Goal: Information Seeking & Learning: Check status

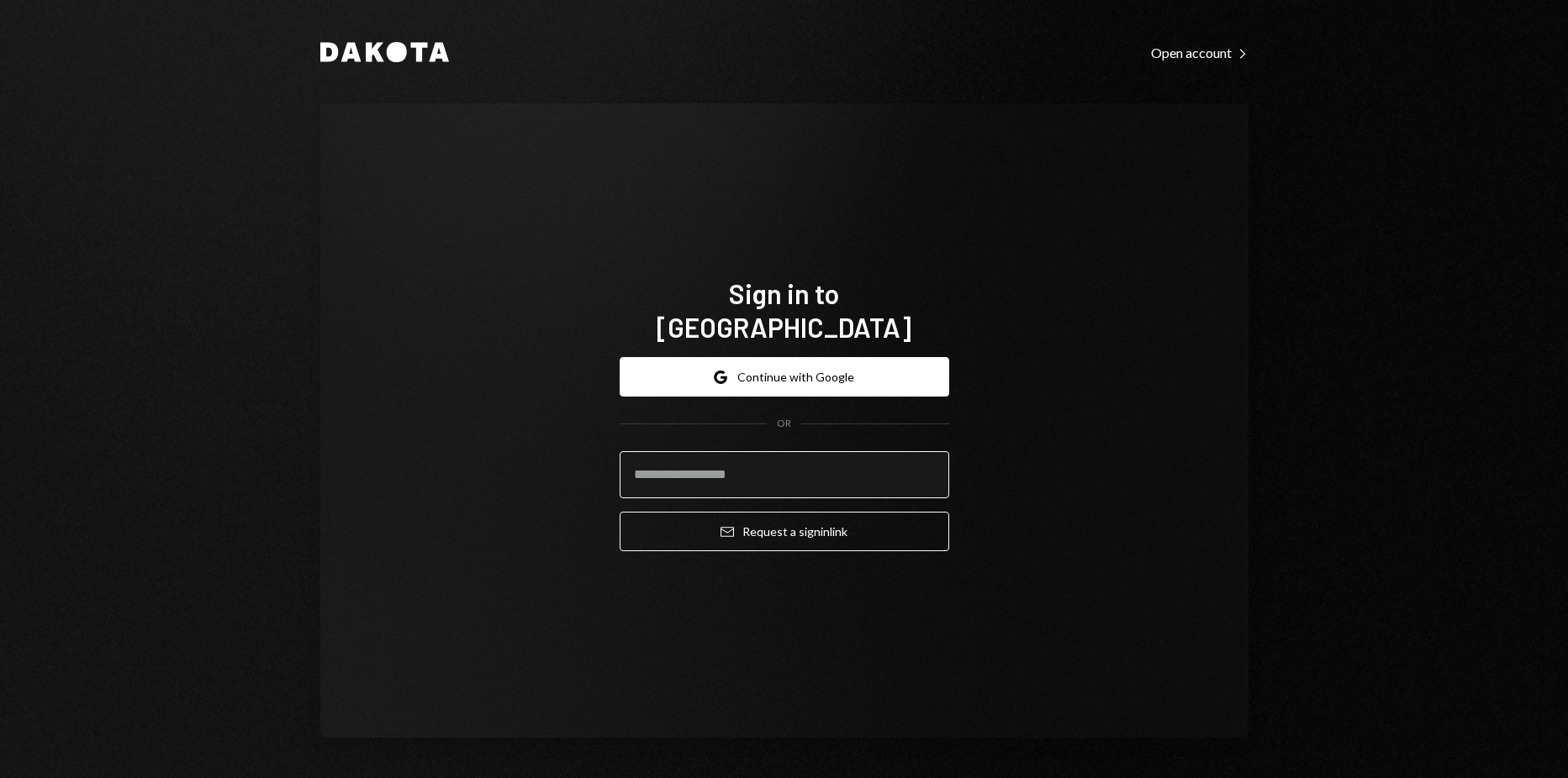
click at [776, 452] on input "email" at bounding box center [784, 475] width 330 height 47
type input "**********"
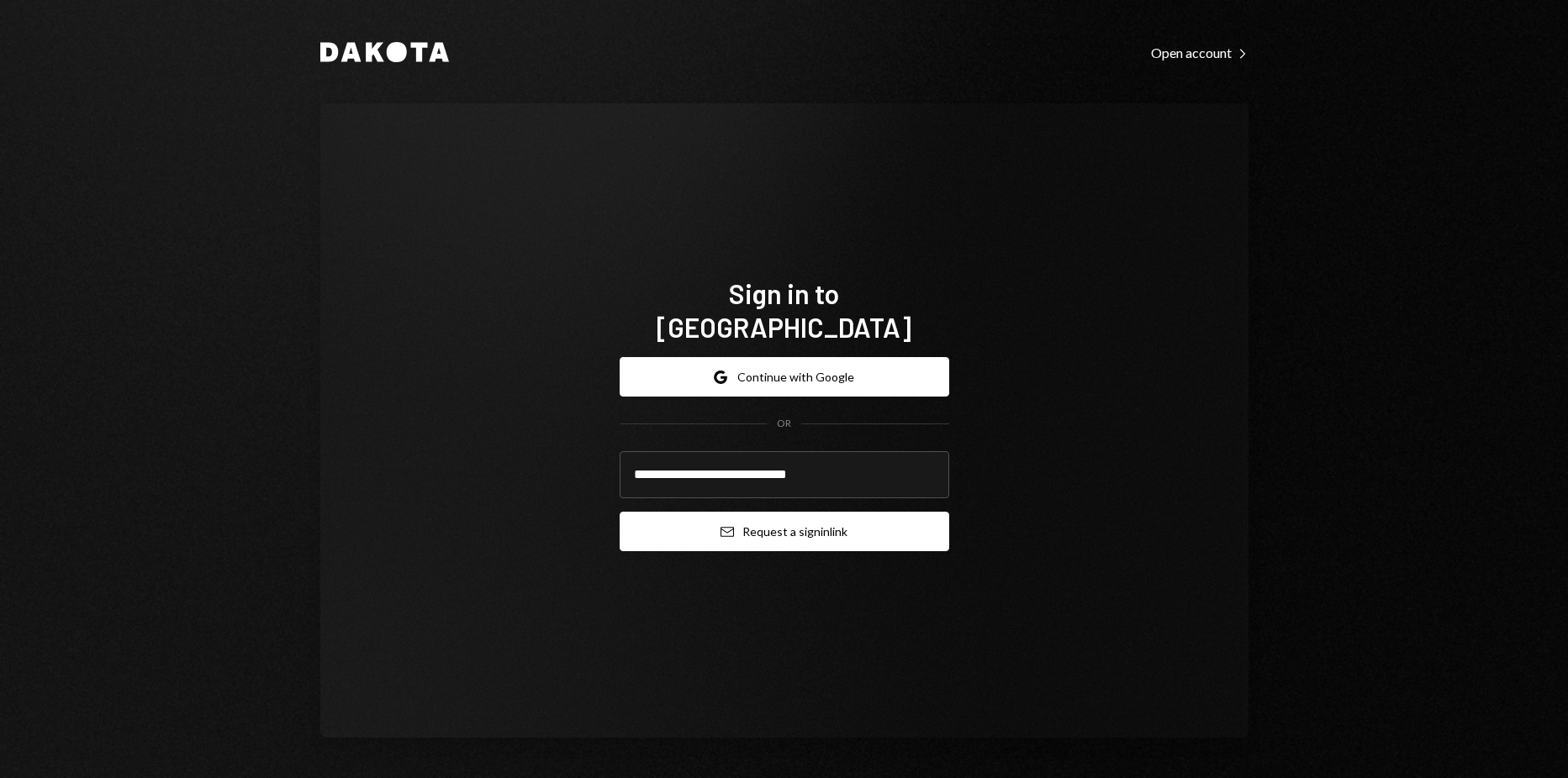
click at [764, 519] on button "Email Request a sign in link" at bounding box center [784, 532] width 330 height 39
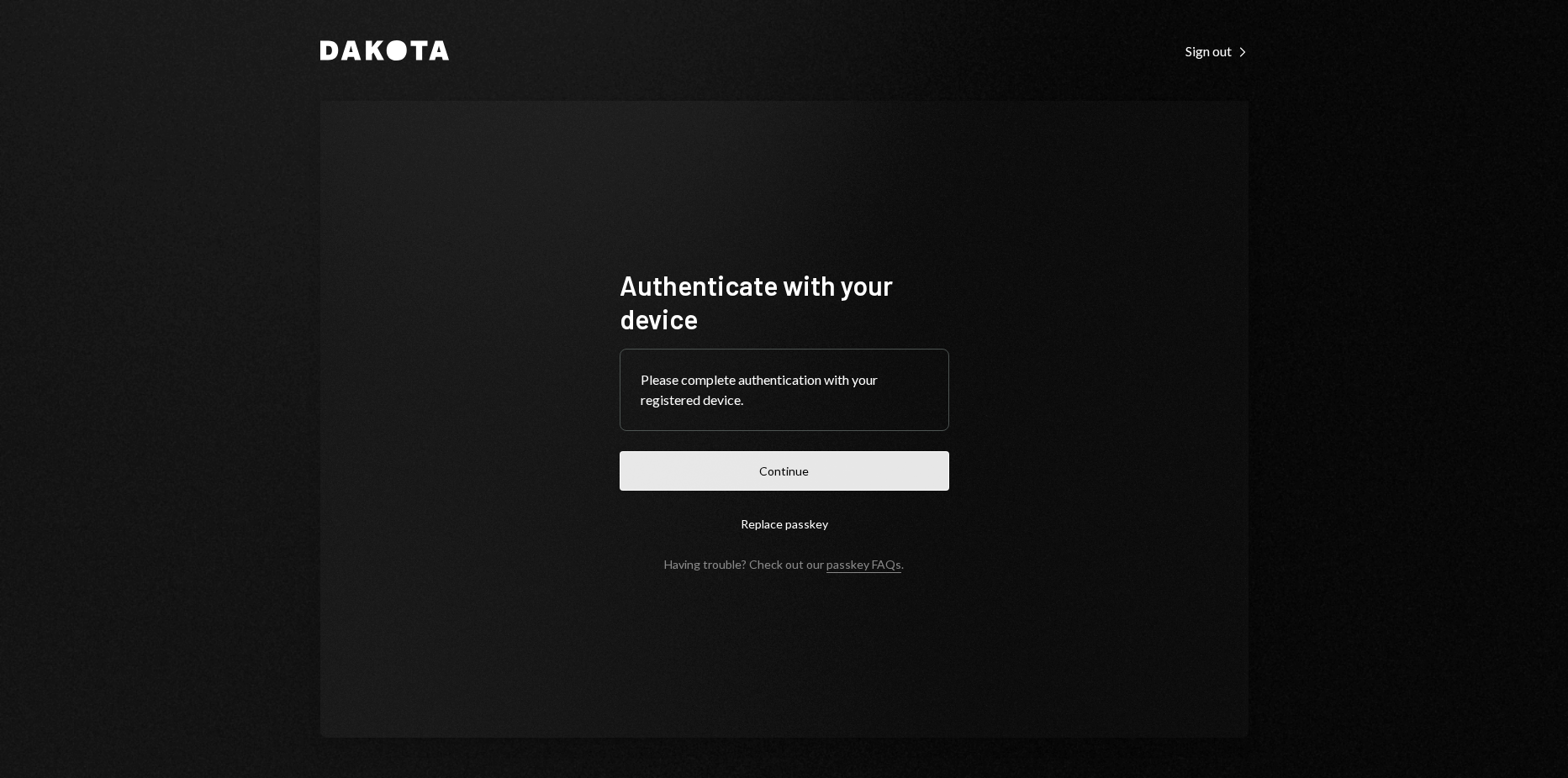
click at [702, 453] on button "Continue" at bounding box center [784, 471] width 330 height 39
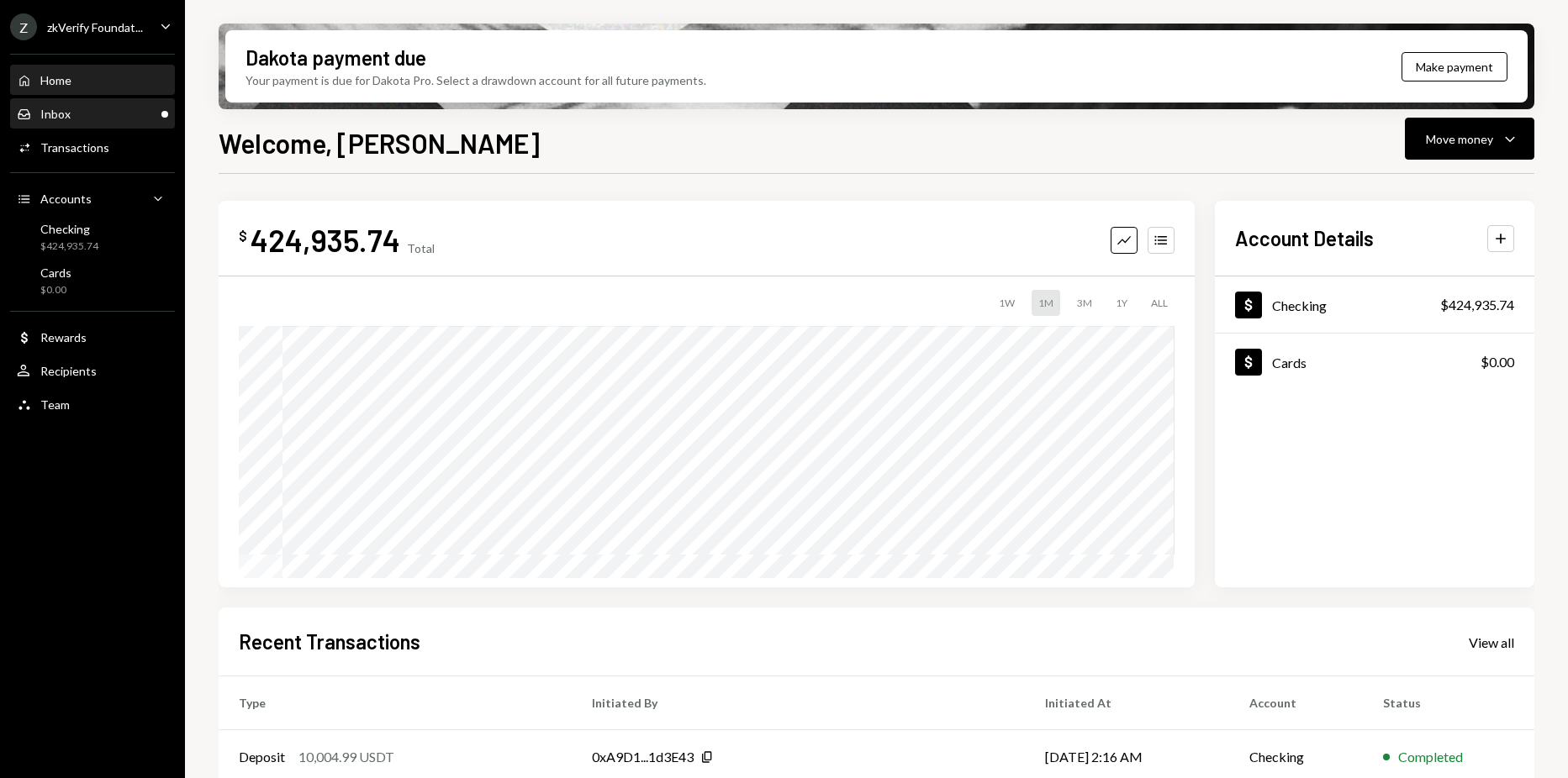
click at [67, 116] on div "Inbox" at bounding box center [55, 114] width 30 height 14
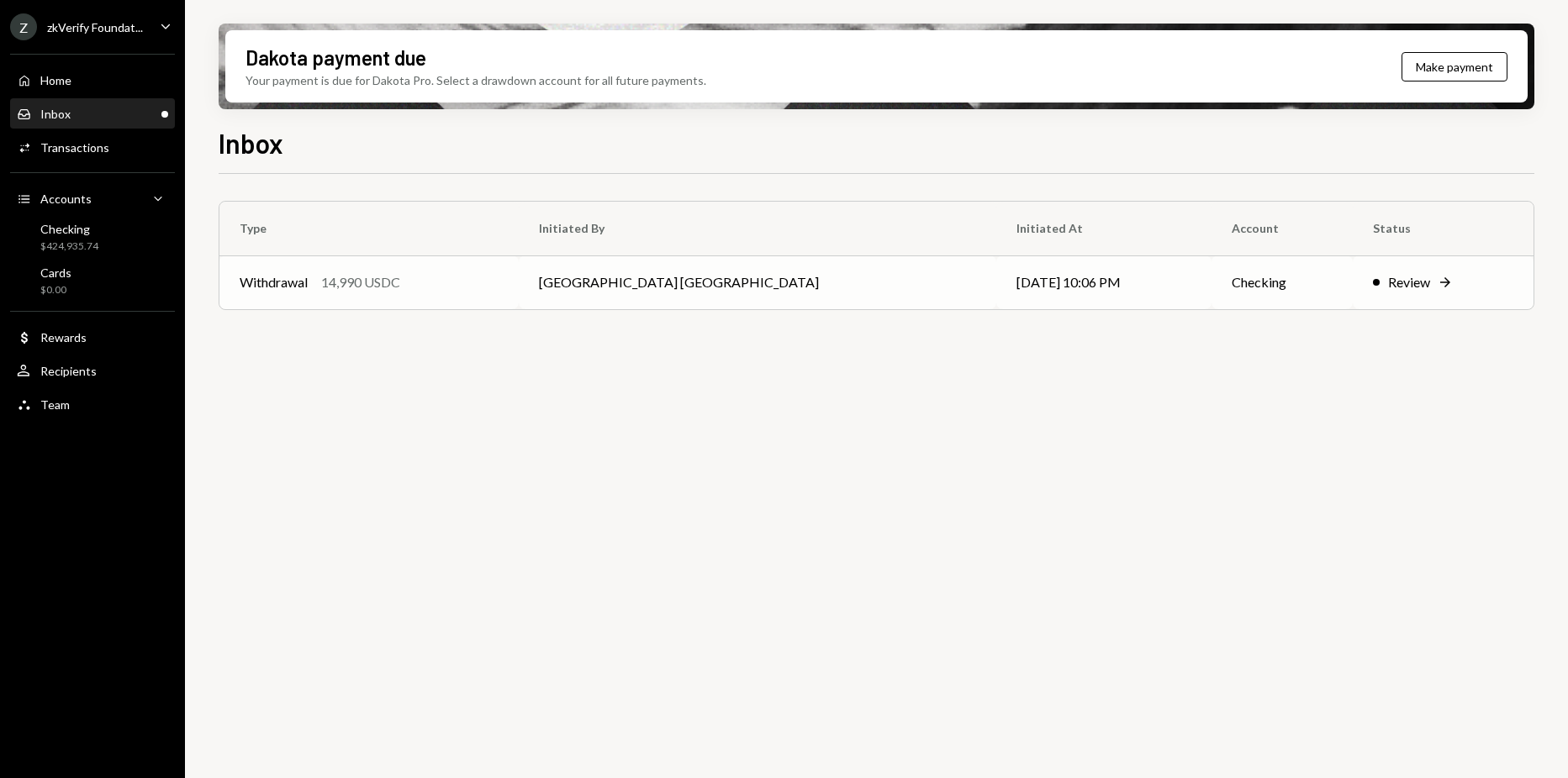
click at [467, 269] on td "Withdrawal 14,990 USDC" at bounding box center [369, 282] width 300 height 54
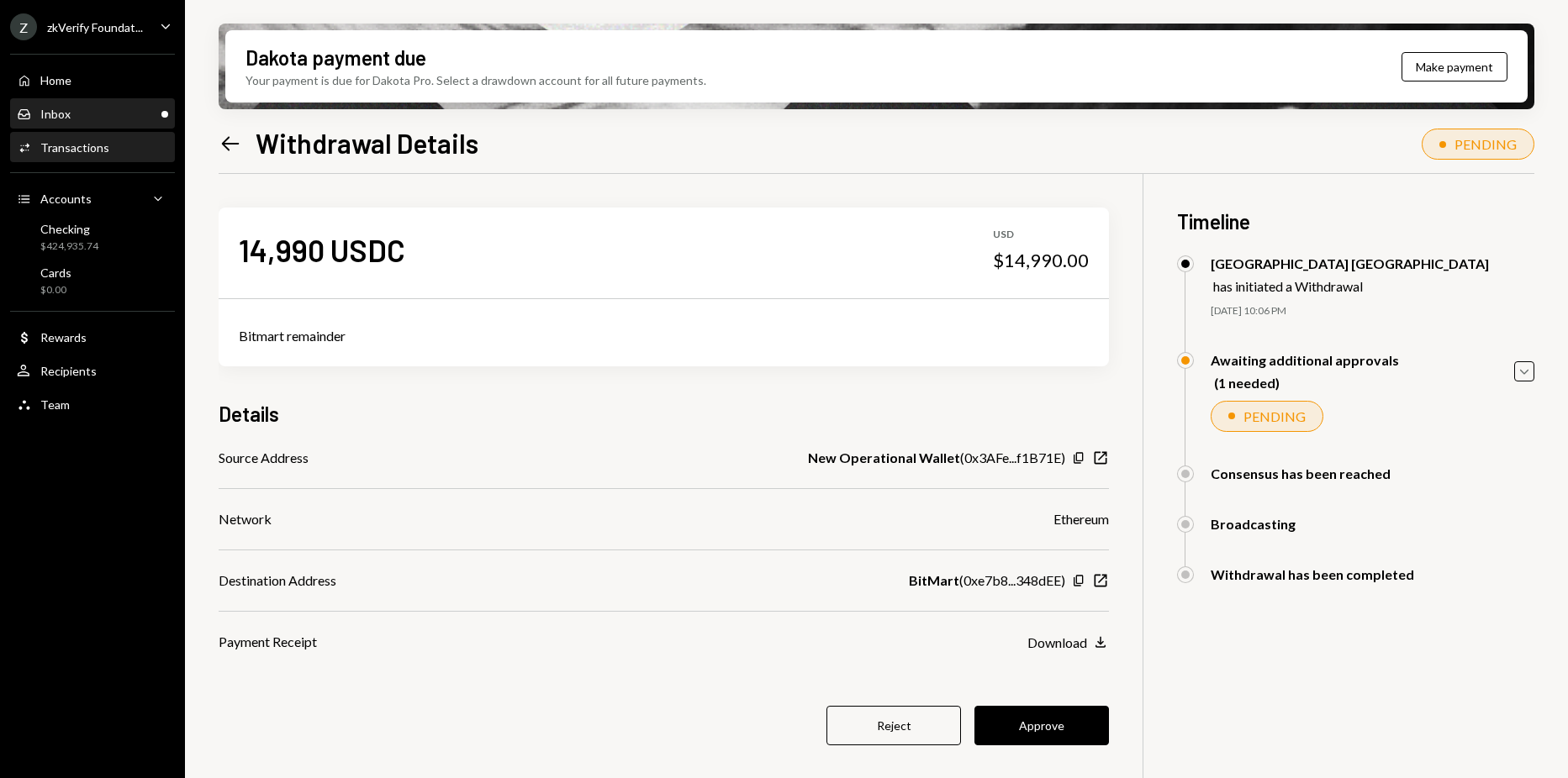
click at [109, 110] on div "Inbox Inbox" at bounding box center [92, 114] width 151 height 15
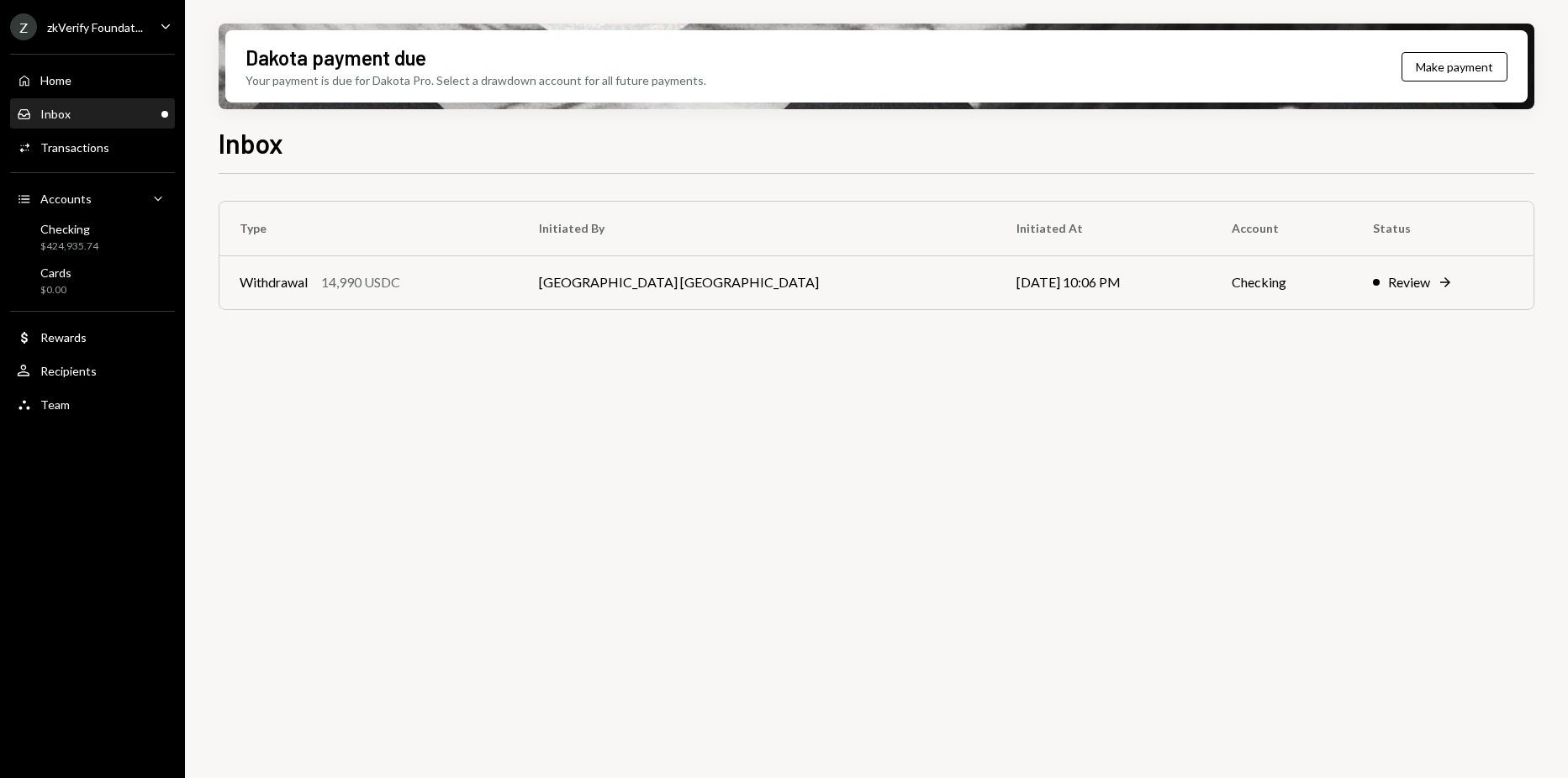
click at [97, 30] on div "zkVerify Foundat..." at bounding box center [95, 28] width 96 height 14
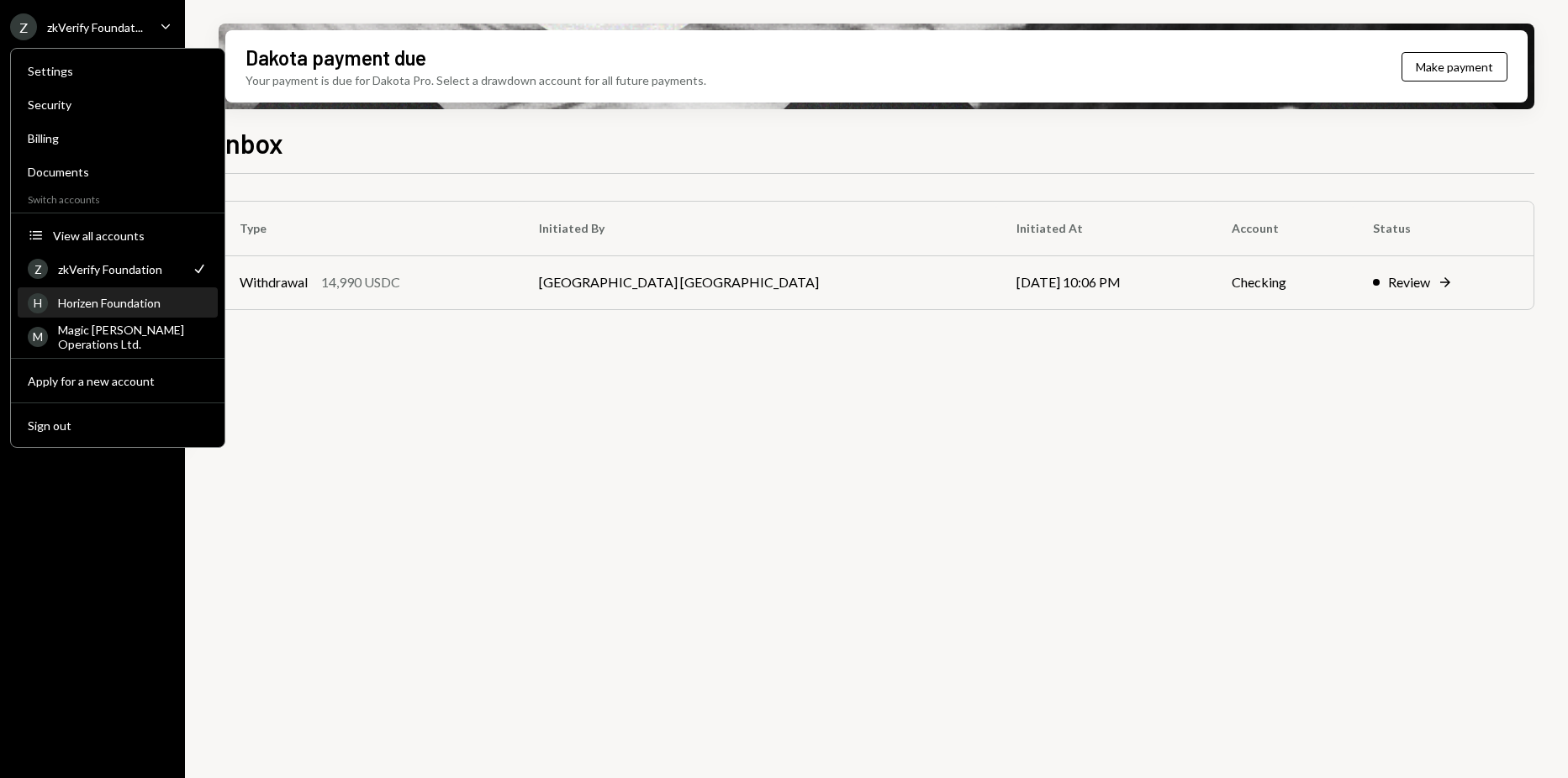
click at [130, 305] on div "Horizen Foundation" at bounding box center [133, 303] width 149 height 14
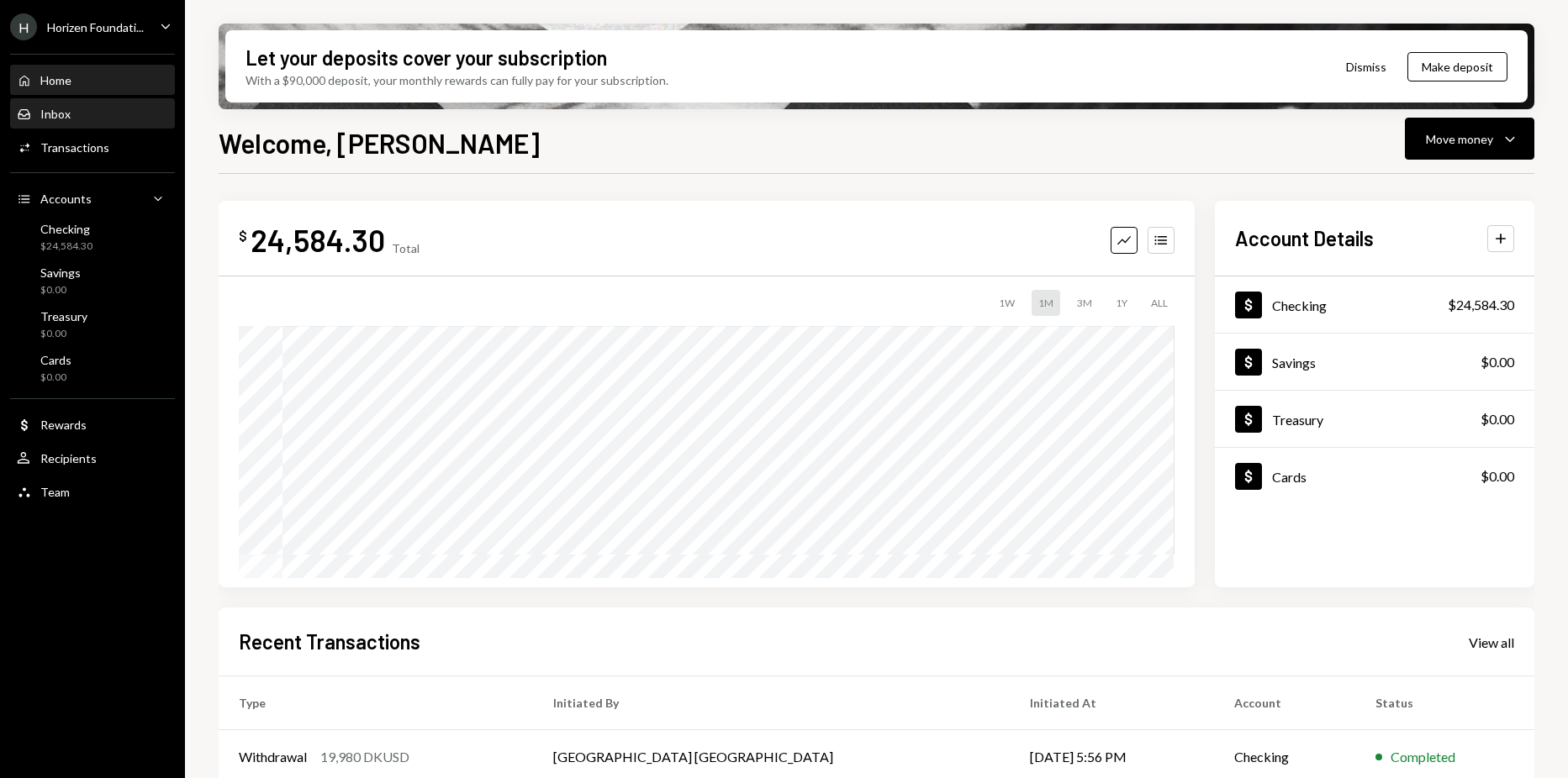
click at [104, 117] on div "Inbox Inbox" at bounding box center [92, 114] width 151 height 15
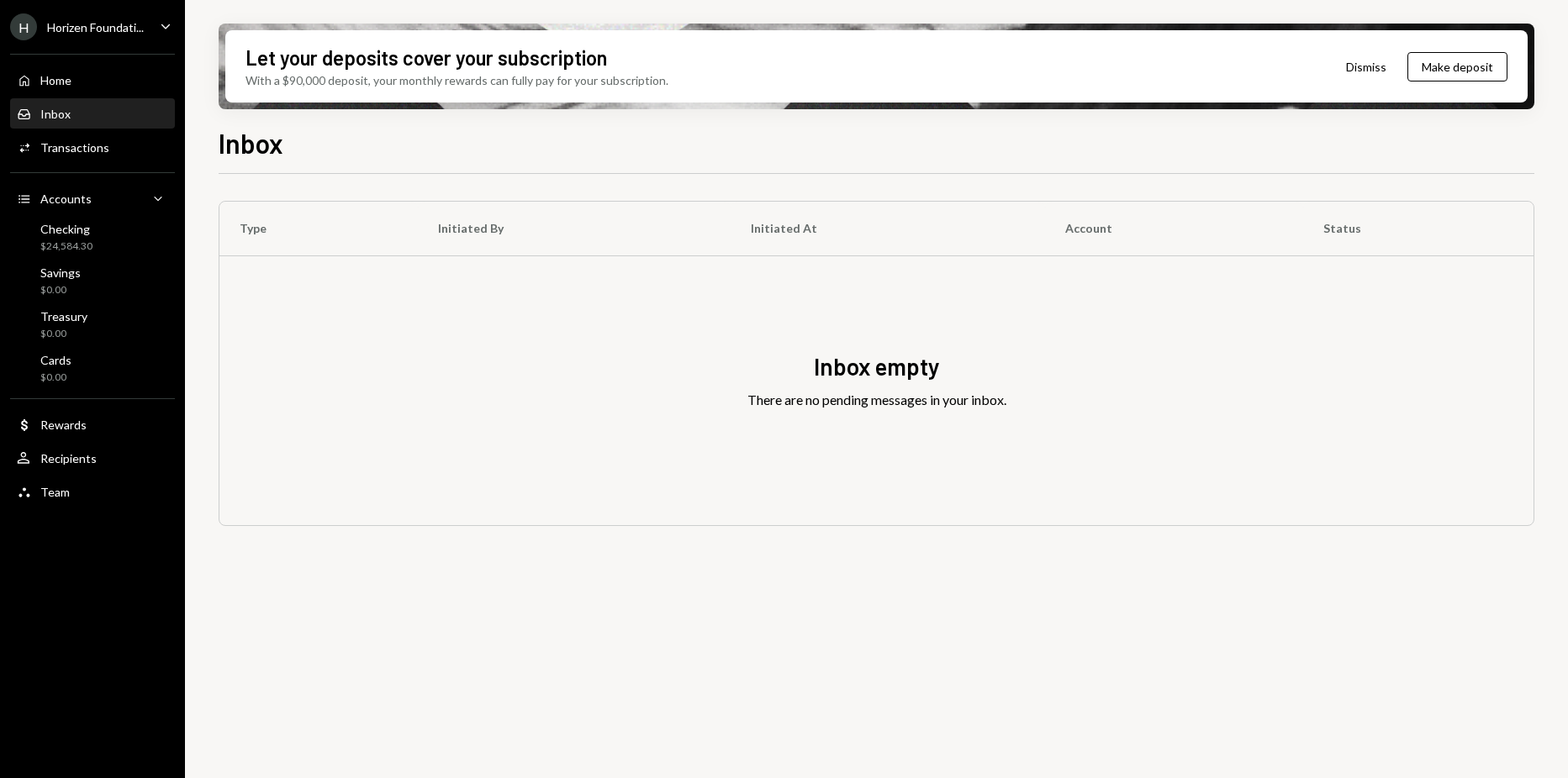
click at [92, 23] on div "Horizen Foundati..." at bounding box center [95, 28] width 97 height 14
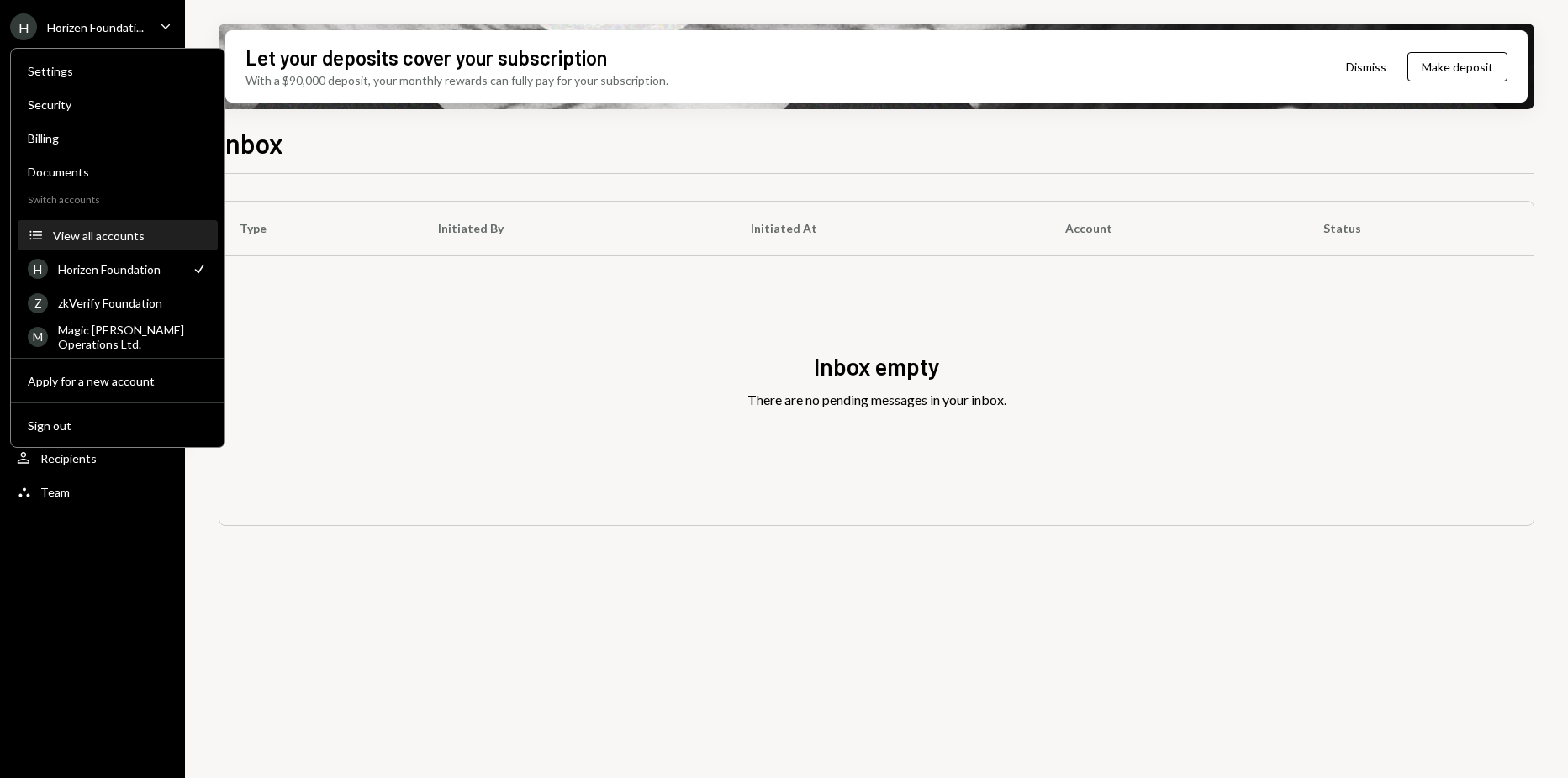
click at [116, 225] on button "Accounts View all accounts" at bounding box center [117, 237] width 200 height 30
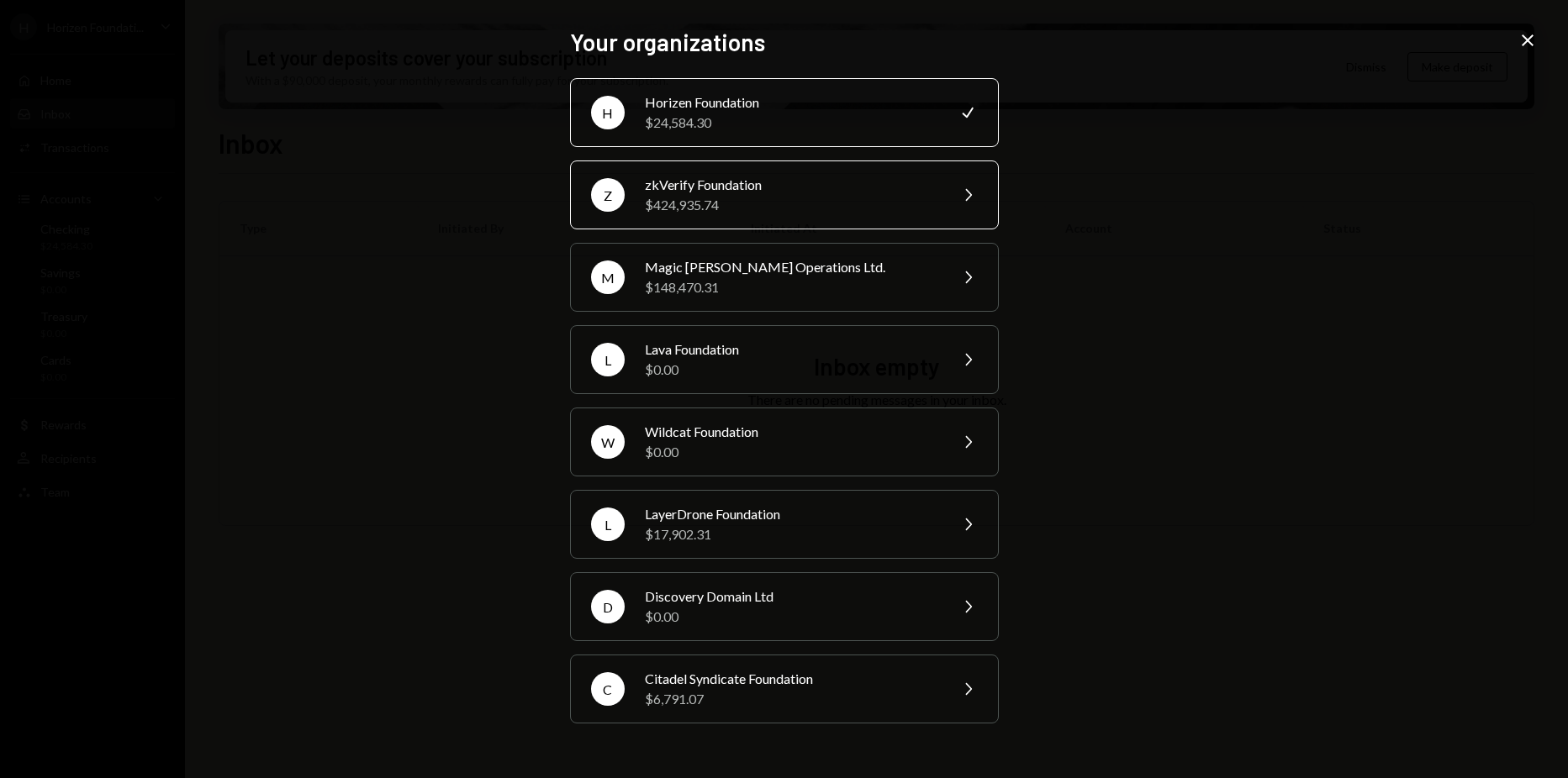
click at [782, 195] on div "$424,935.74" at bounding box center [791, 205] width 293 height 20
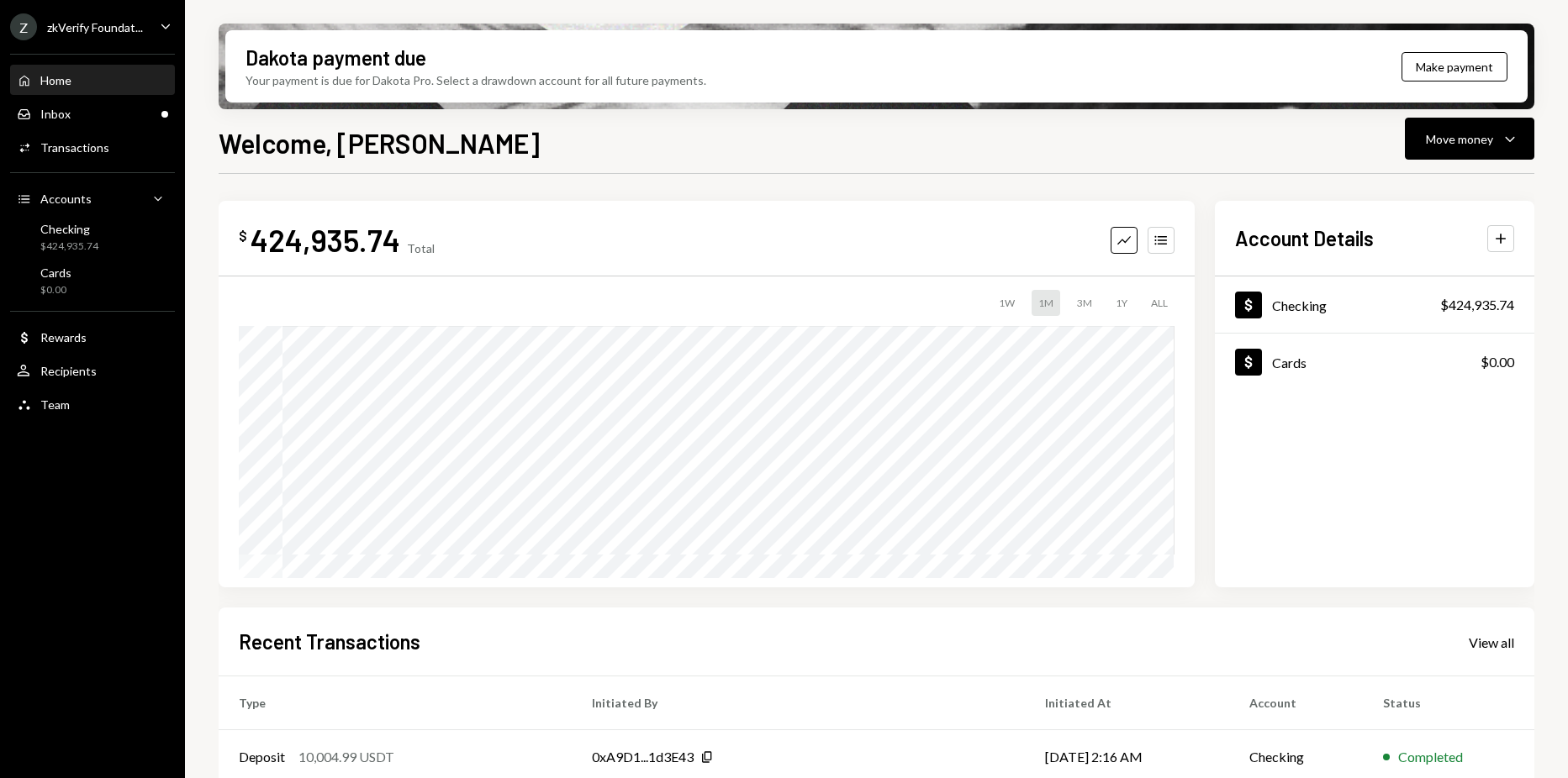
click at [639, 155] on div "Welcome, Harrison Move money Caret Down" at bounding box center [876, 141] width 1315 height 37
click at [118, 26] on div "zkVerify Foundat..." at bounding box center [95, 28] width 96 height 14
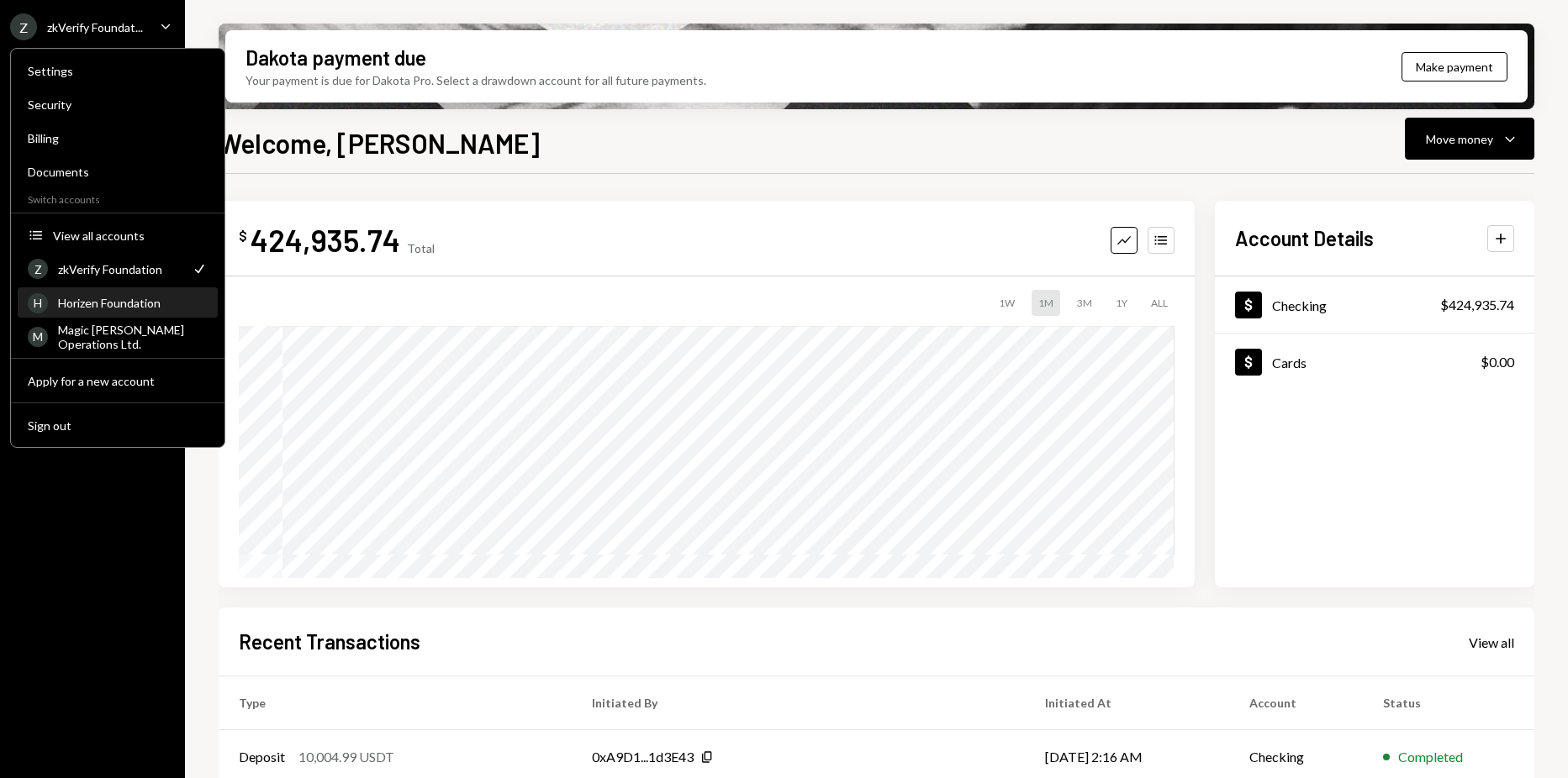
click at [108, 300] on div "Horizen Foundation" at bounding box center [133, 303] width 149 height 14
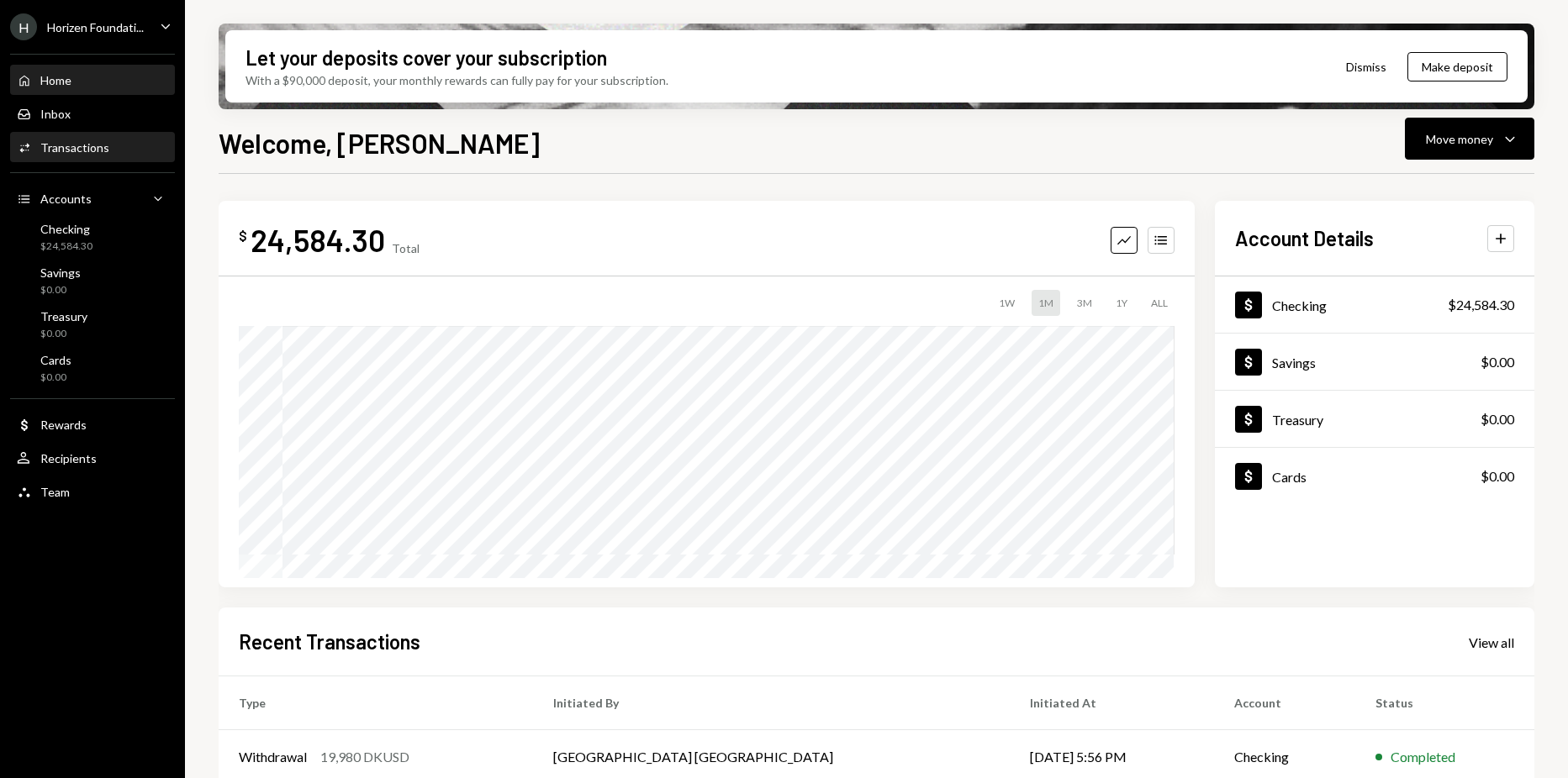
click at [109, 146] on div "Activities Transactions" at bounding box center [92, 148] width 151 height 15
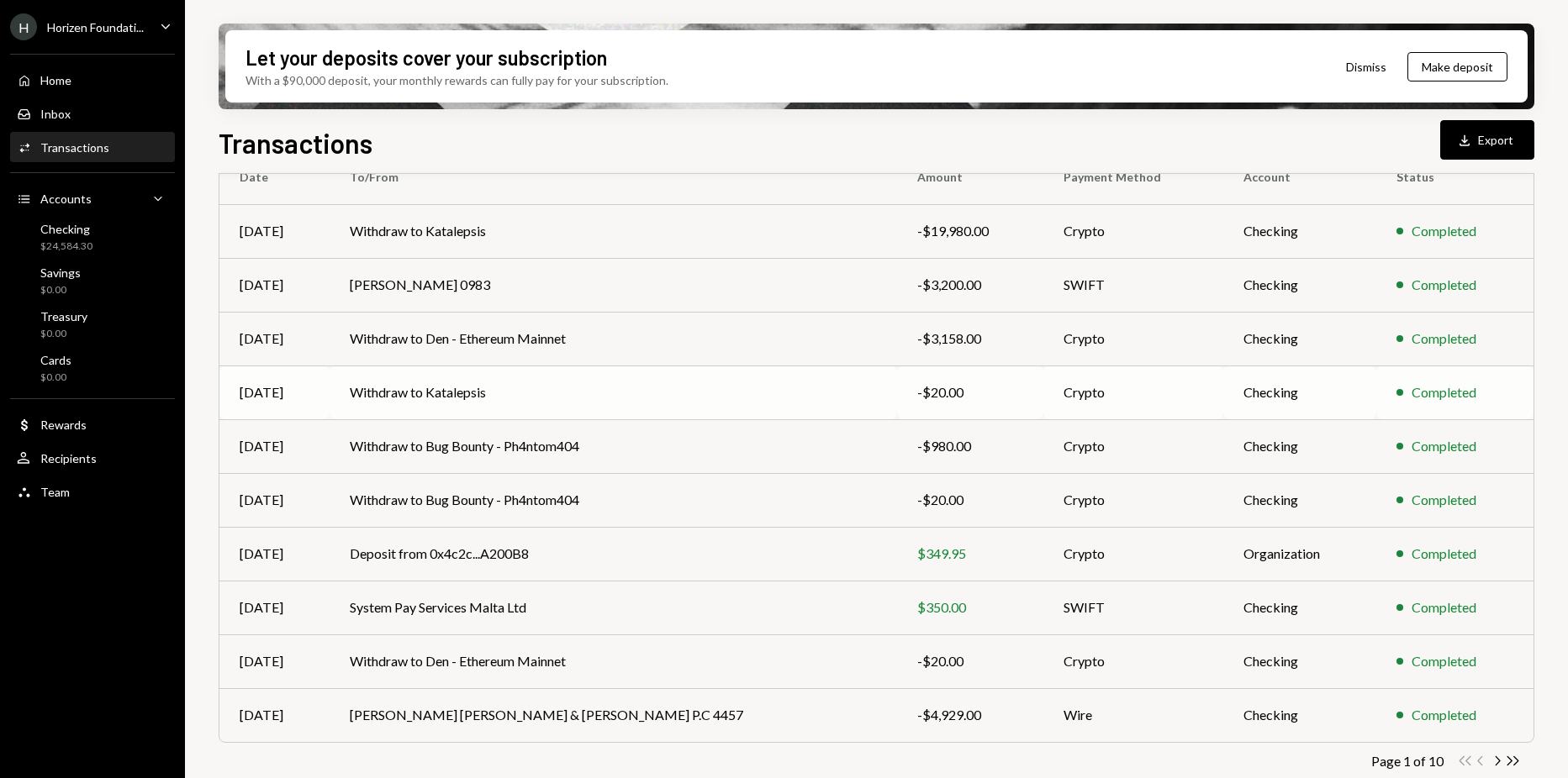
scroll to position [179, 0]
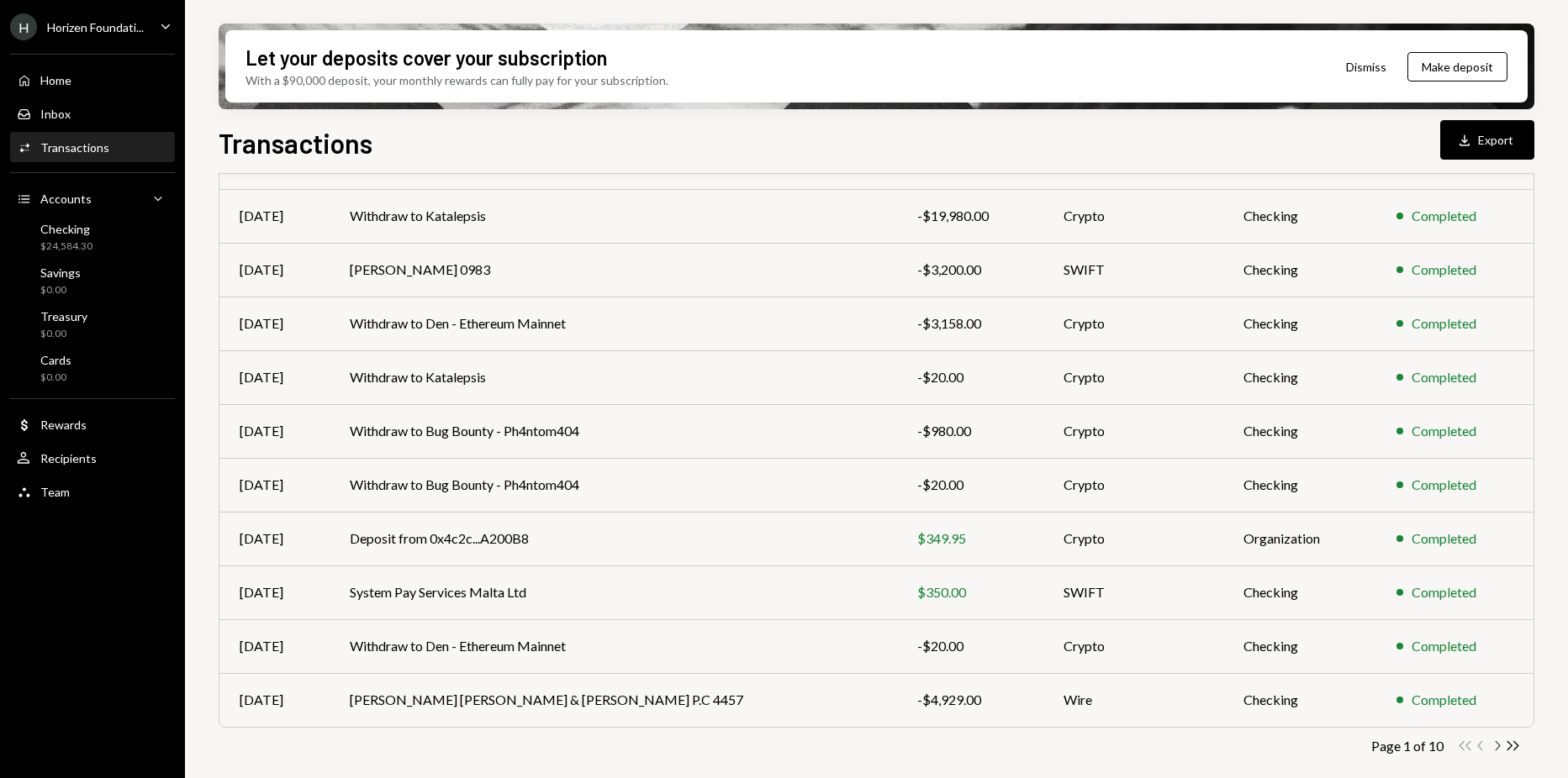
click at [1496, 749] on icon "Chevron Right" at bounding box center [1497, 746] width 16 height 16
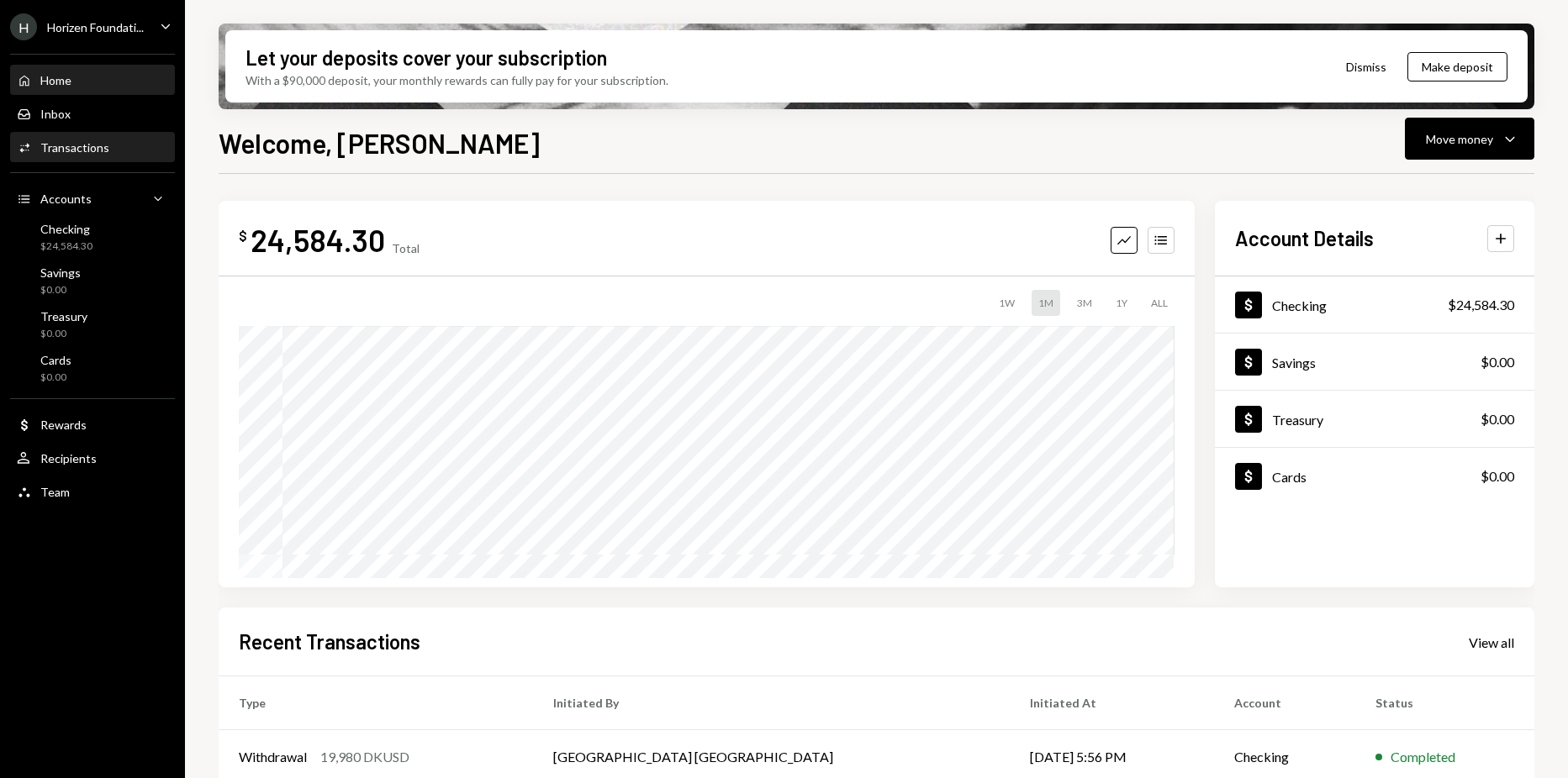
click at [109, 156] on div "Activities Transactions" at bounding box center [92, 148] width 151 height 28
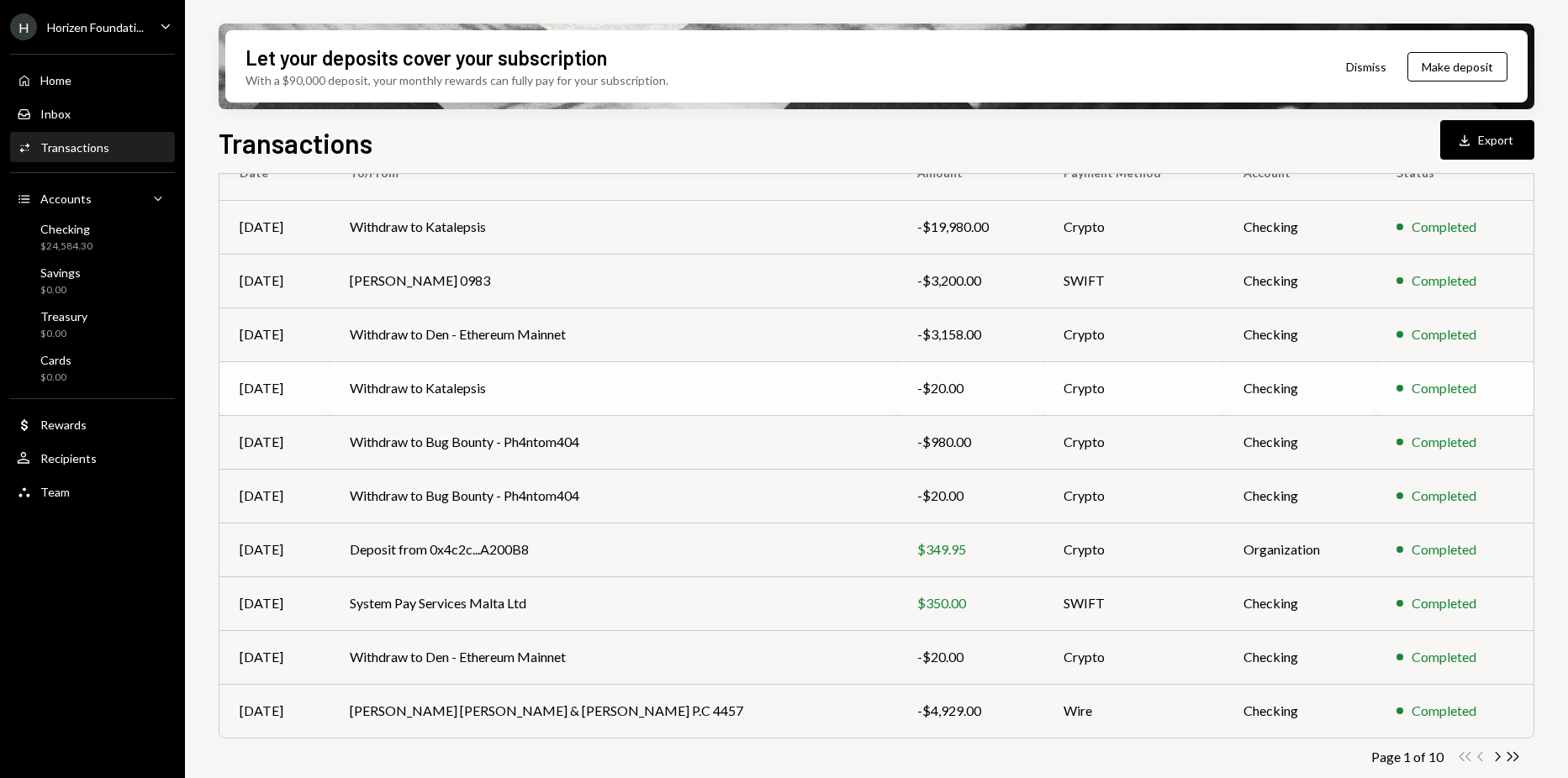
scroll to position [179, 0]
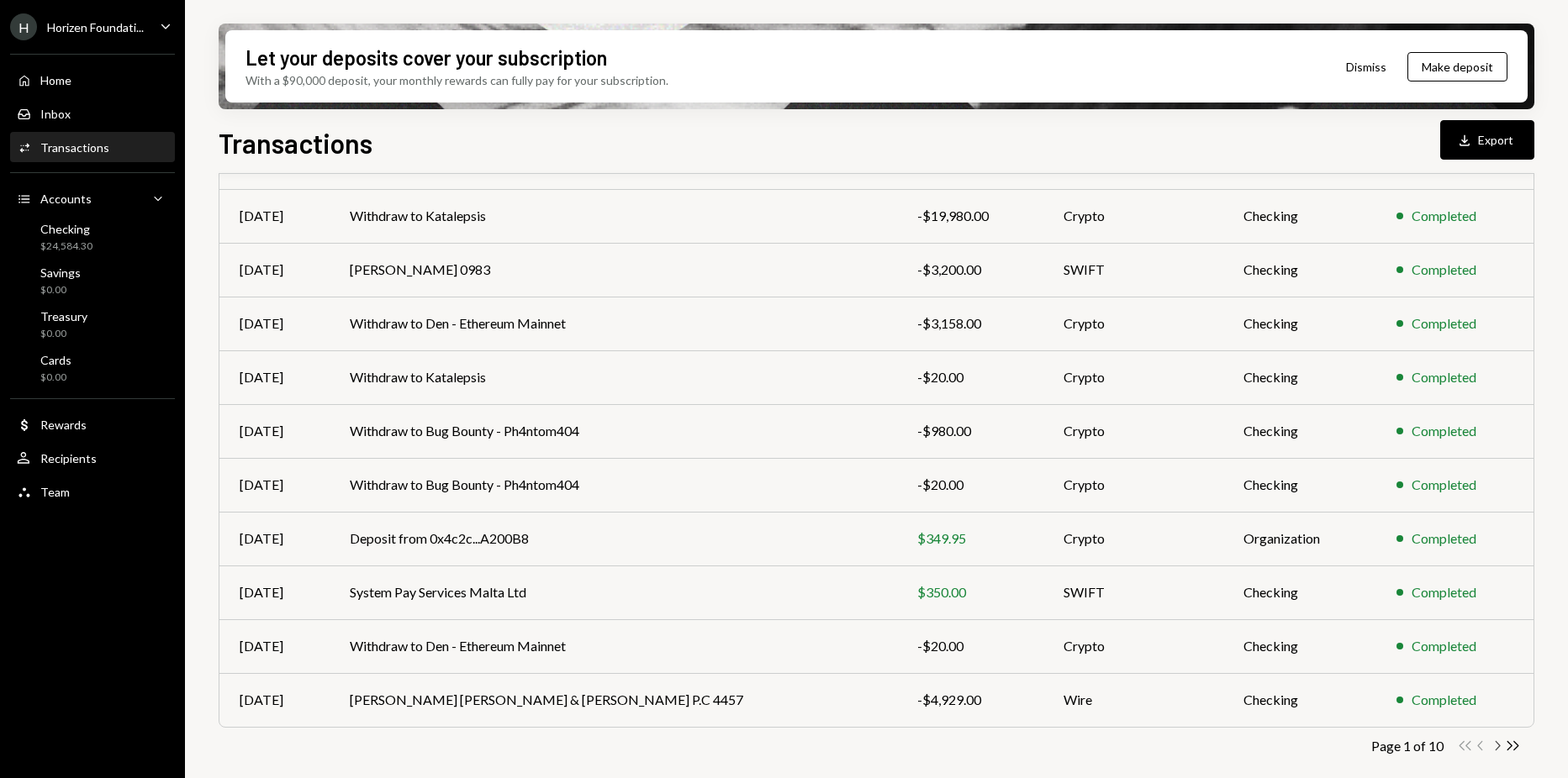
click at [1494, 746] on icon "Chevron Right" at bounding box center [1497, 746] width 16 height 16
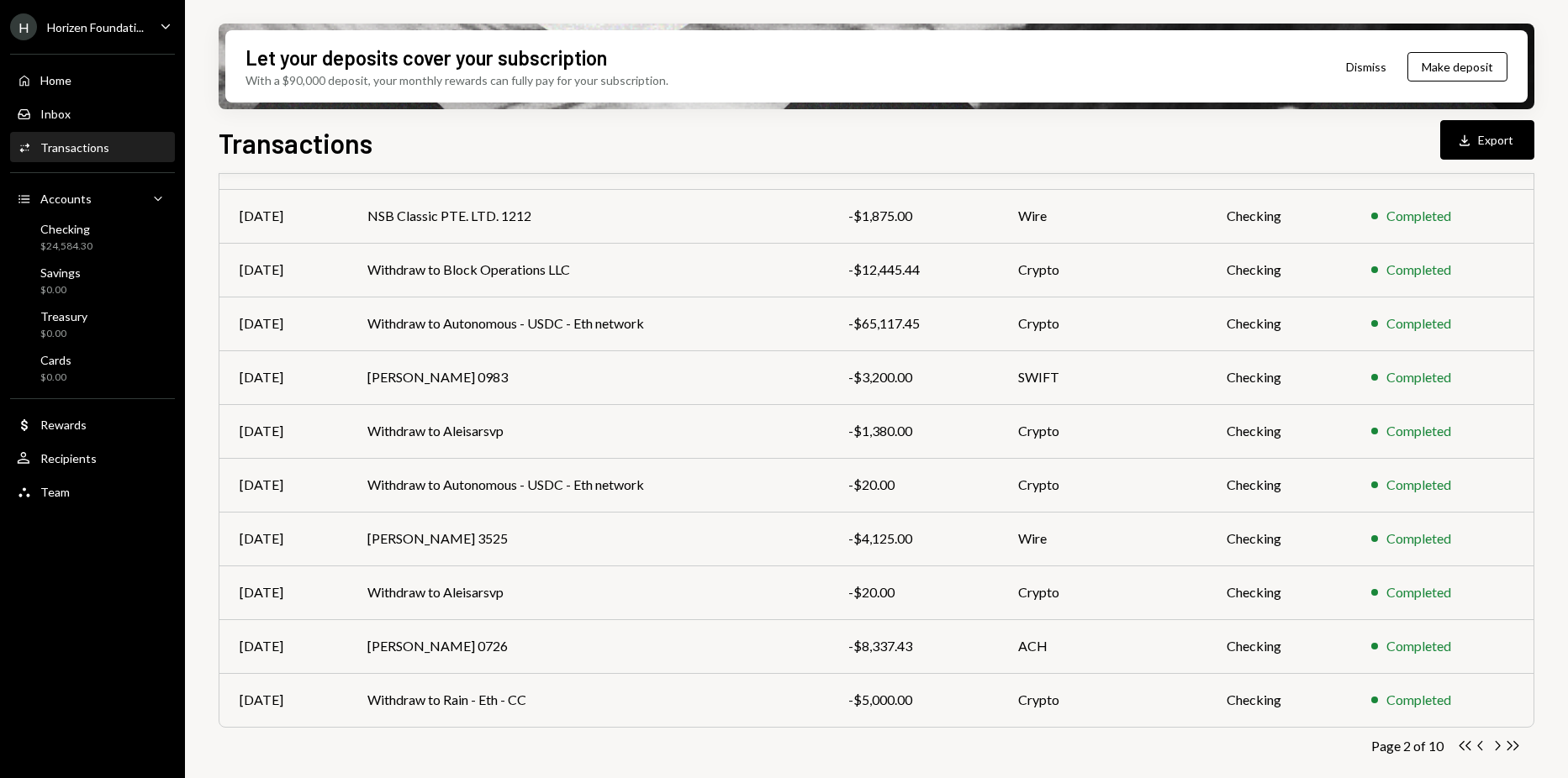
click at [1479, 745] on icon "Chevron Left" at bounding box center [1481, 746] width 16 height 16
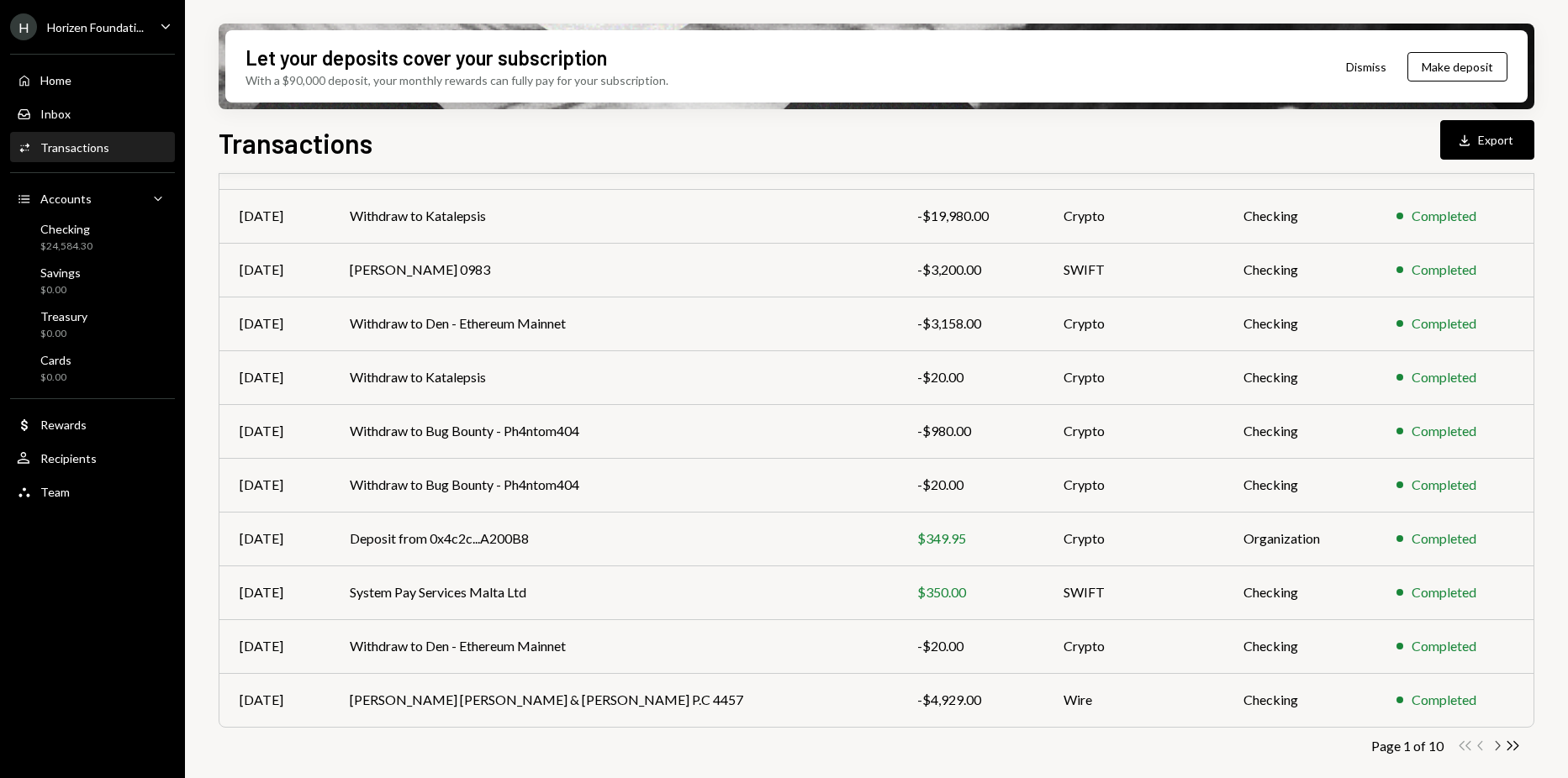
click at [1493, 747] on icon "Chevron Right" at bounding box center [1497, 746] width 16 height 16
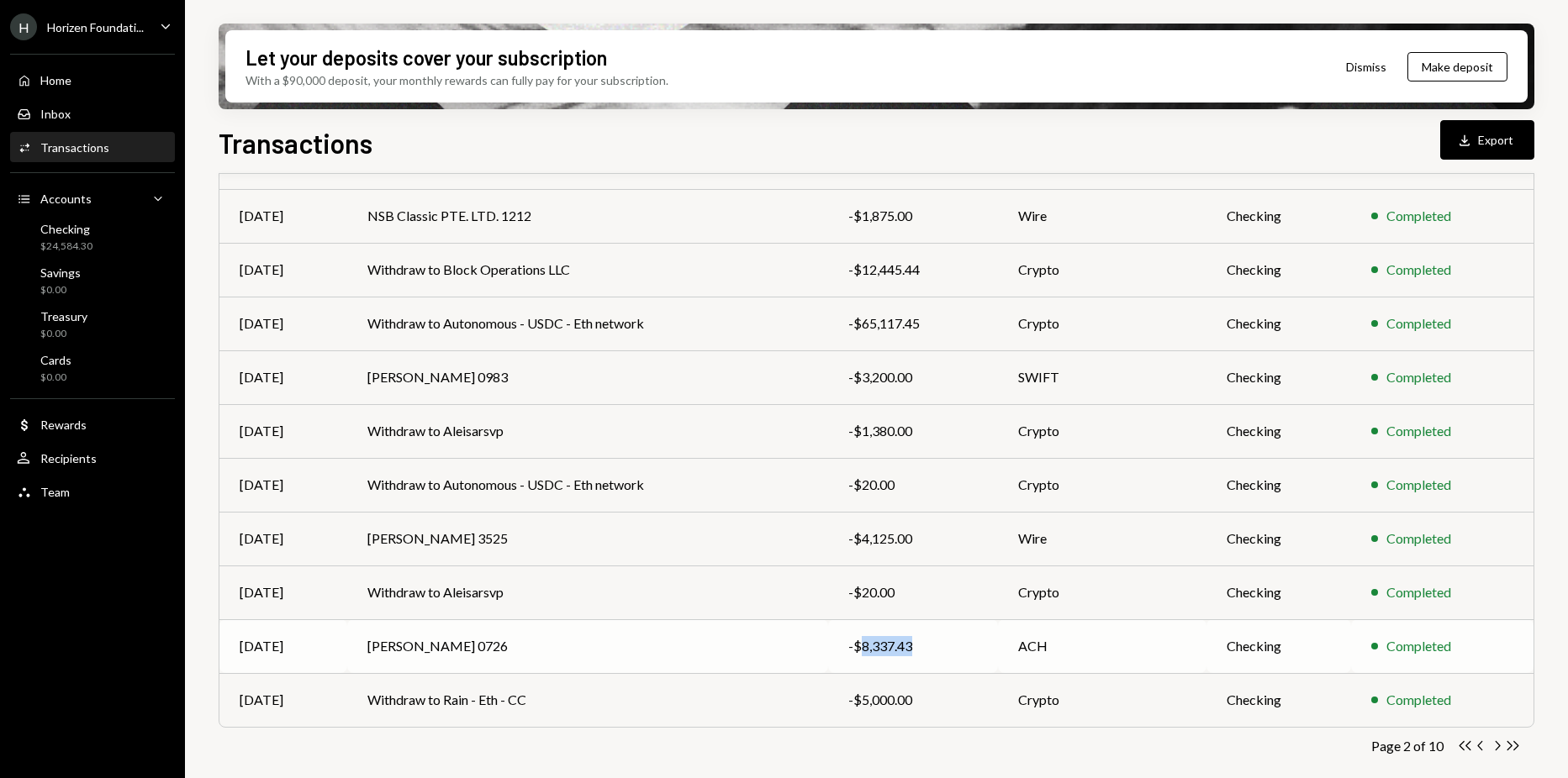
drag, startPoint x: 868, startPoint y: 648, endPoint x: 915, endPoint y: 647, distance: 47.0
click at [915, 647] on div "-$8,337.43" at bounding box center [913, 646] width 130 height 20
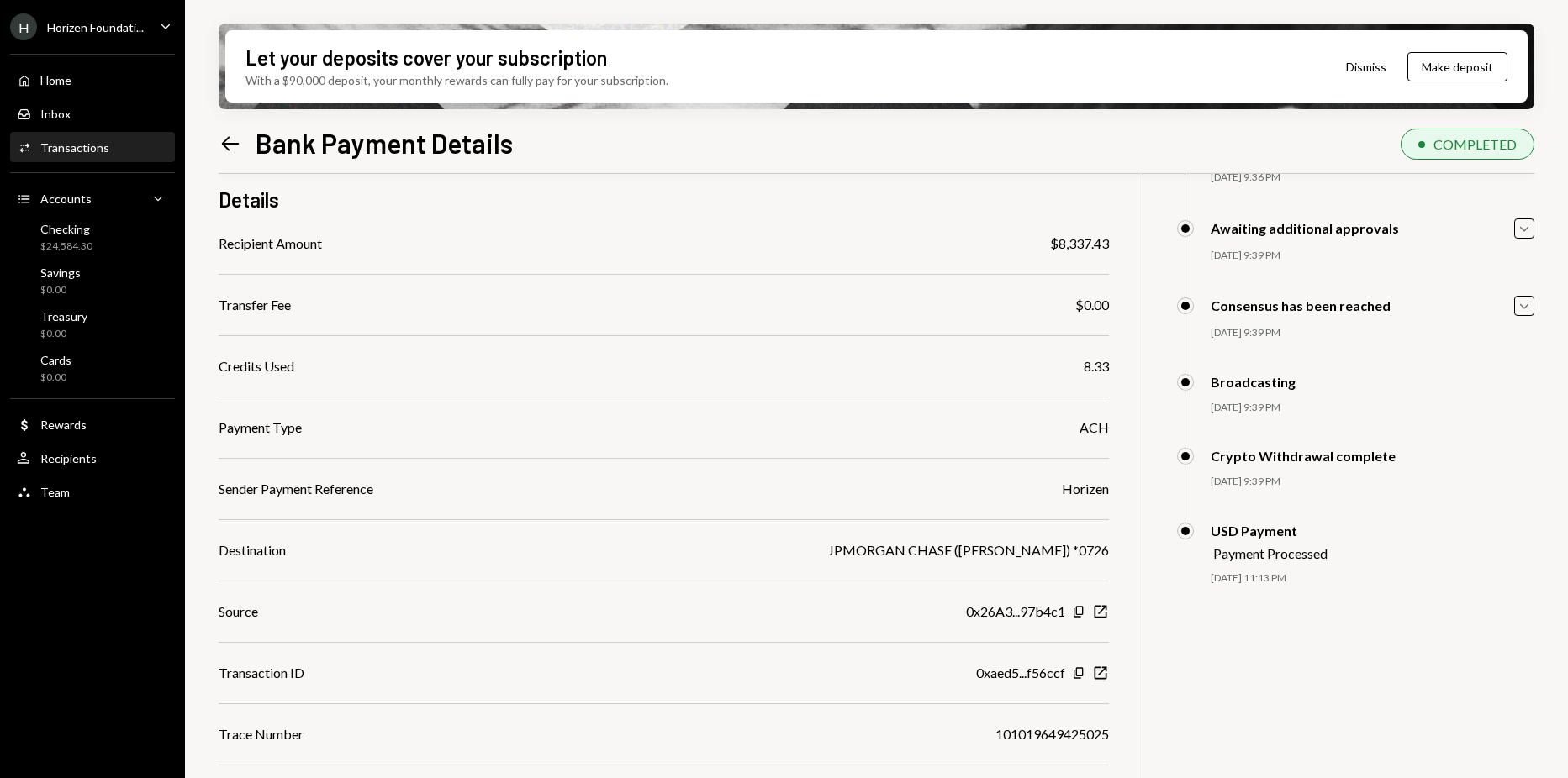
scroll to position [134, 0]
click at [1103, 665] on icon "New Window" at bounding box center [1100, 672] width 17 height 17
click at [240, 135] on icon "Left Arrow" at bounding box center [230, 143] width 23 height 23
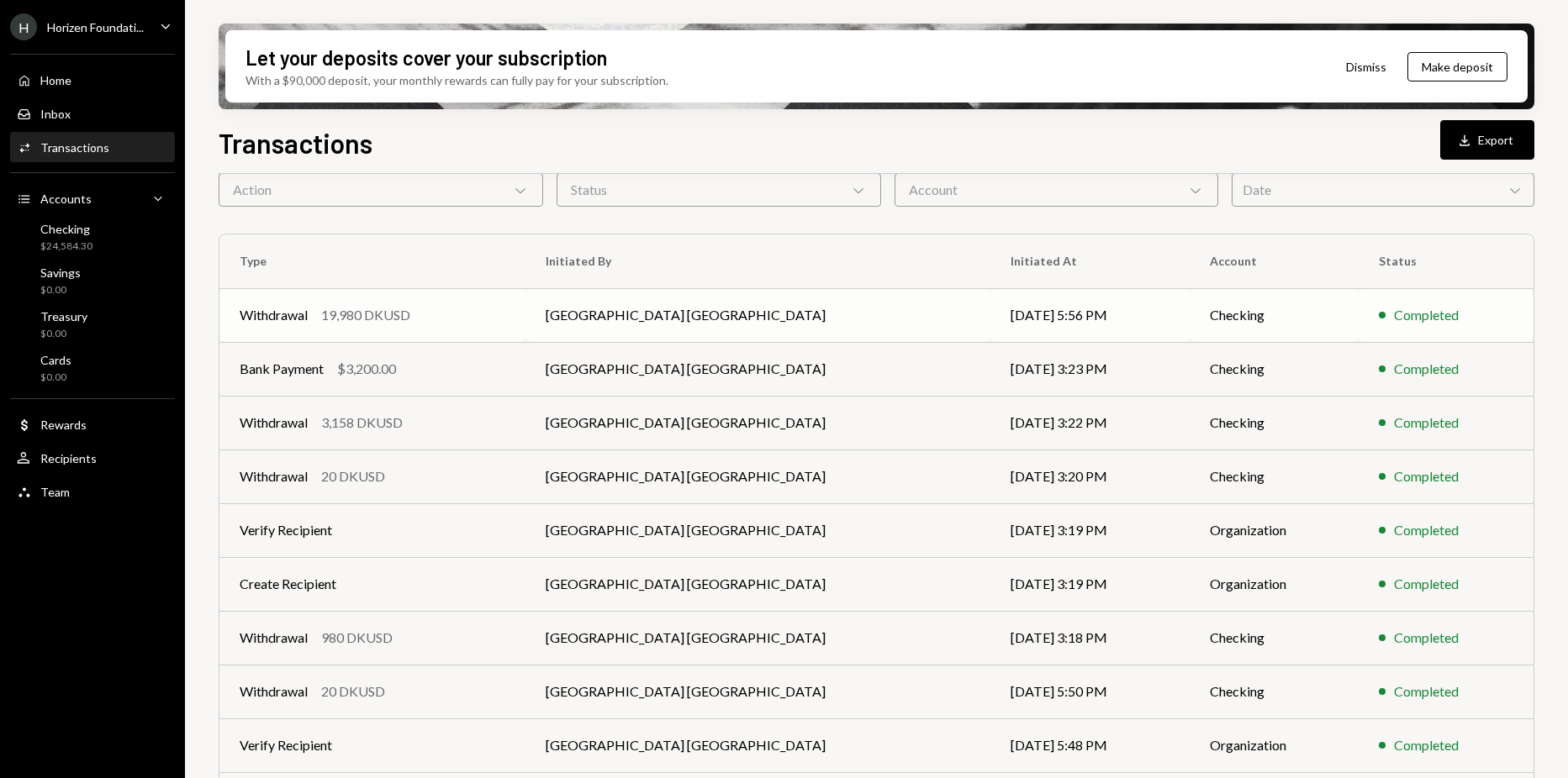
scroll to position [179, 0]
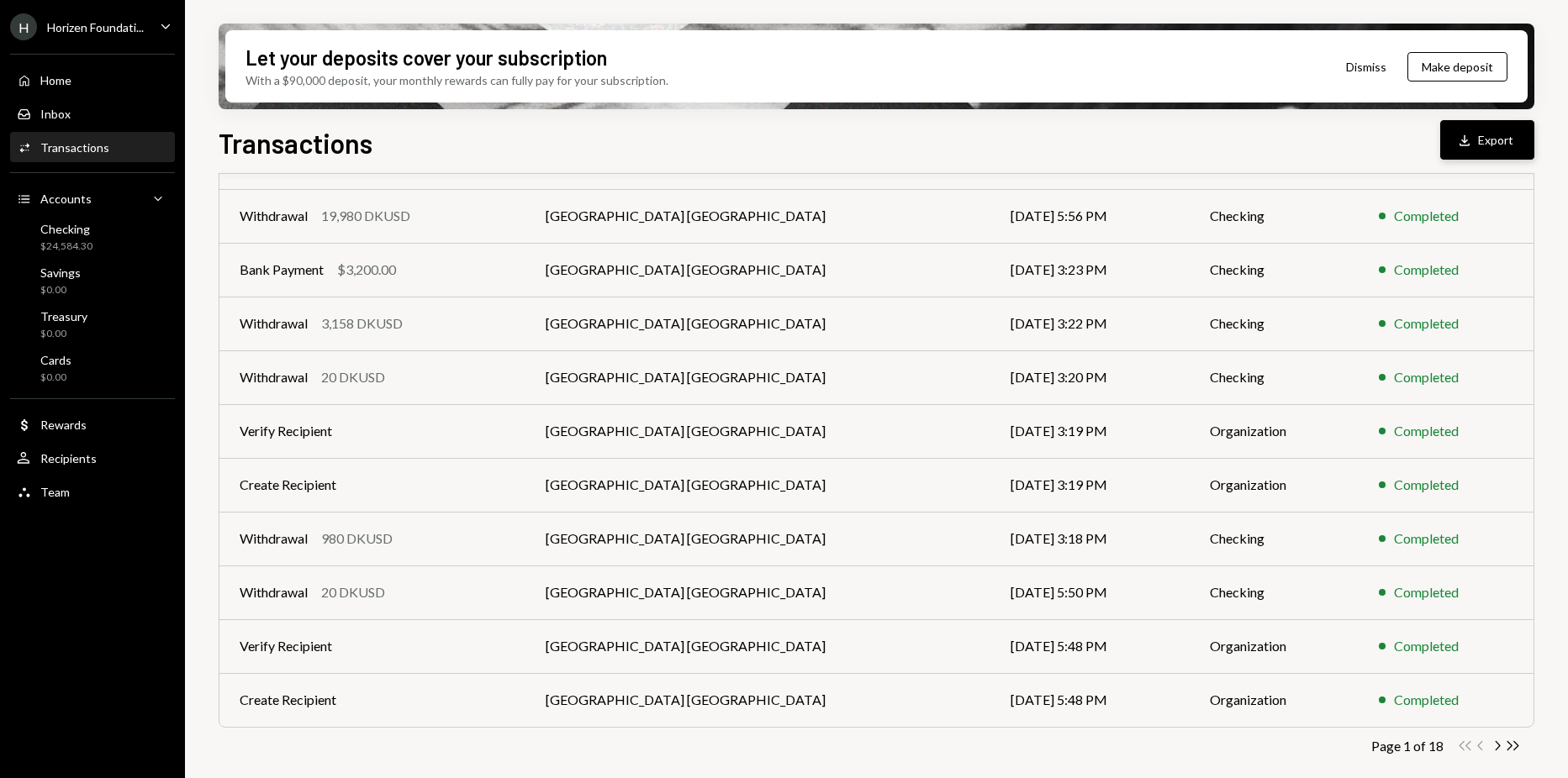
click at [1469, 146] on icon "Download" at bounding box center [1464, 140] width 17 height 17
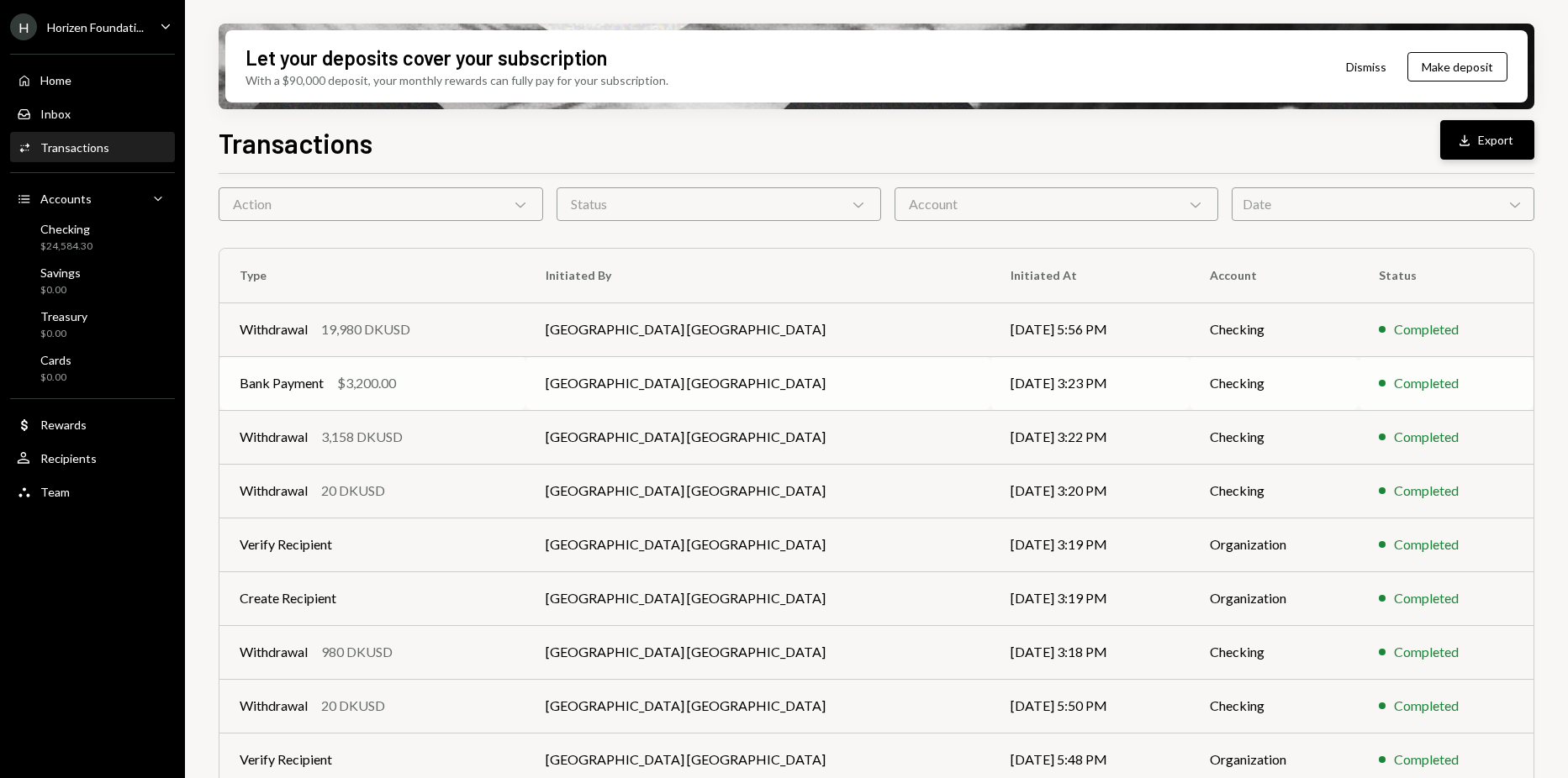
scroll to position [0, 0]
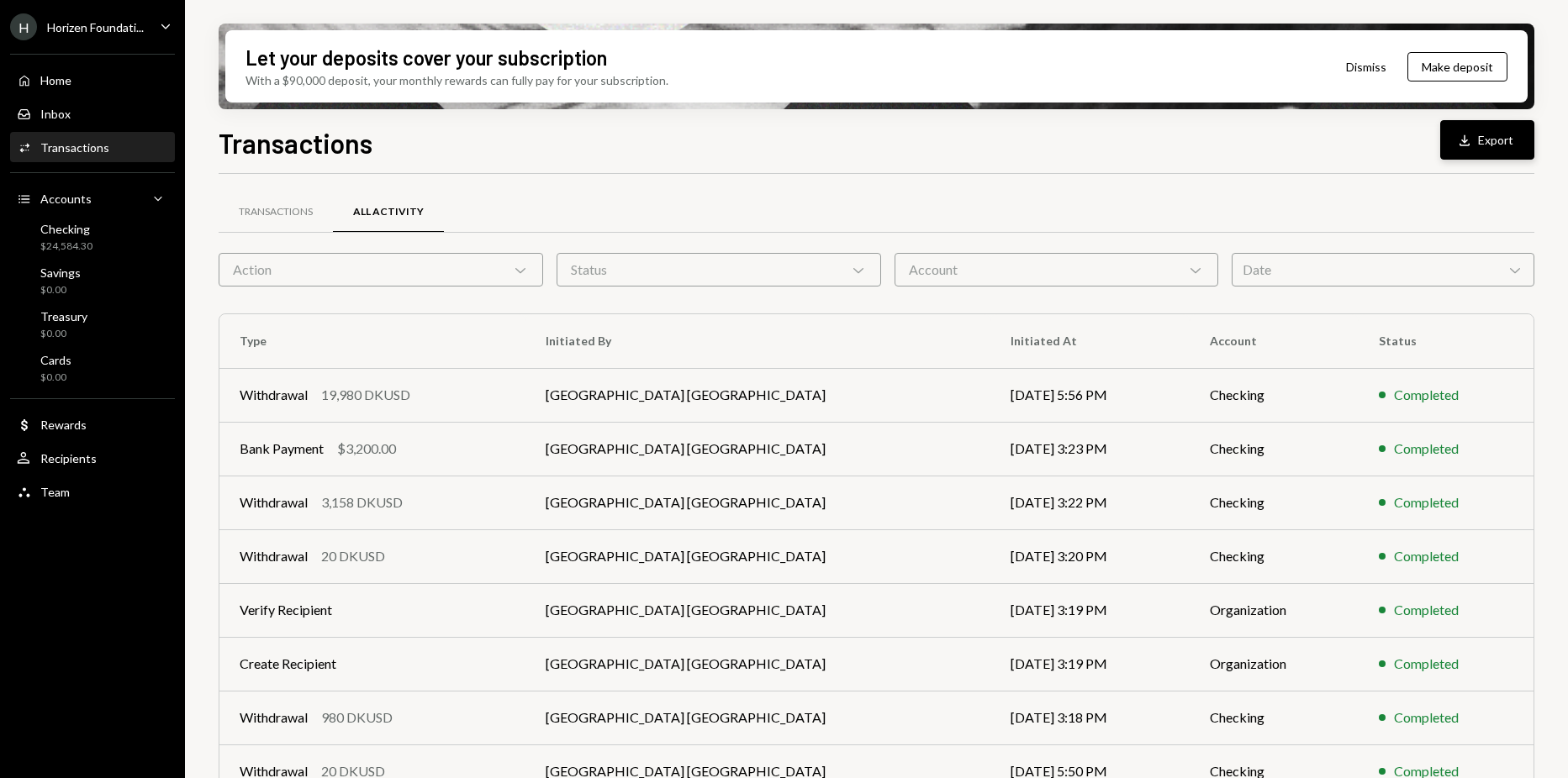
click at [131, 146] on div "Activities Transactions" at bounding box center [92, 148] width 151 height 15
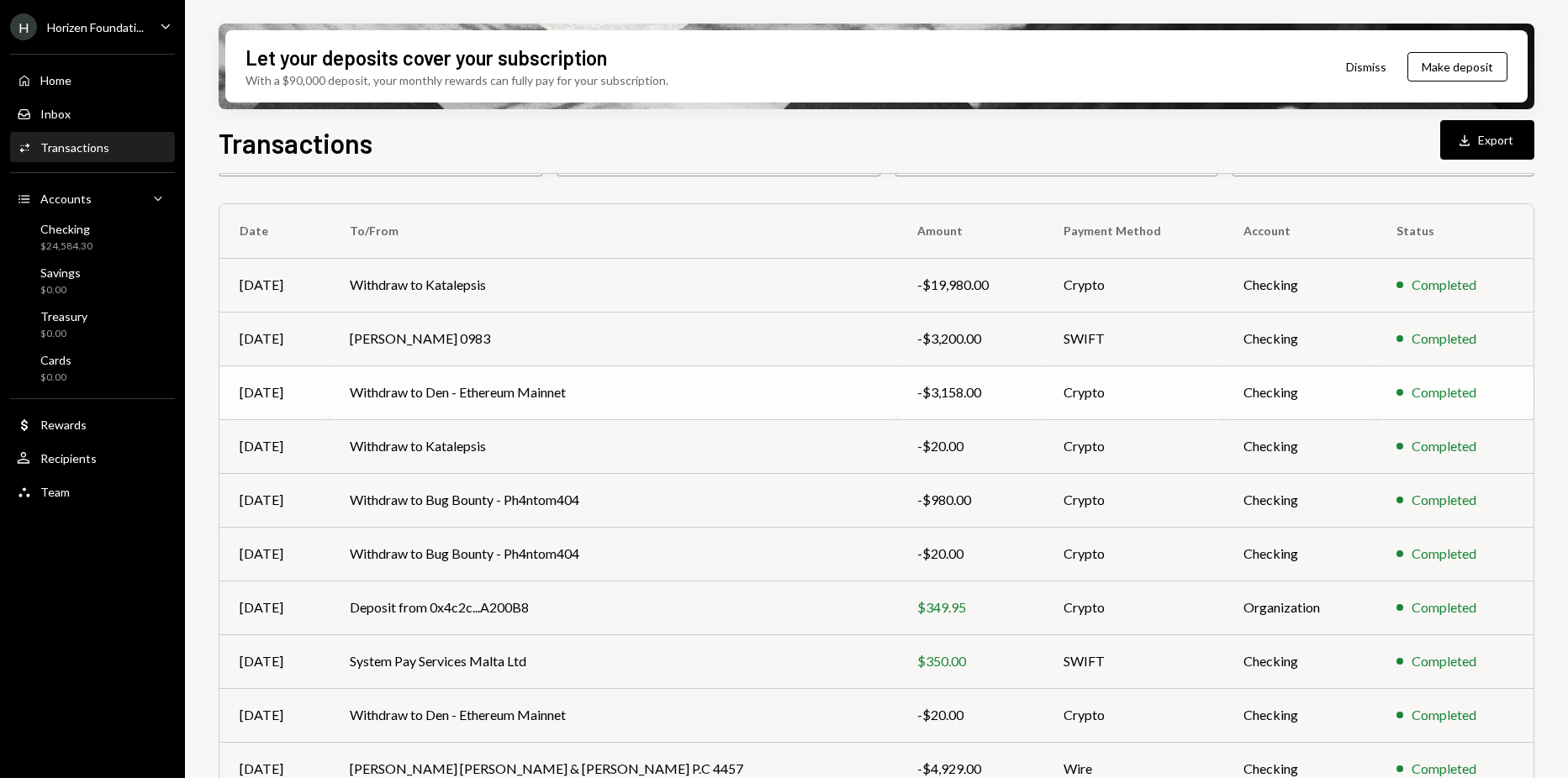
scroll to position [179, 0]
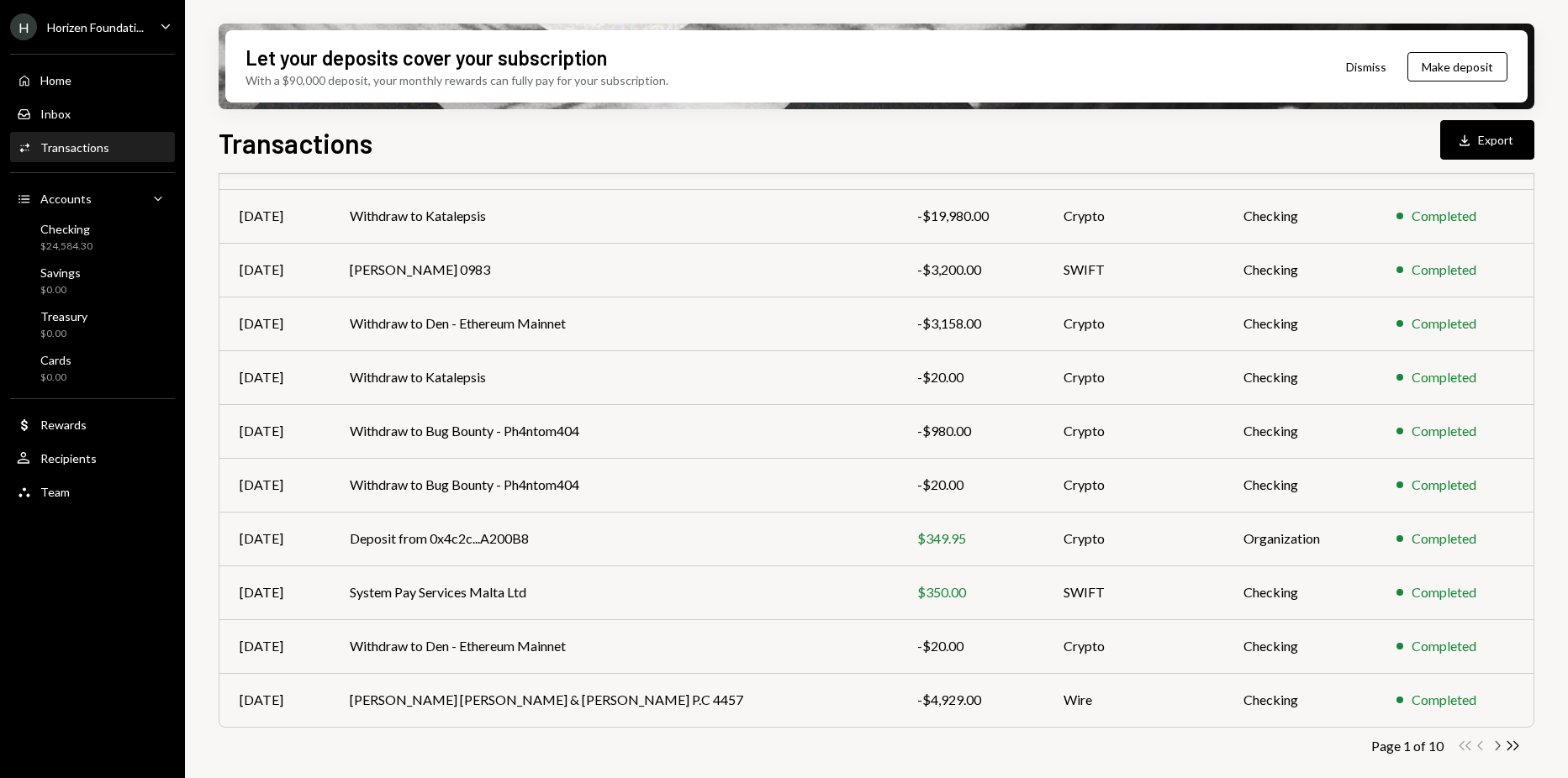
click at [1494, 745] on icon "Chevron Right" at bounding box center [1497, 746] width 16 height 16
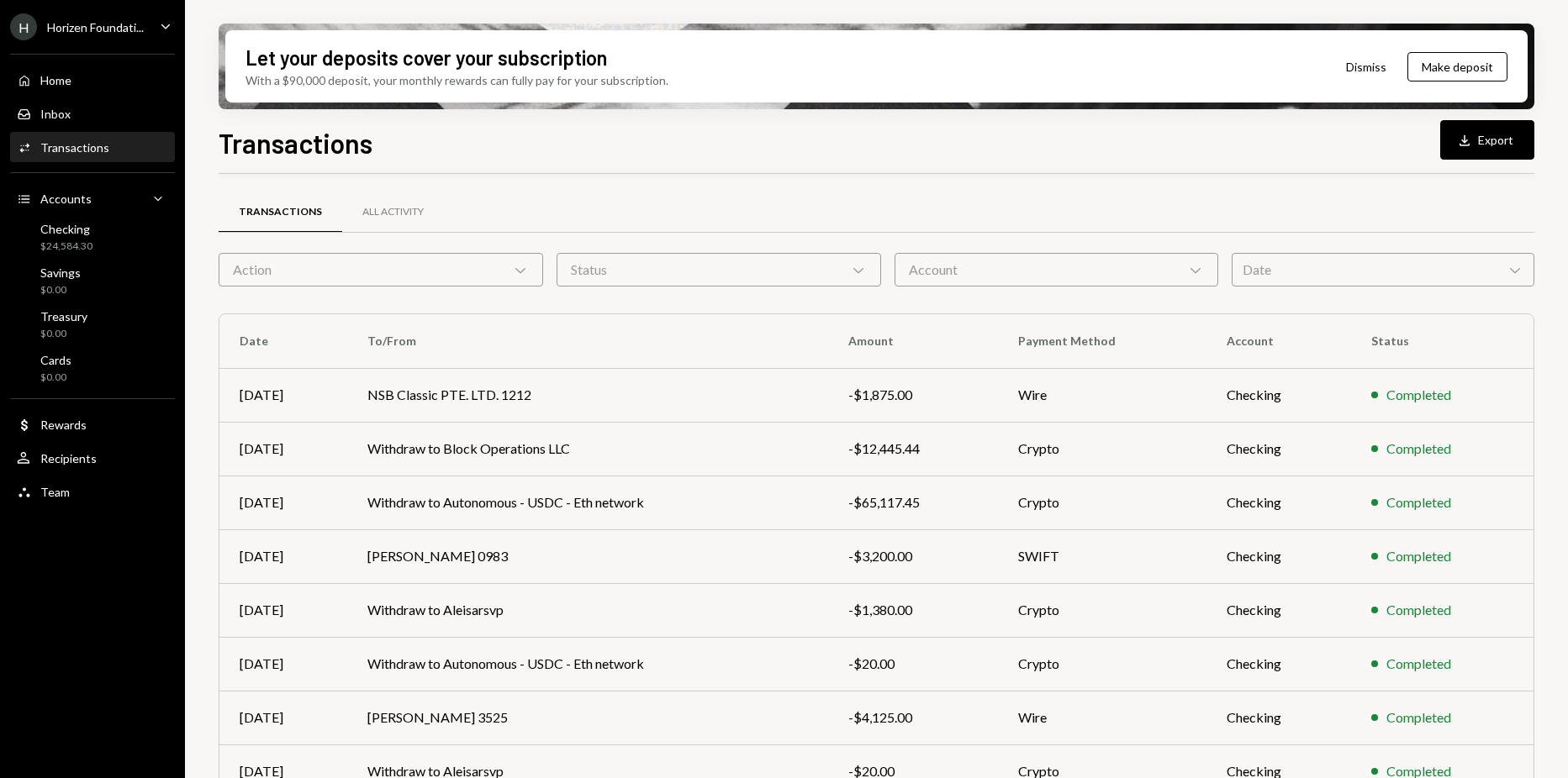
scroll to position [179, 0]
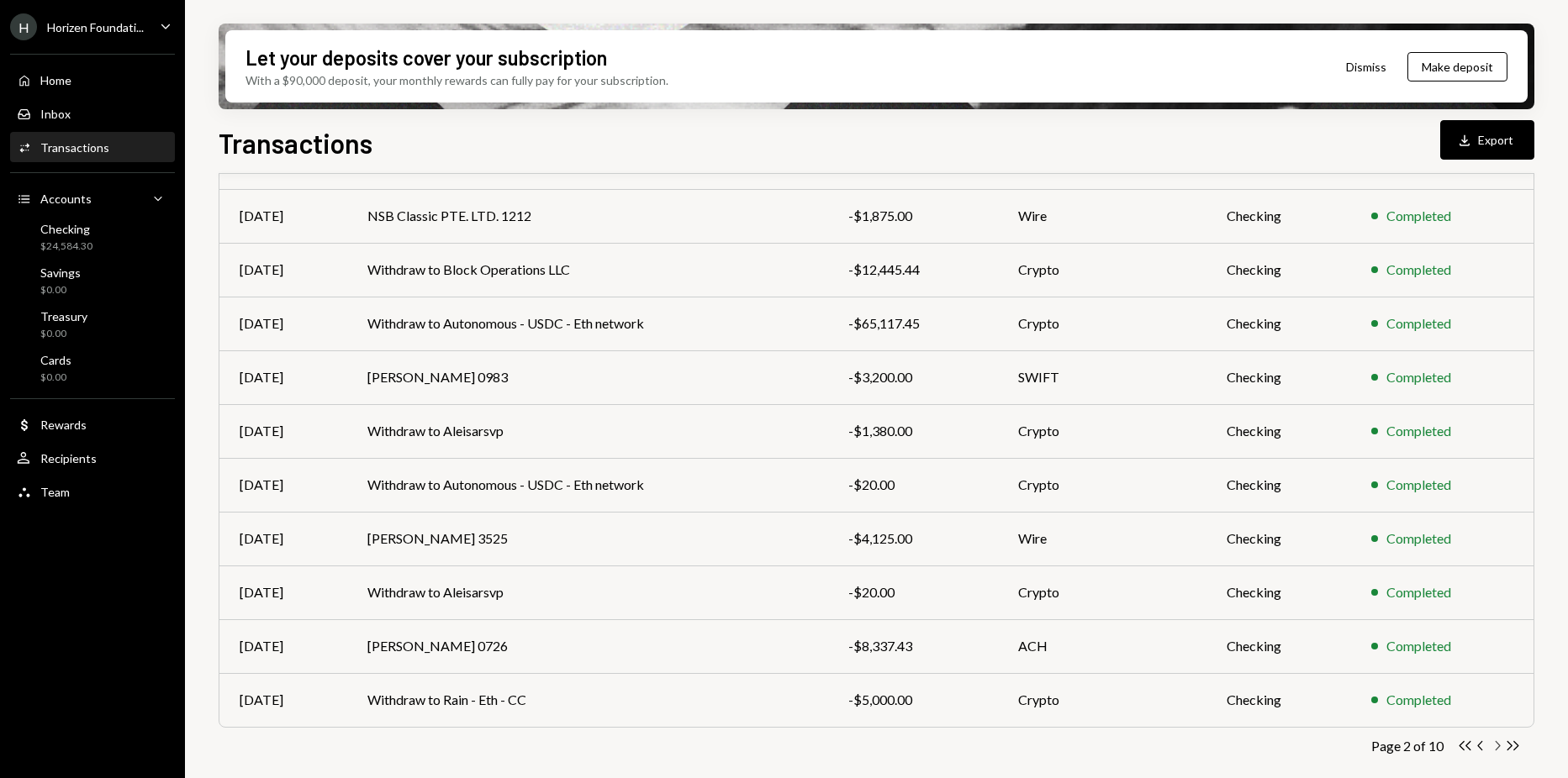
click at [1496, 742] on icon "button" at bounding box center [1499, 746] width 5 height 9
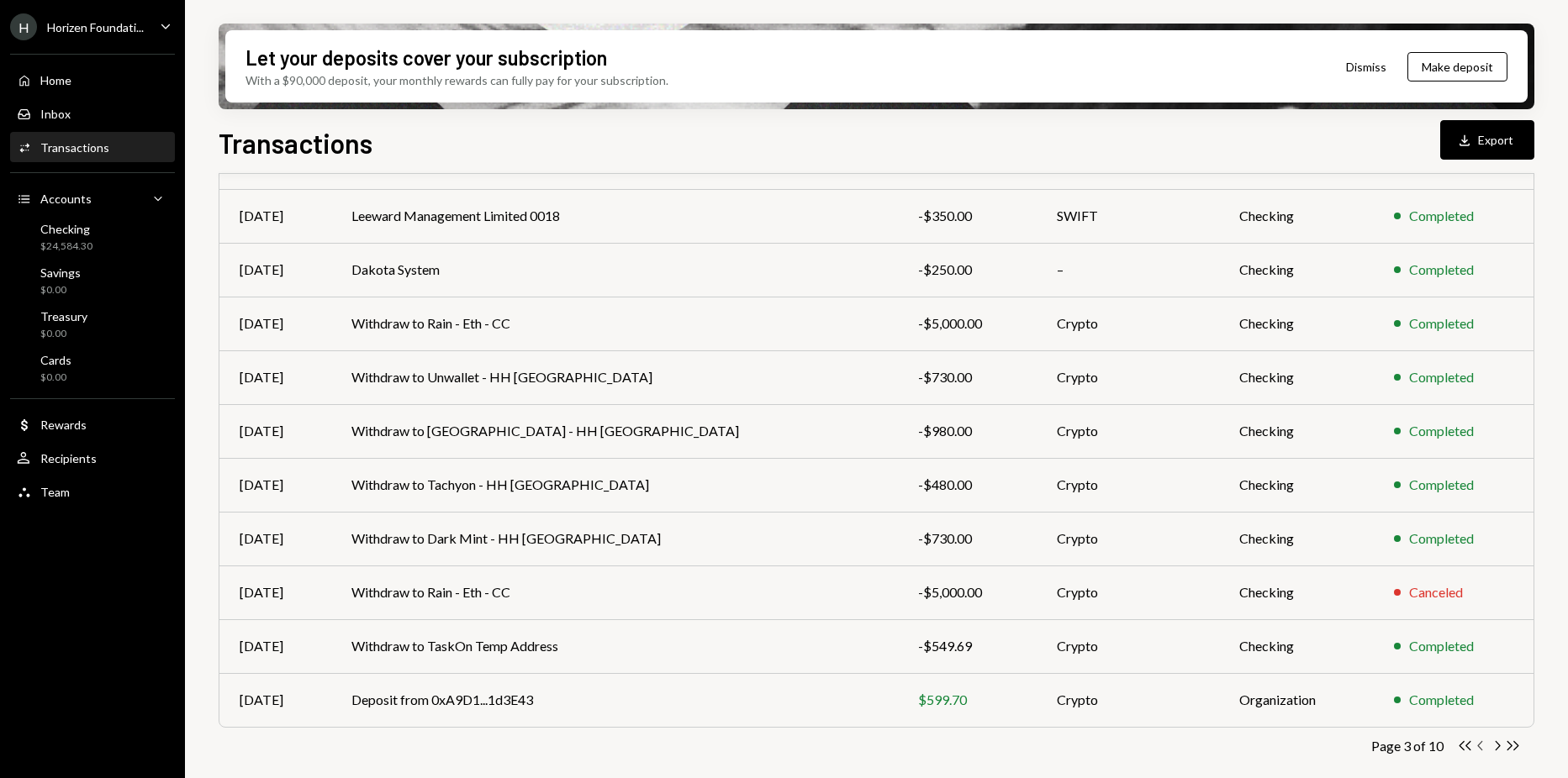
click at [1483, 747] on icon "Chevron Left" at bounding box center [1481, 746] width 16 height 16
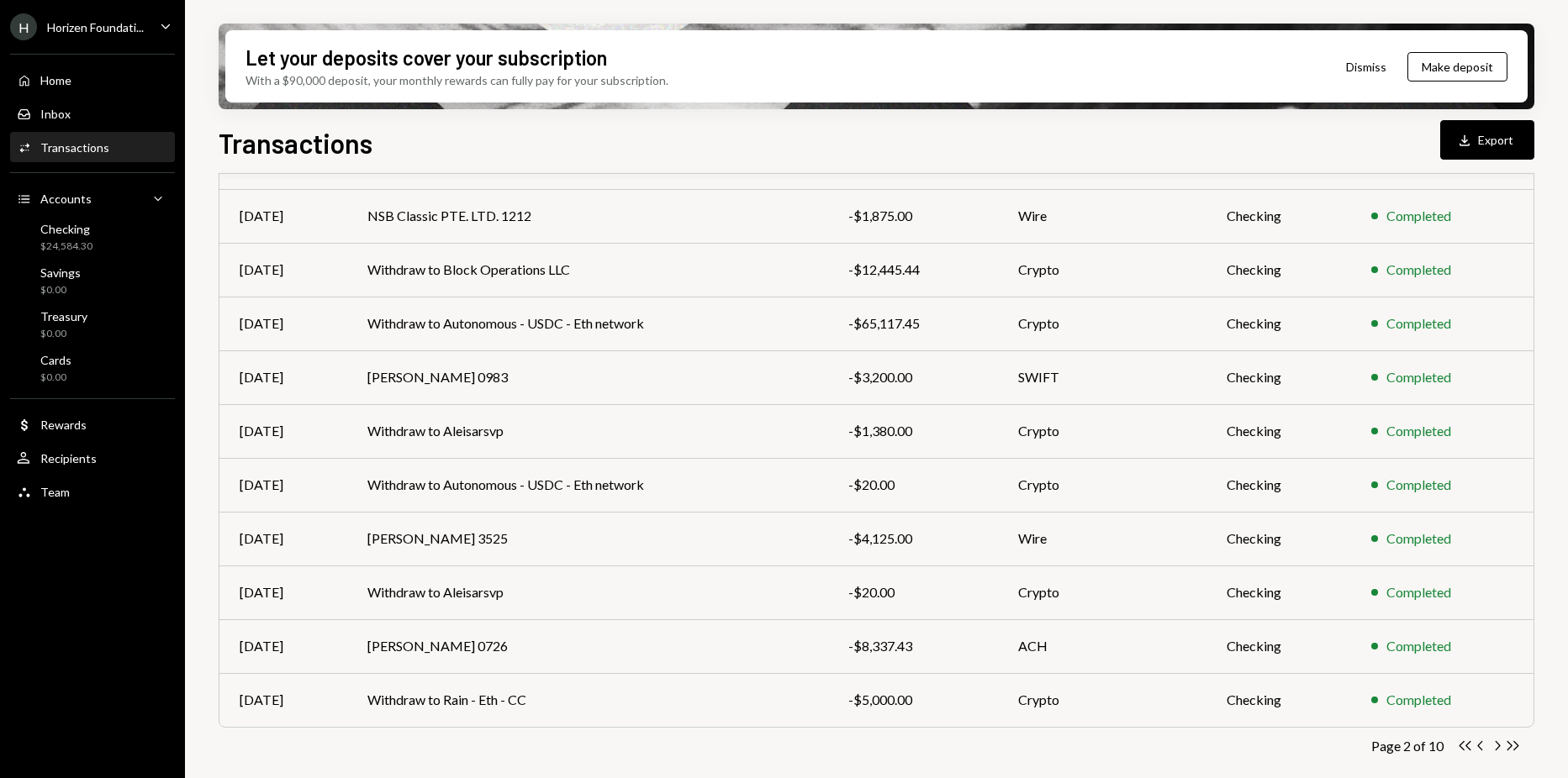
click at [1482, 744] on icon "Chevron Left" at bounding box center [1481, 746] width 16 height 16
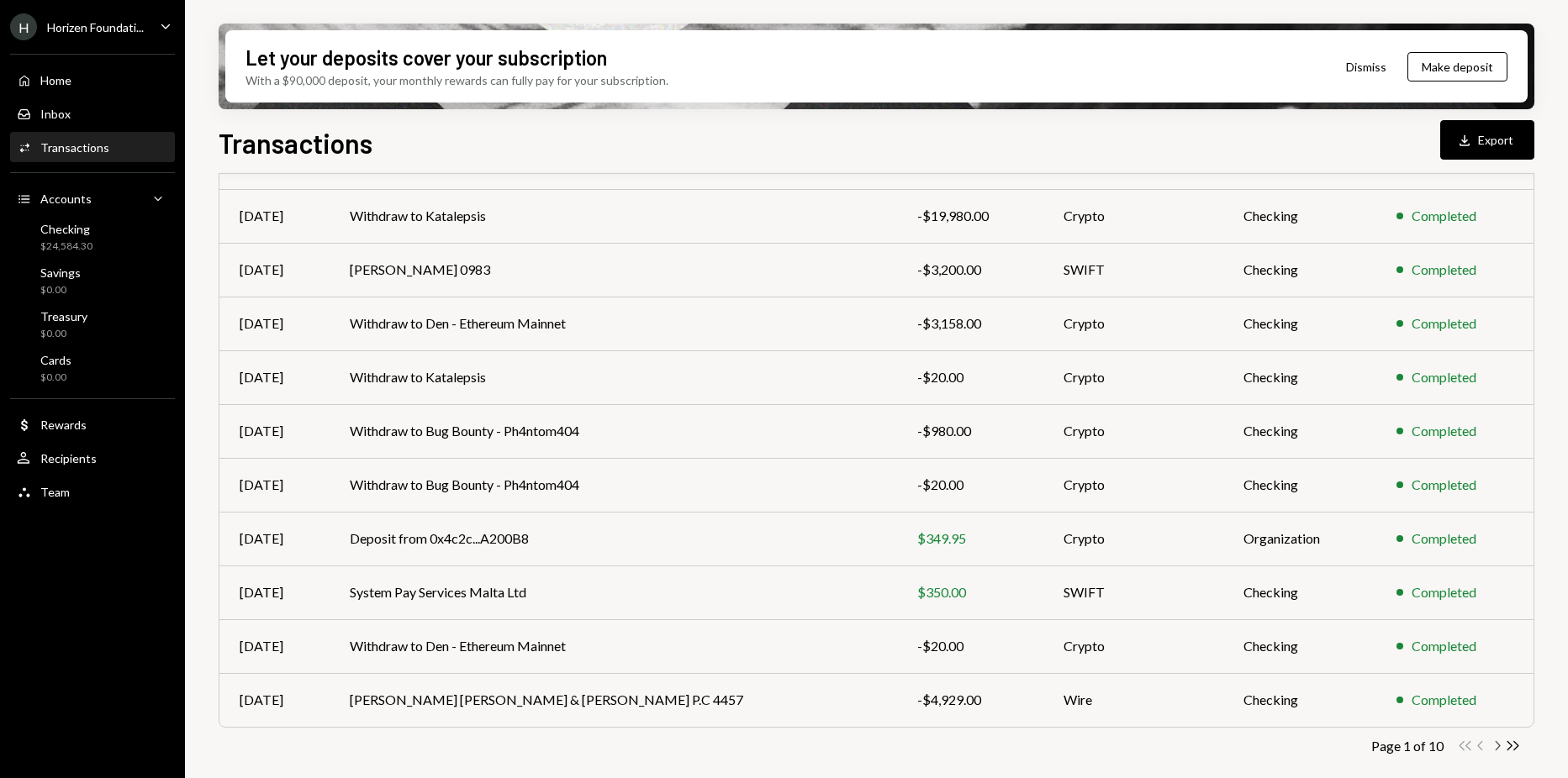
click at [1499, 742] on icon "Chevron Right" at bounding box center [1497, 746] width 16 height 16
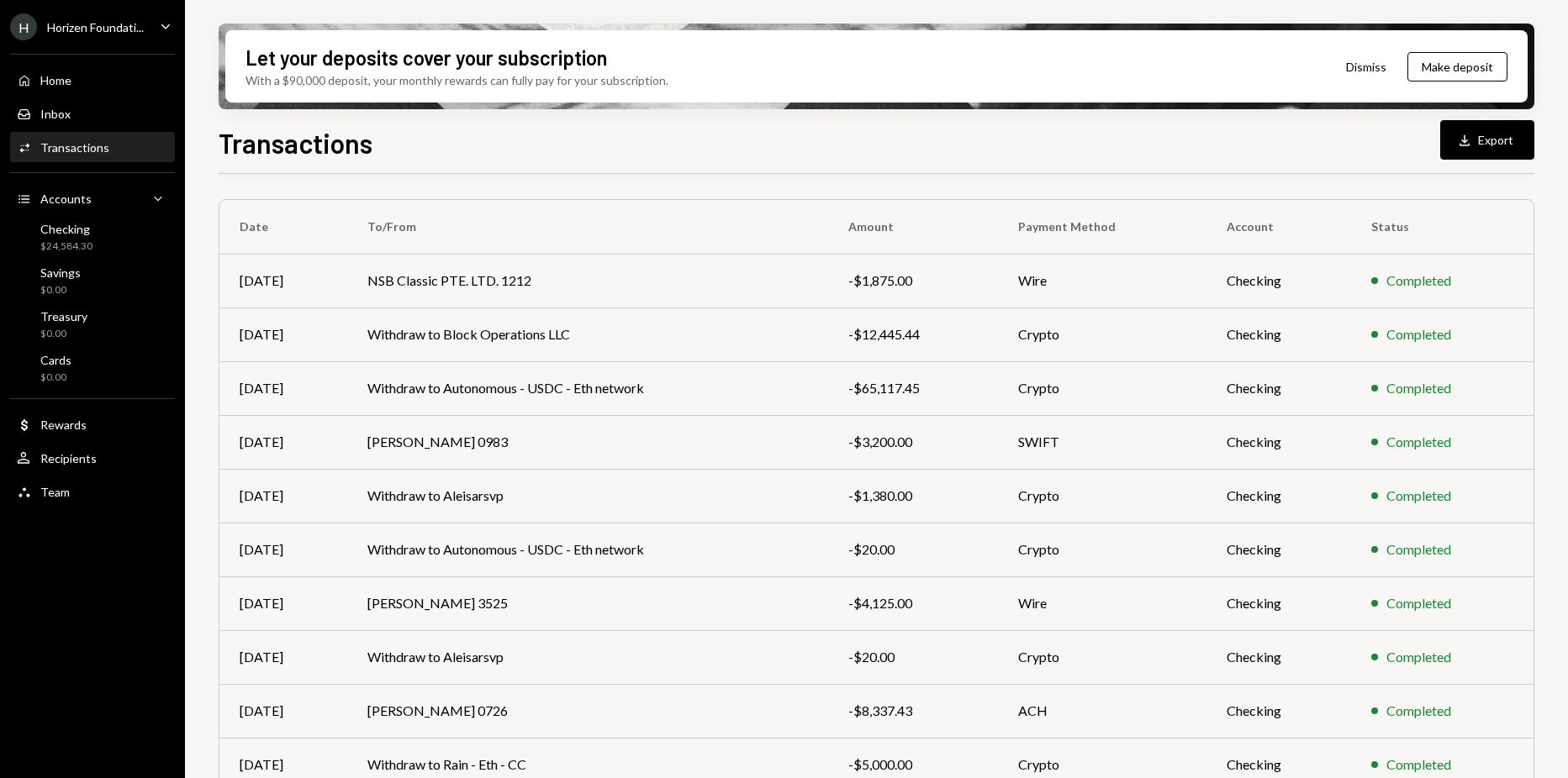
scroll to position [0, 0]
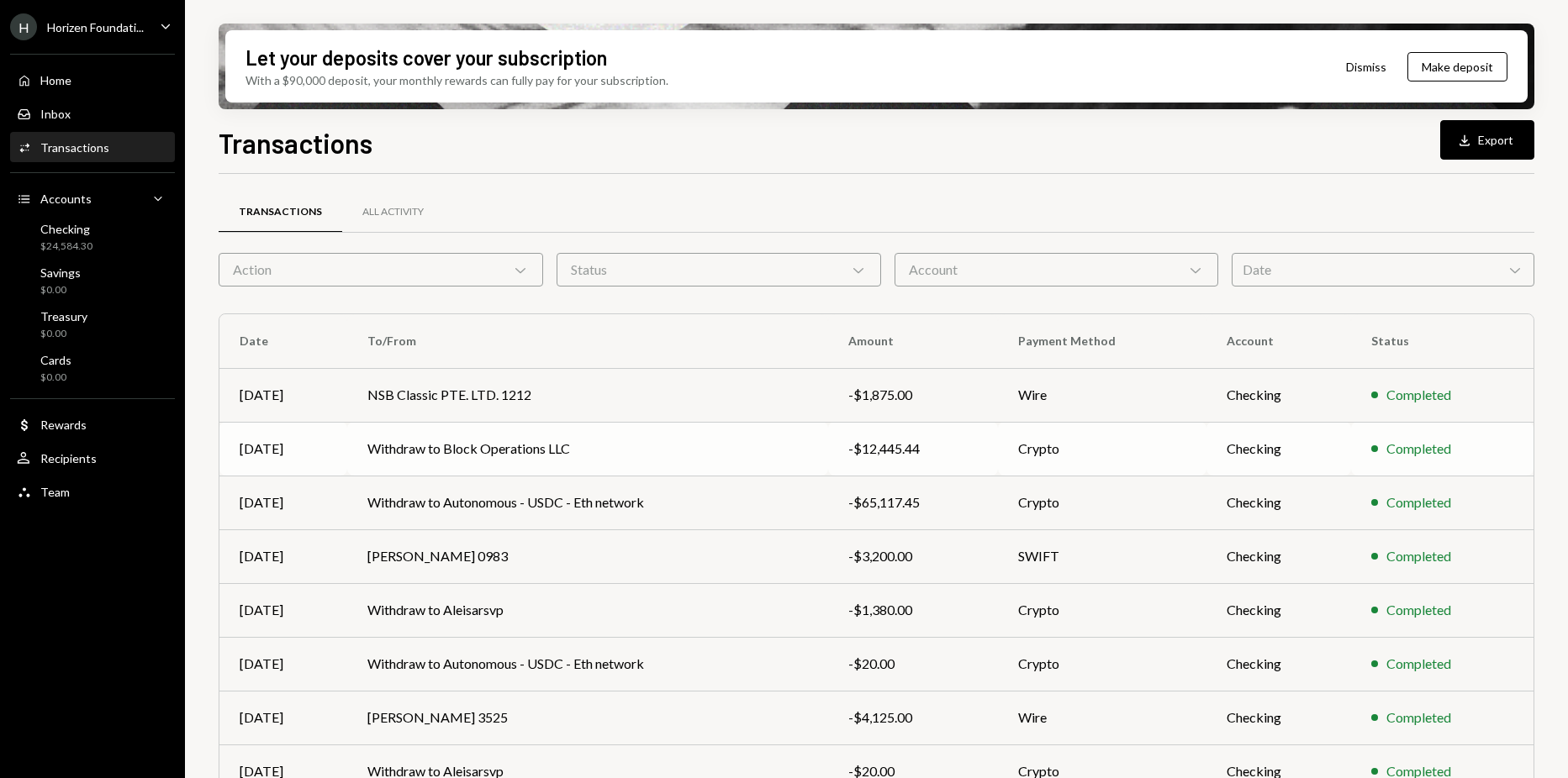
click at [573, 450] on td "Withdraw to Block Operations LLC" at bounding box center [587, 449] width 481 height 54
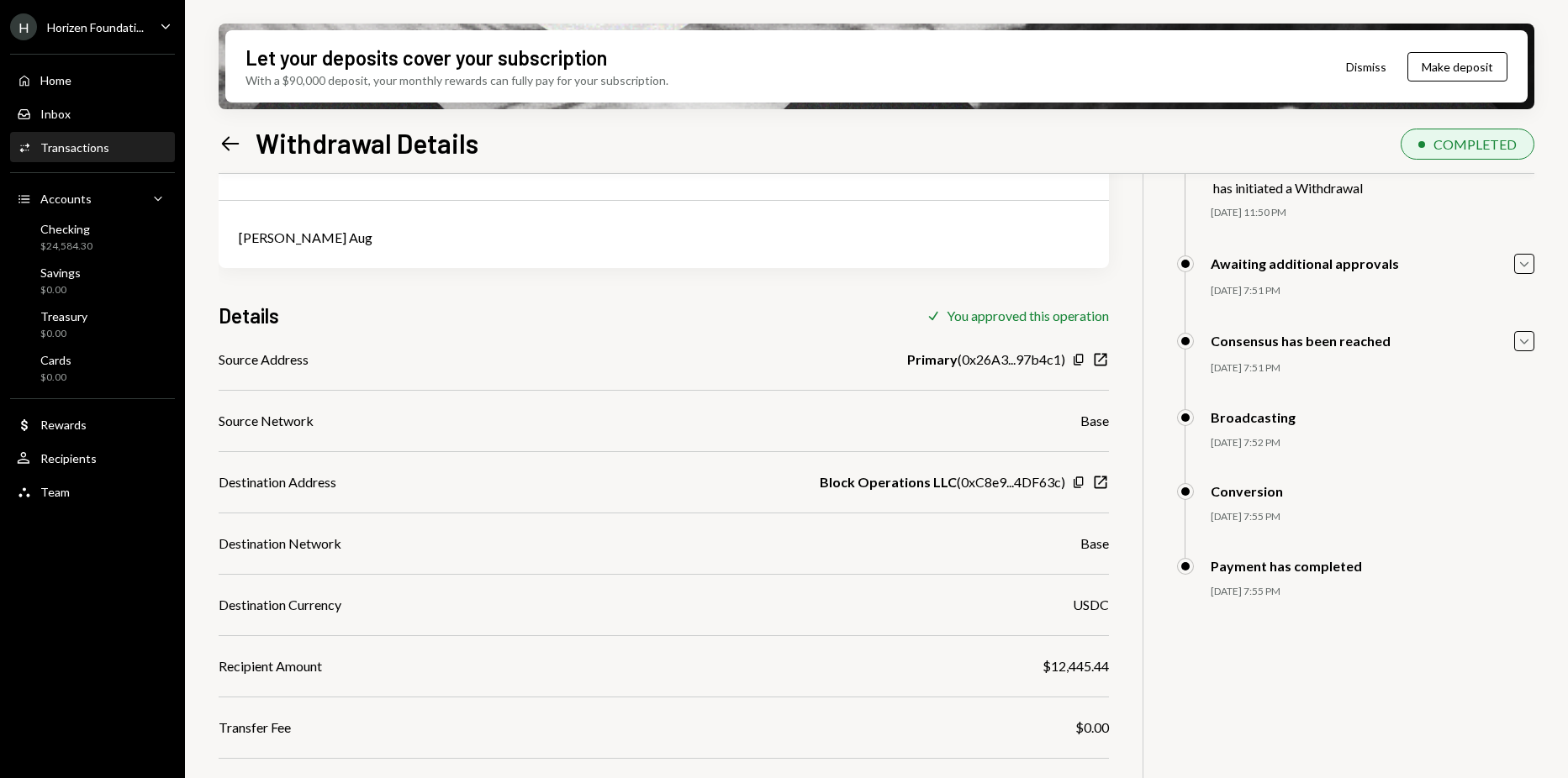
scroll to position [203, 0]
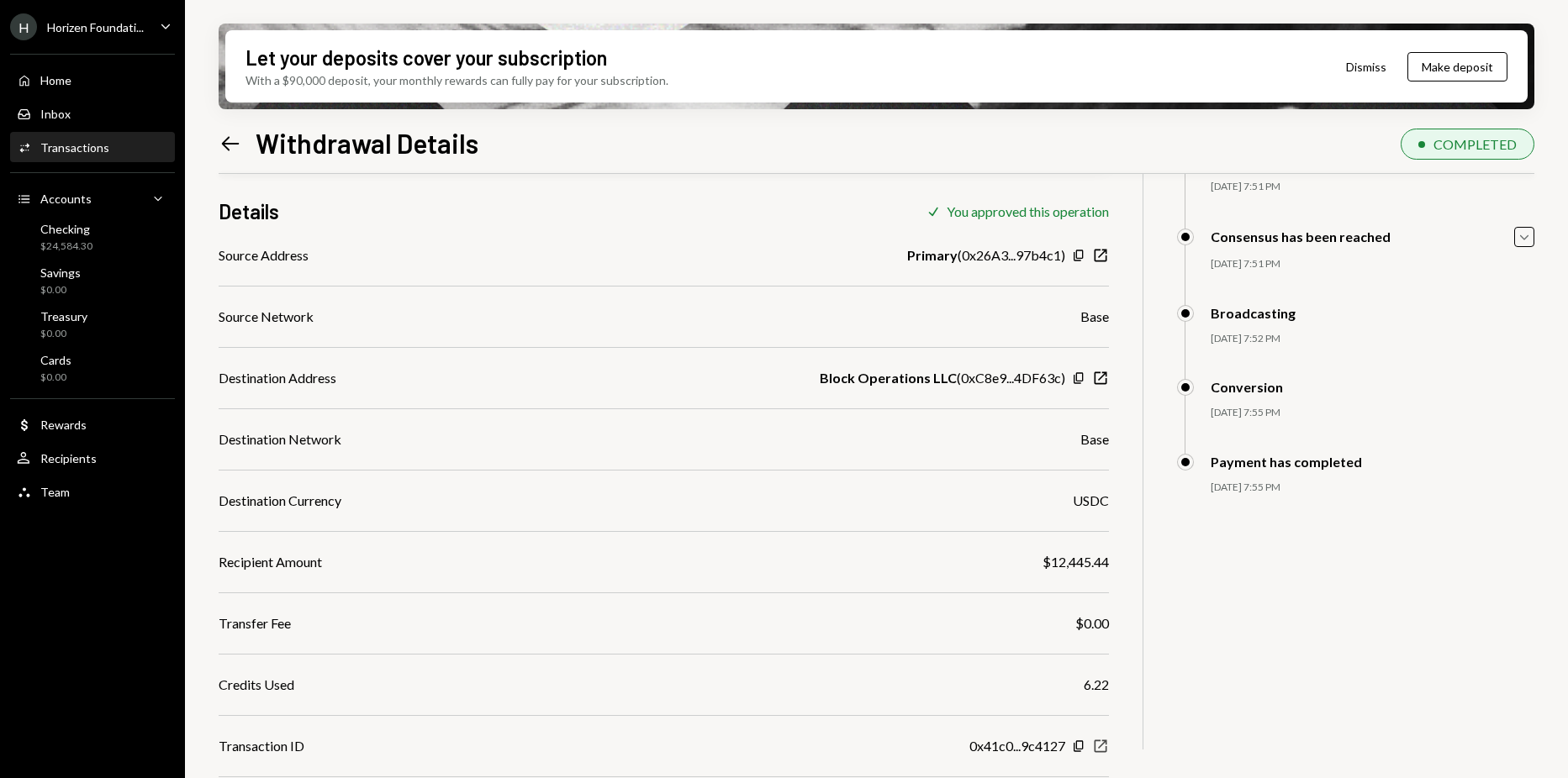
click at [1097, 748] on icon "New Window" at bounding box center [1100, 746] width 17 height 17
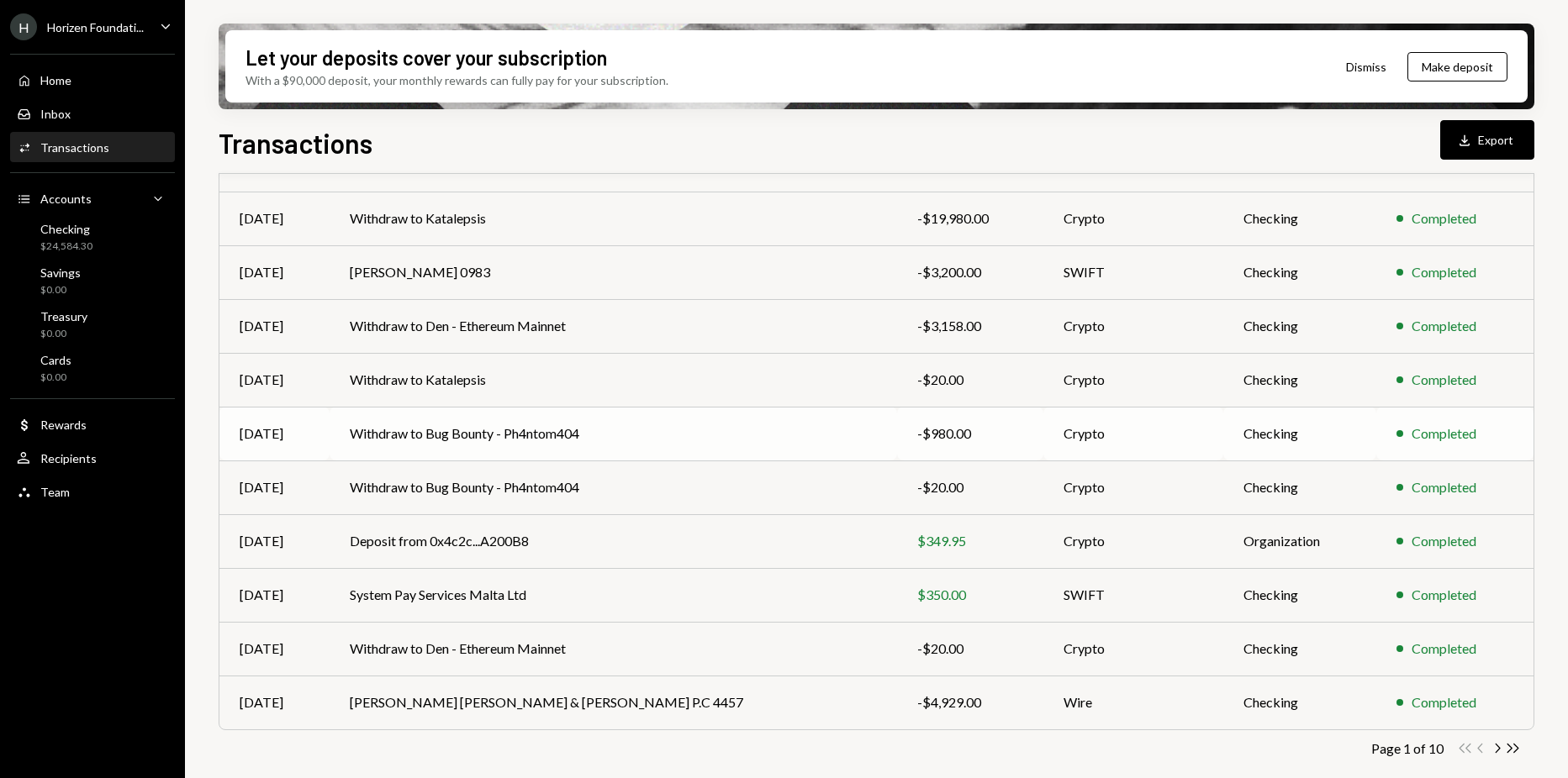
scroll to position [179, 0]
click at [1496, 740] on icon "Chevron Right" at bounding box center [1497, 746] width 16 height 16
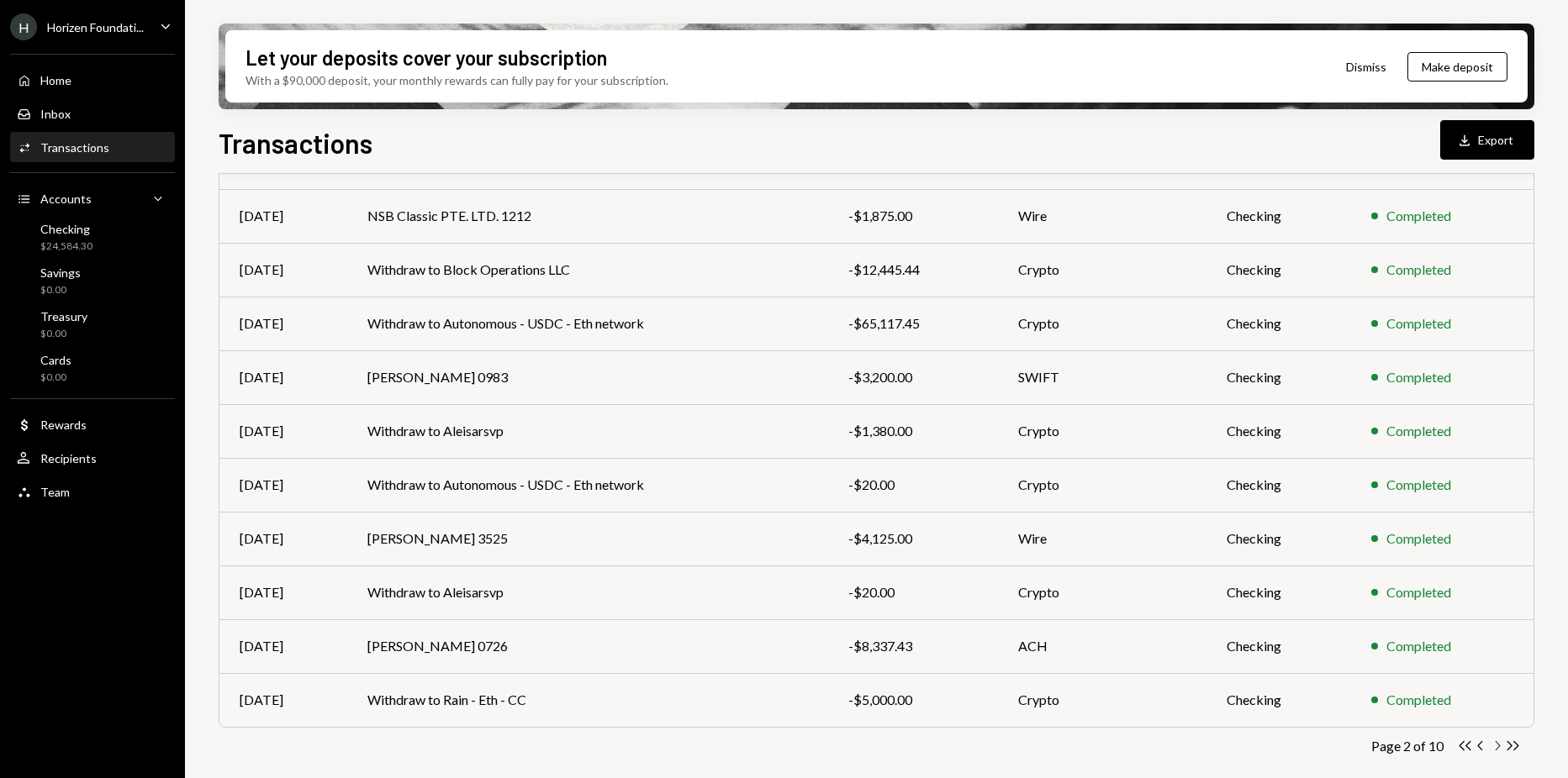
click at [1492, 746] on icon "Chevron Right" at bounding box center [1497, 746] width 16 height 16
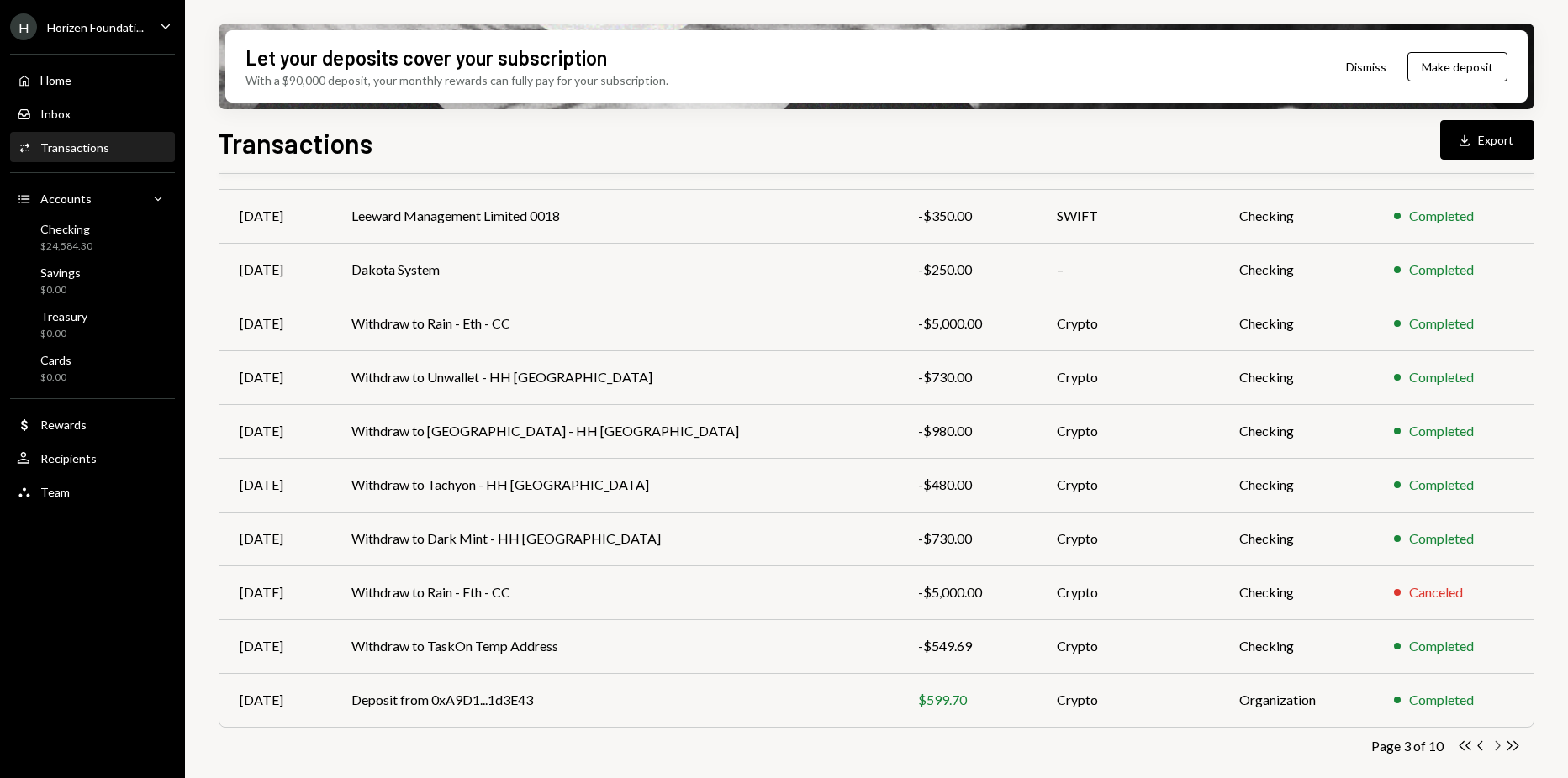
click at [1496, 744] on icon "Chevron Right" at bounding box center [1497, 746] width 16 height 16
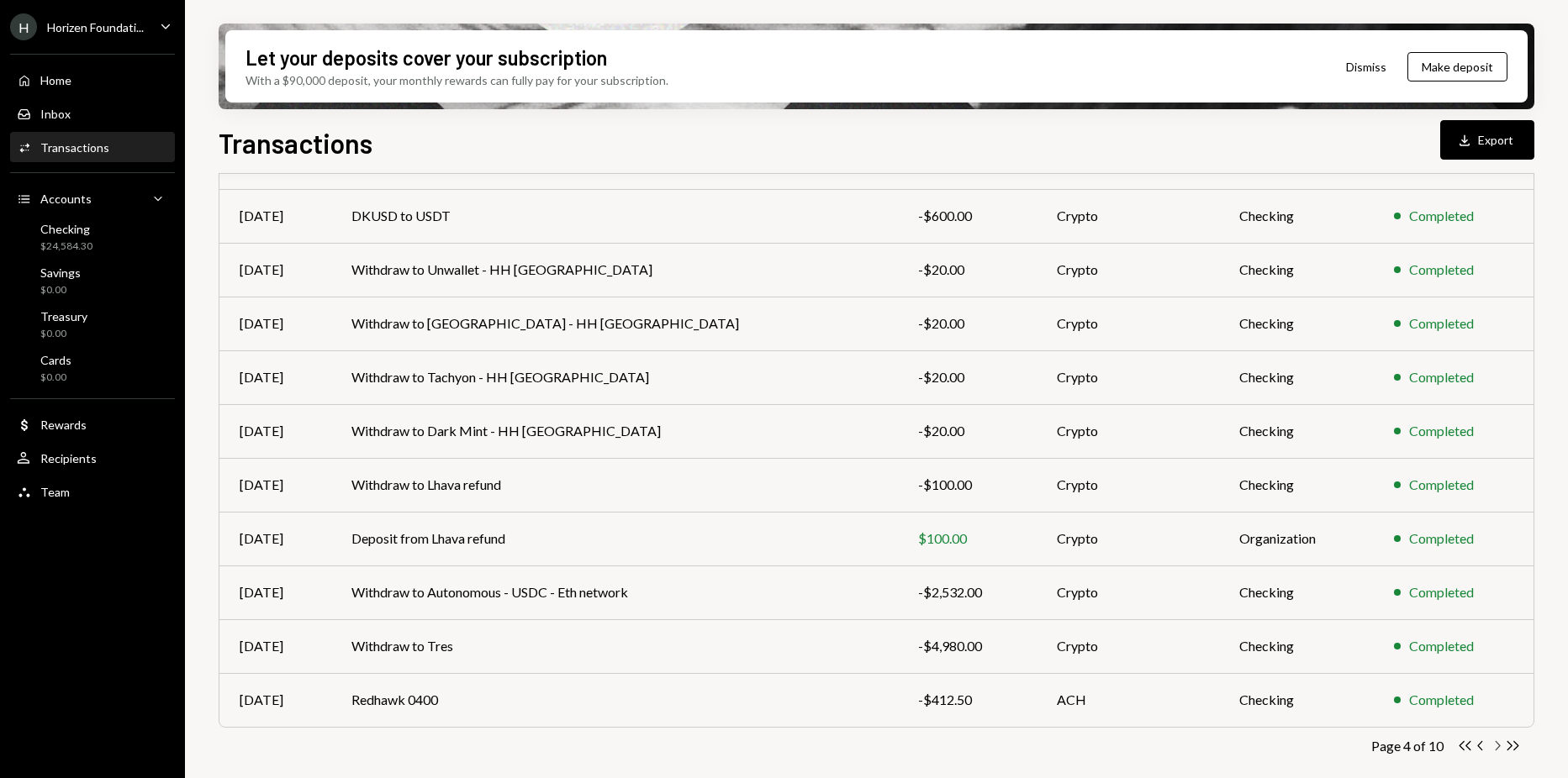
click at [1503, 745] on icon "Chevron Right" at bounding box center [1497, 746] width 16 height 16
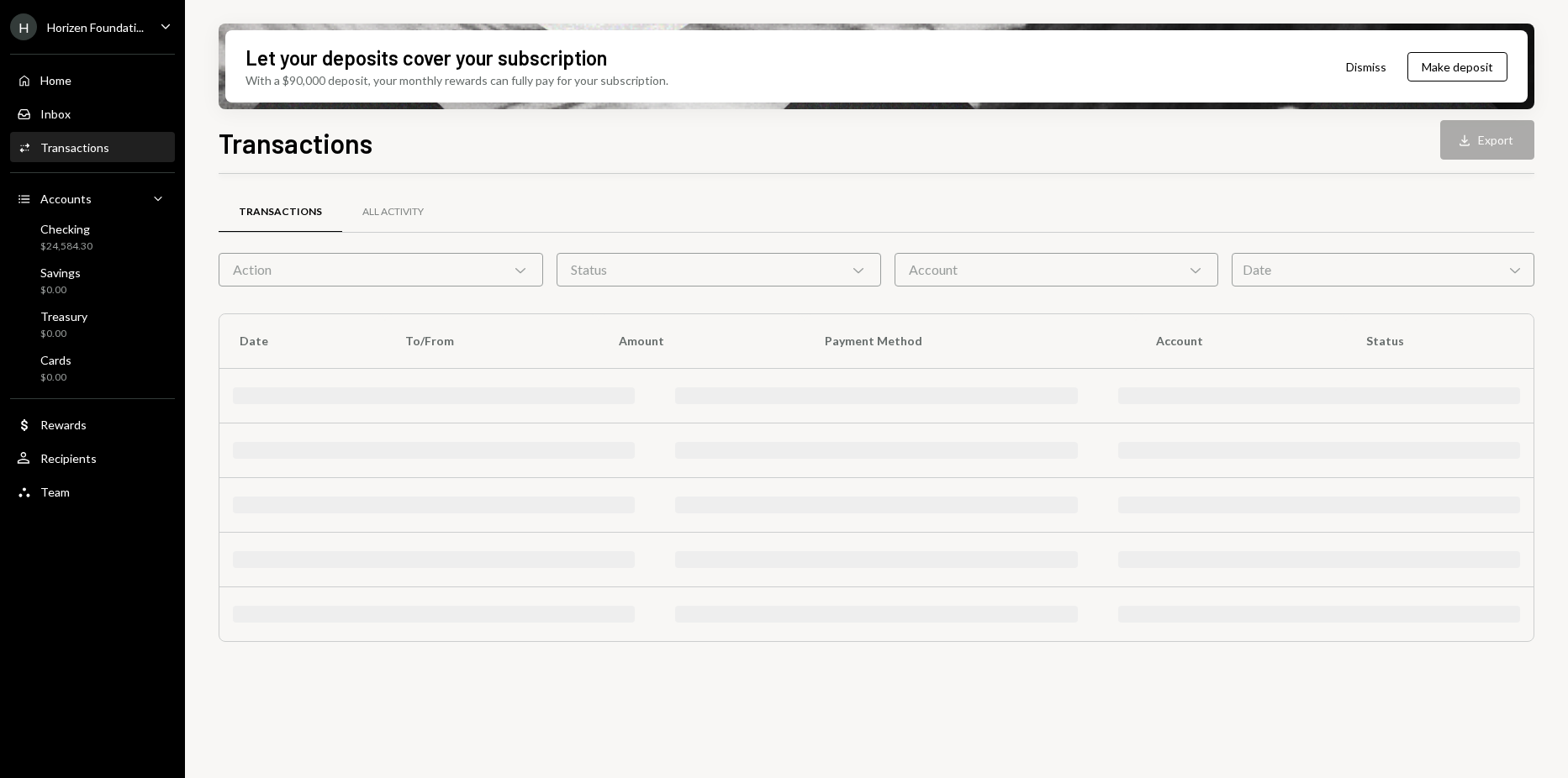
scroll to position [0, 0]
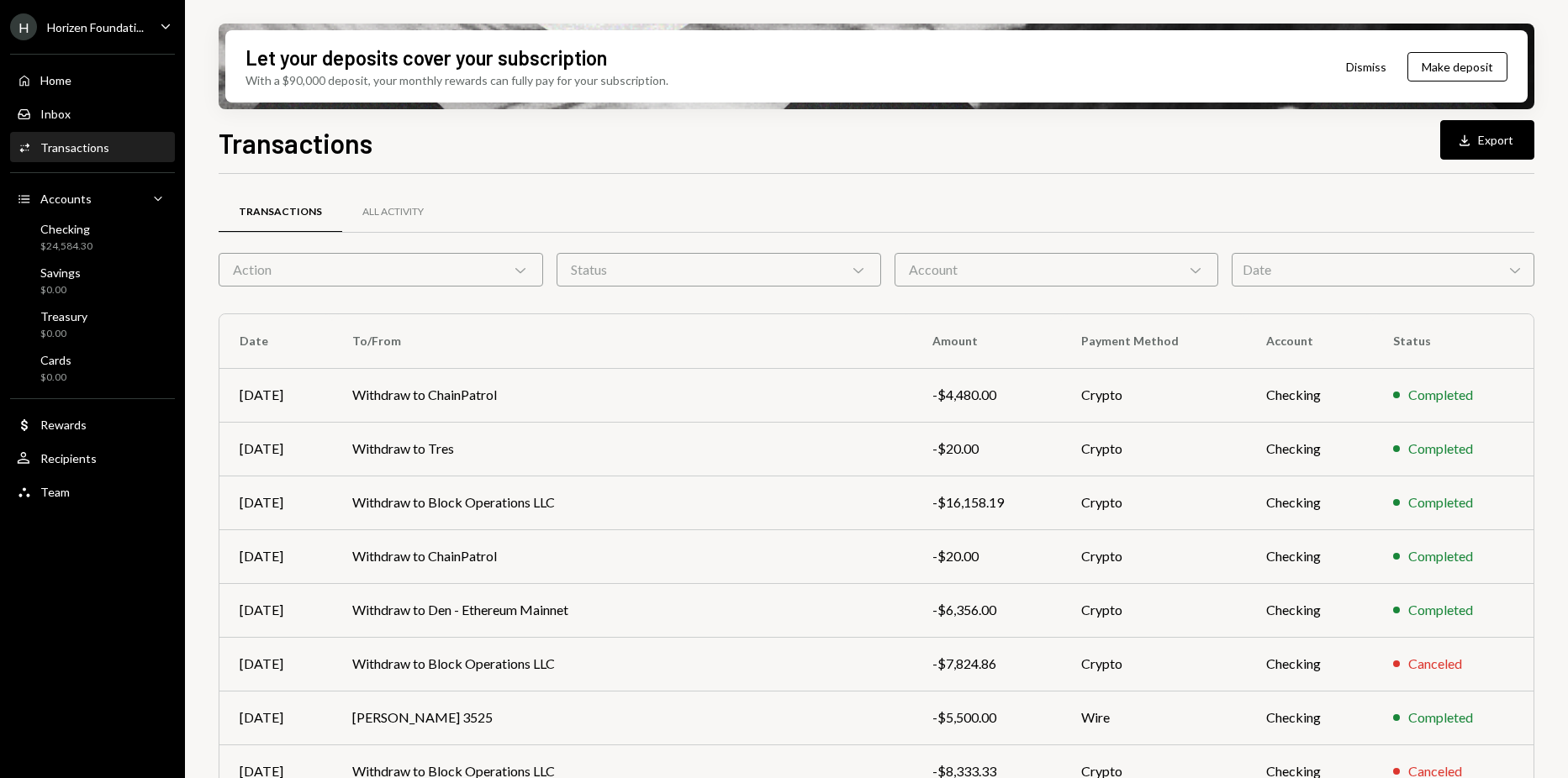
click at [1447, 194] on div "Transactions All Activity" at bounding box center [876, 213] width 1315 height 43
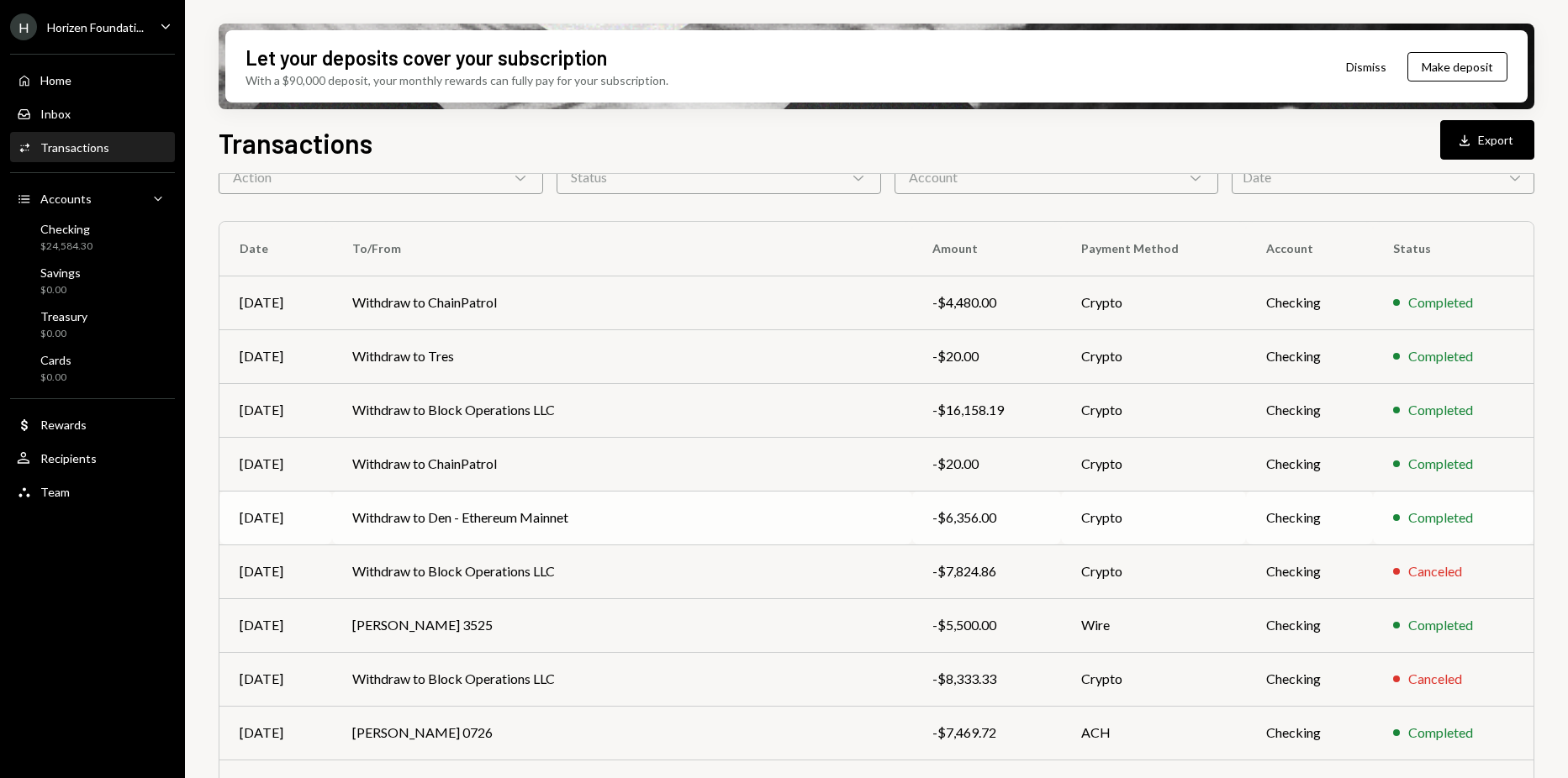
scroll to position [179, 0]
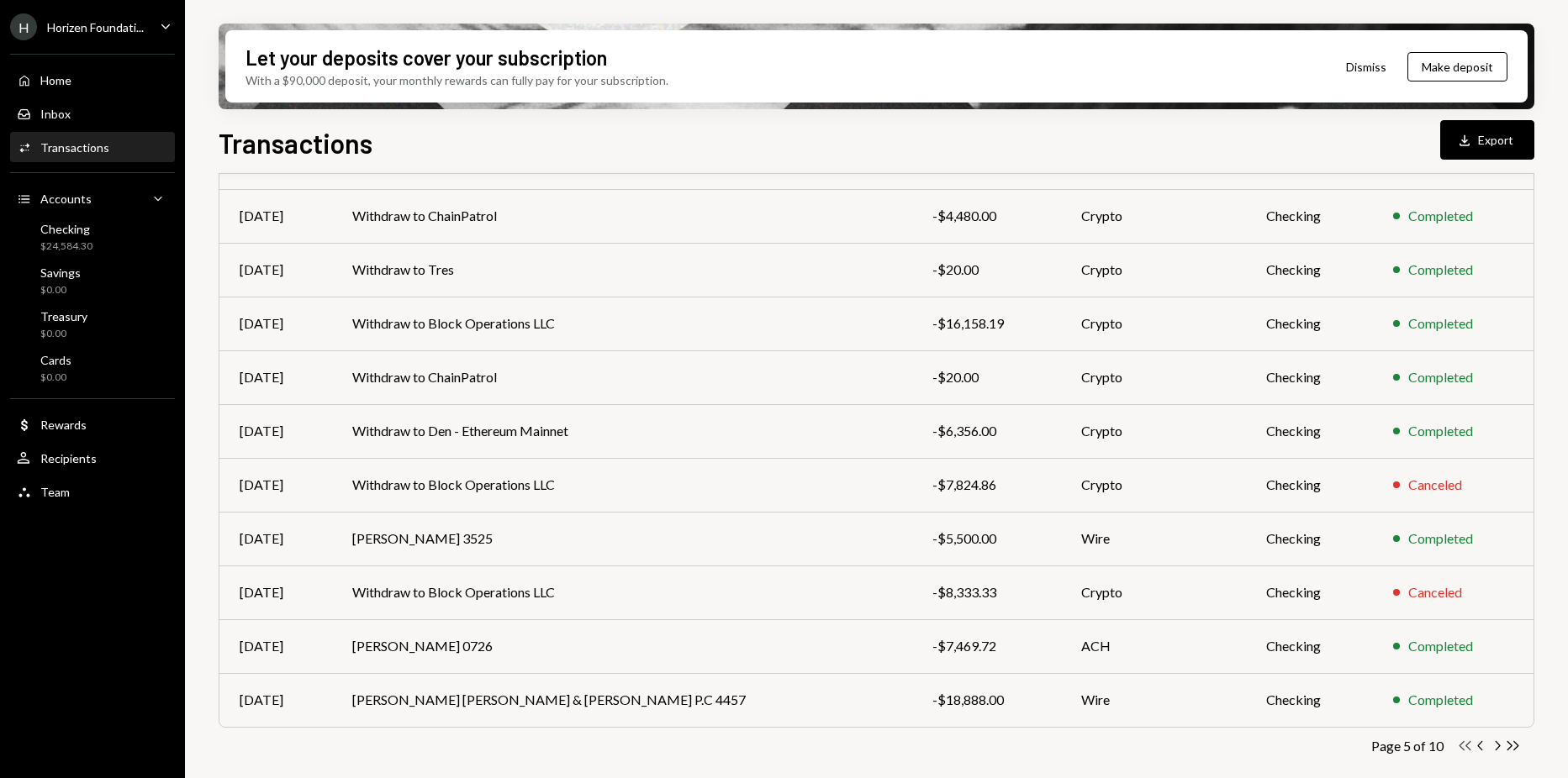
click at [1472, 741] on icon "Double Arrow Left" at bounding box center [1465, 746] width 16 height 16
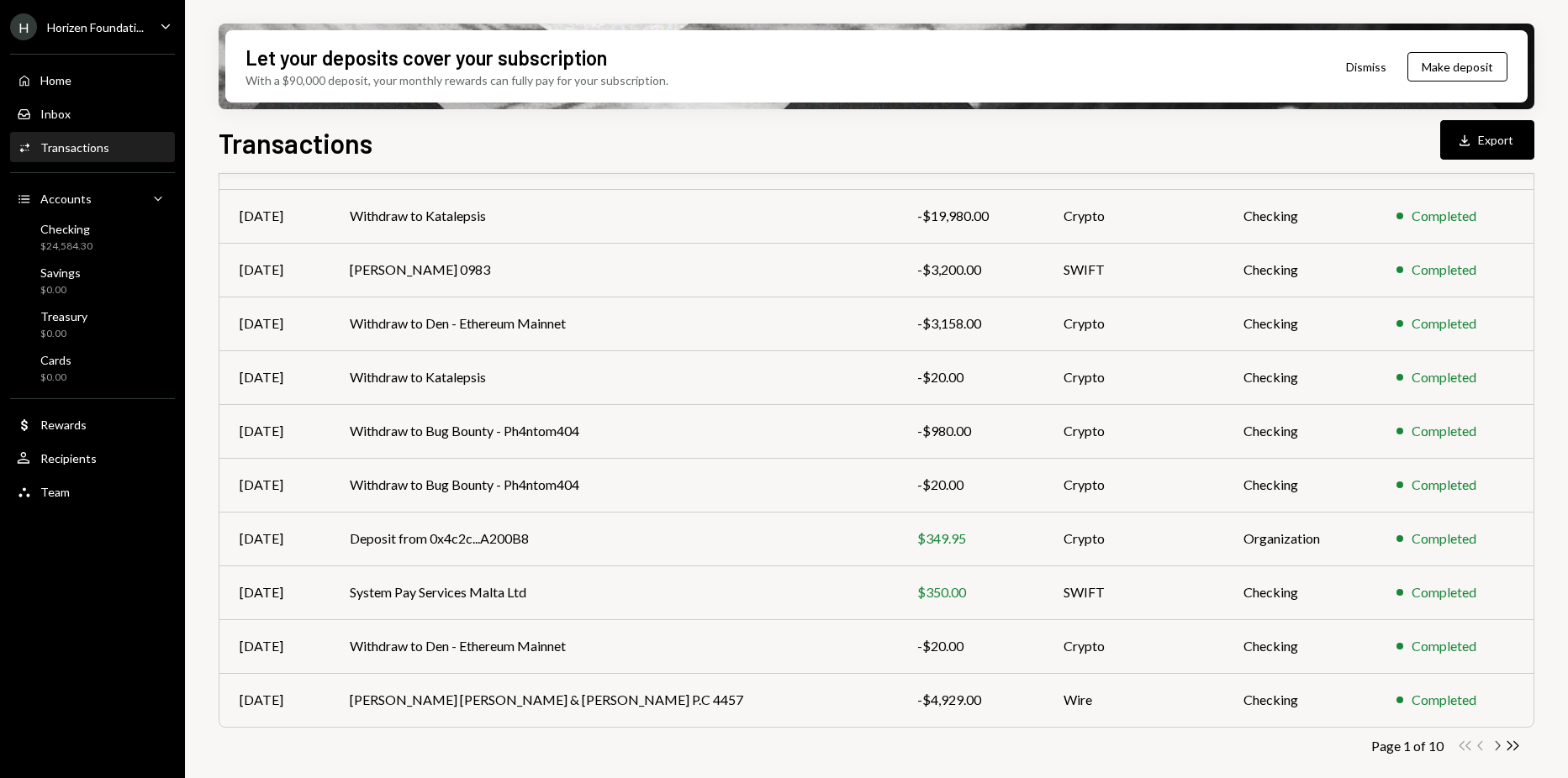
click at [1502, 745] on icon "Chevron Right" at bounding box center [1497, 746] width 16 height 16
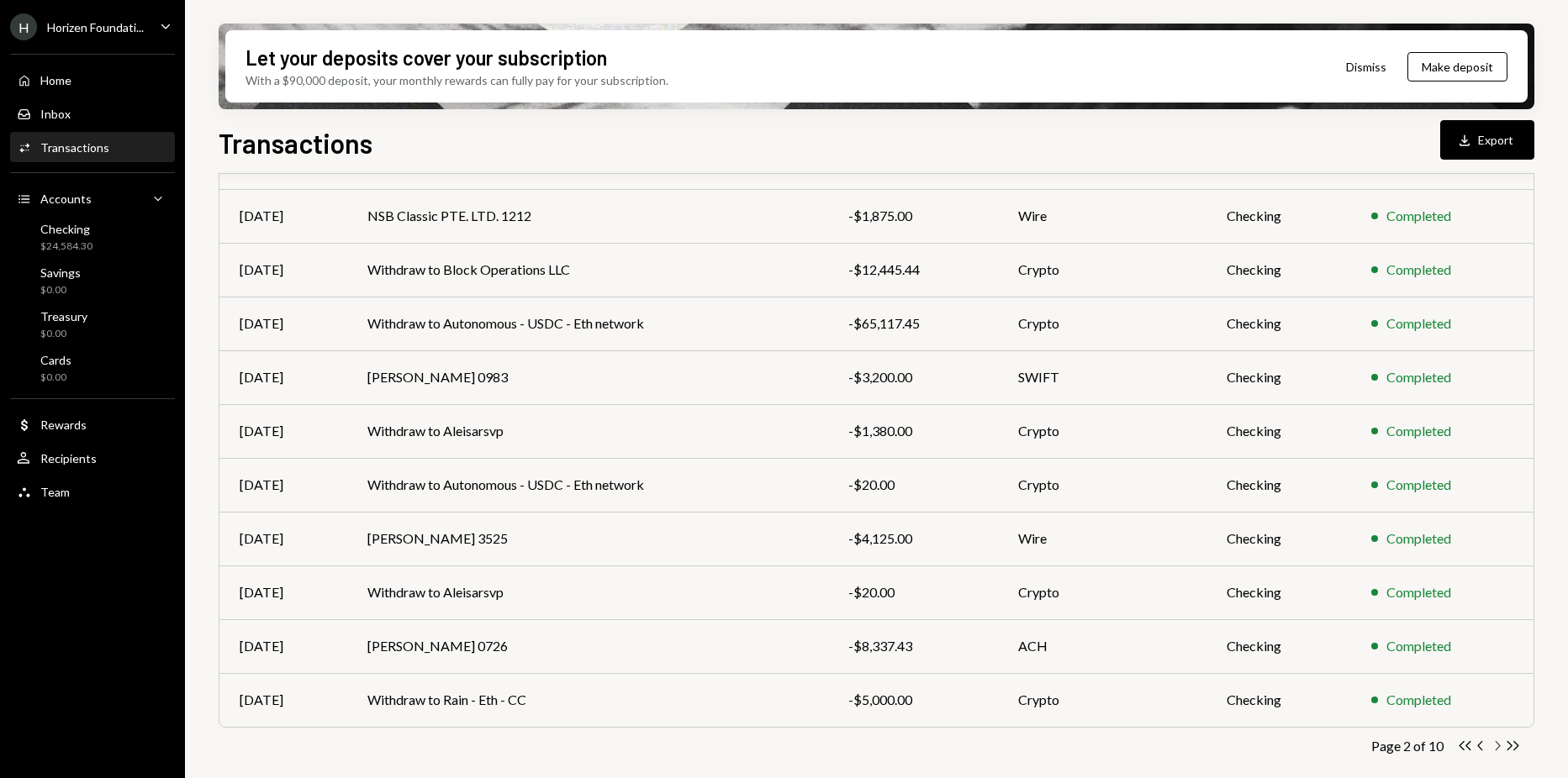
click at [1504, 746] on icon "Chevron Right" at bounding box center [1497, 746] width 16 height 16
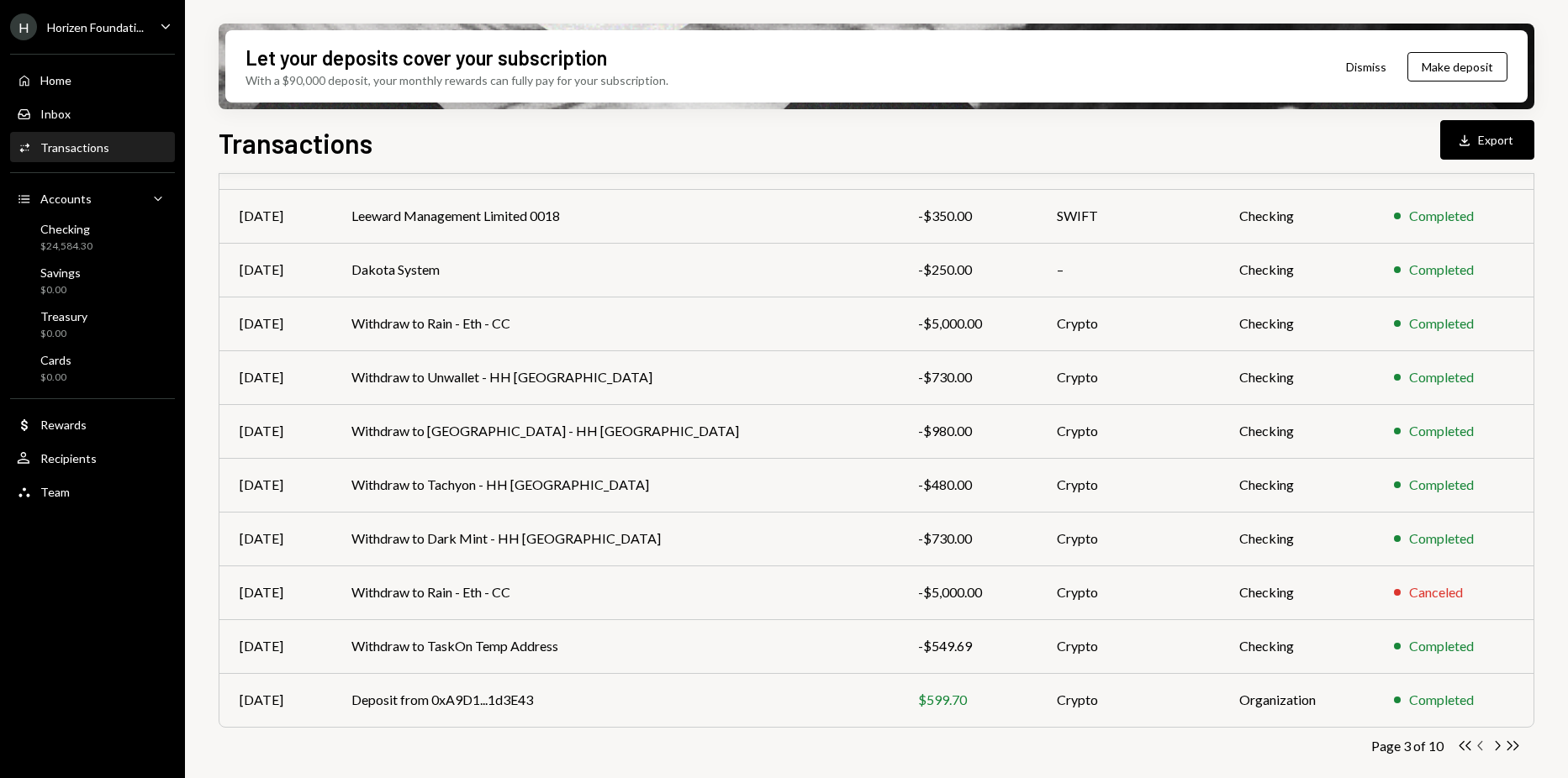
click at [1479, 746] on icon "button" at bounding box center [1480, 746] width 5 height 9
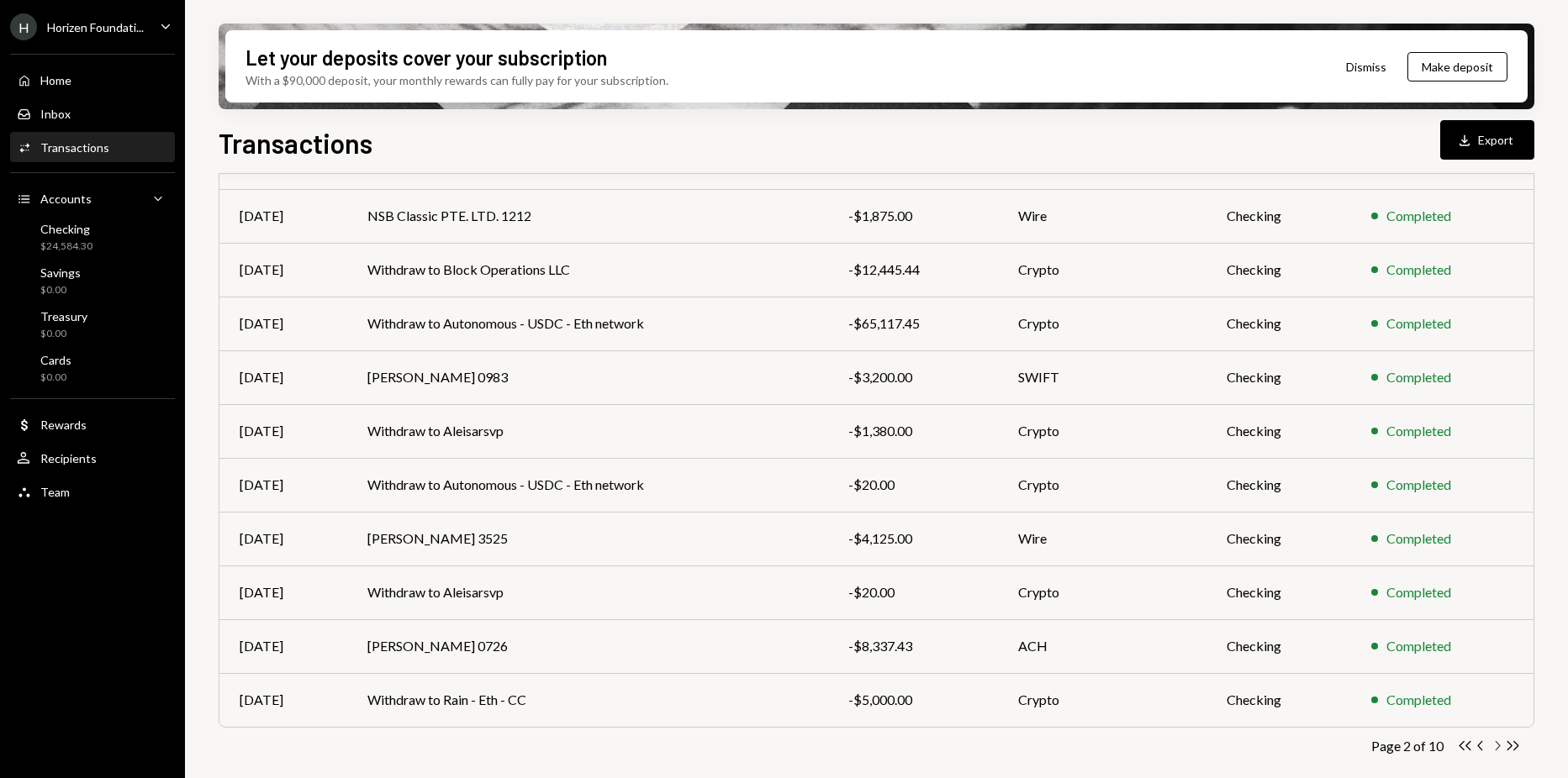
click at [1499, 744] on icon "button" at bounding box center [1499, 746] width 5 height 9
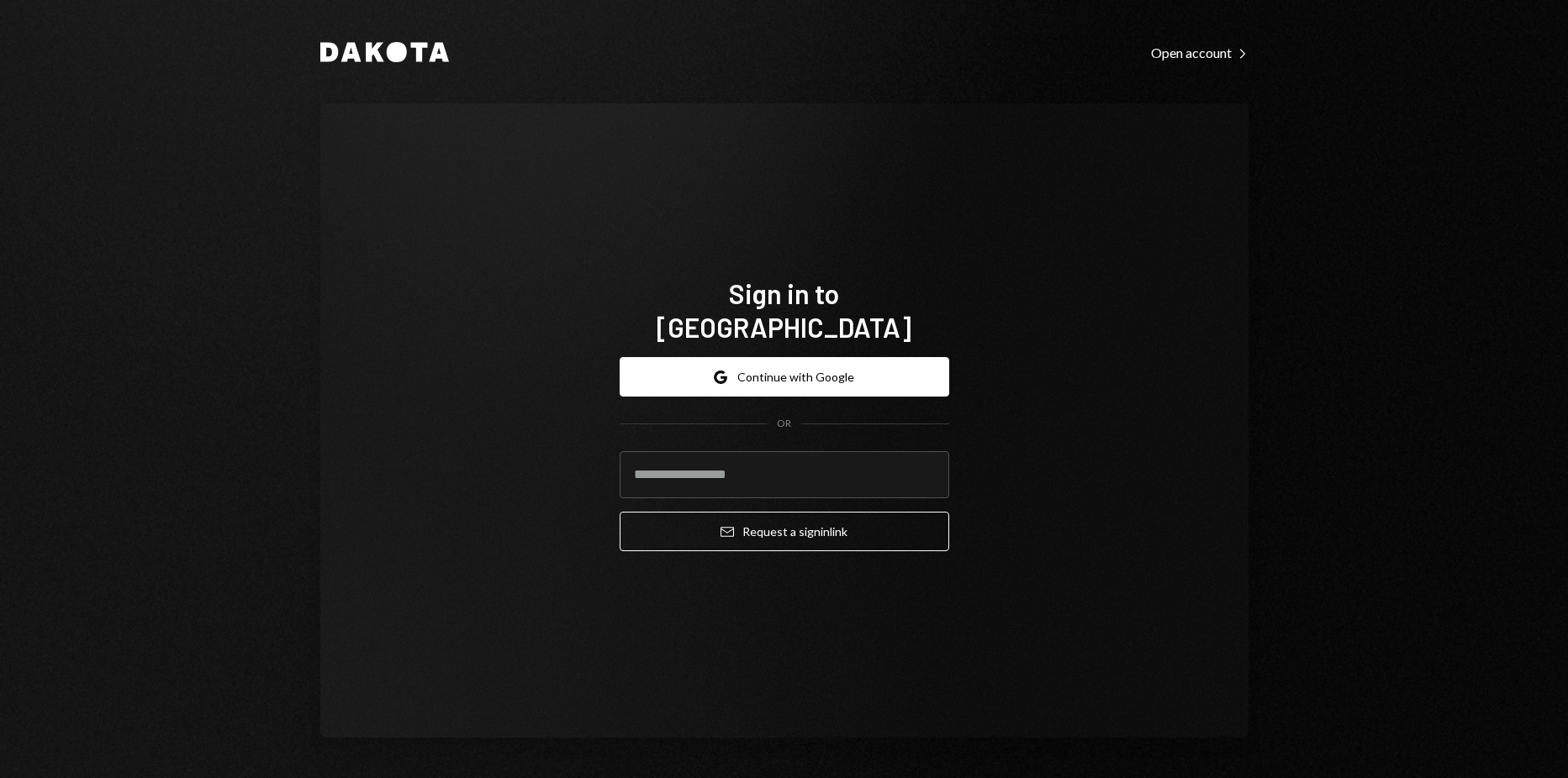
type input "**********"
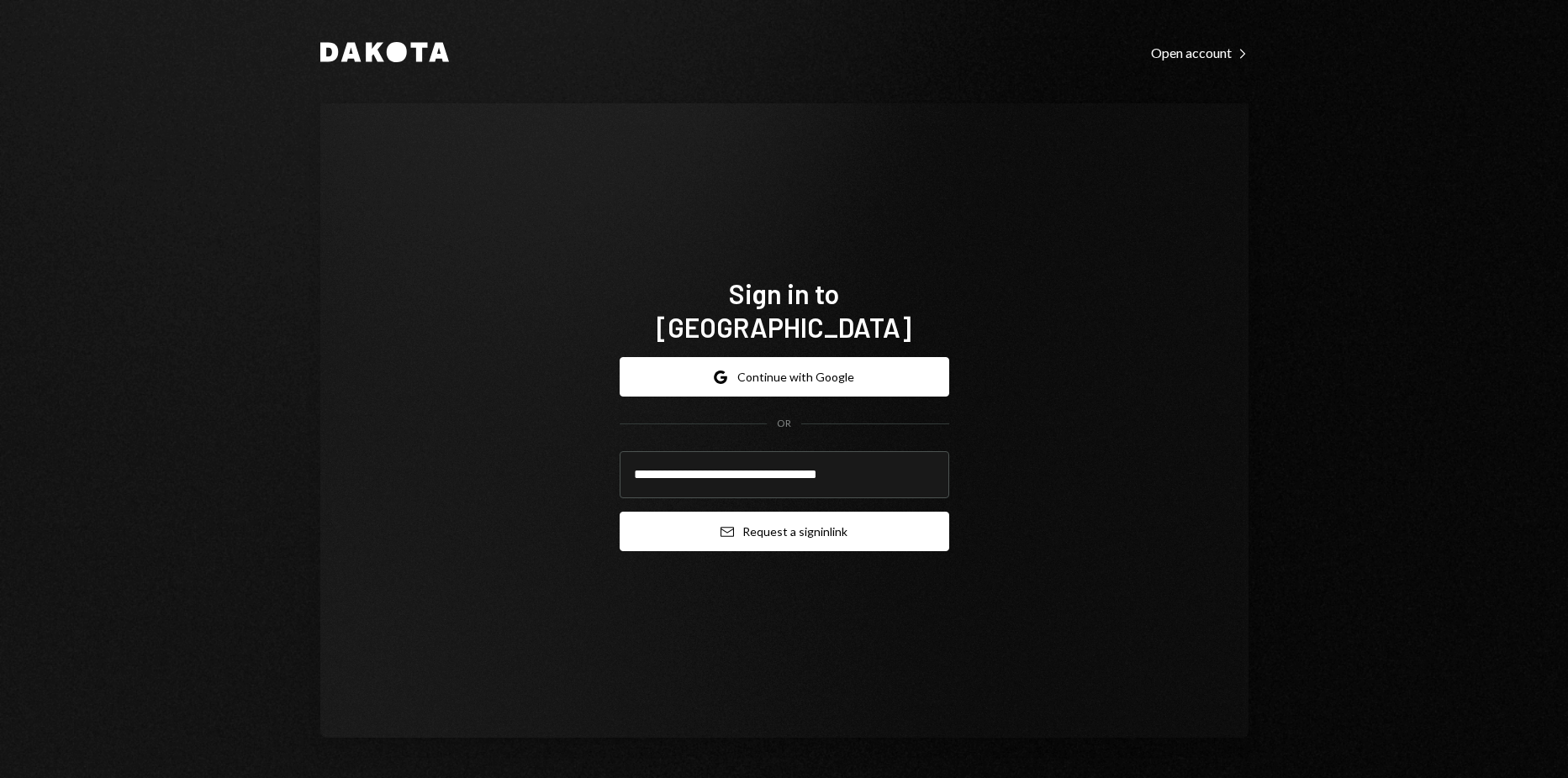
click at [783, 512] on button "Email Request a sign in link" at bounding box center [784, 532] width 330 height 39
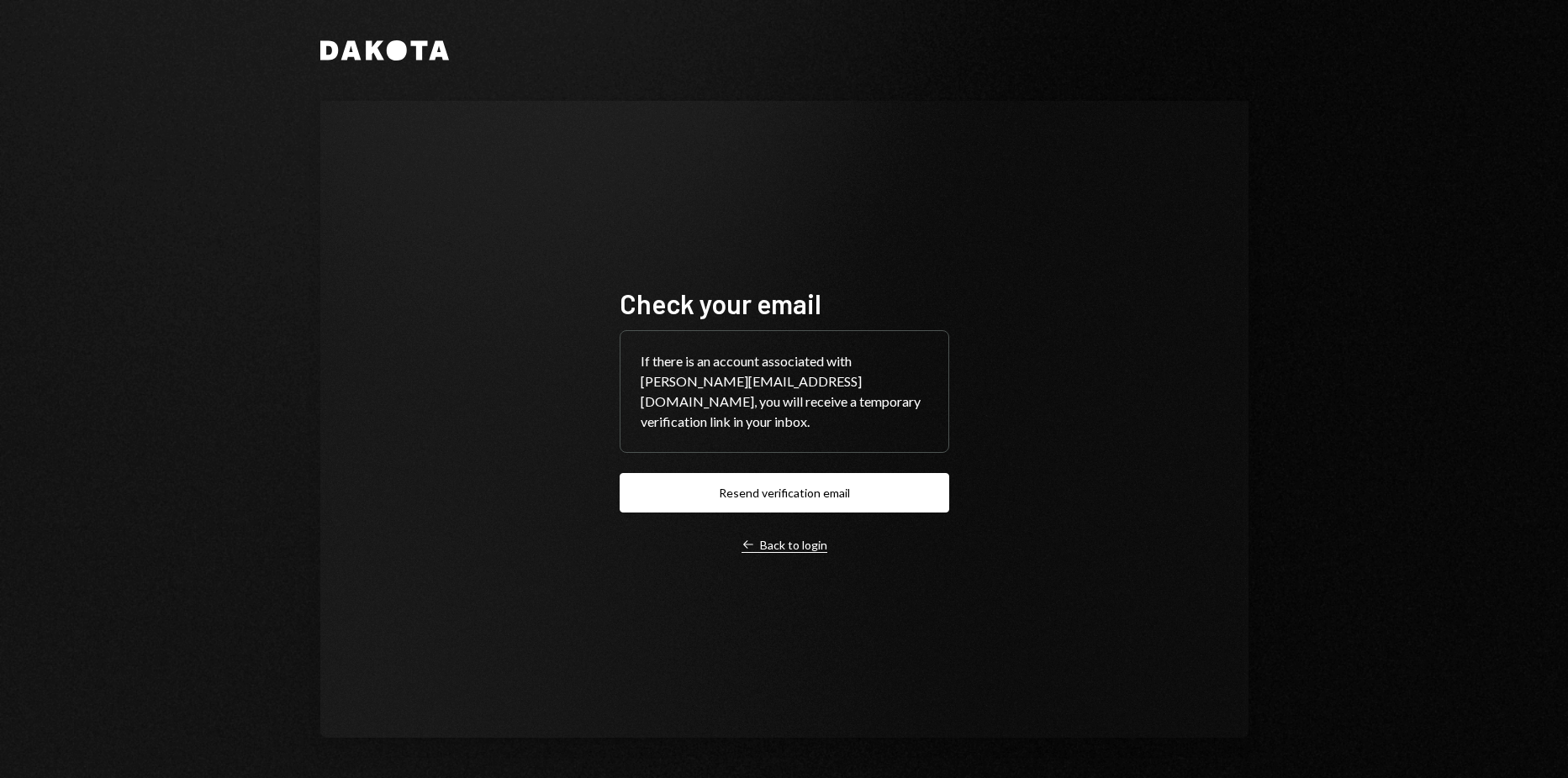
click at [803, 551] on div "Left Arrow Back to login" at bounding box center [784, 545] width 85 height 15
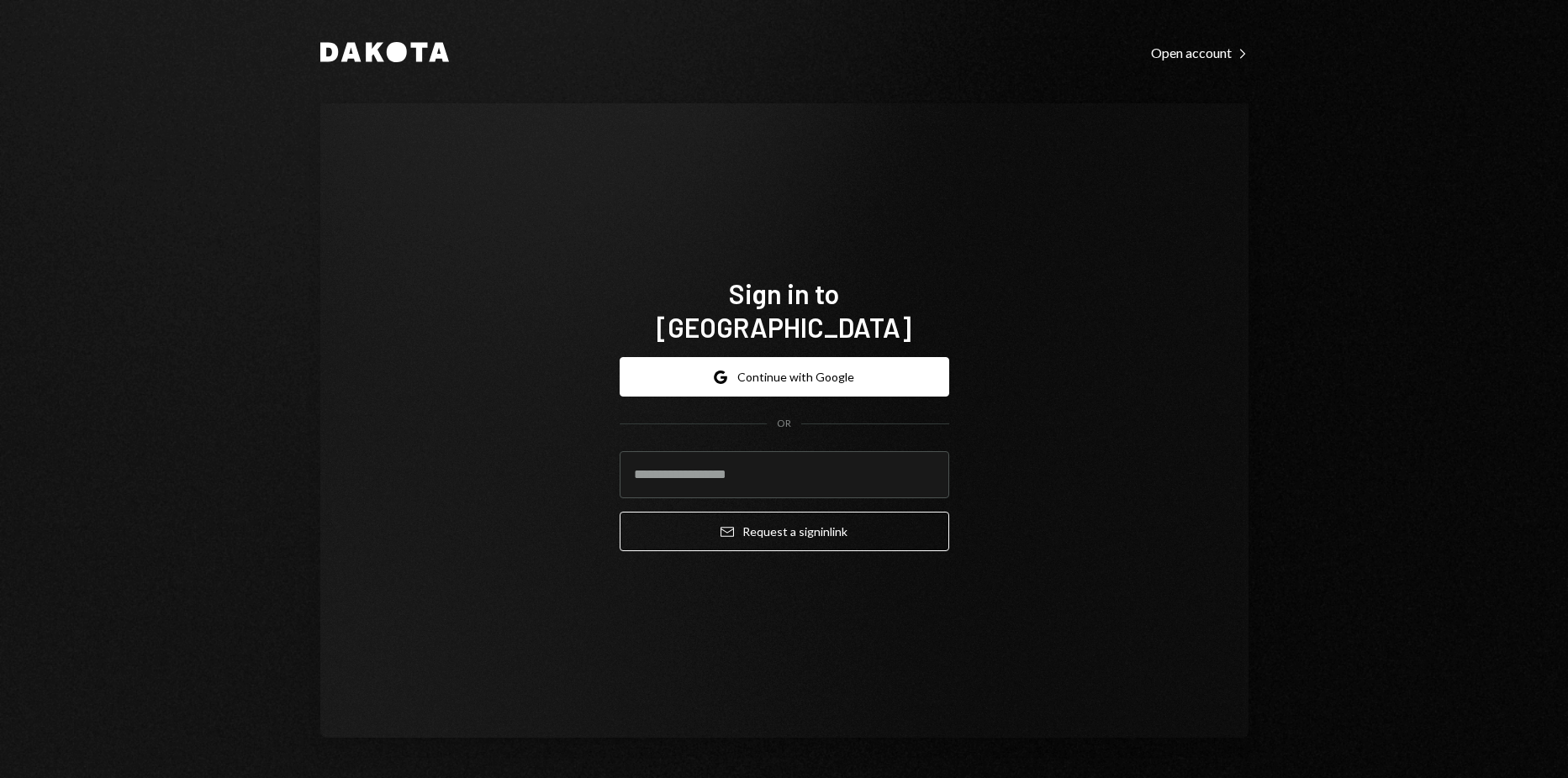
type input "**********"
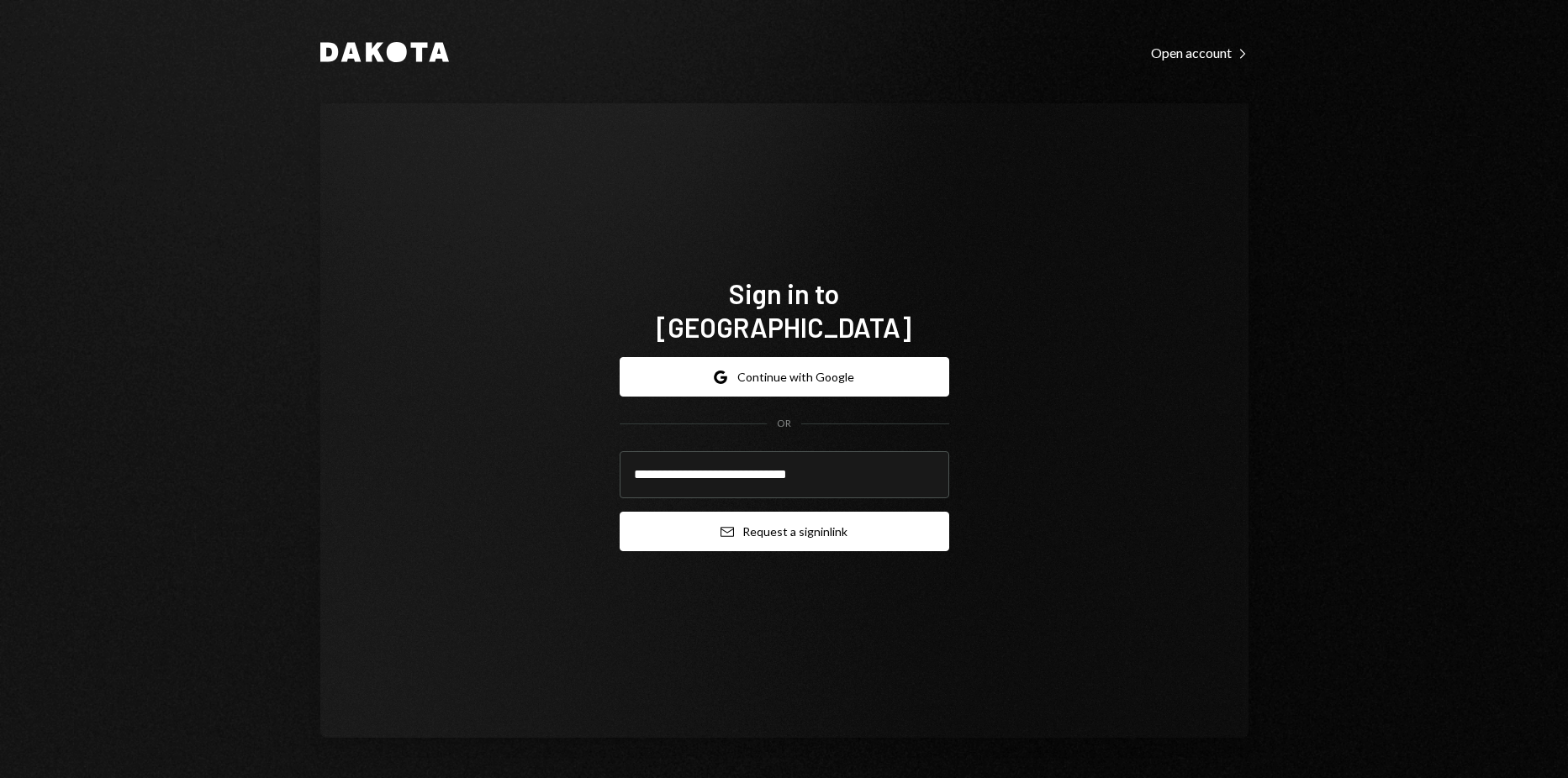
click at [772, 529] on button "Email Request a sign in link" at bounding box center [784, 532] width 330 height 39
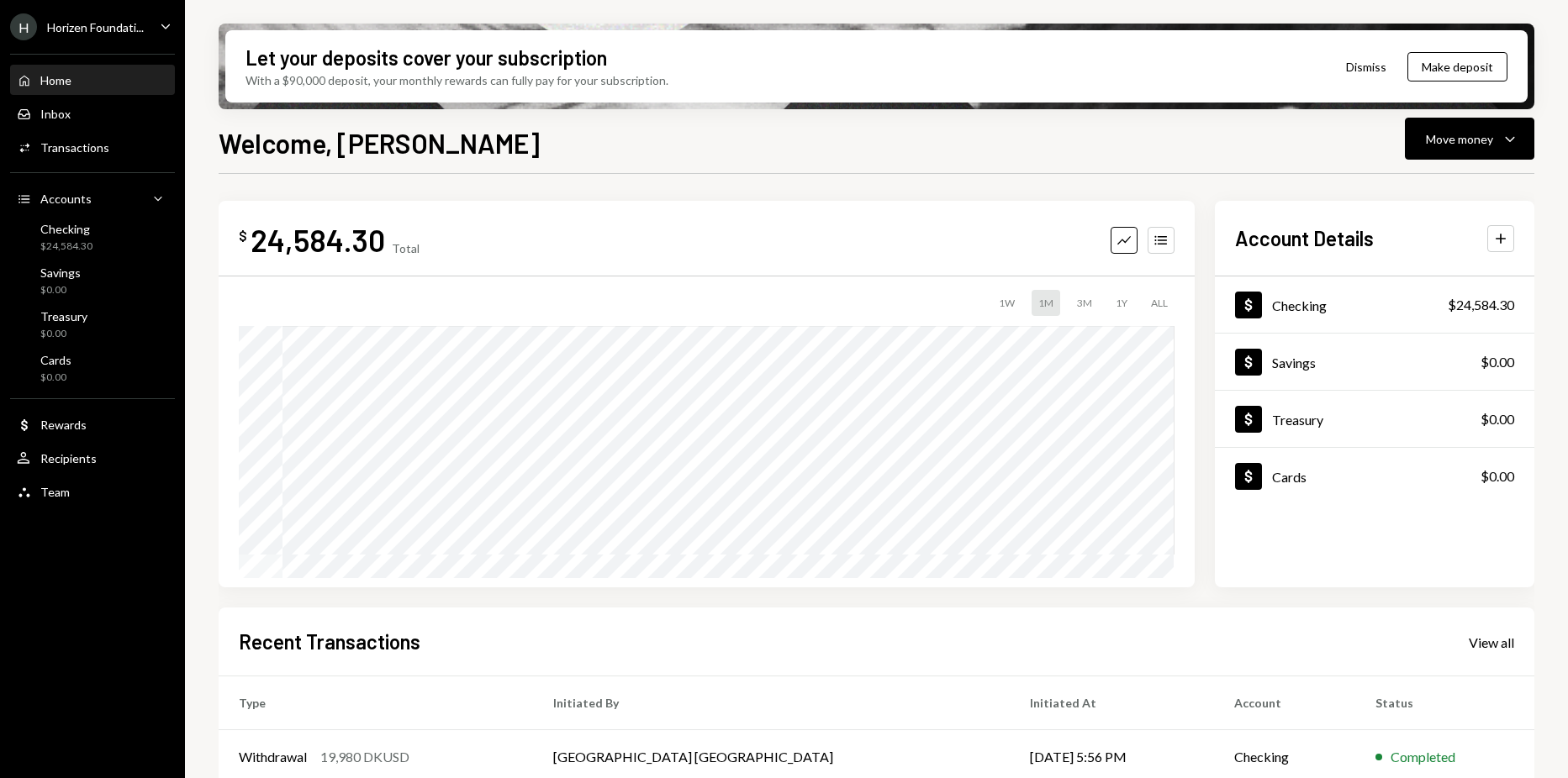
click at [149, 28] on div "H Horizen Foundati... Caret Down" at bounding box center [92, 27] width 185 height 27
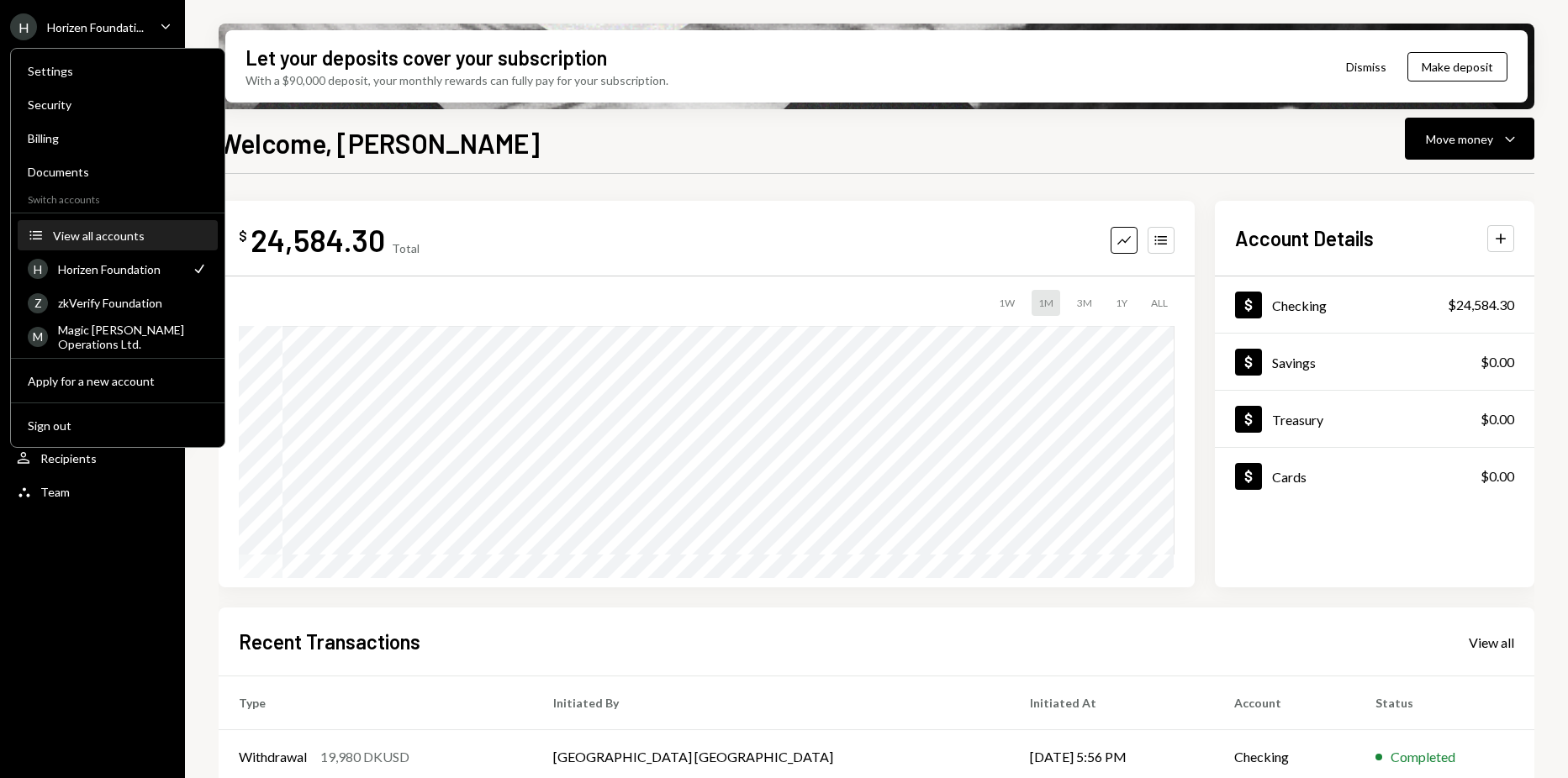
click at [151, 223] on button "Accounts View all accounts" at bounding box center [117, 237] width 200 height 30
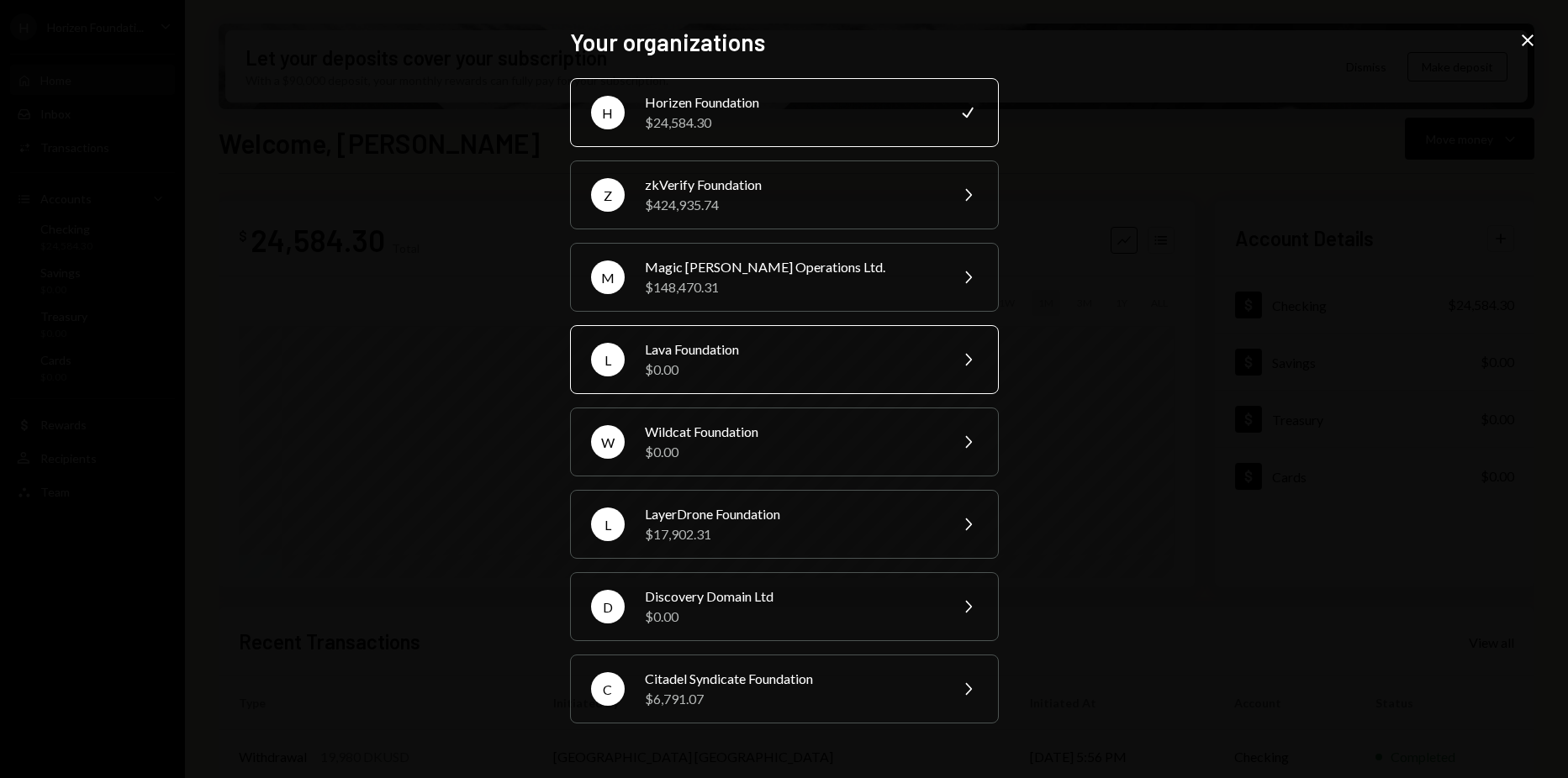
drag, startPoint x: 882, startPoint y: 445, endPoint x: 882, endPoint y: 374, distance: 71.0
click at [882, 374] on div "H Horizen Foundation $24,584.30 Check Z zkVerify Foundation $424,935.74 Chevron…" at bounding box center [784, 401] width 429 height 646
click at [882, 364] on div "$0.00" at bounding box center [791, 370] width 293 height 20
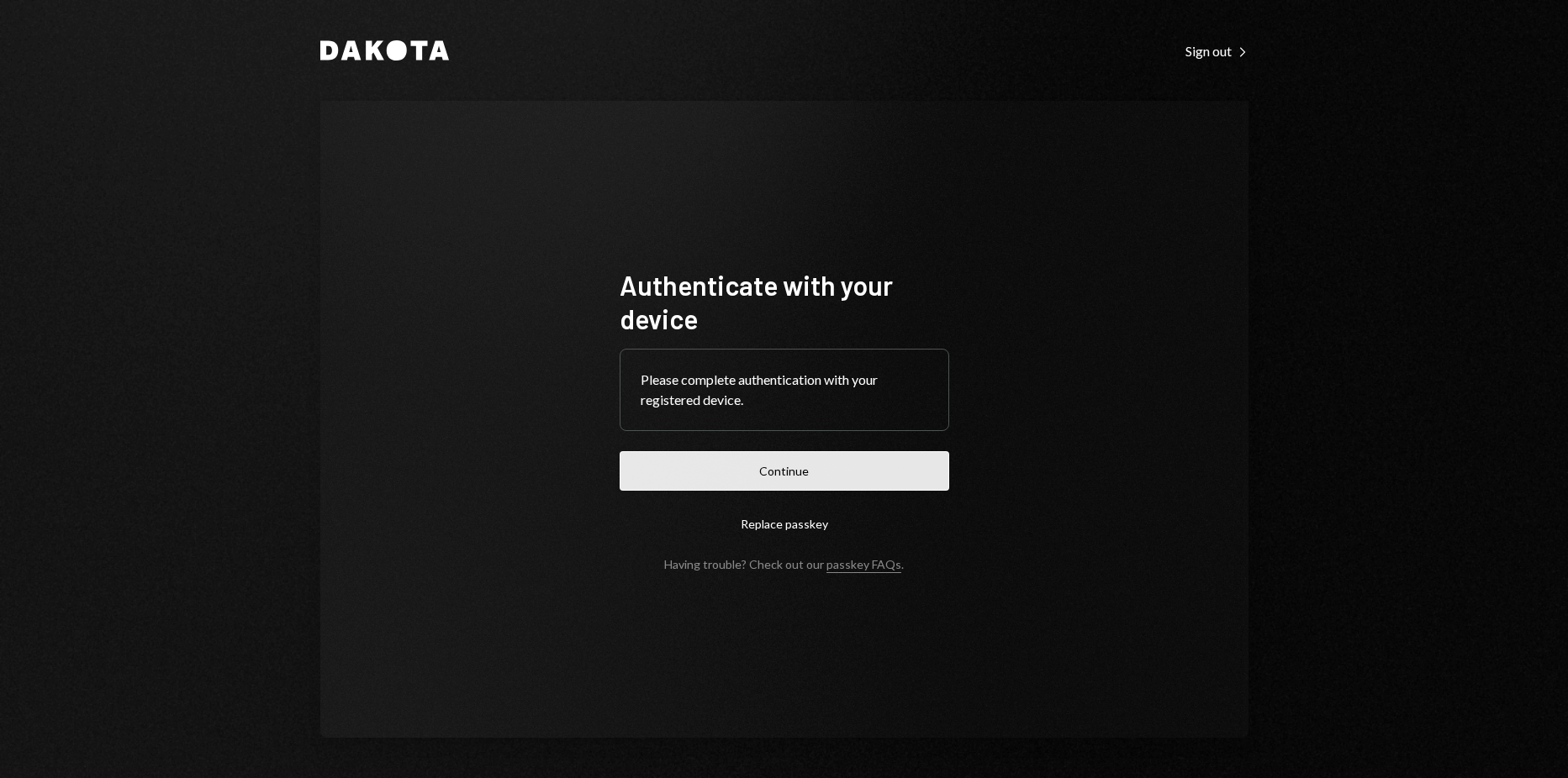
click at [824, 475] on button "Continue" at bounding box center [784, 471] width 330 height 39
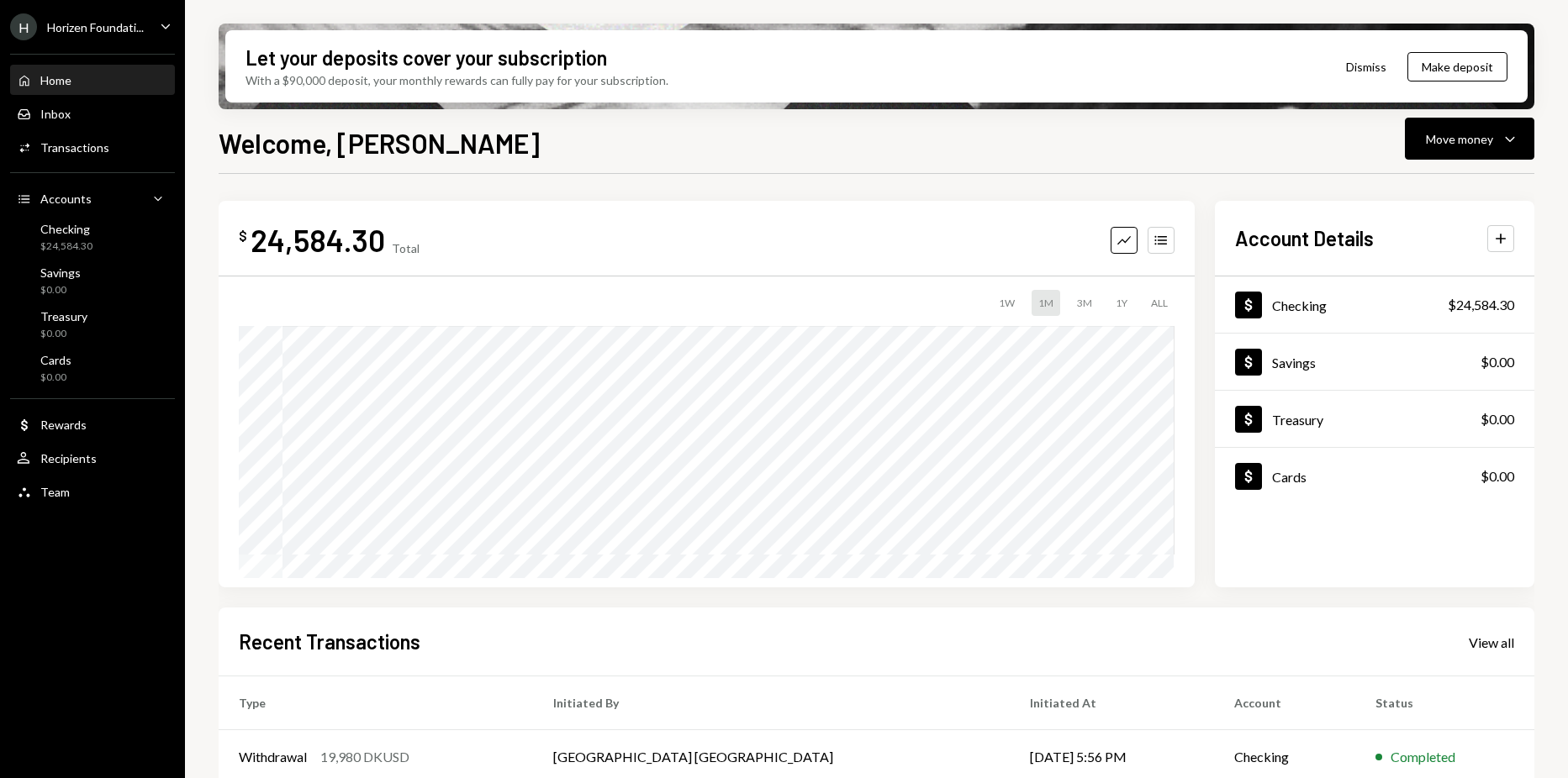
click at [1518, 570] on div "Dollar Checking $24,584.30 Dollar Savings $0.00 Dollar Treasury $0.00 Dollar Ca…" at bounding box center [1374, 432] width 319 height 311
click at [86, 143] on div "Transactions" at bounding box center [75, 148] width 69 height 14
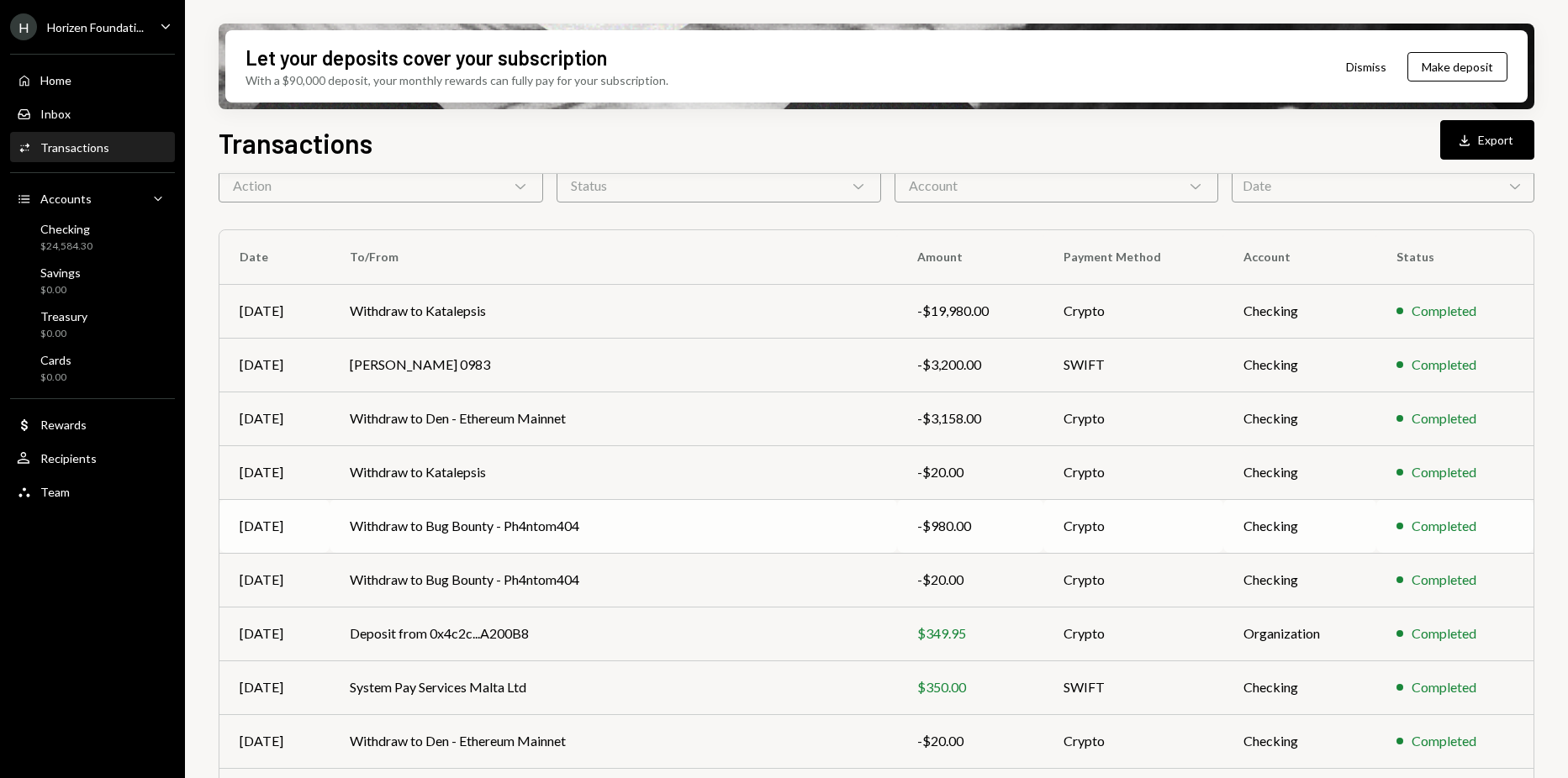
scroll to position [179, 0]
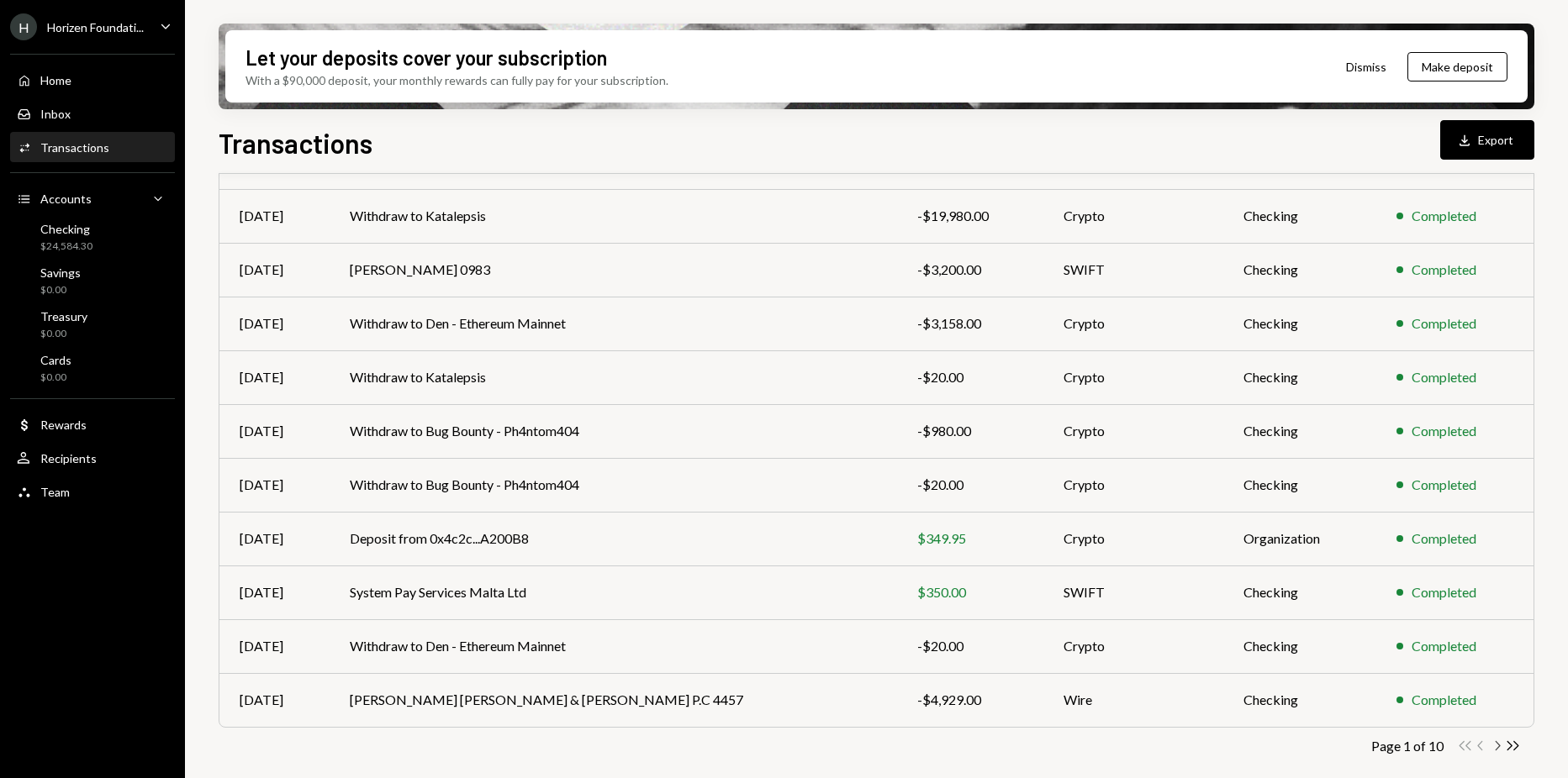
click at [1492, 745] on icon "Chevron Right" at bounding box center [1497, 746] width 16 height 16
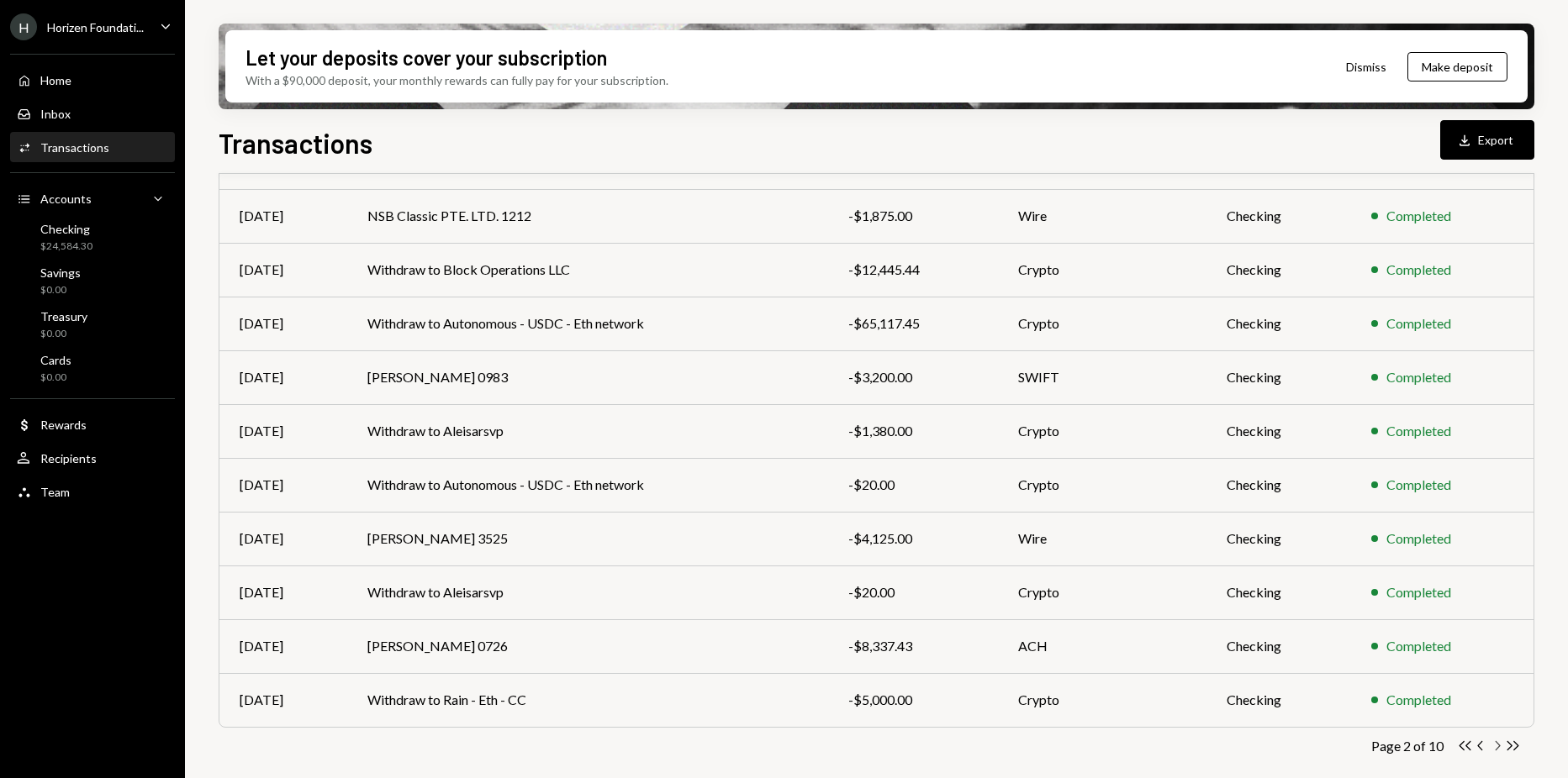
click at [1496, 746] on icon "Chevron Right" at bounding box center [1497, 746] width 16 height 16
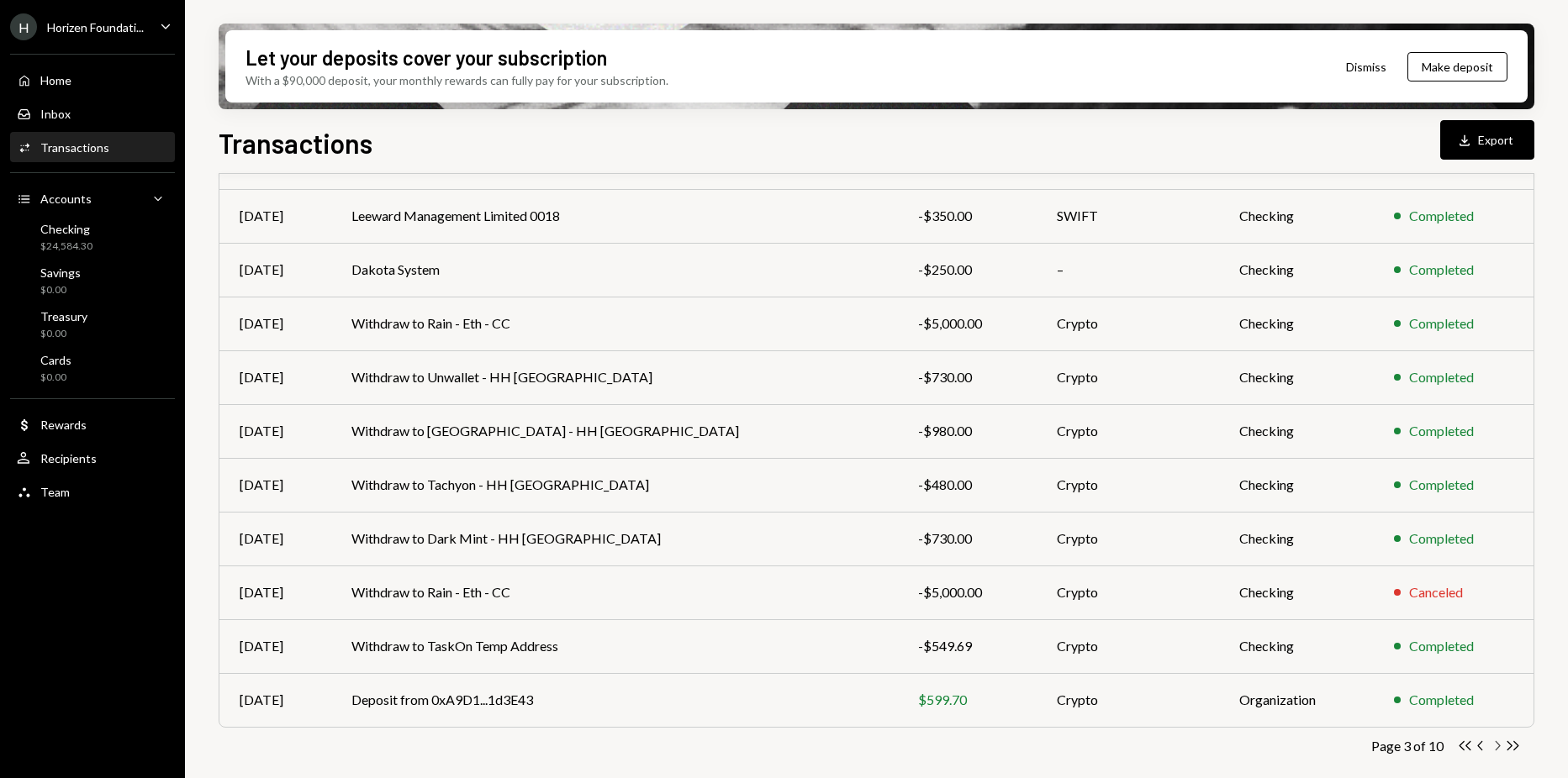
click at [1495, 748] on icon "Chevron Right" at bounding box center [1497, 746] width 16 height 16
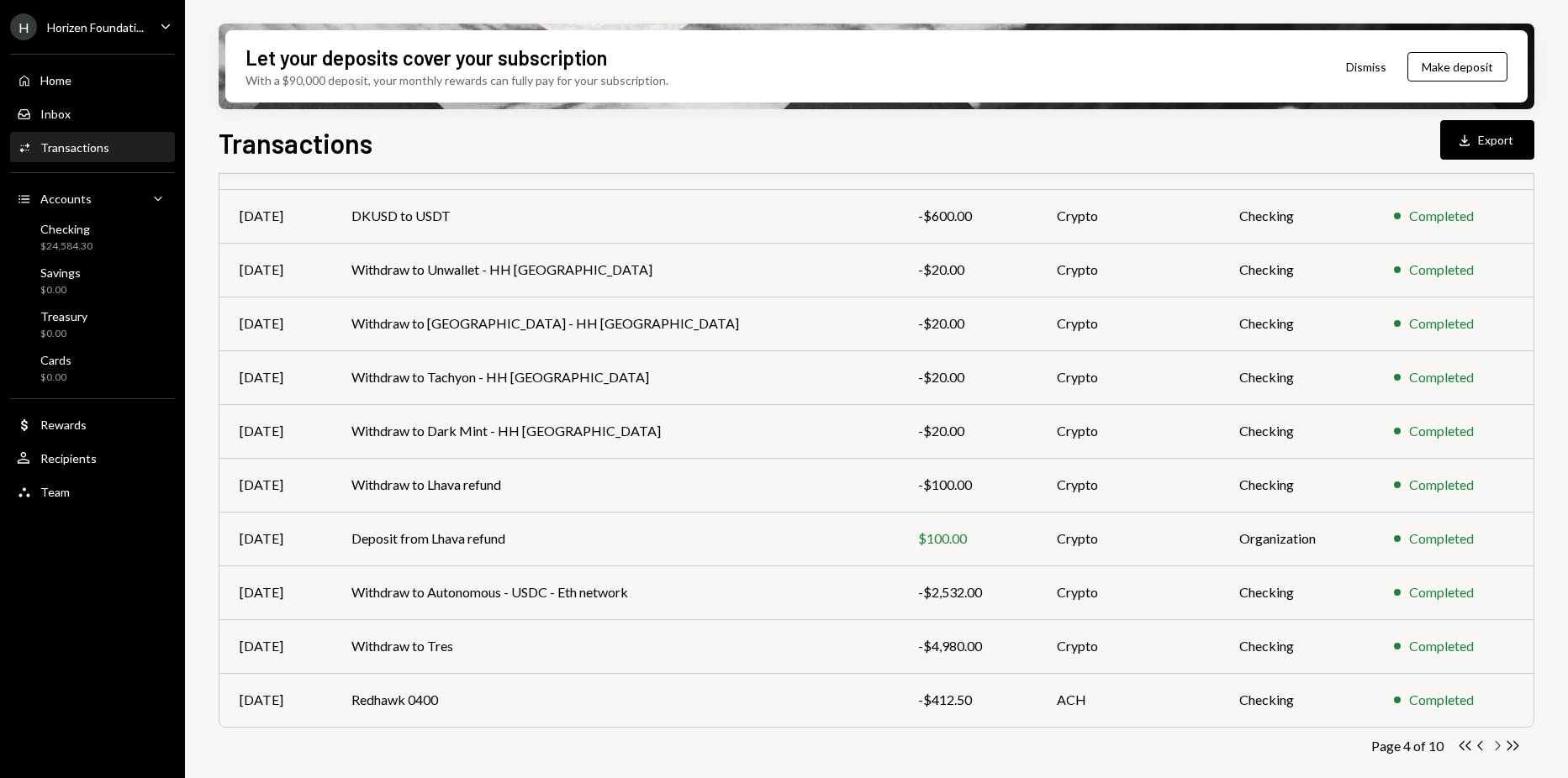
click at [1497, 745] on icon "Chevron Right" at bounding box center [1497, 746] width 16 height 16
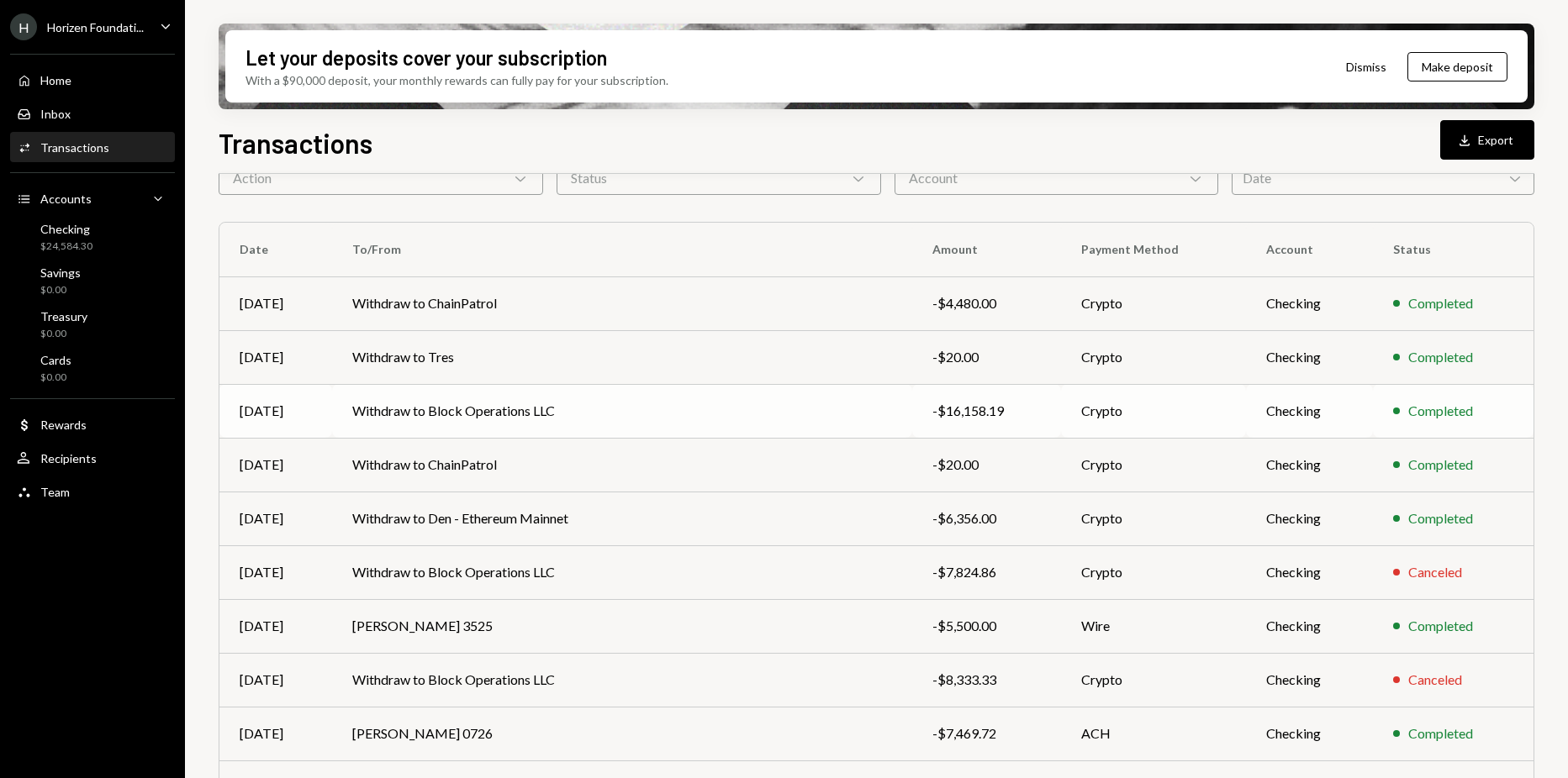
scroll to position [168, 0]
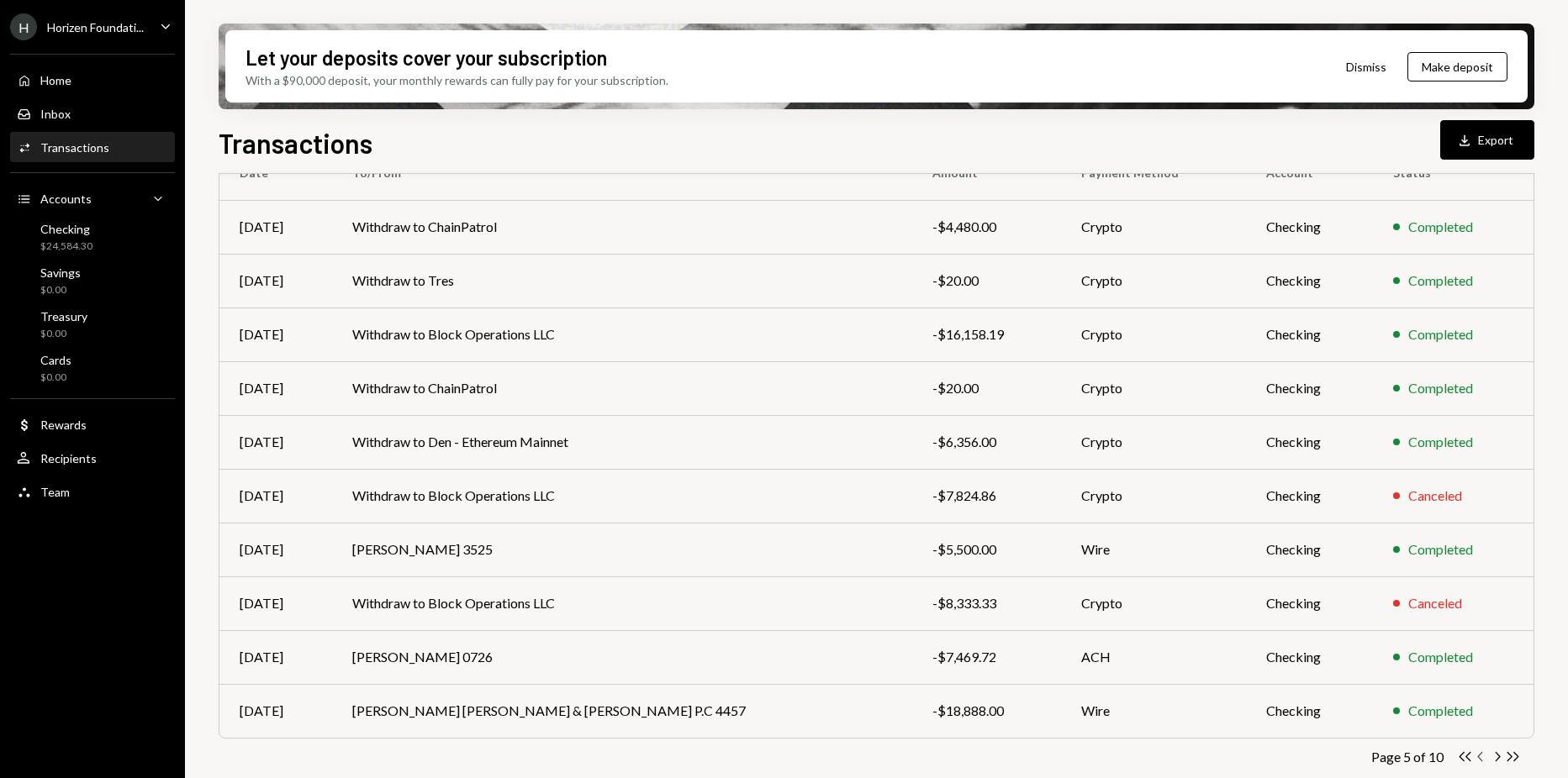
click at [1479, 757] on icon "button" at bounding box center [1480, 757] width 5 height 9
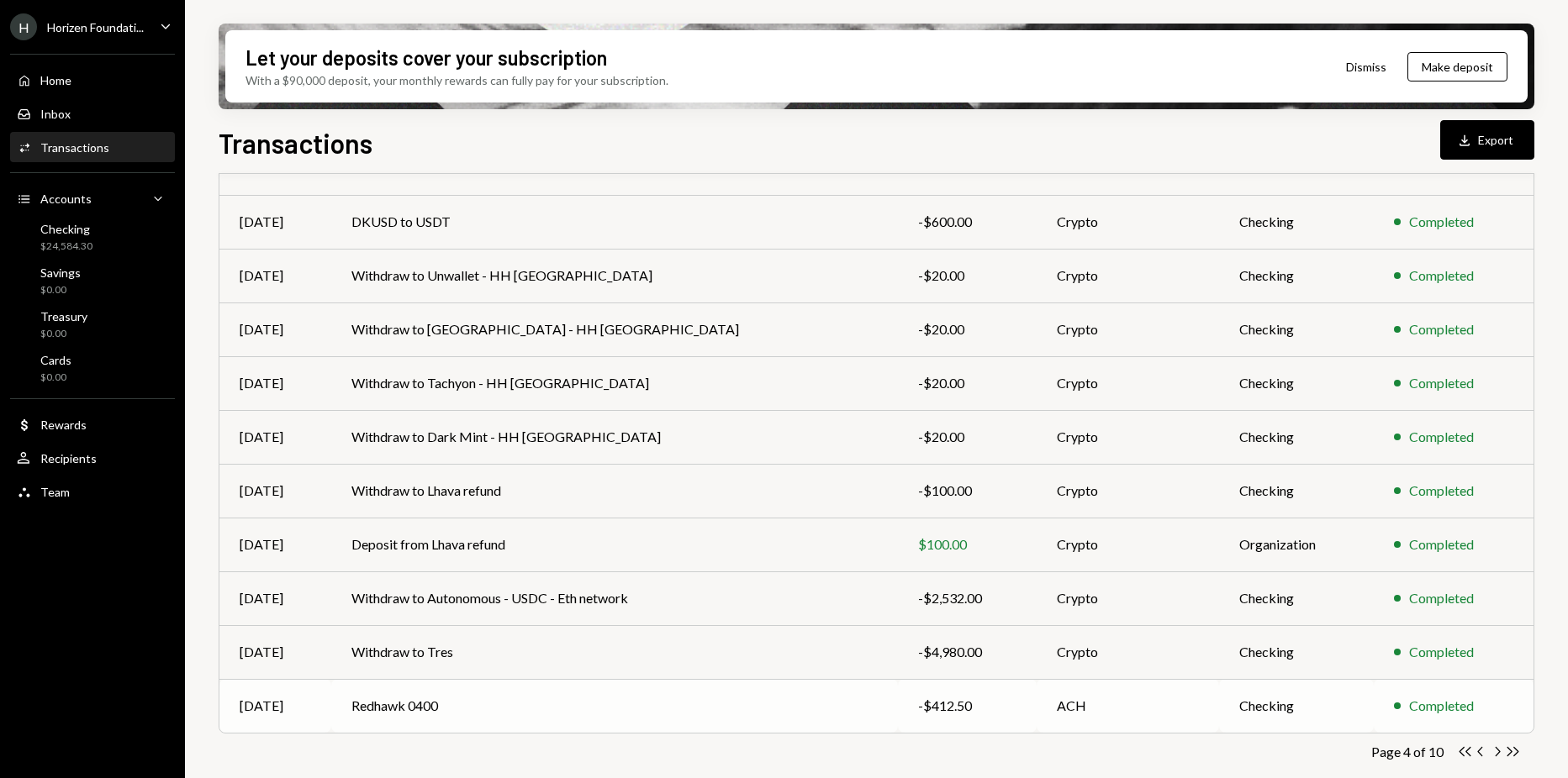
scroll to position [179, 0]
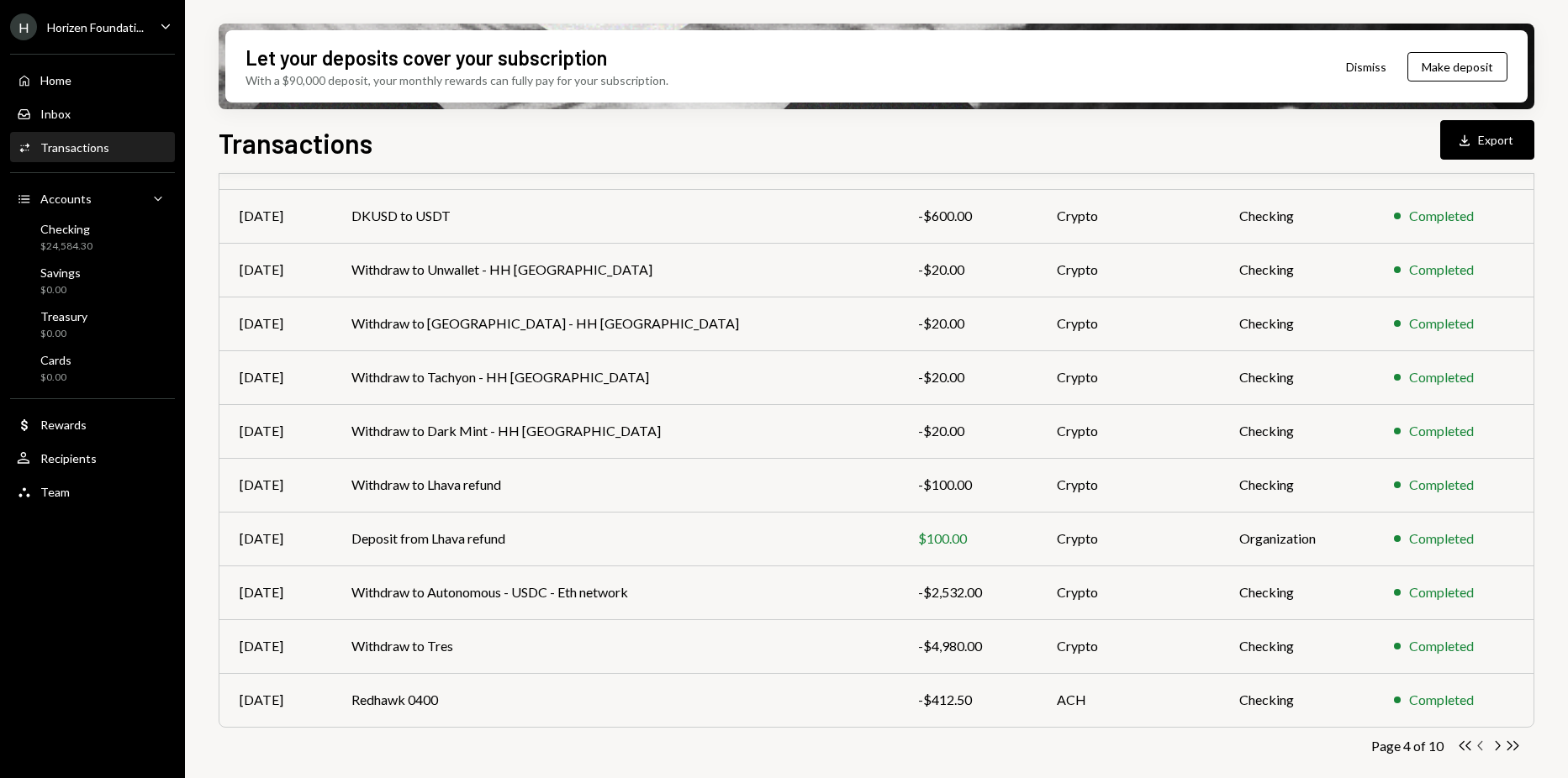
click at [1481, 744] on icon "button" at bounding box center [1480, 746] width 5 height 9
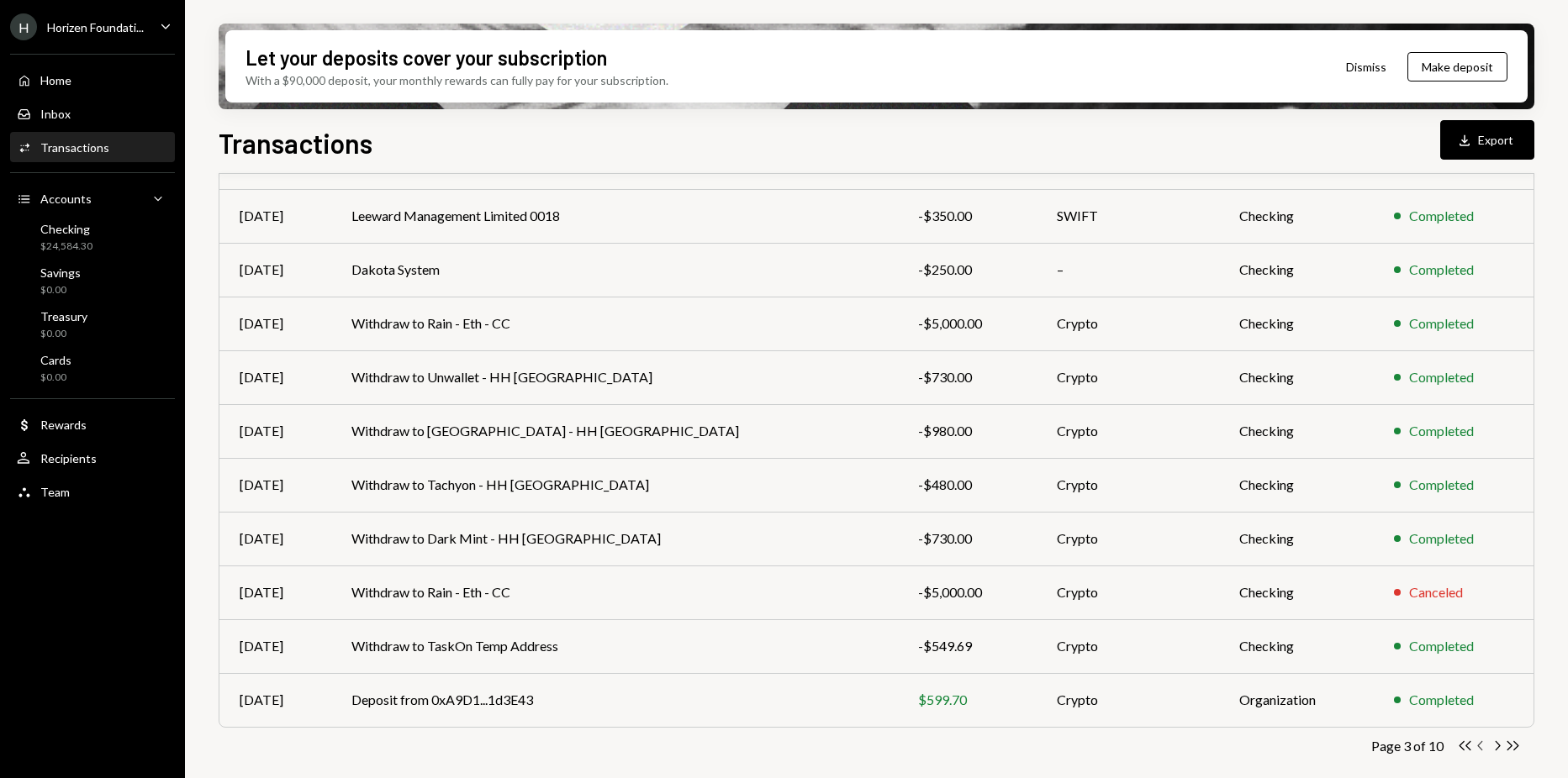
click at [1481, 746] on icon "Chevron Left" at bounding box center [1481, 746] width 16 height 16
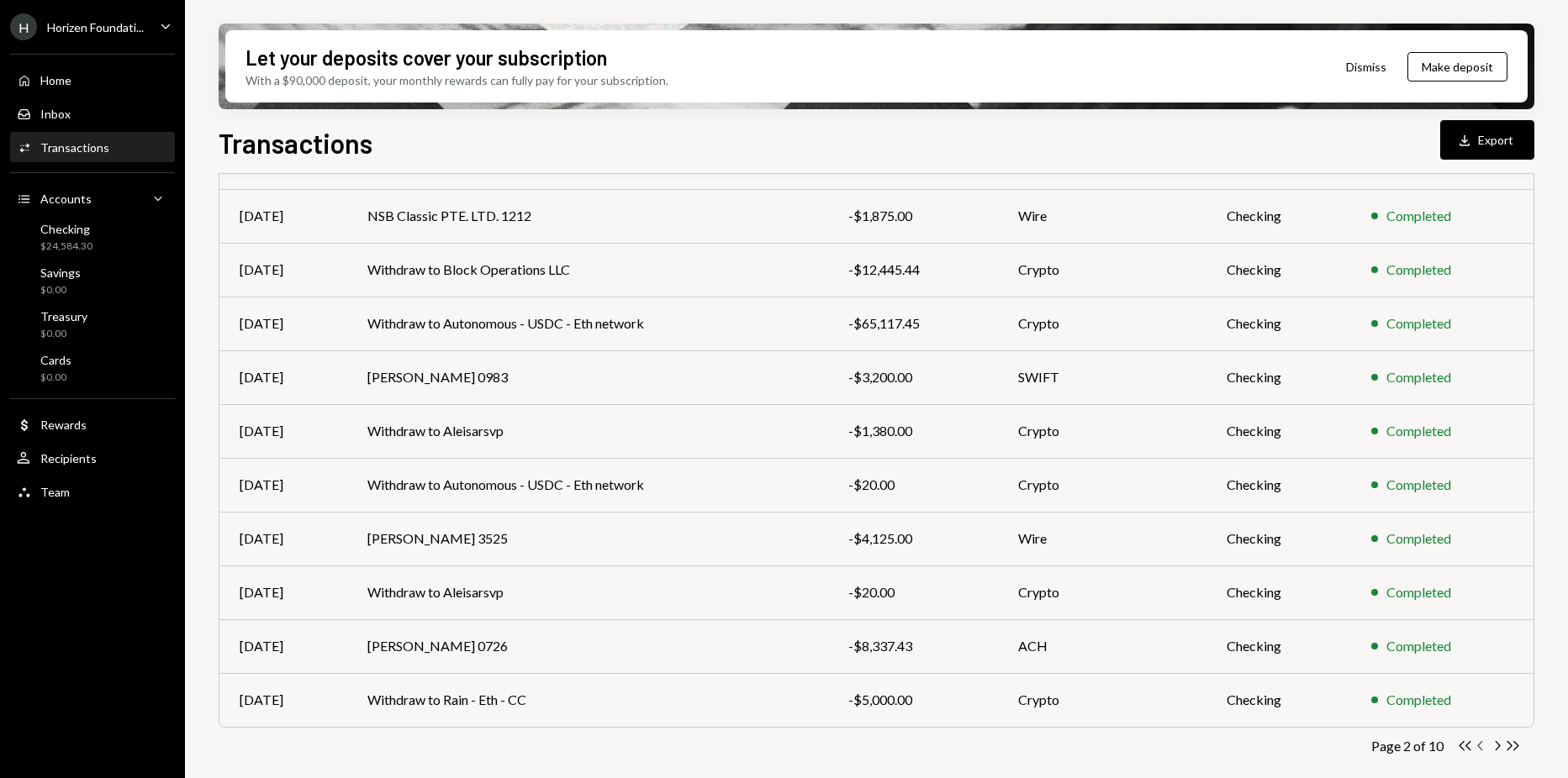
click at [1483, 746] on icon "Chevron Left" at bounding box center [1481, 746] width 16 height 16
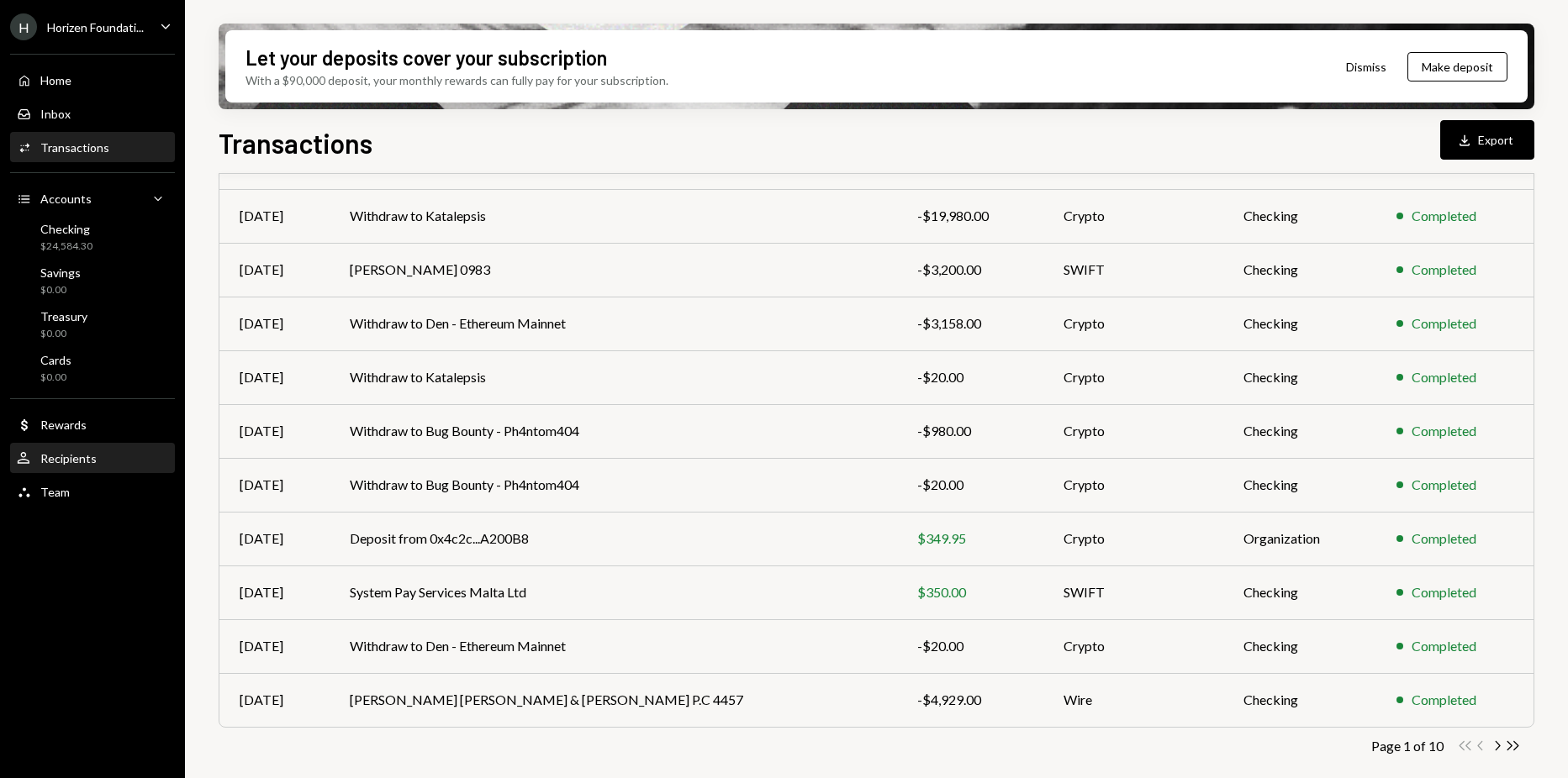
click at [85, 460] on div "Recipients" at bounding box center [68, 459] width 56 height 14
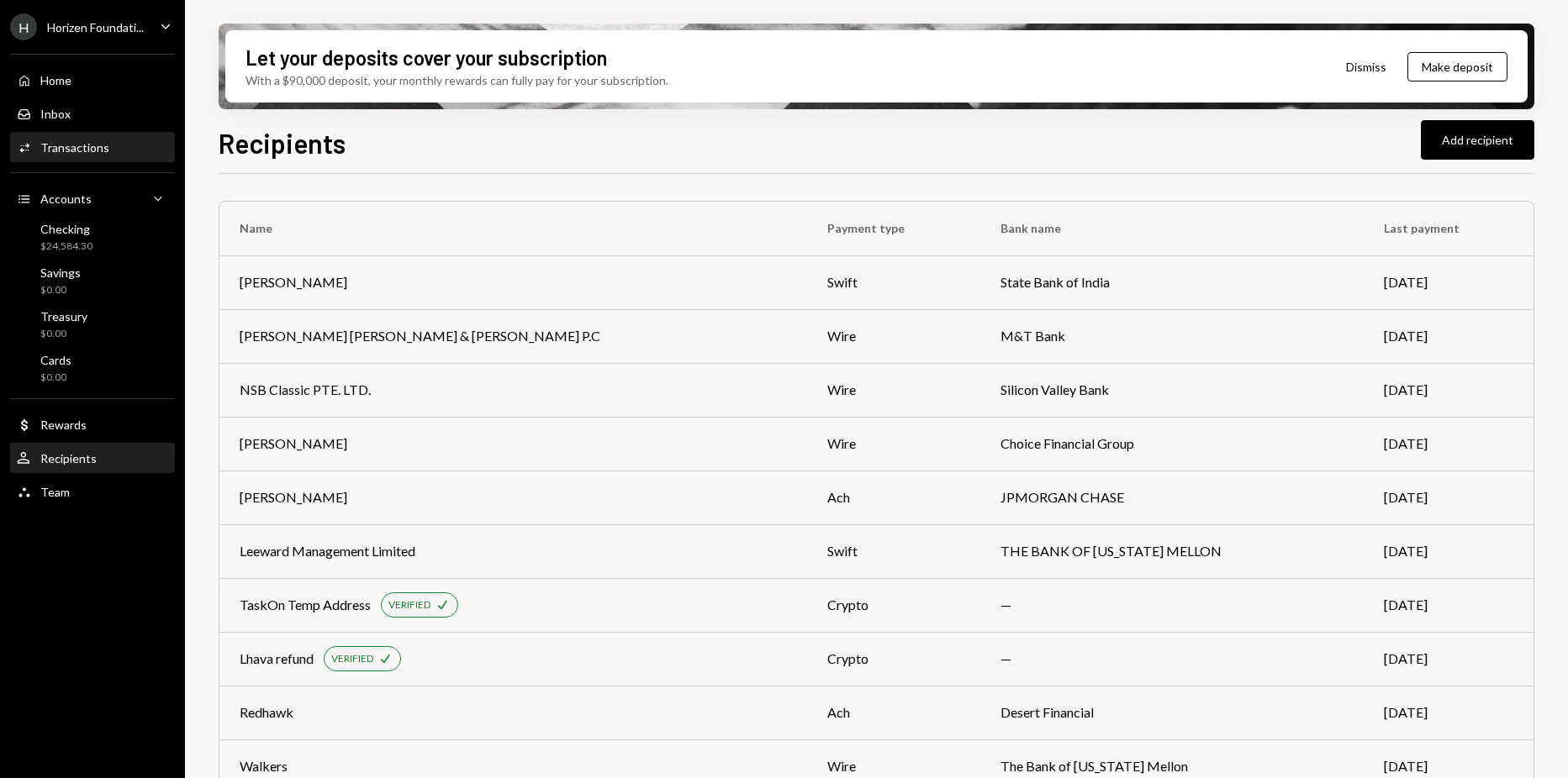
click at [77, 152] on div "Transactions" at bounding box center [75, 148] width 69 height 14
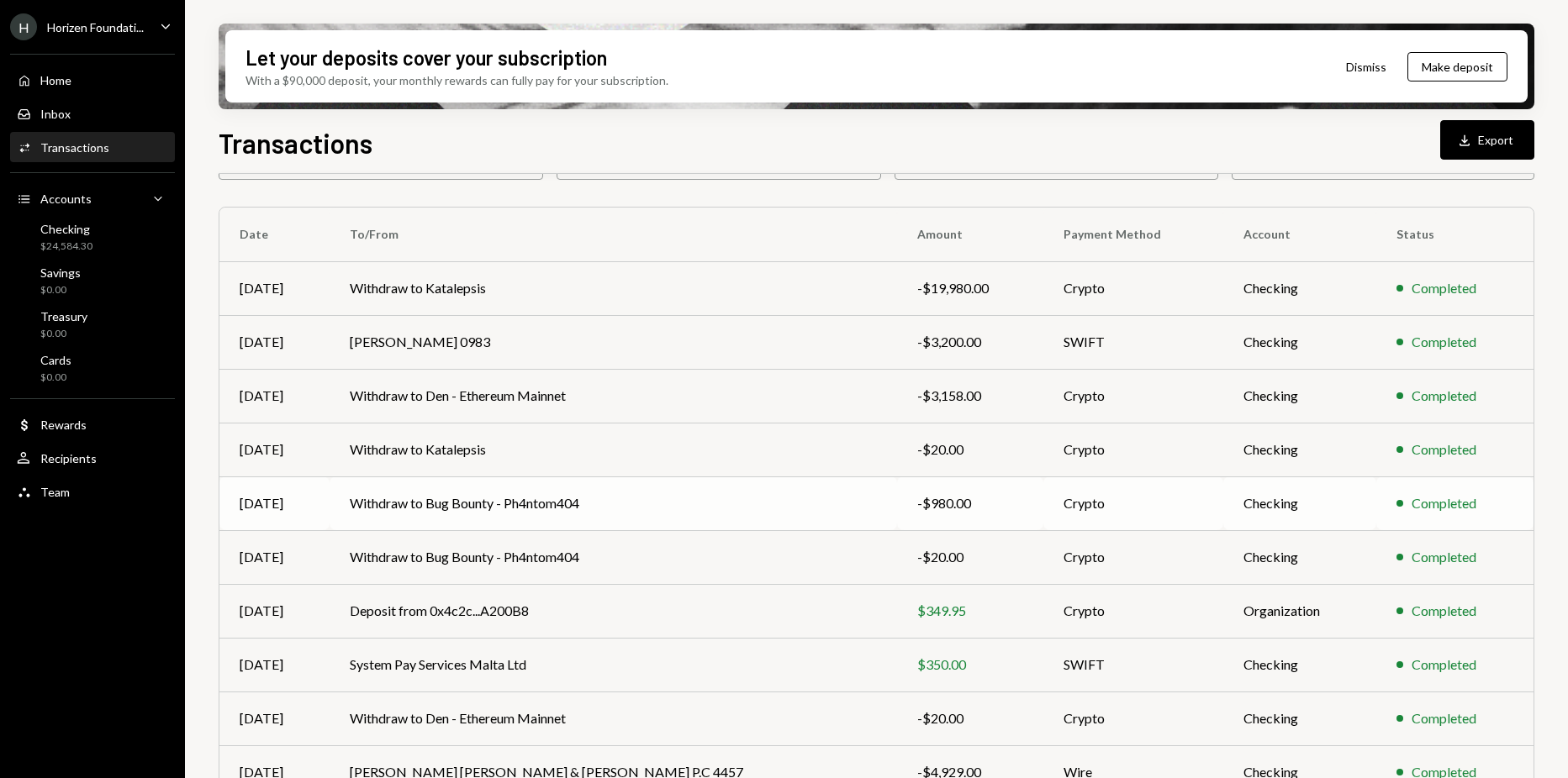
scroll to position [179, 0]
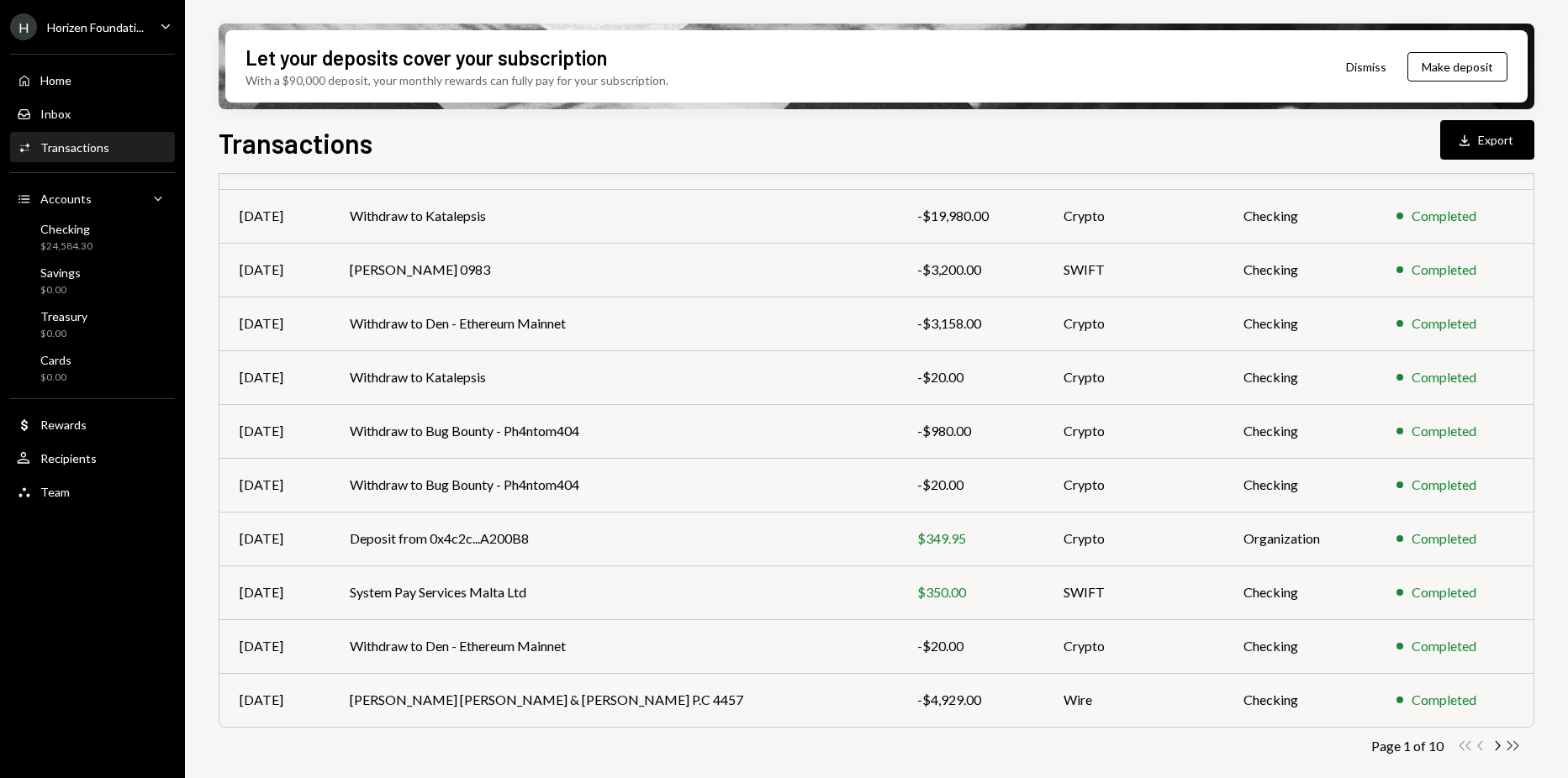
click at [1516, 742] on icon "Double Arrow Right" at bounding box center [1513, 746] width 16 height 16
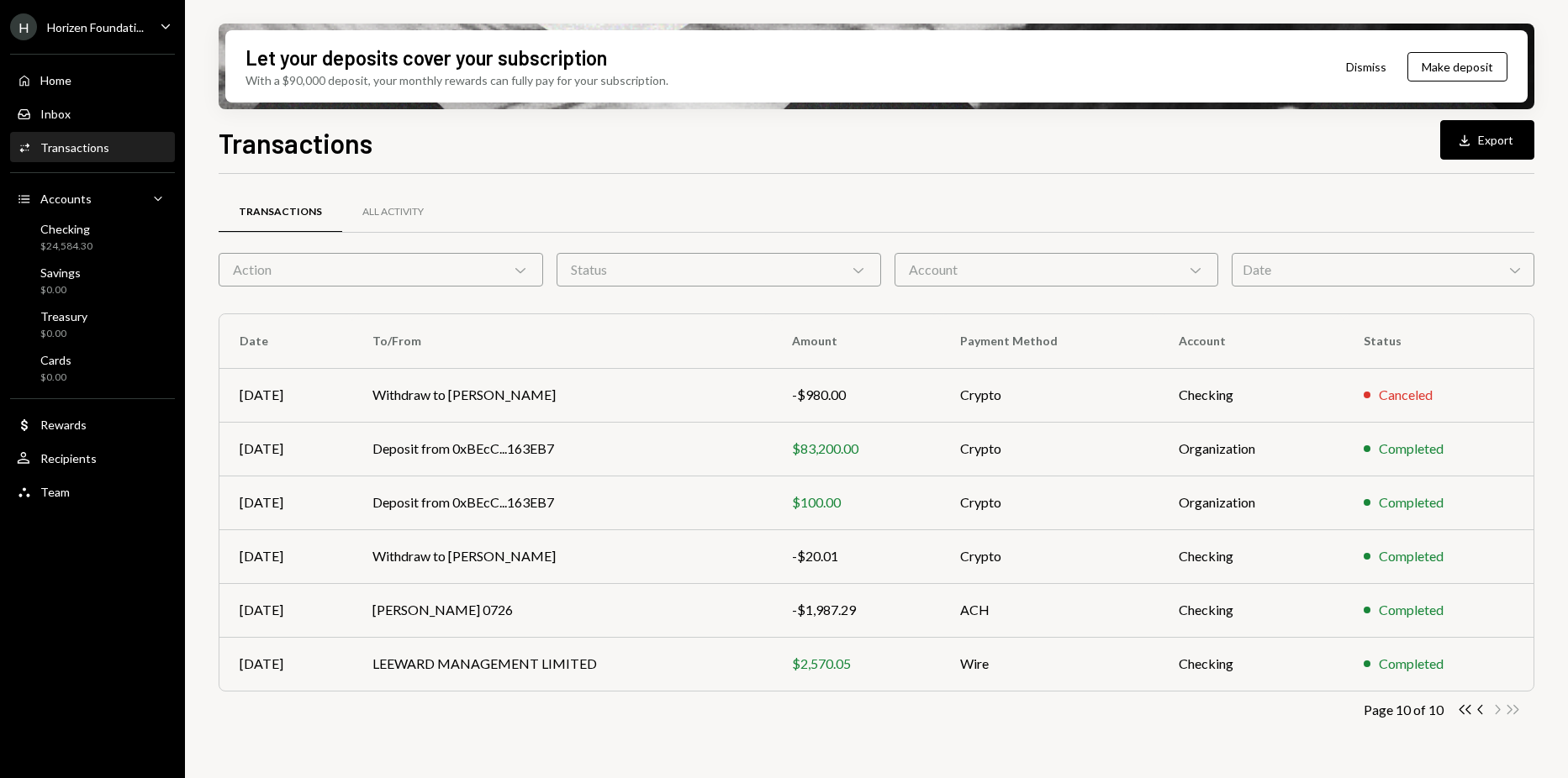
drag, startPoint x: 1516, startPoint y: 740, endPoint x: 1542, endPoint y: 701, distance: 46.9
click at [1542, 701] on div "Let your deposits cover your subscription With a $90,000 deposit, your monthly …" at bounding box center [876, 389] width 1383 height 778
click at [1461, 703] on icon "Double Arrow Left" at bounding box center [1465, 710] width 16 height 16
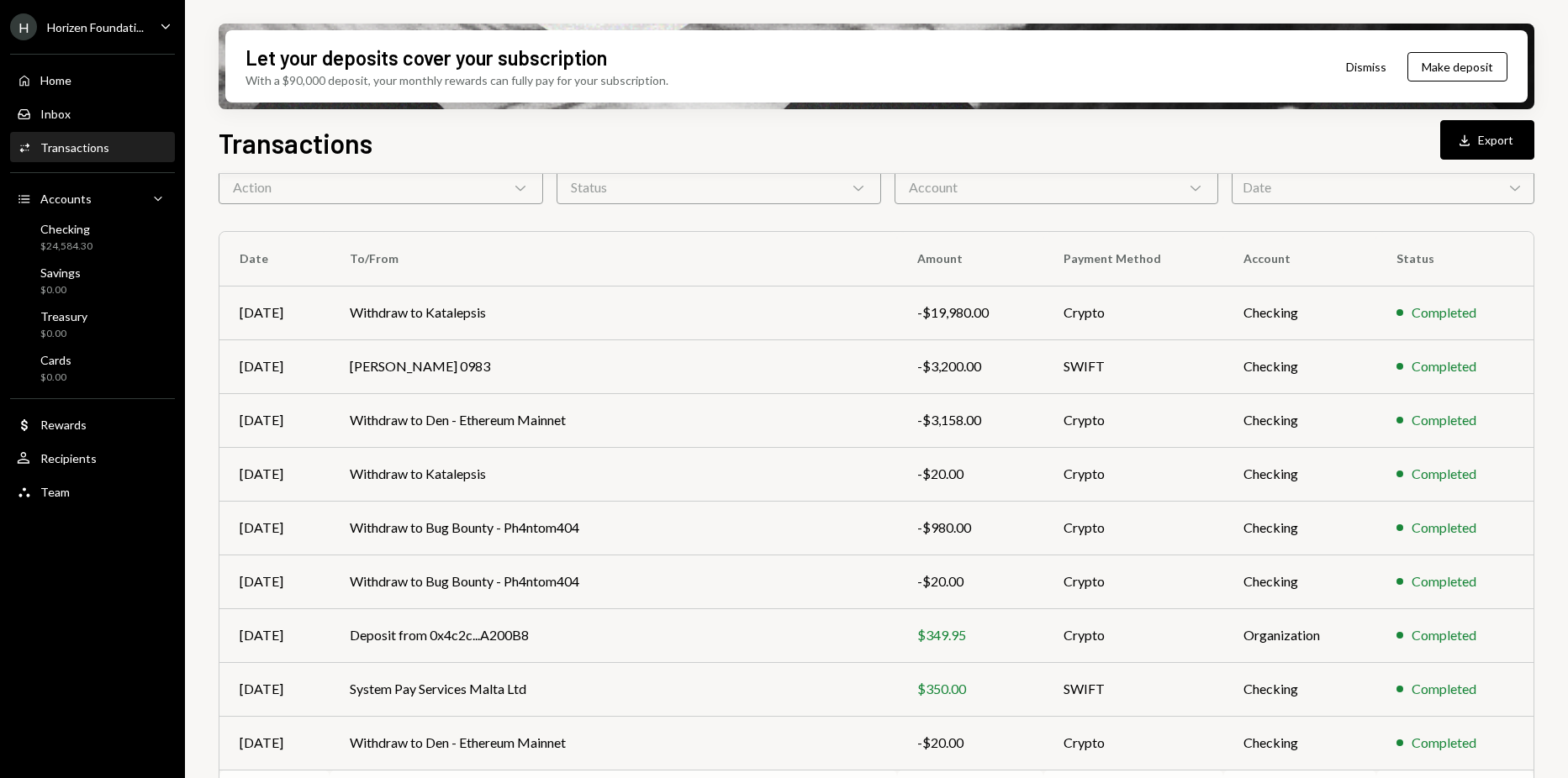
scroll to position [179, 0]
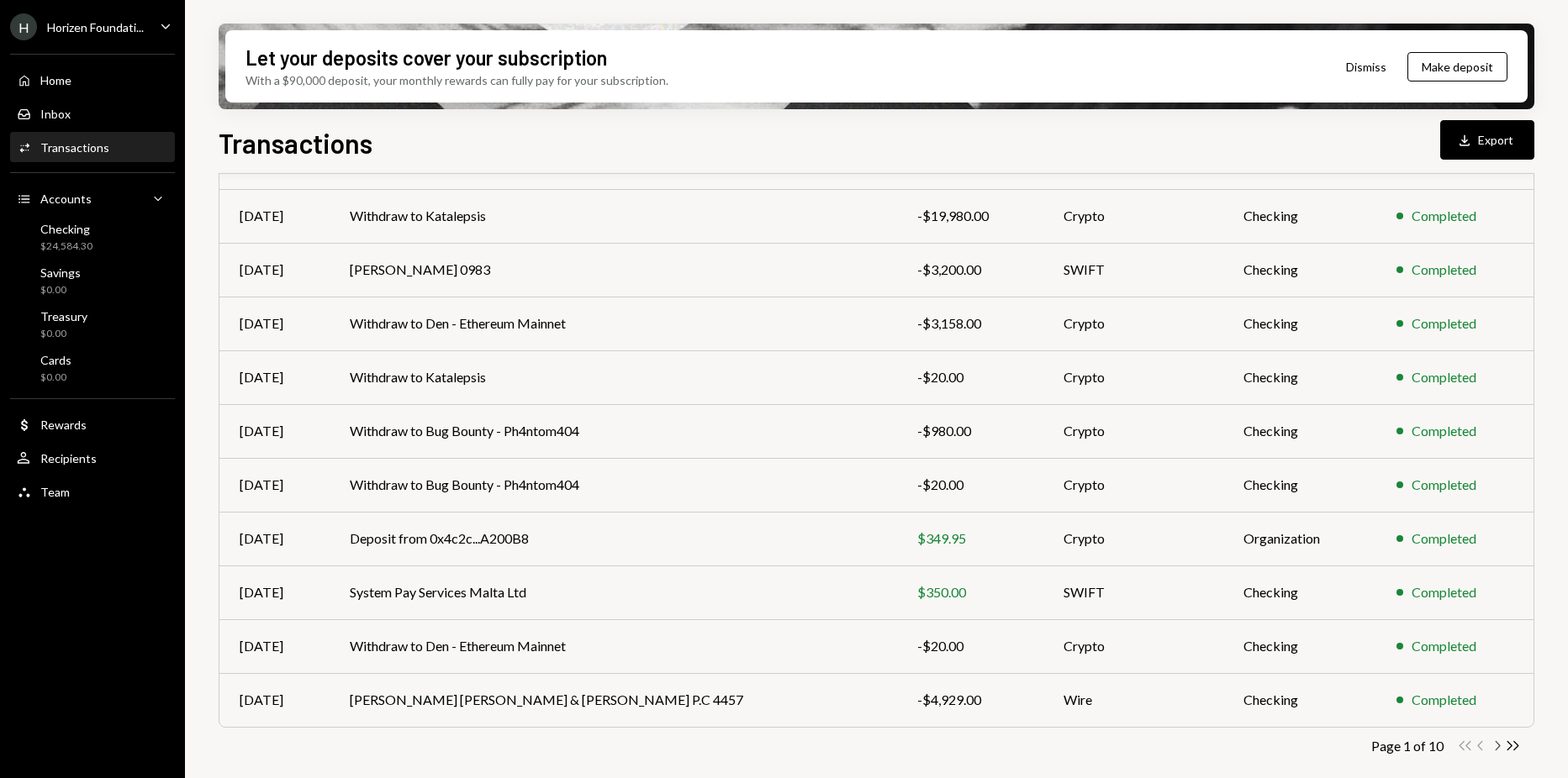
click at [1500, 747] on icon "button" at bounding box center [1499, 746] width 5 height 9
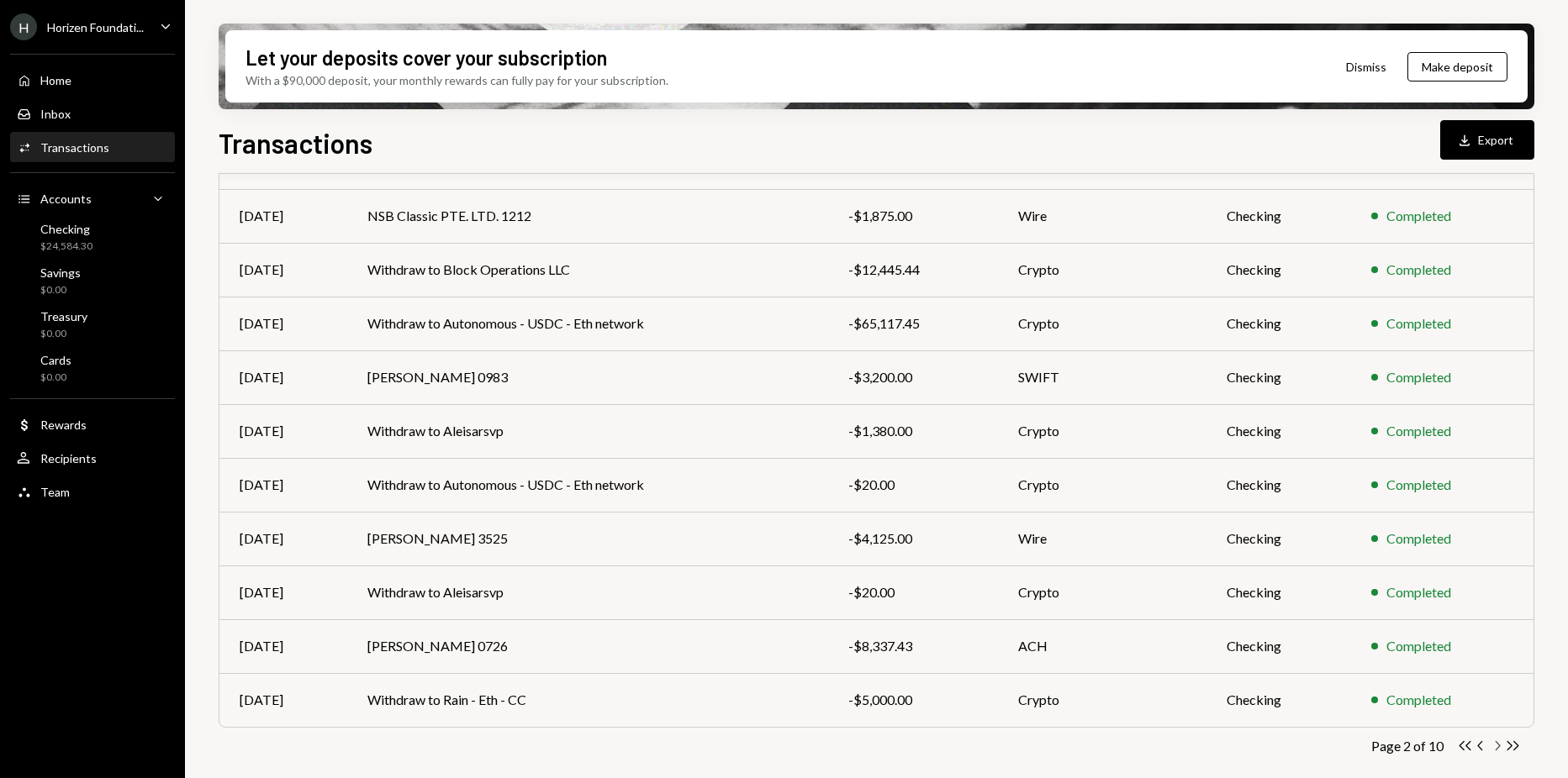
click at [1500, 747] on icon "button" at bounding box center [1499, 746] width 5 height 9
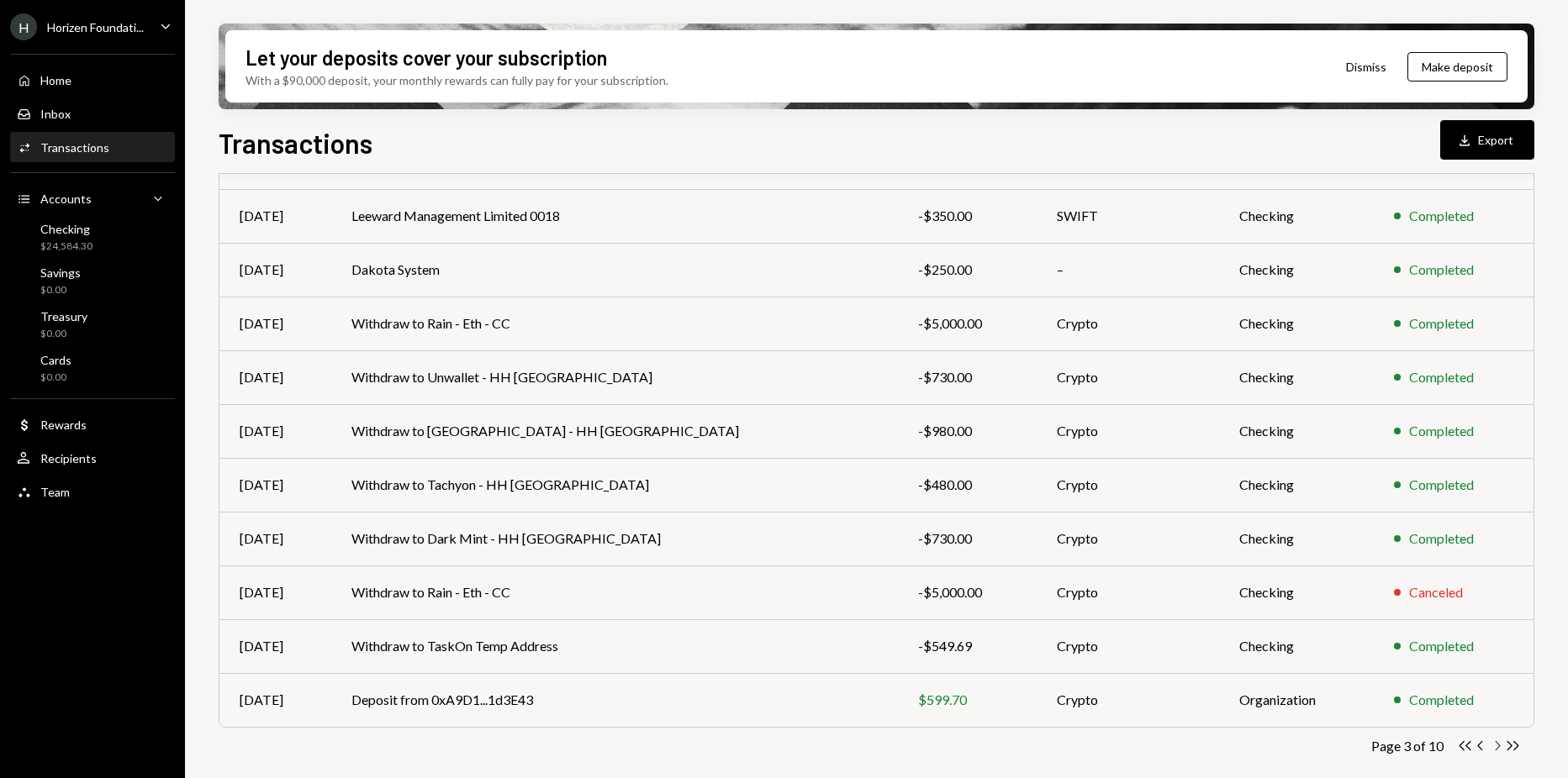
click at [1500, 747] on icon "button" at bounding box center [1499, 746] width 5 height 9
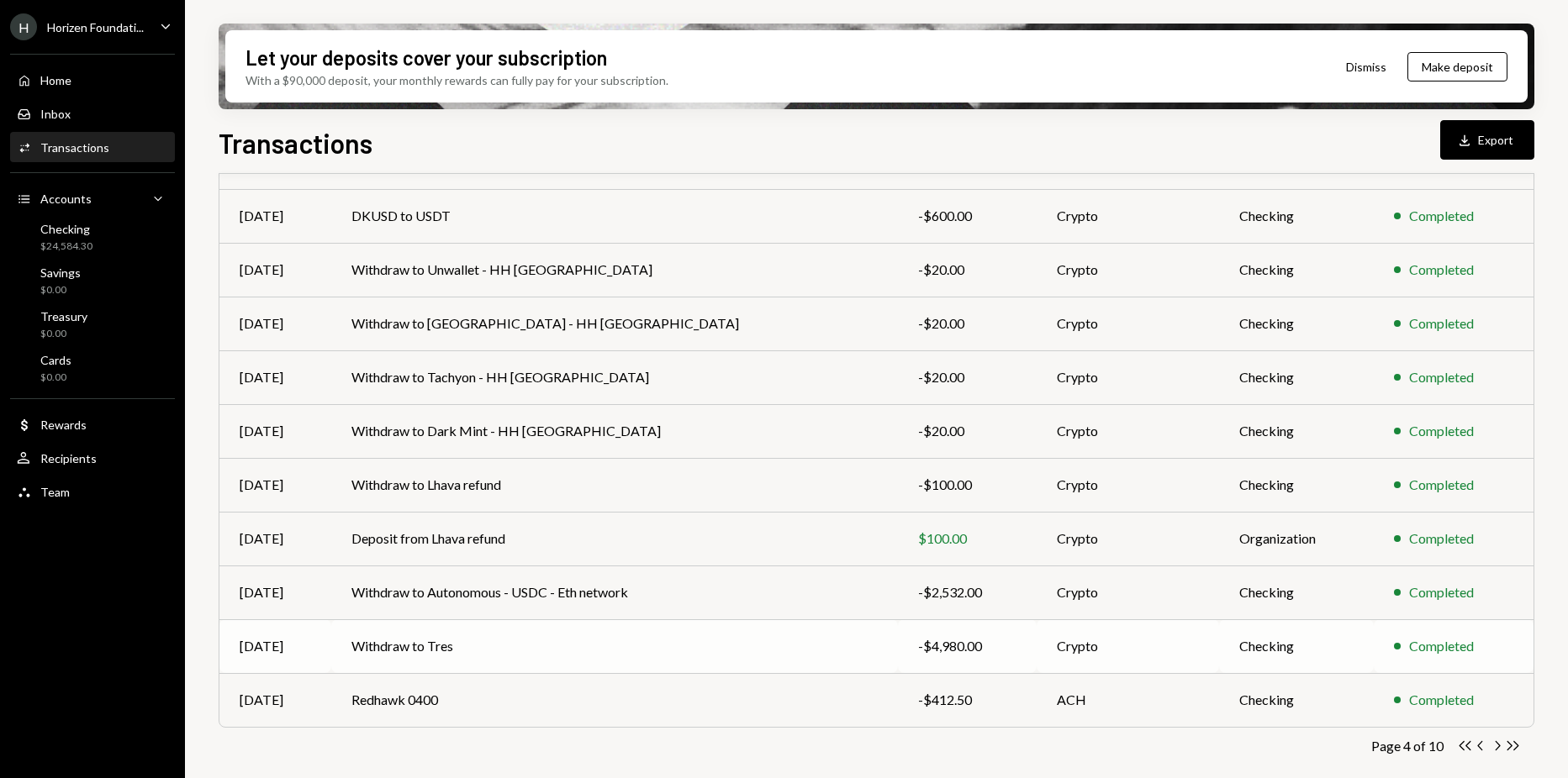
click at [961, 630] on td "-$4,980.00" at bounding box center [967, 646] width 138 height 54
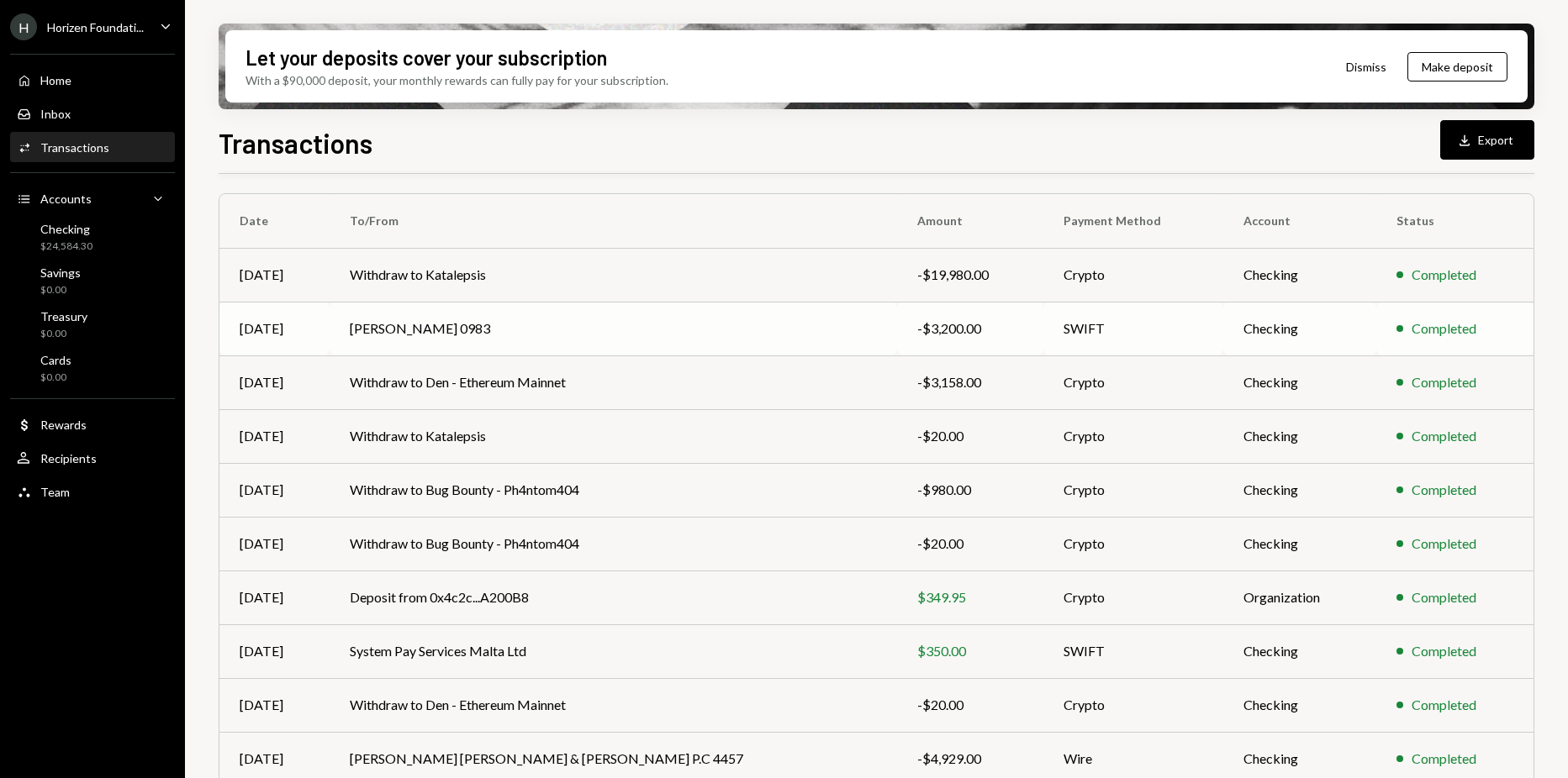
scroll to position [179, 0]
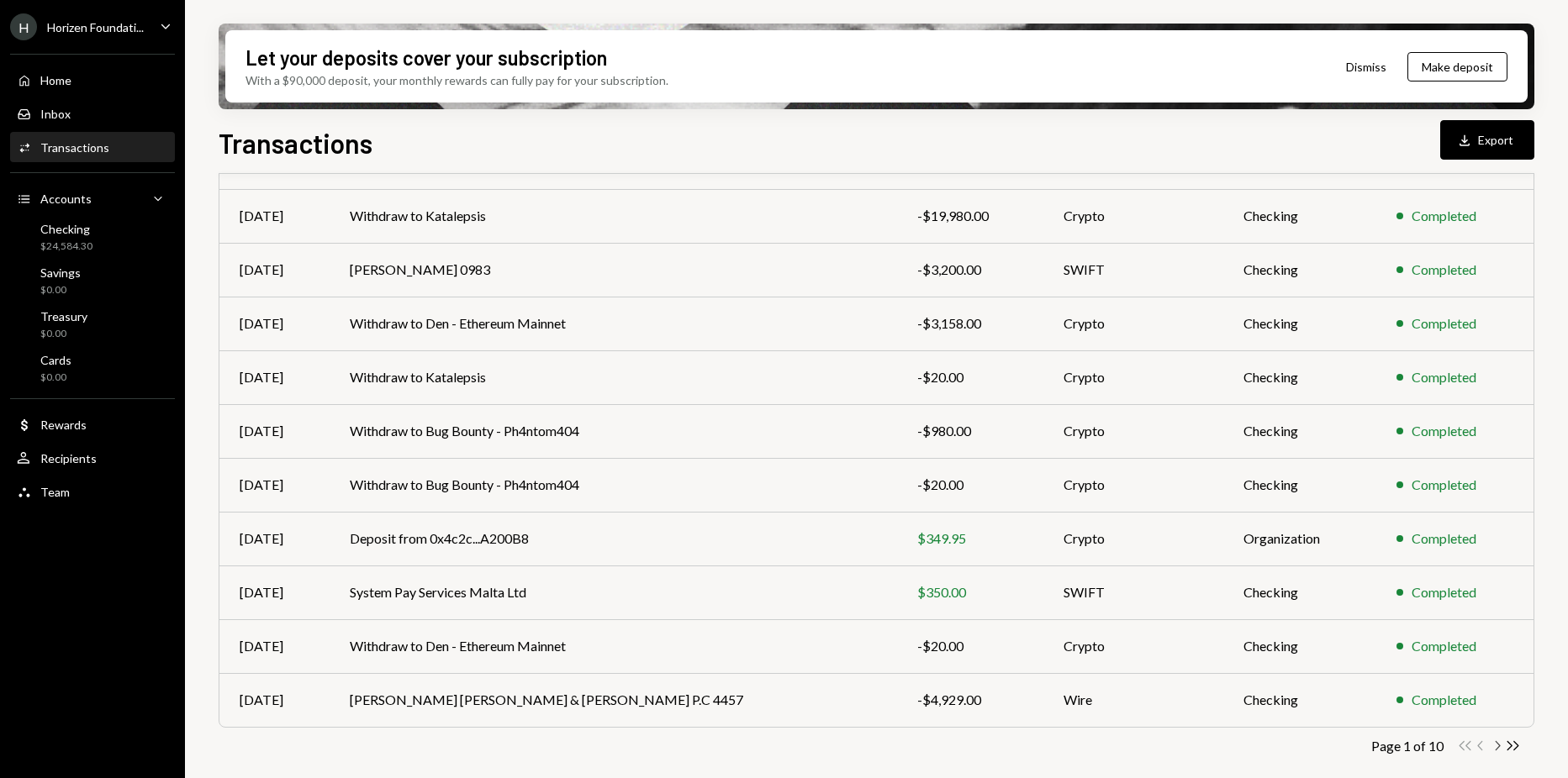
click at [1494, 744] on icon "Chevron Right" at bounding box center [1497, 746] width 16 height 16
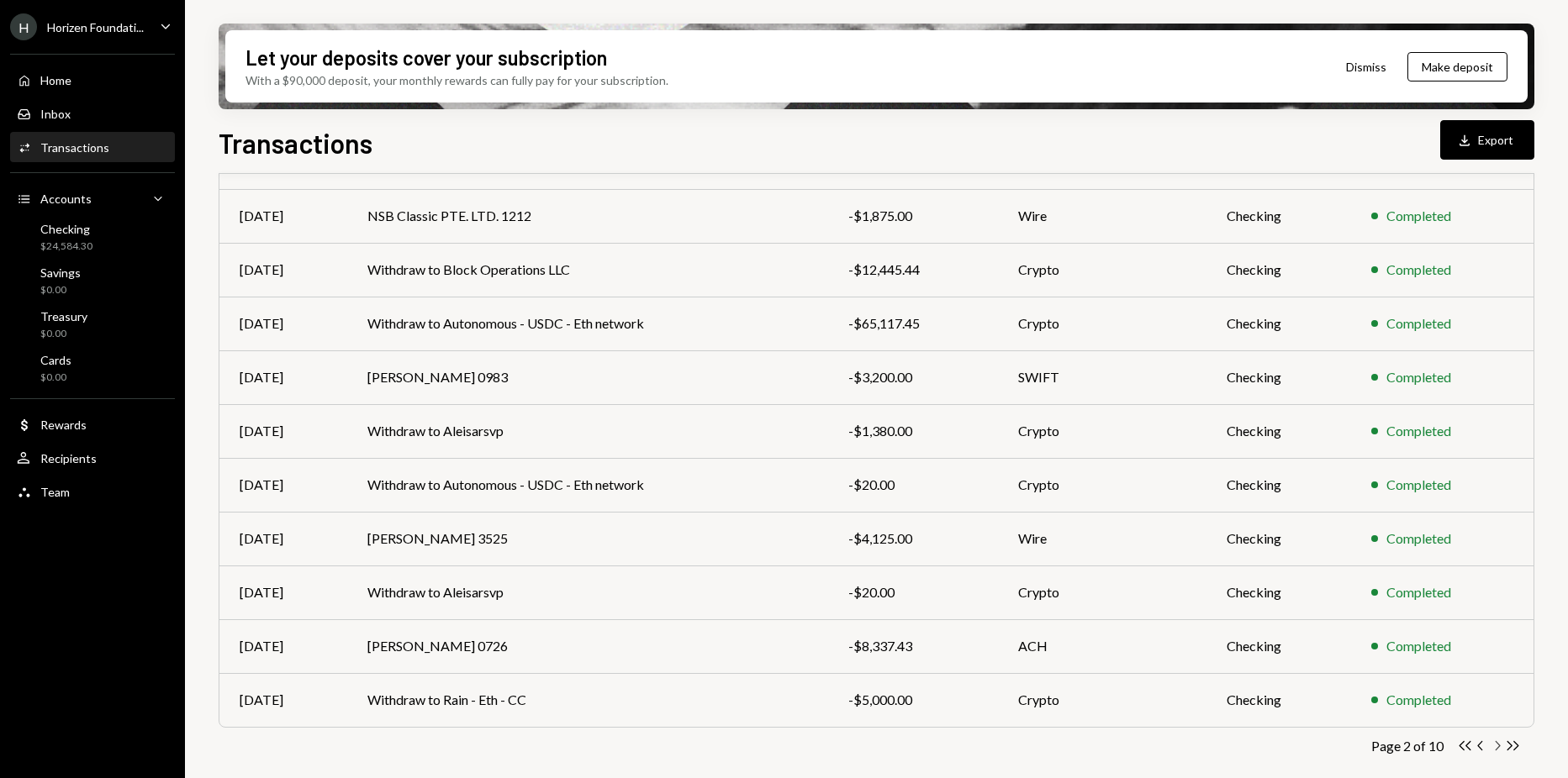
click at [1494, 744] on icon "Chevron Right" at bounding box center [1497, 746] width 16 height 16
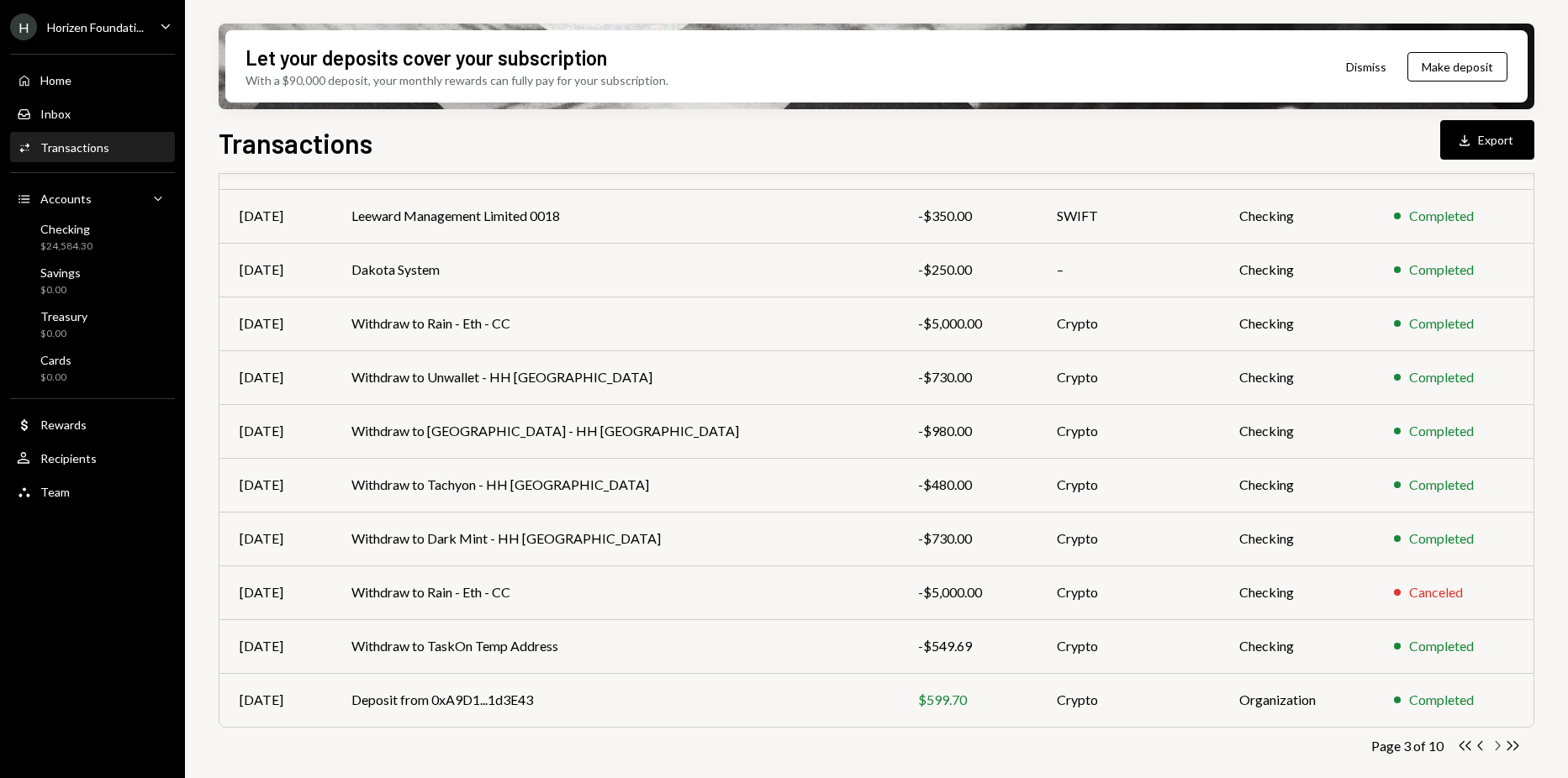
click at [1496, 744] on icon "Chevron Right" at bounding box center [1497, 746] width 16 height 16
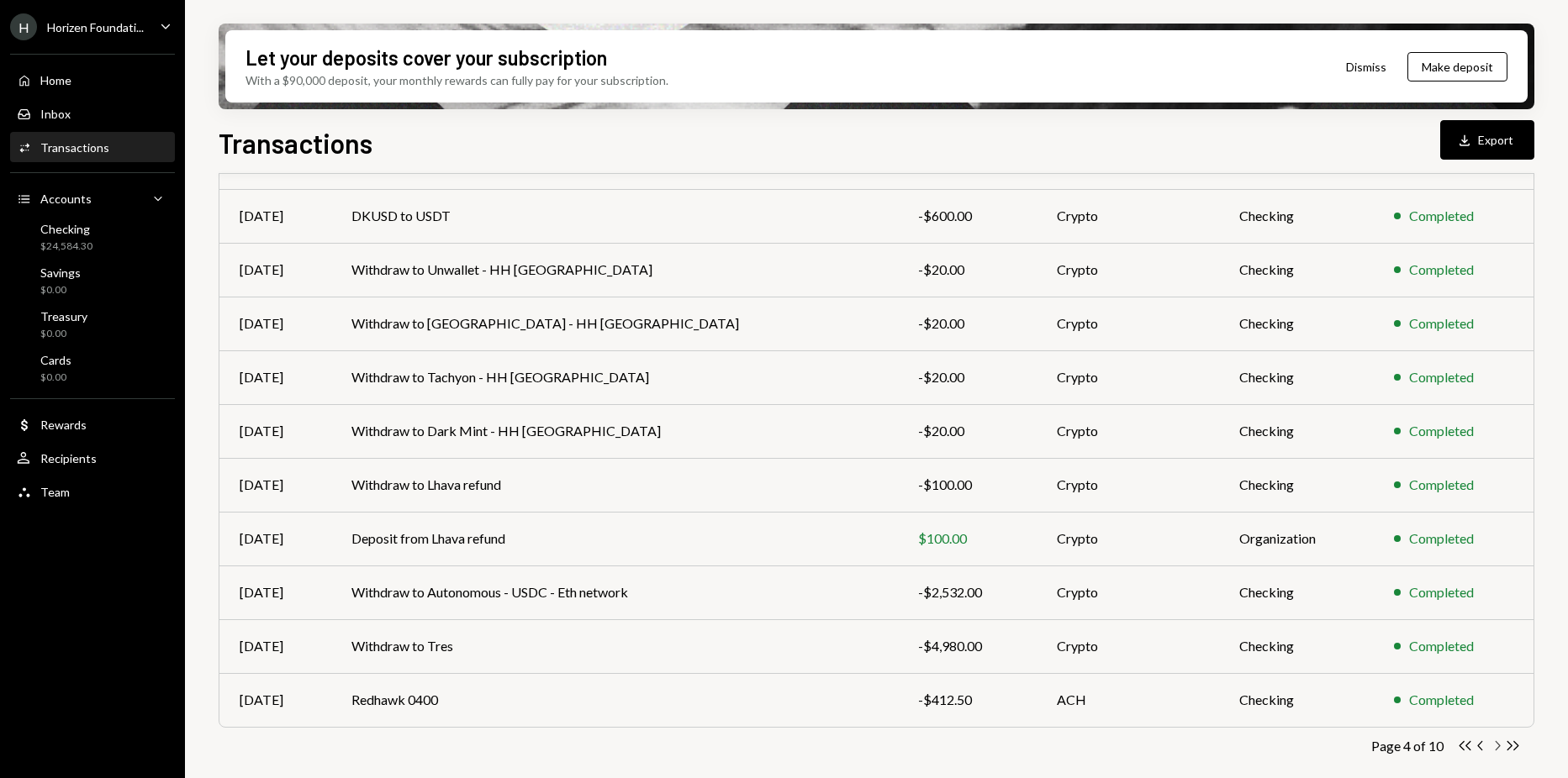
click at [1496, 744] on icon "Chevron Right" at bounding box center [1497, 746] width 16 height 16
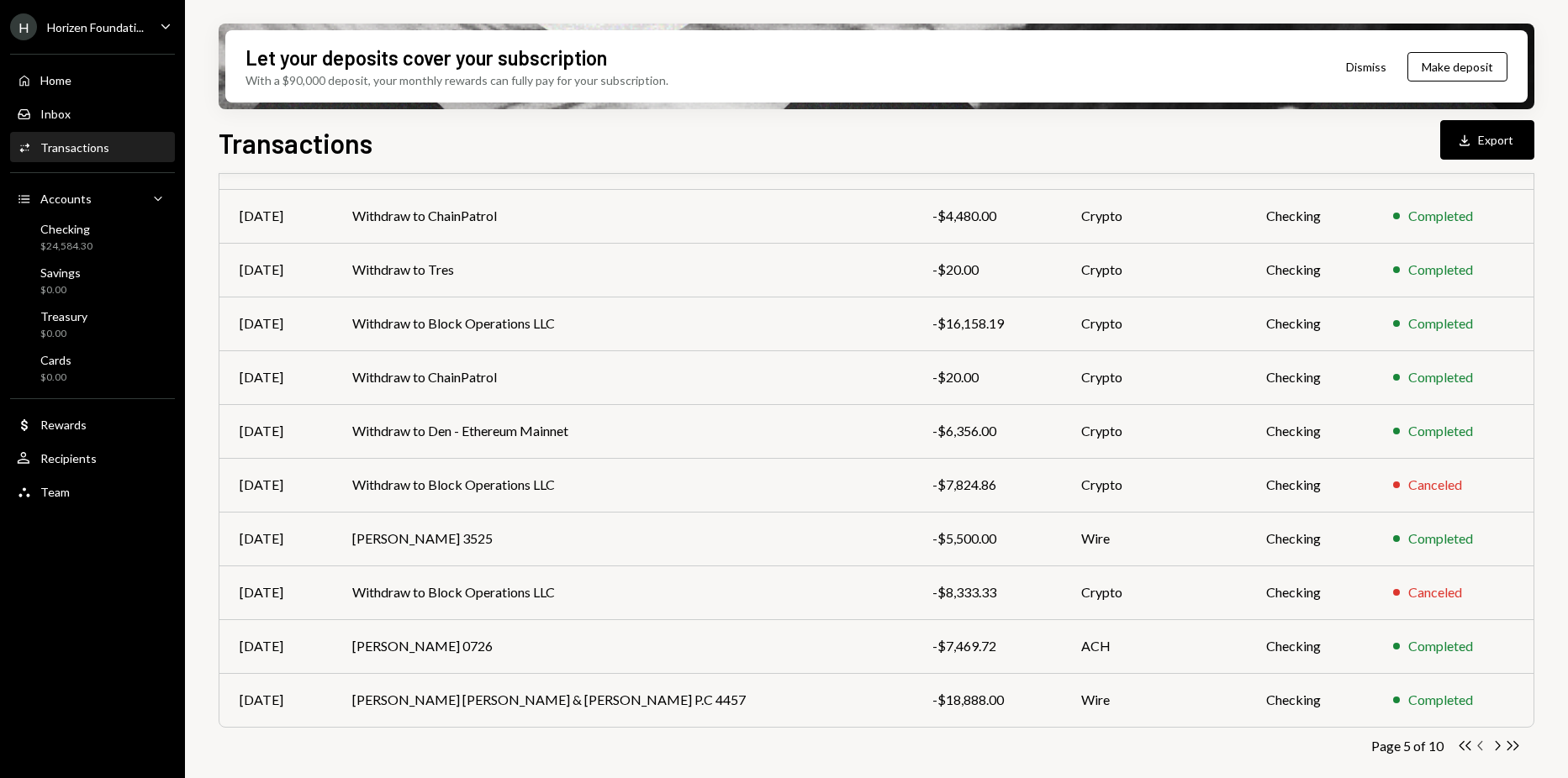
click at [1483, 747] on icon "Chevron Left" at bounding box center [1481, 746] width 16 height 16
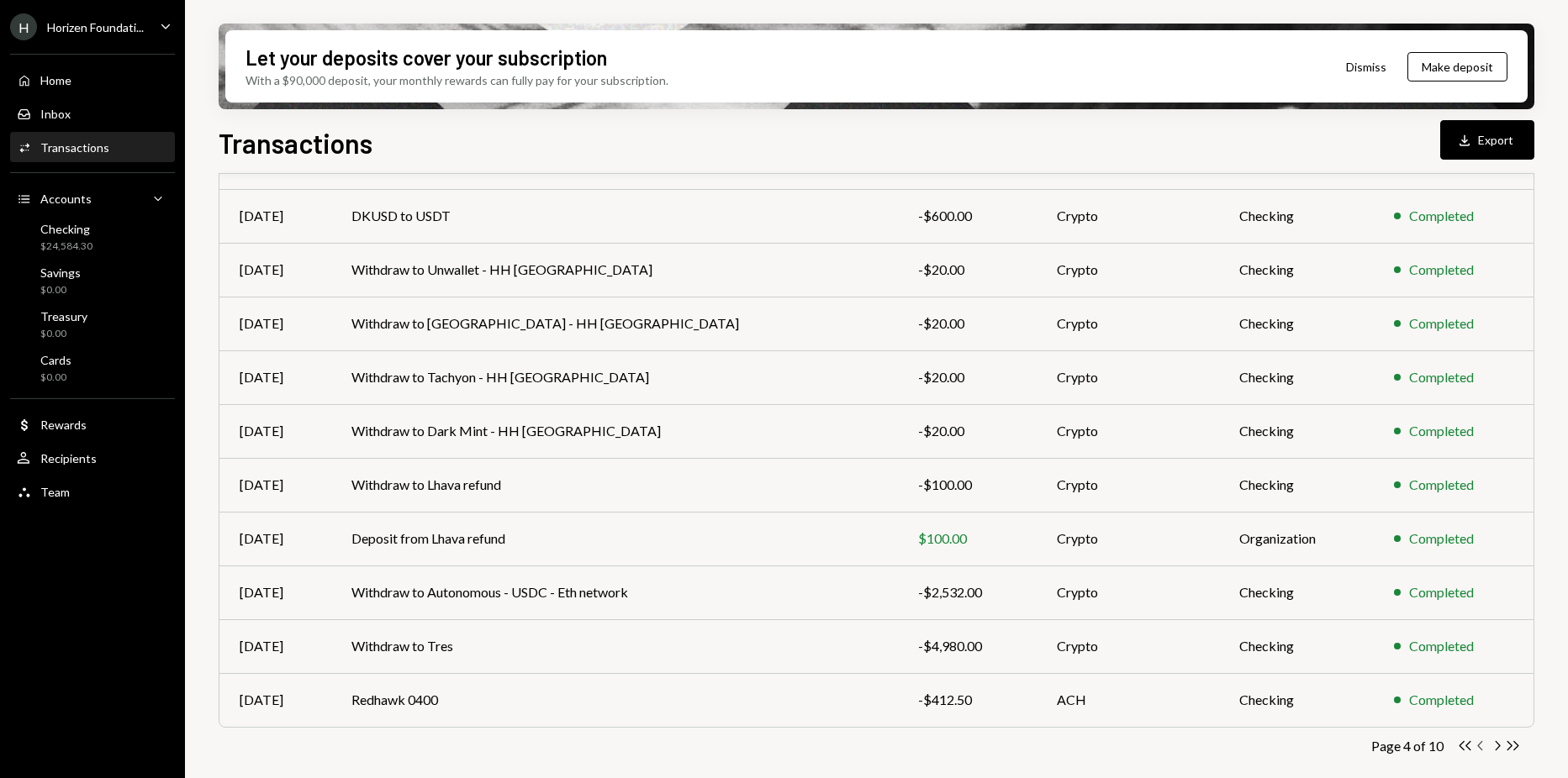
click at [1481, 748] on icon "button" at bounding box center [1480, 746] width 5 height 9
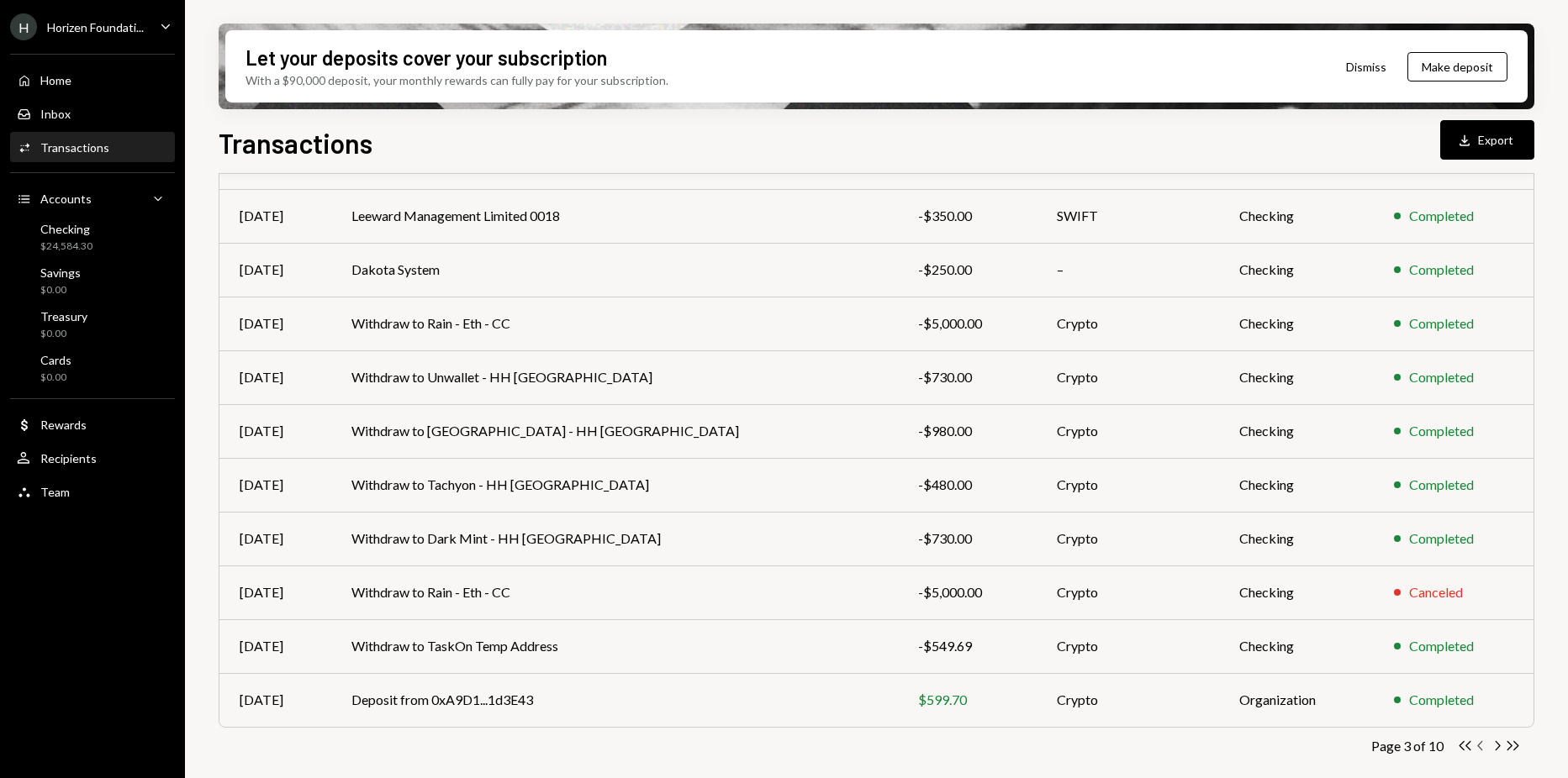
click at [1481, 746] on icon "Chevron Left" at bounding box center [1481, 746] width 16 height 16
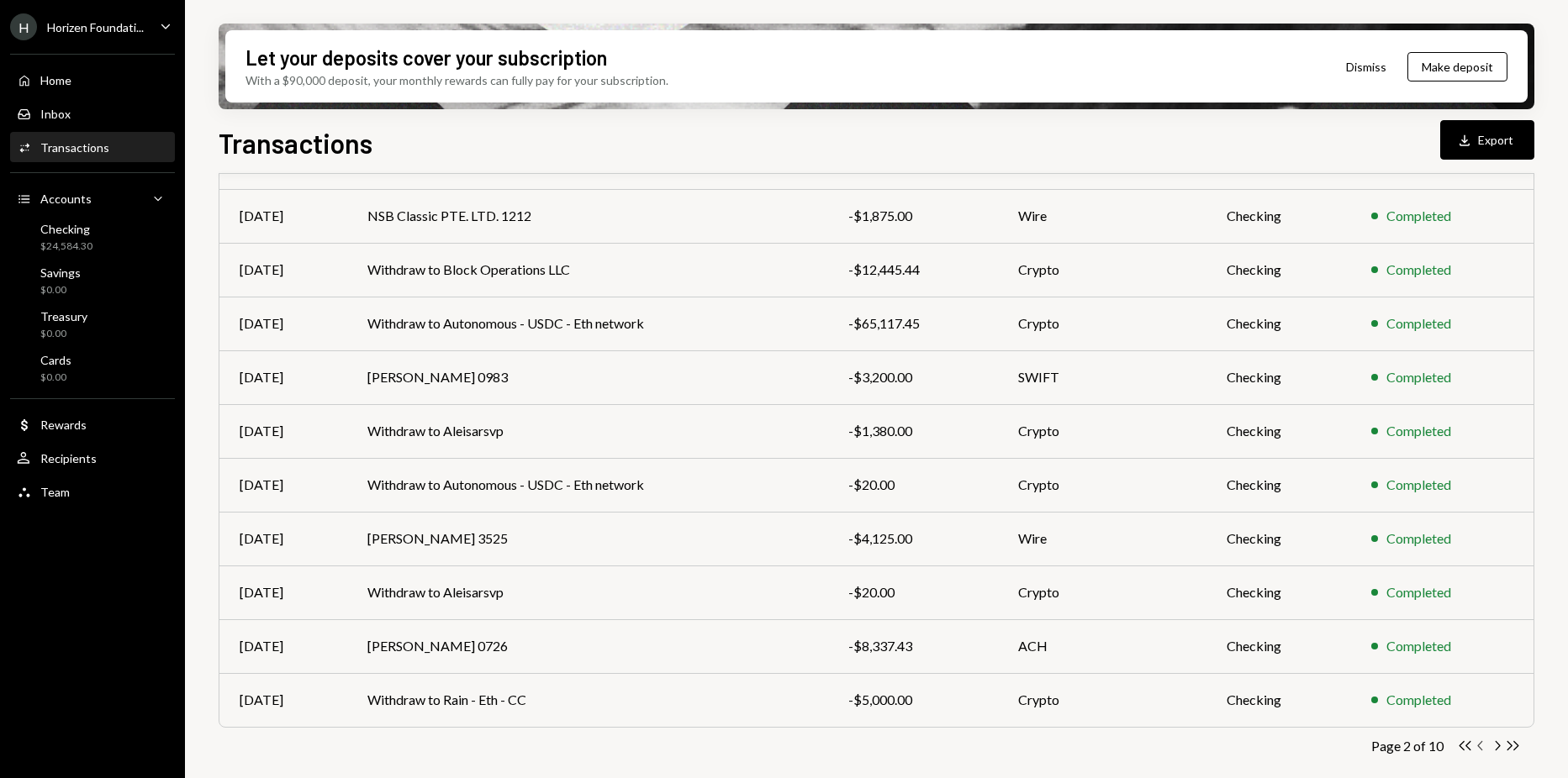
click at [1482, 746] on icon "Chevron Left" at bounding box center [1481, 746] width 16 height 16
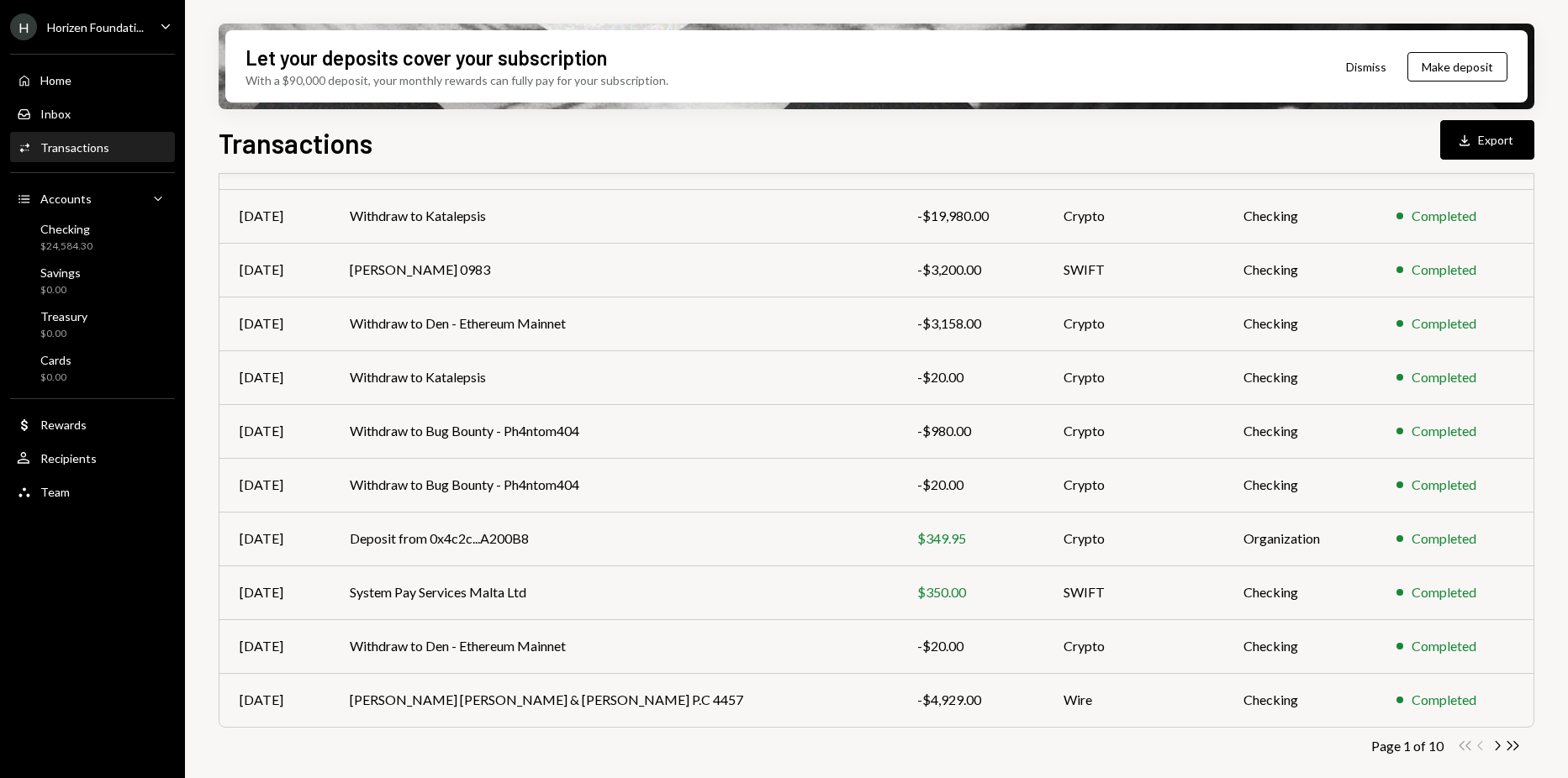
click at [1482, 746] on div "Double Arrow Left Chevron Left Chevron Right Double Arrow Right" at bounding box center [1489, 746] width 64 height 16
click at [89, 146] on div "Transactions" at bounding box center [75, 148] width 69 height 14
click at [94, 225] on div "Checking $24,584.30" at bounding box center [92, 238] width 151 height 32
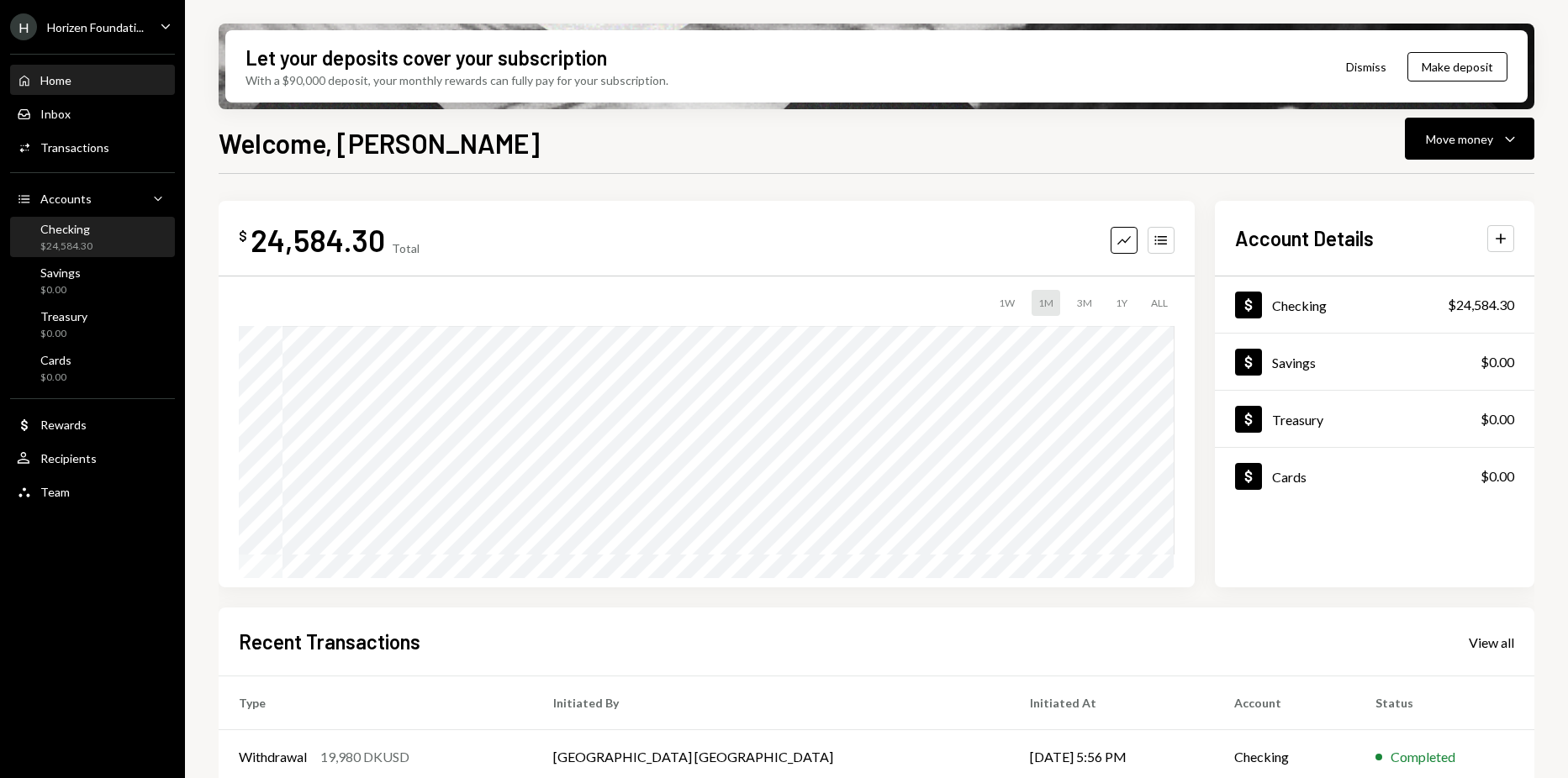
click at [130, 232] on div "Checking $24,584.30" at bounding box center [92, 238] width 151 height 32
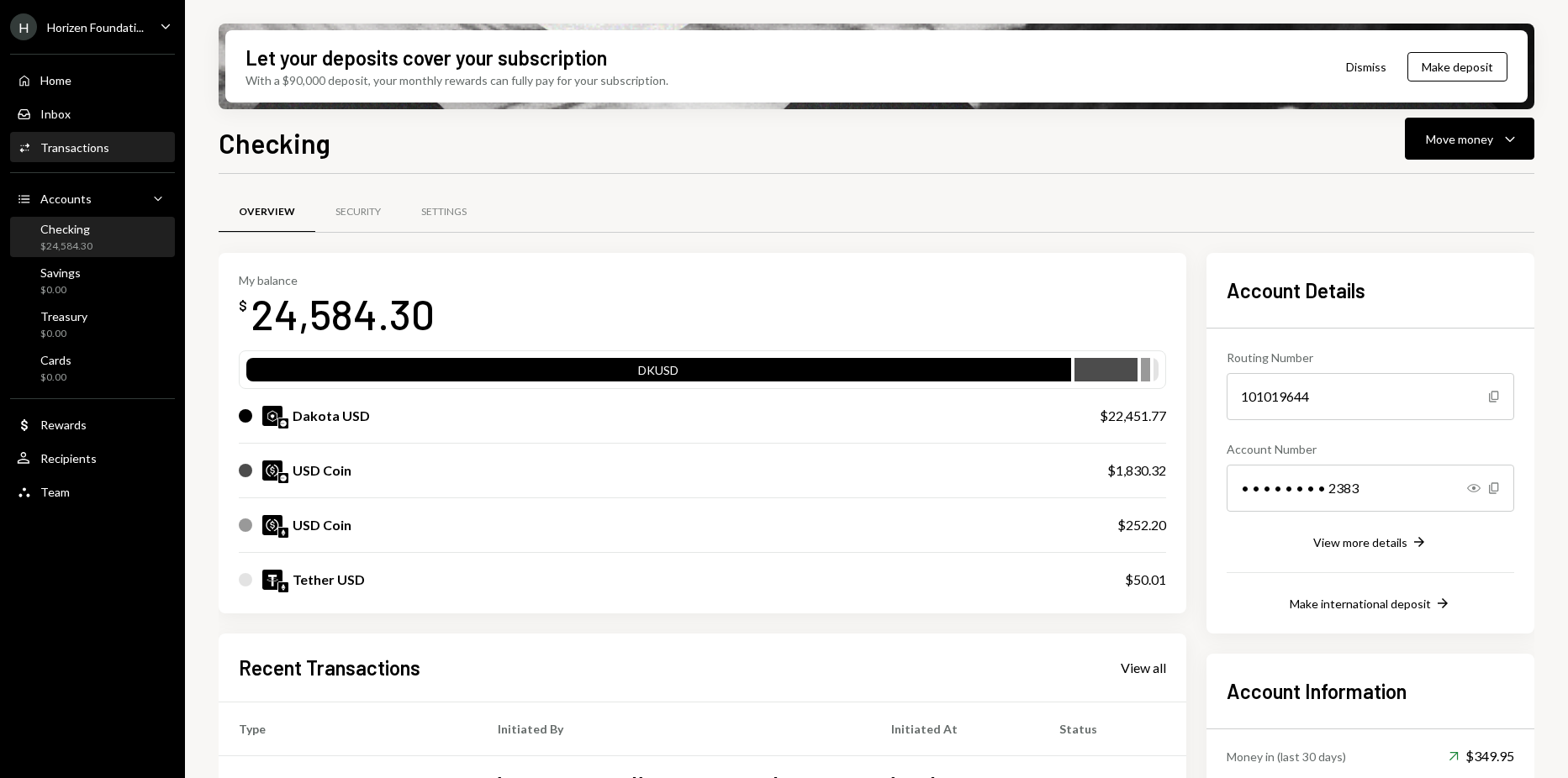
click at [93, 145] on div "Transactions" at bounding box center [75, 148] width 69 height 14
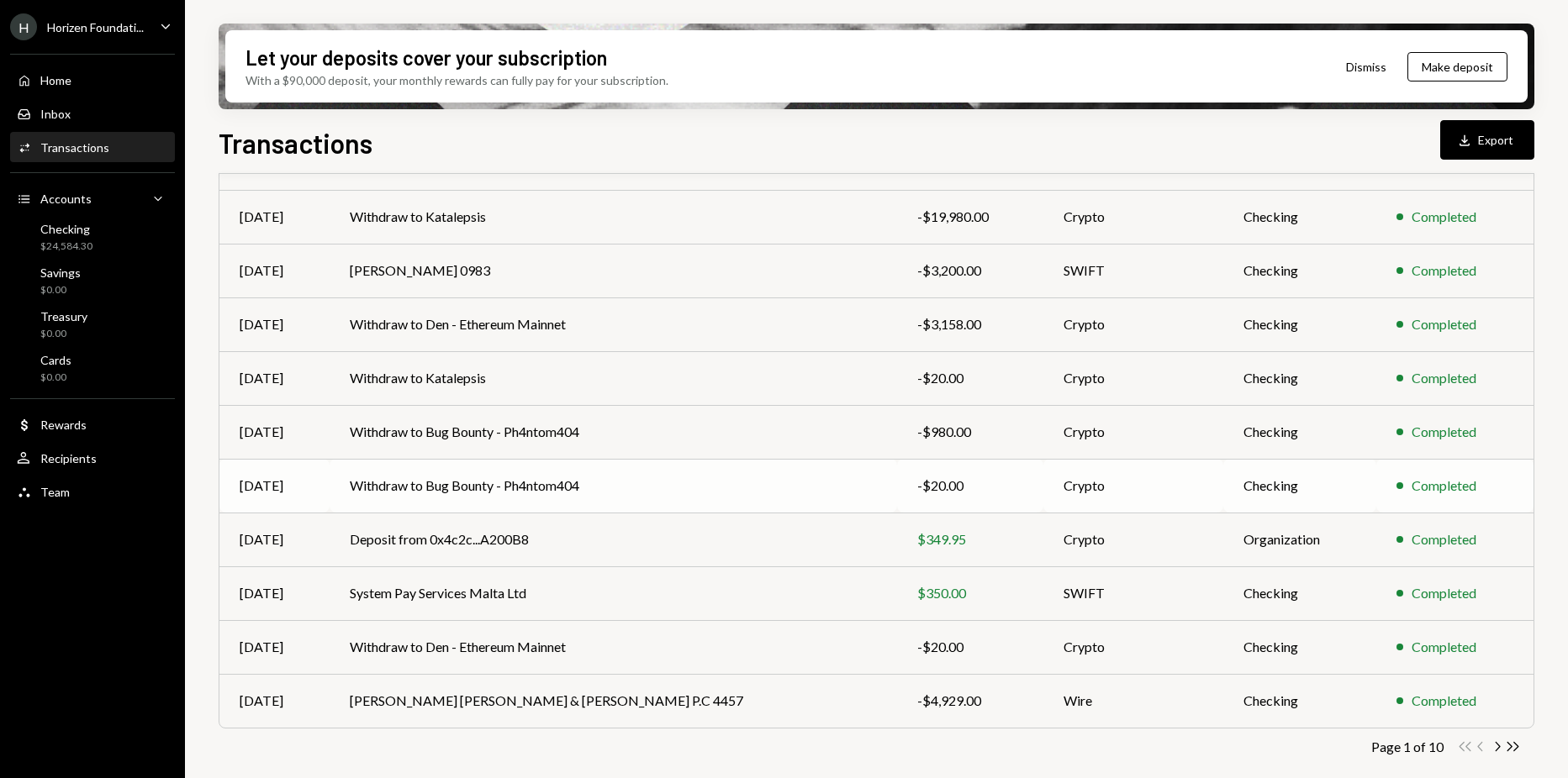
scroll to position [179, 0]
click at [1496, 742] on icon "button" at bounding box center [1499, 746] width 5 height 9
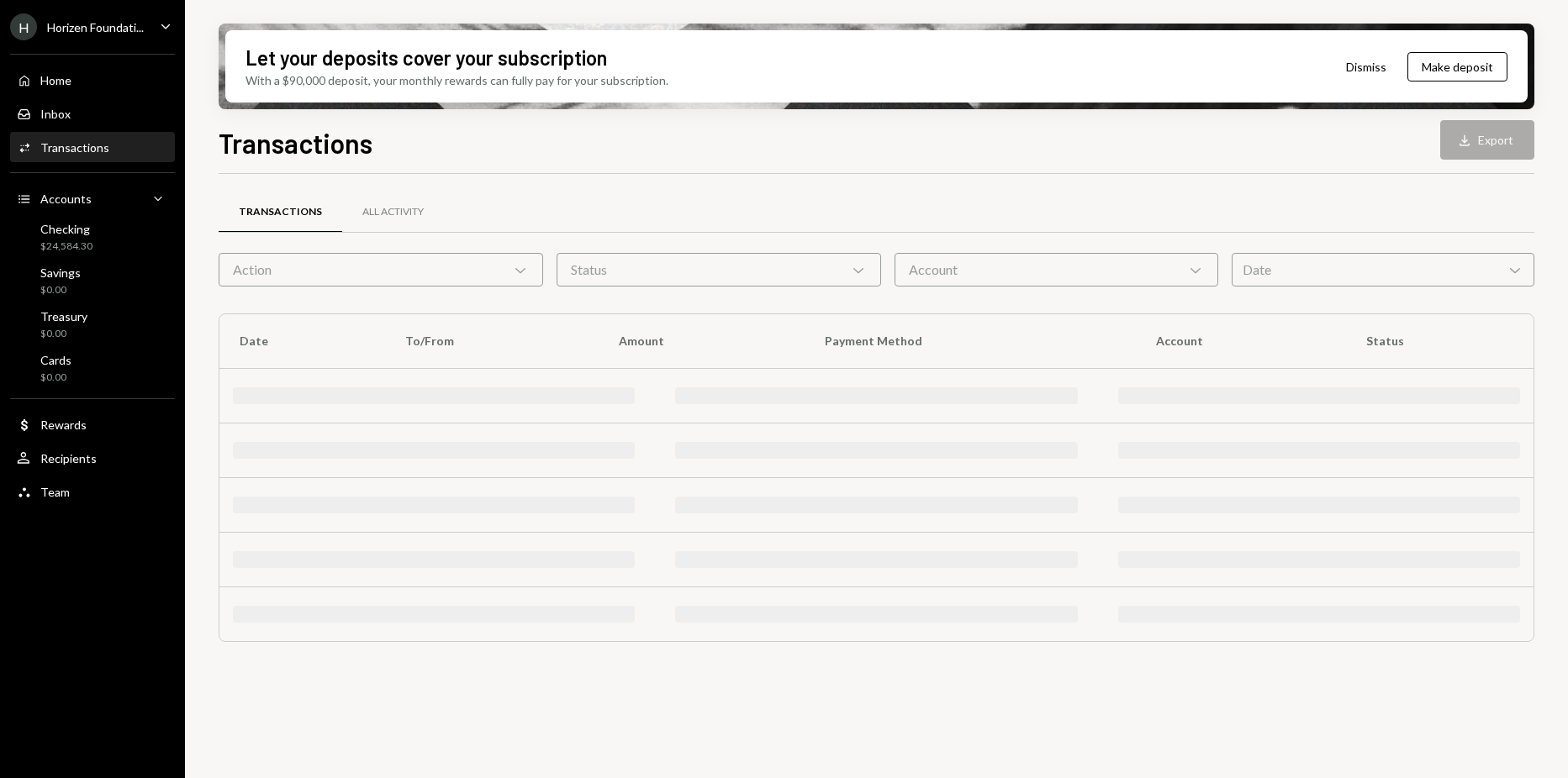
scroll to position [0, 0]
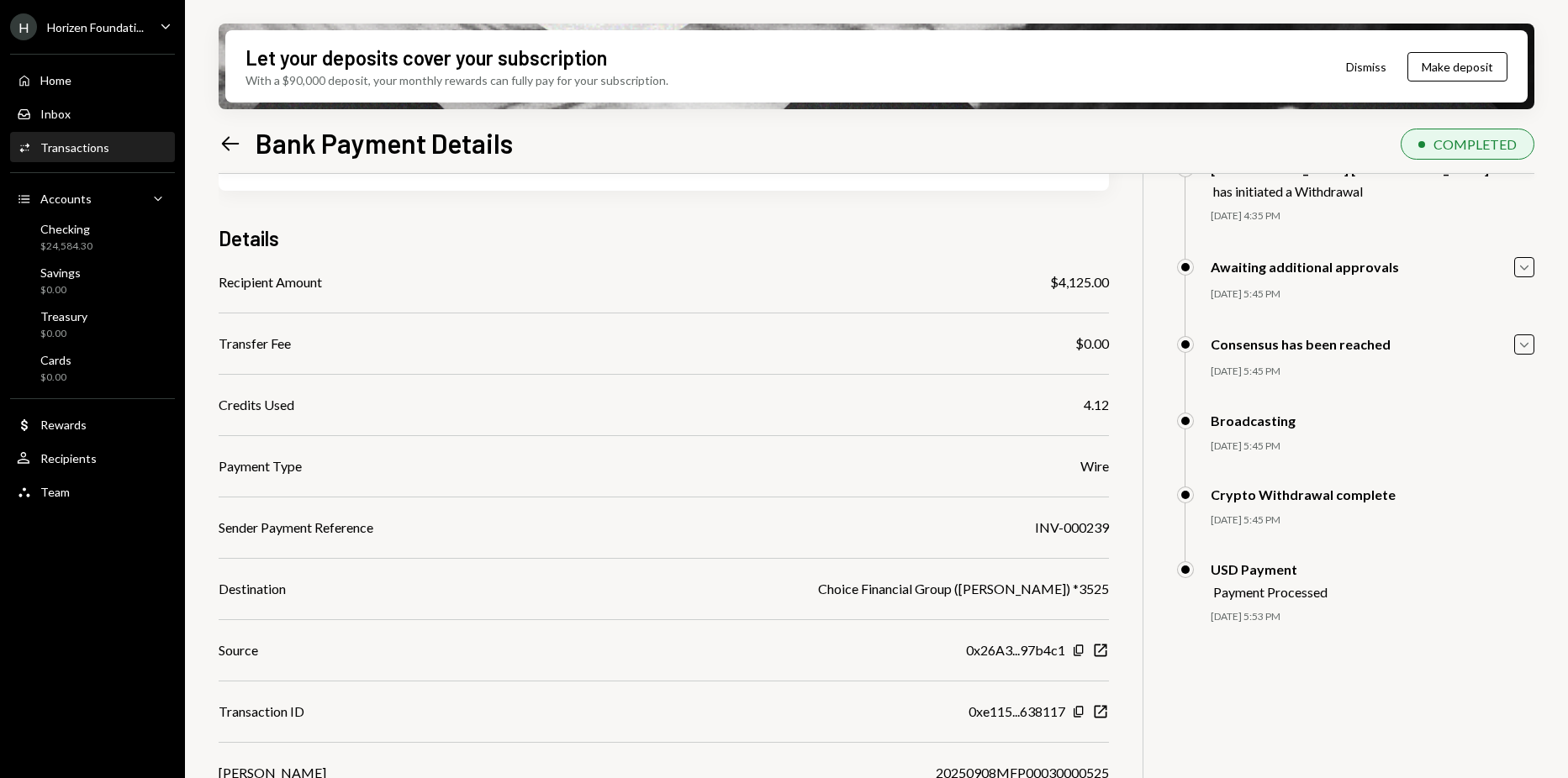
scroll to position [134, 0]
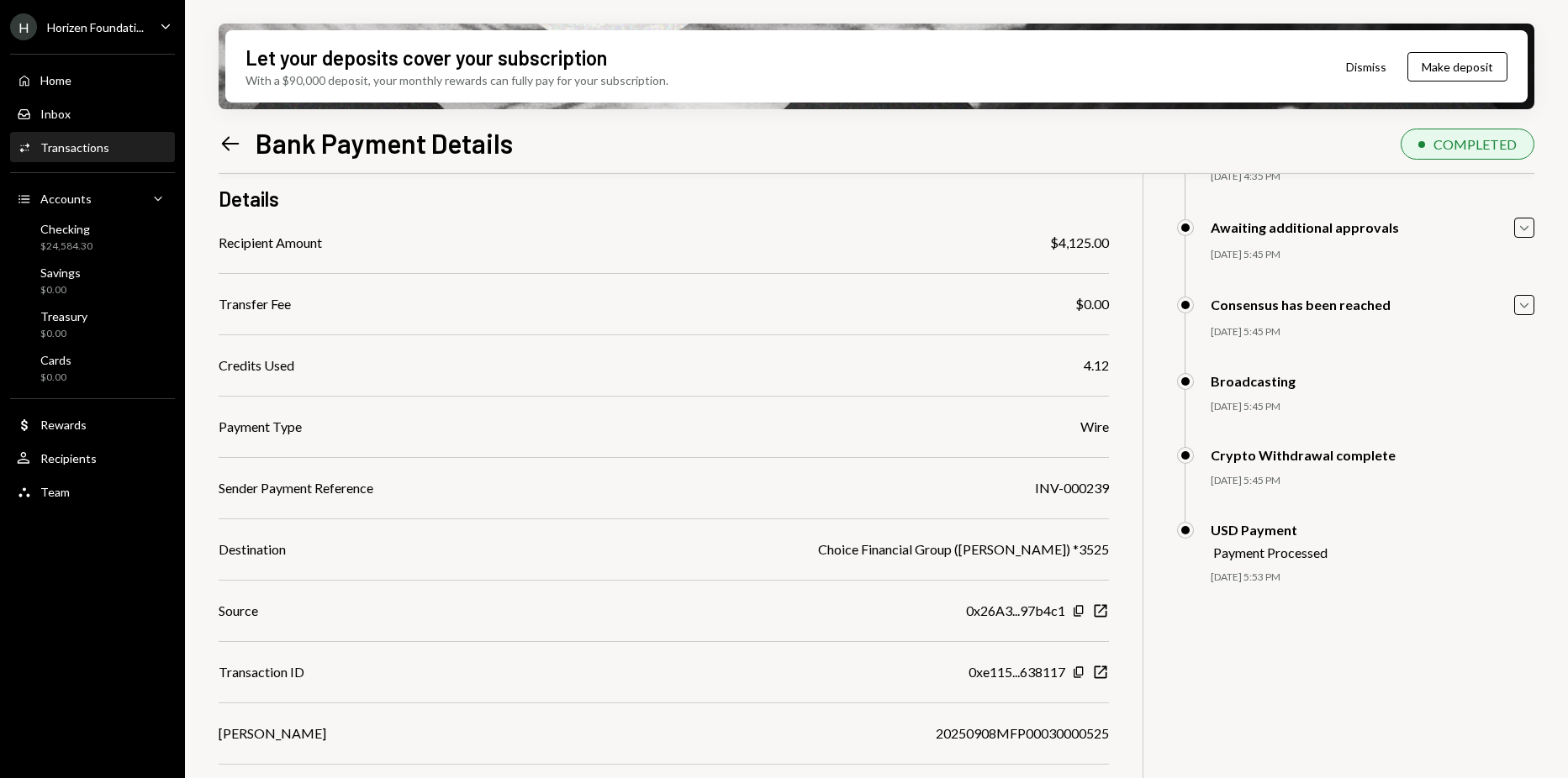
click at [66, 131] on div "Home Home Inbox Inbox Activities Transactions Accounts Accounts Caret Down Chec…" at bounding box center [92, 277] width 185 height 467
click at [69, 135] on div "Activities Transactions" at bounding box center [92, 148] width 151 height 28
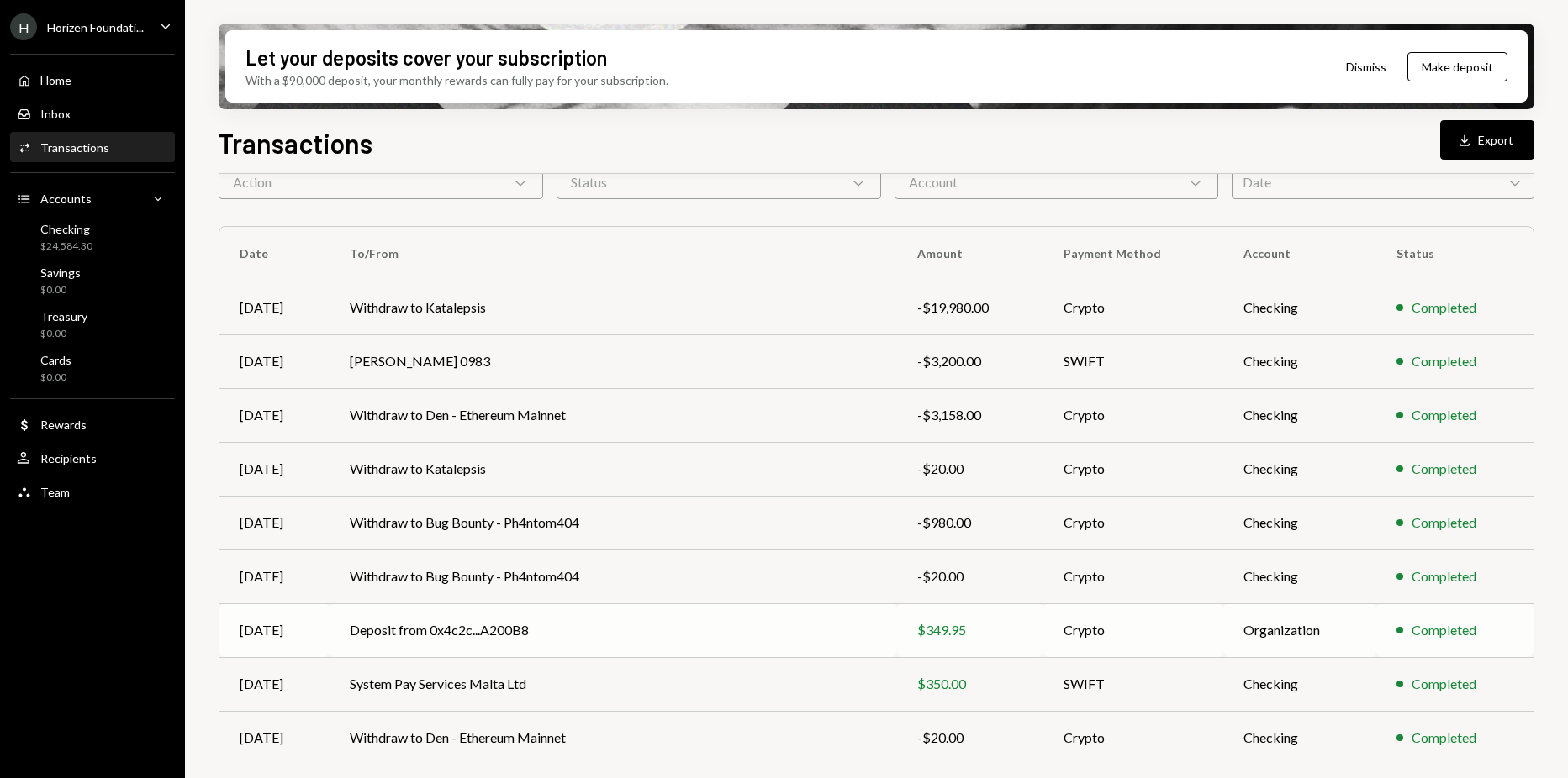
scroll to position [179, 0]
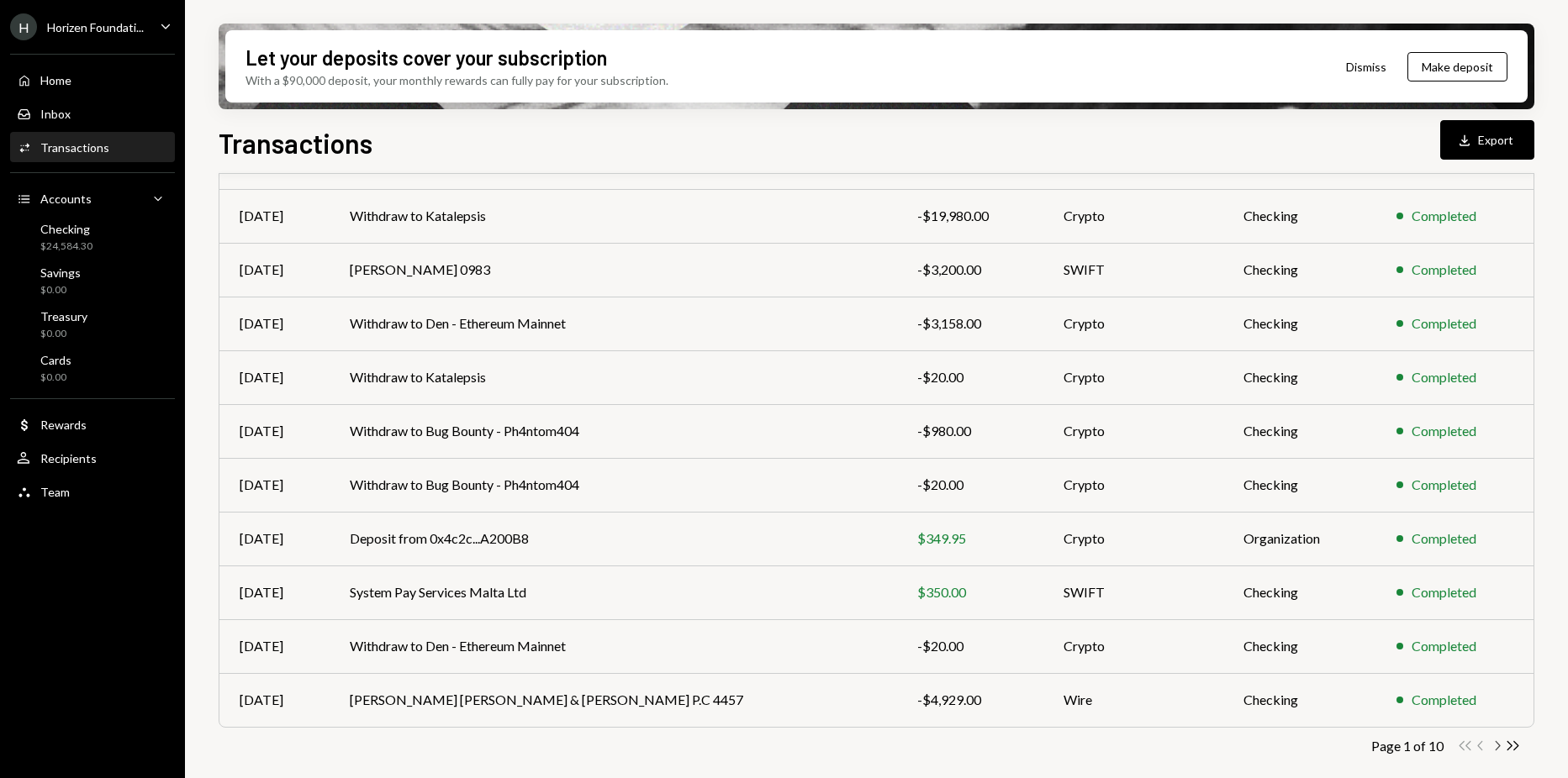
click at [1495, 744] on icon "Chevron Right" at bounding box center [1497, 746] width 16 height 16
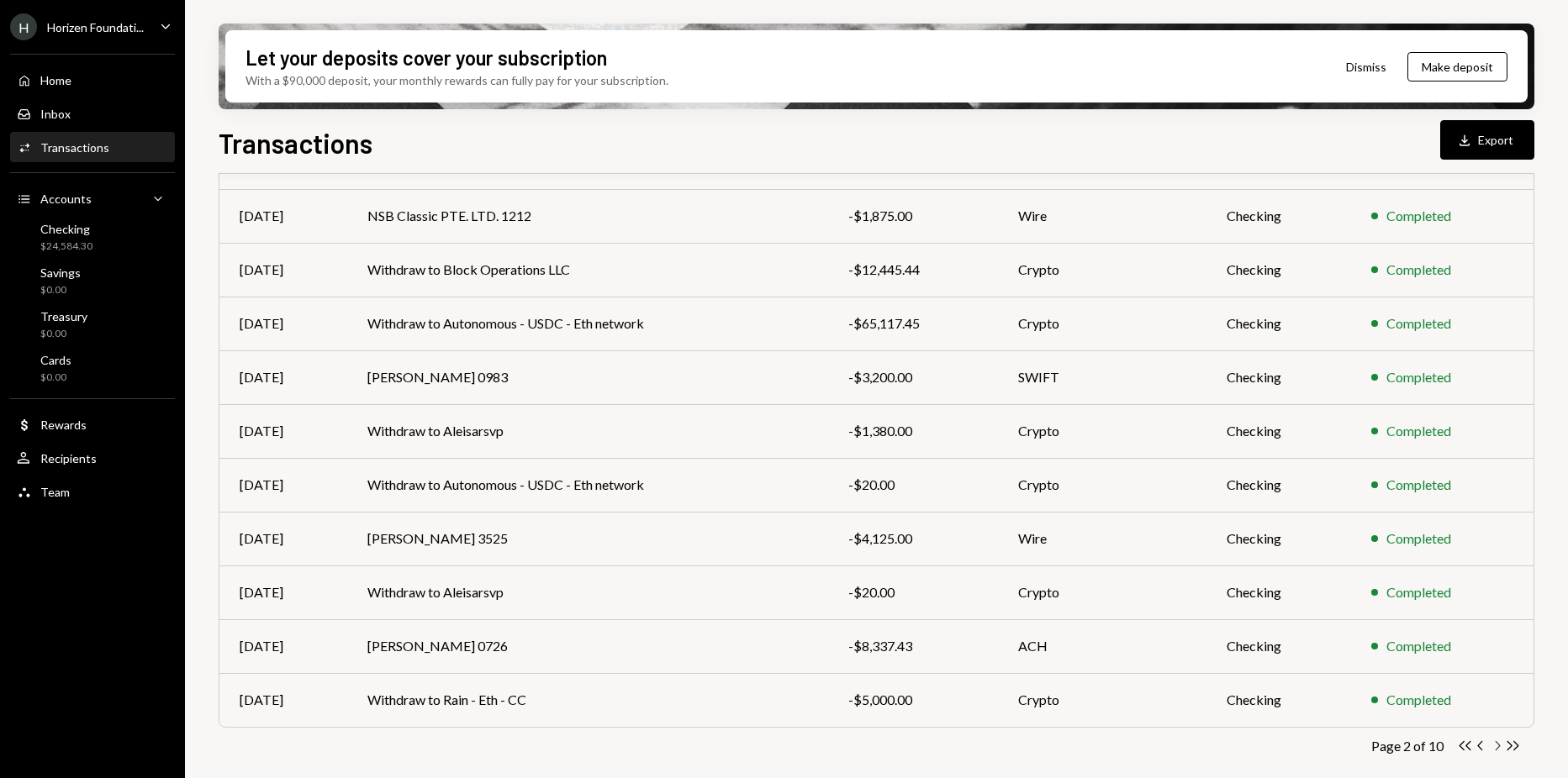
click at [1496, 748] on icon "Chevron Right" at bounding box center [1497, 746] width 16 height 16
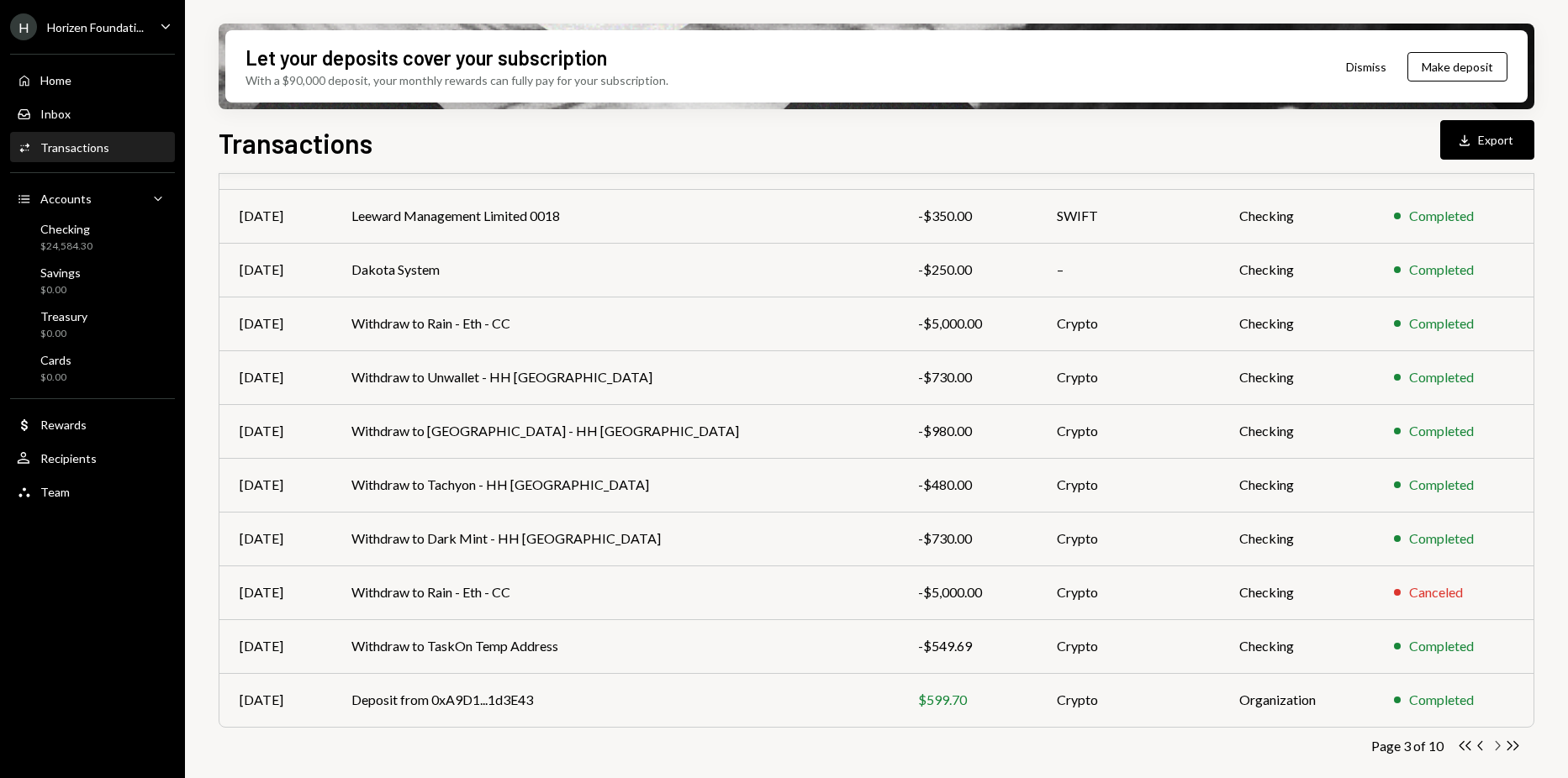
click at [1499, 748] on icon "button" at bounding box center [1499, 746] width 5 height 9
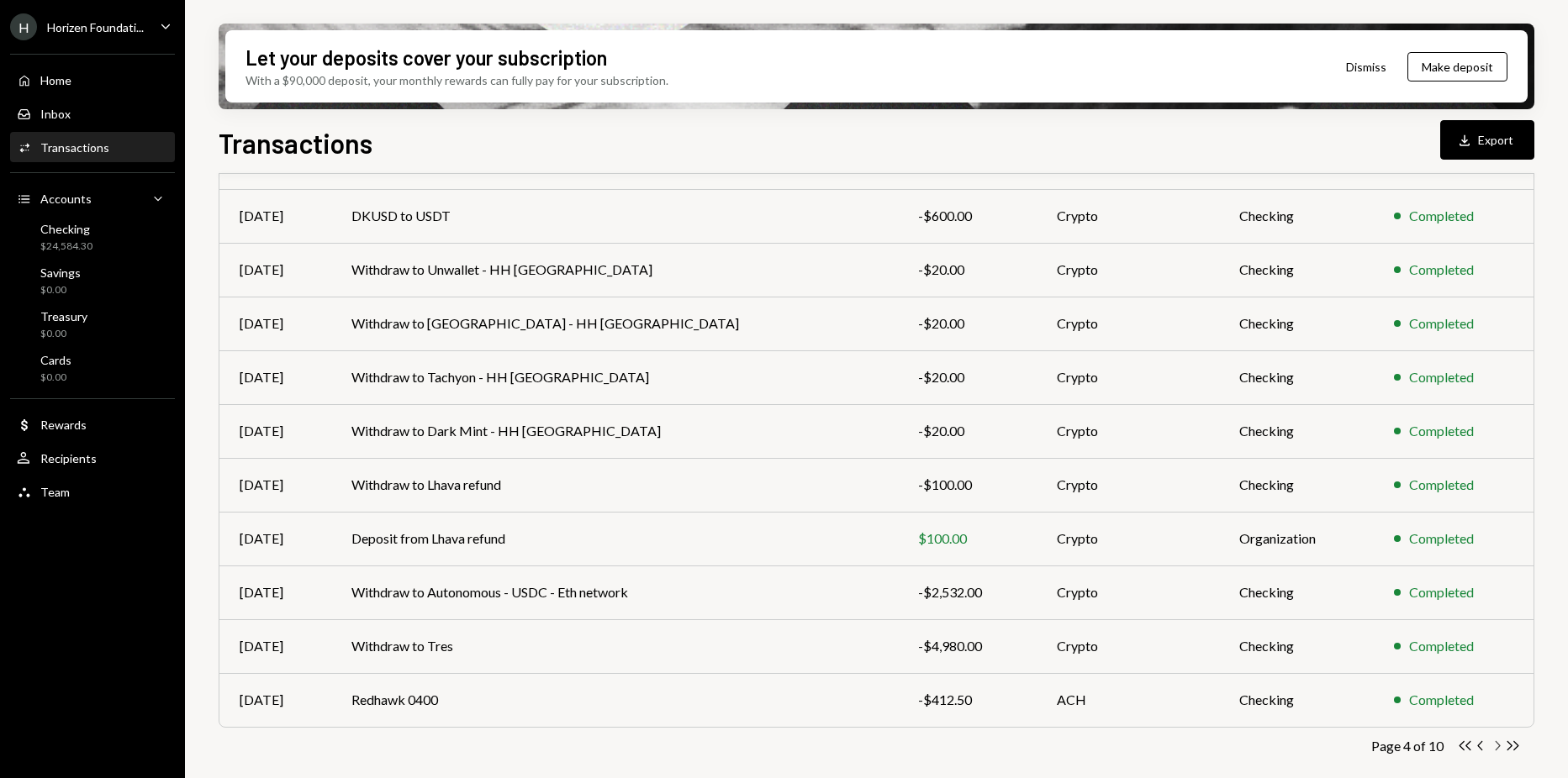
click at [1493, 744] on icon "Chevron Right" at bounding box center [1497, 746] width 16 height 16
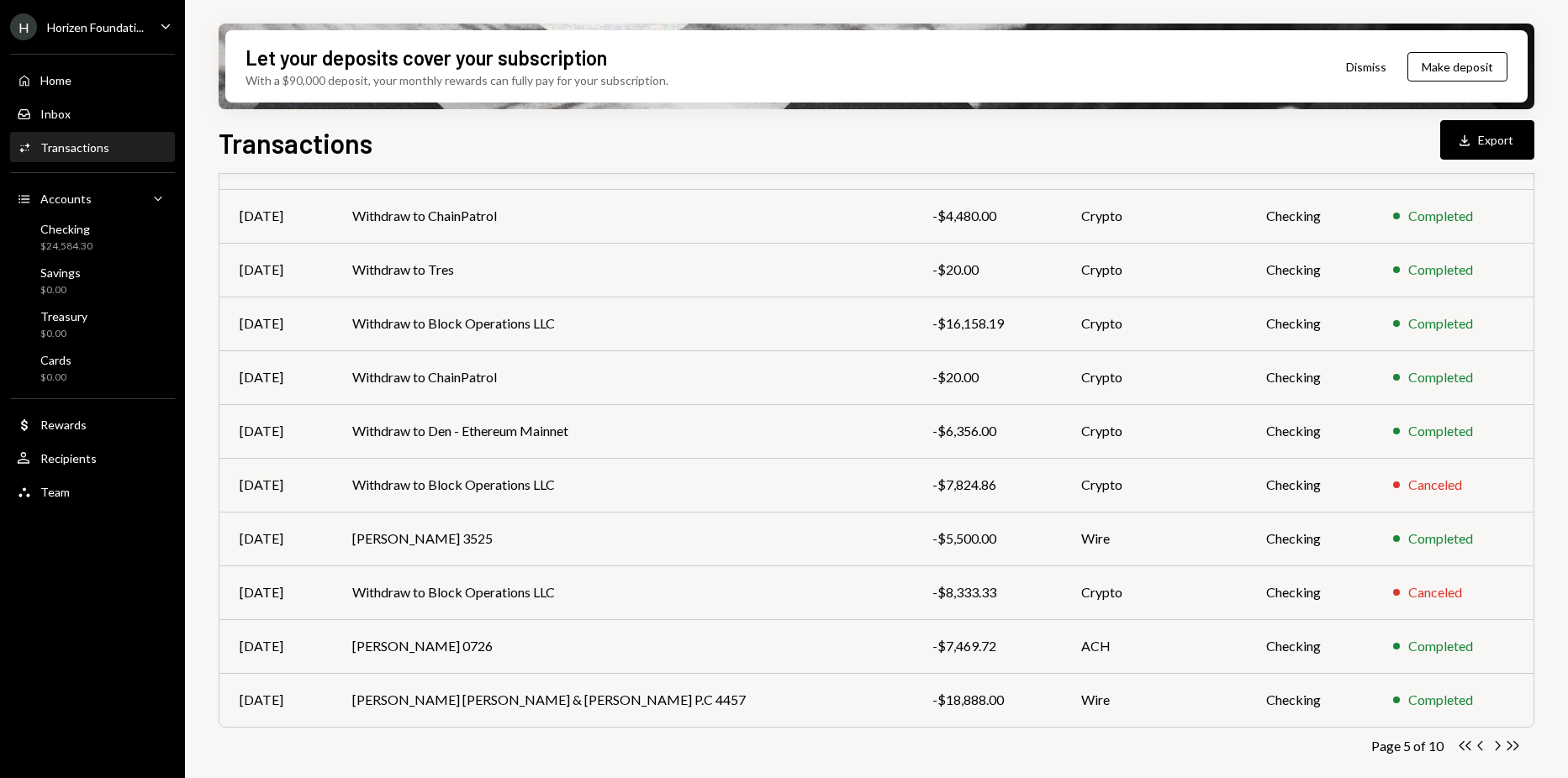
click at [1496, 744] on icon "Chevron Right" at bounding box center [1497, 746] width 16 height 16
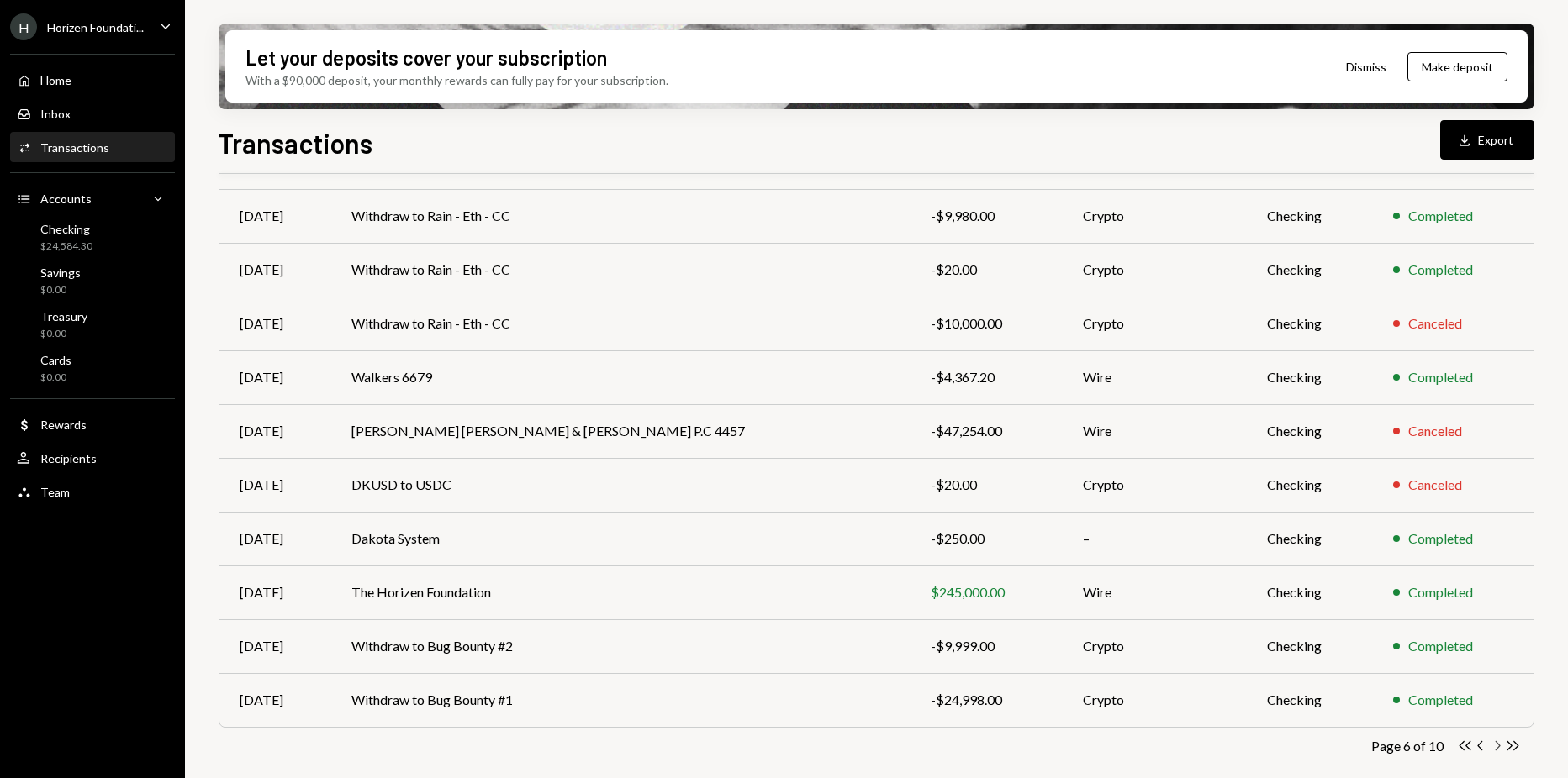
click at [1497, 747] on icon "Chevron Right" at bounding box center [1497, 746] width 16 height 16
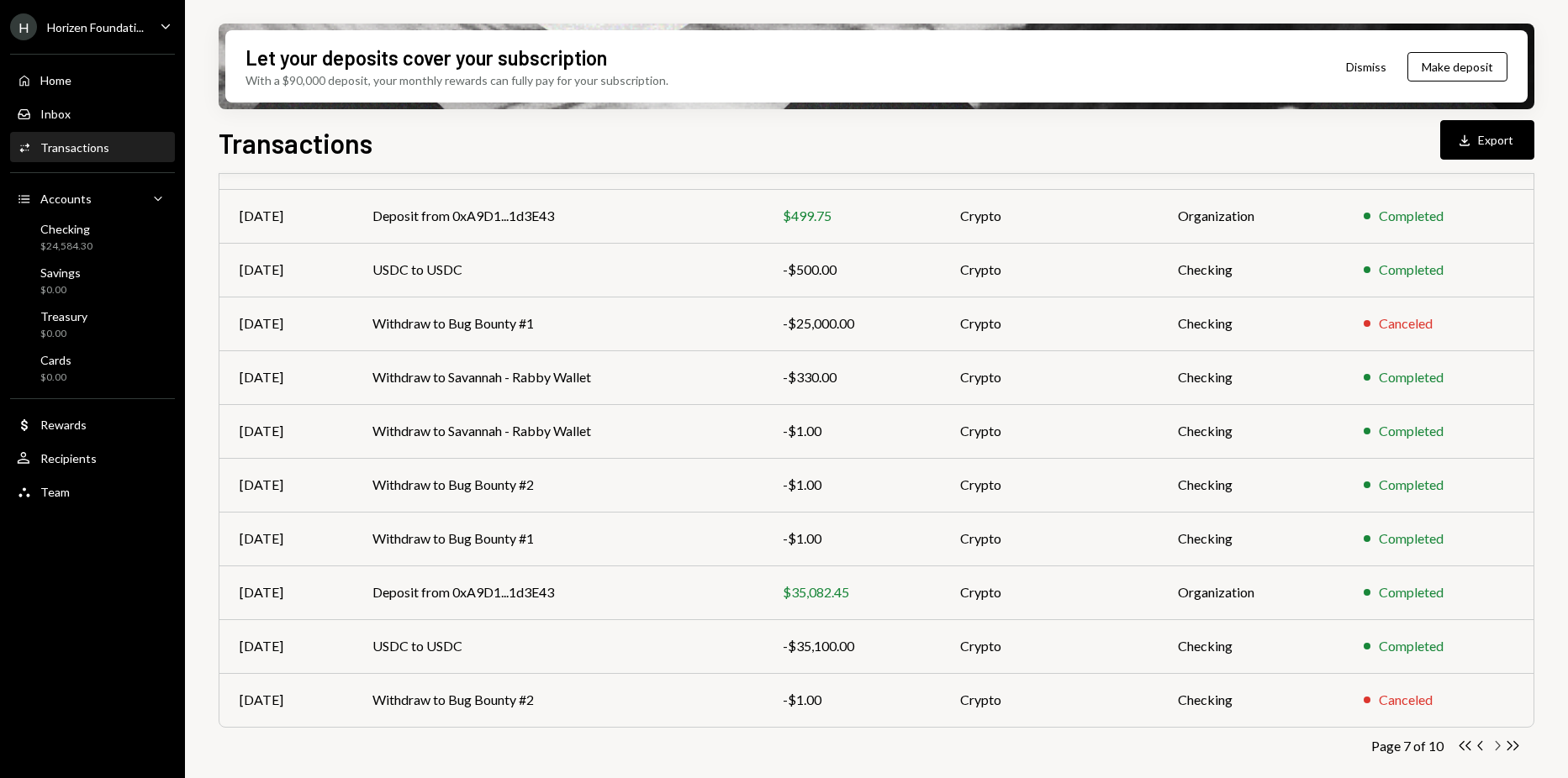
click at [1500, 747] on icon "button" at bounding box center [1499, 746] width 5 height 9
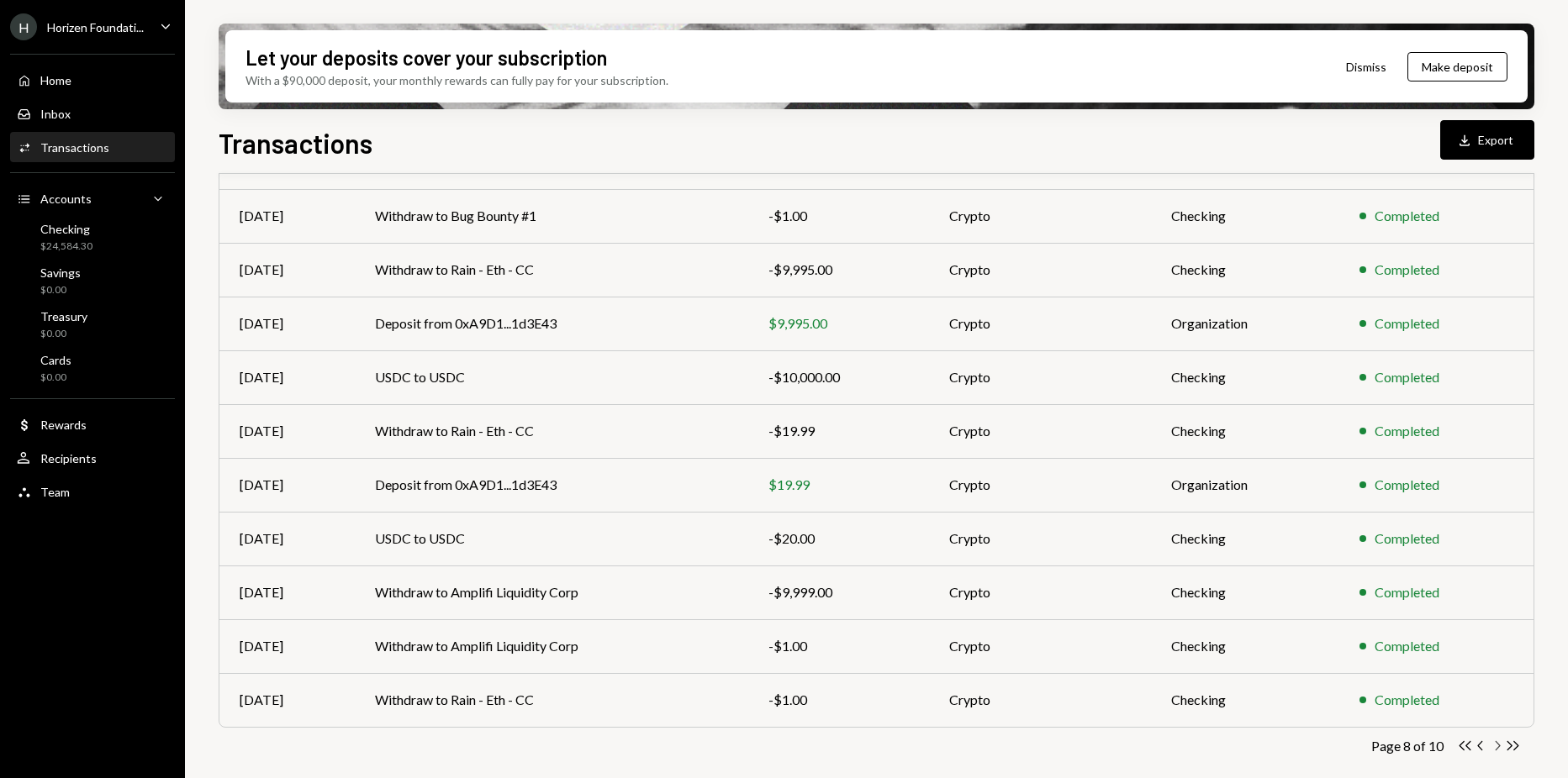
click at [1498, 745] on icon "Chevron Right" at bounding box center [1497, 746] width 16 height 16
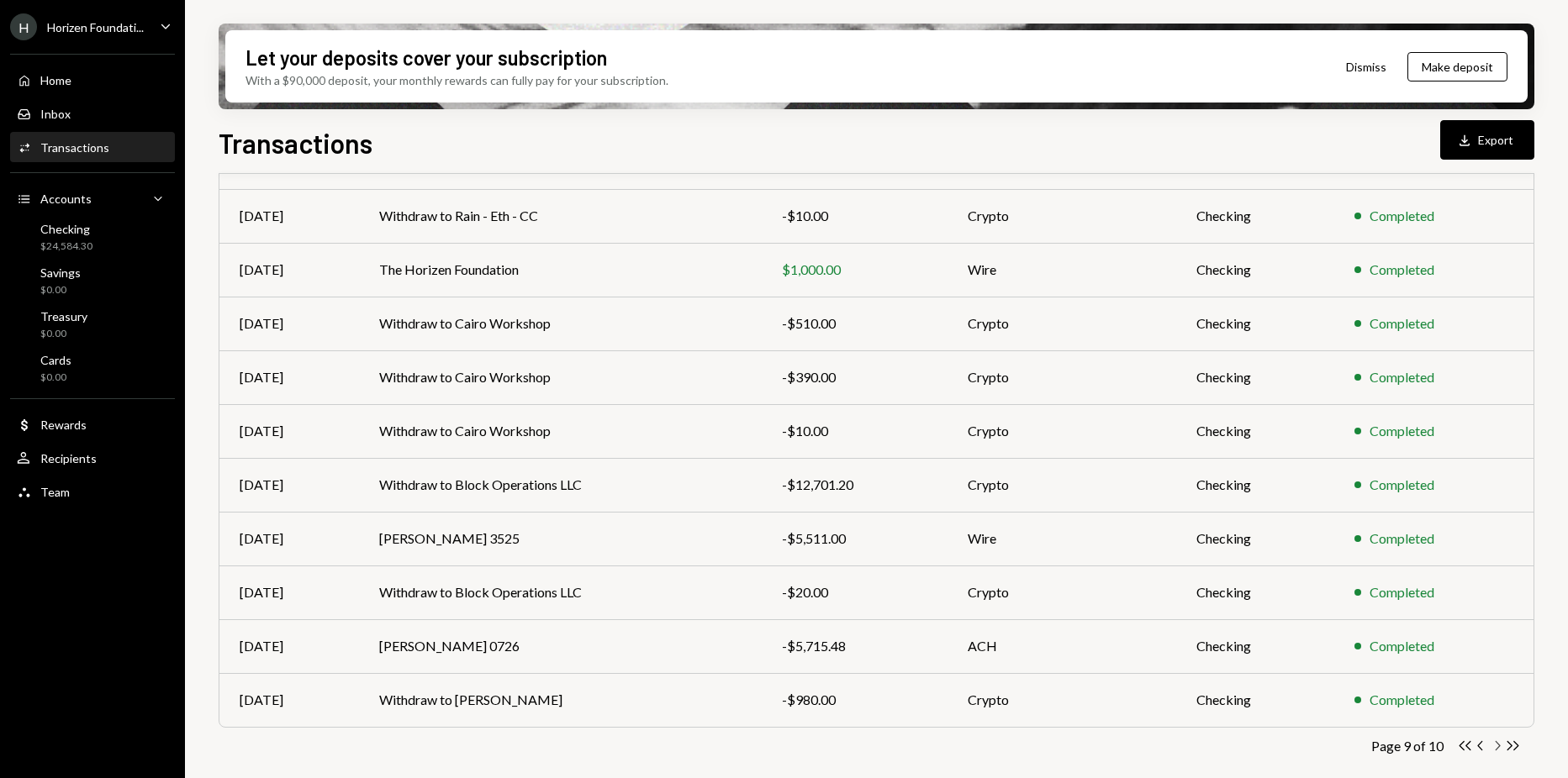
click at [1496, 748] on icon "Chevron Right" at bounding box center [1497, 746] width 16 height 16
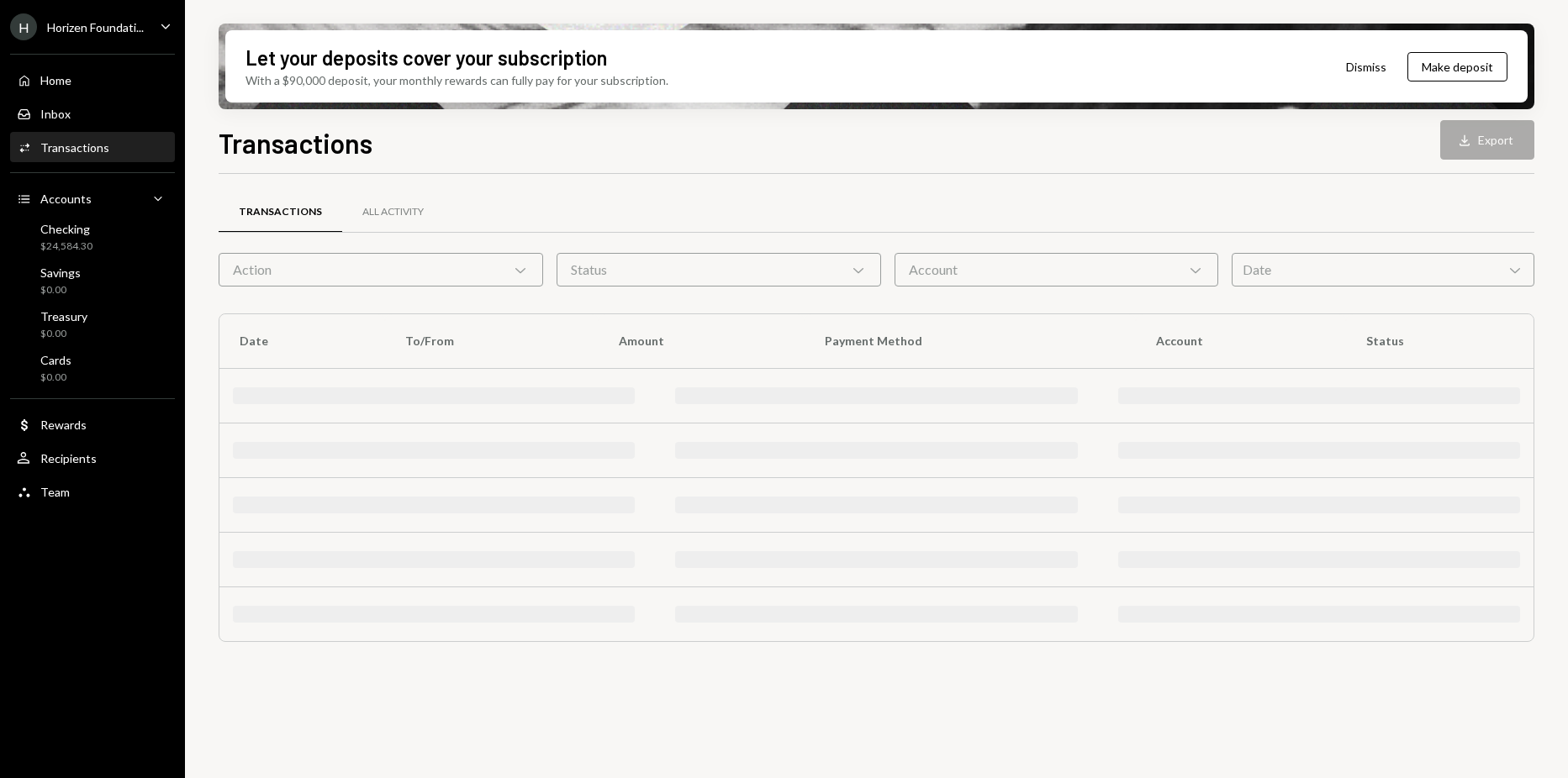
scroll to position [0, 0]
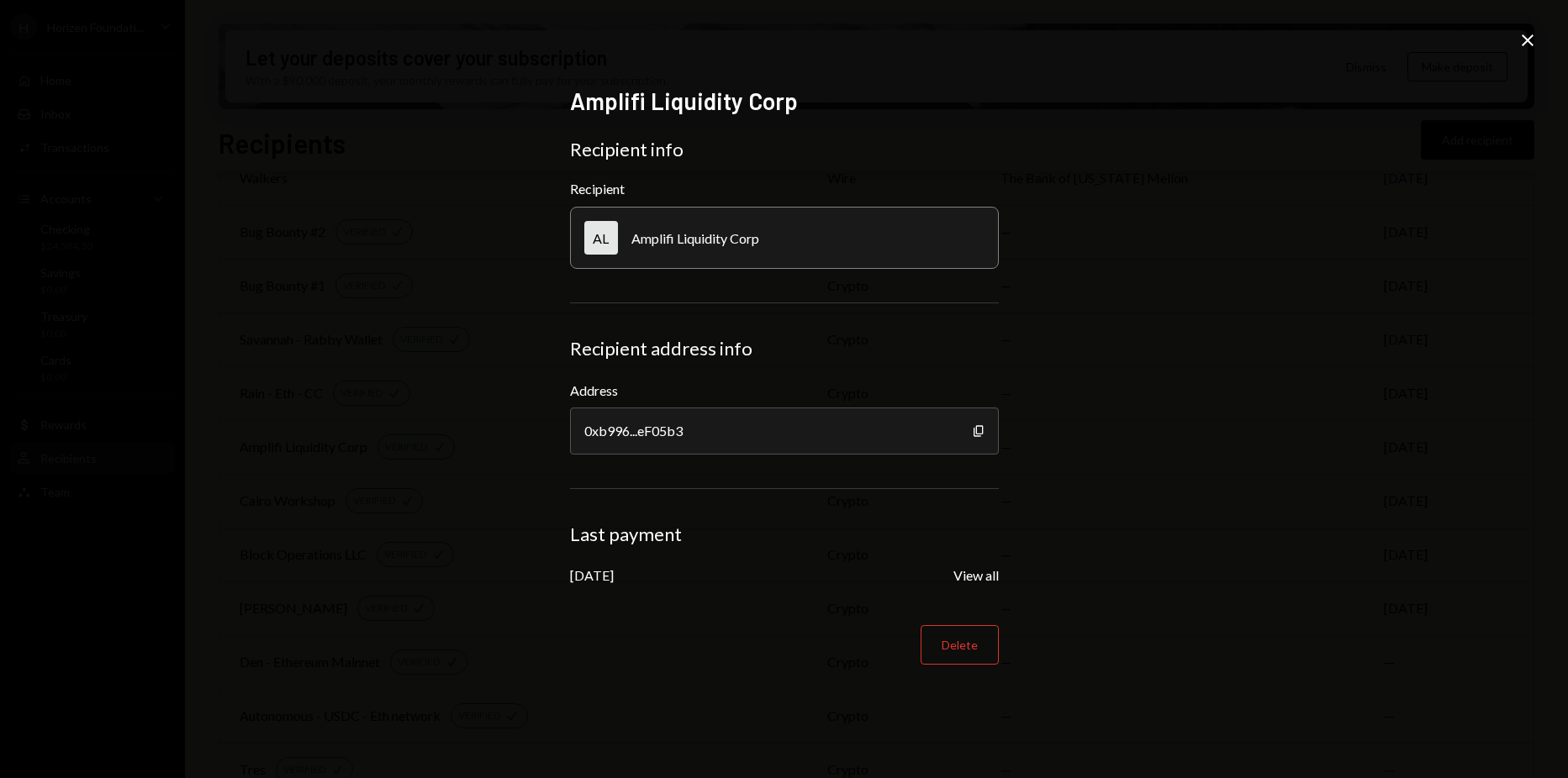
click at [1512, 36] on div "Amplifi Liquidity Corp Recipient info Recipient AL Amplifi Liquidity Corp Recip…" at bounding box center [784, 389] width 1568 height 778
click at [1519, 36] on icon "Close" at bounding box center [1527, 40] width 20 height 20
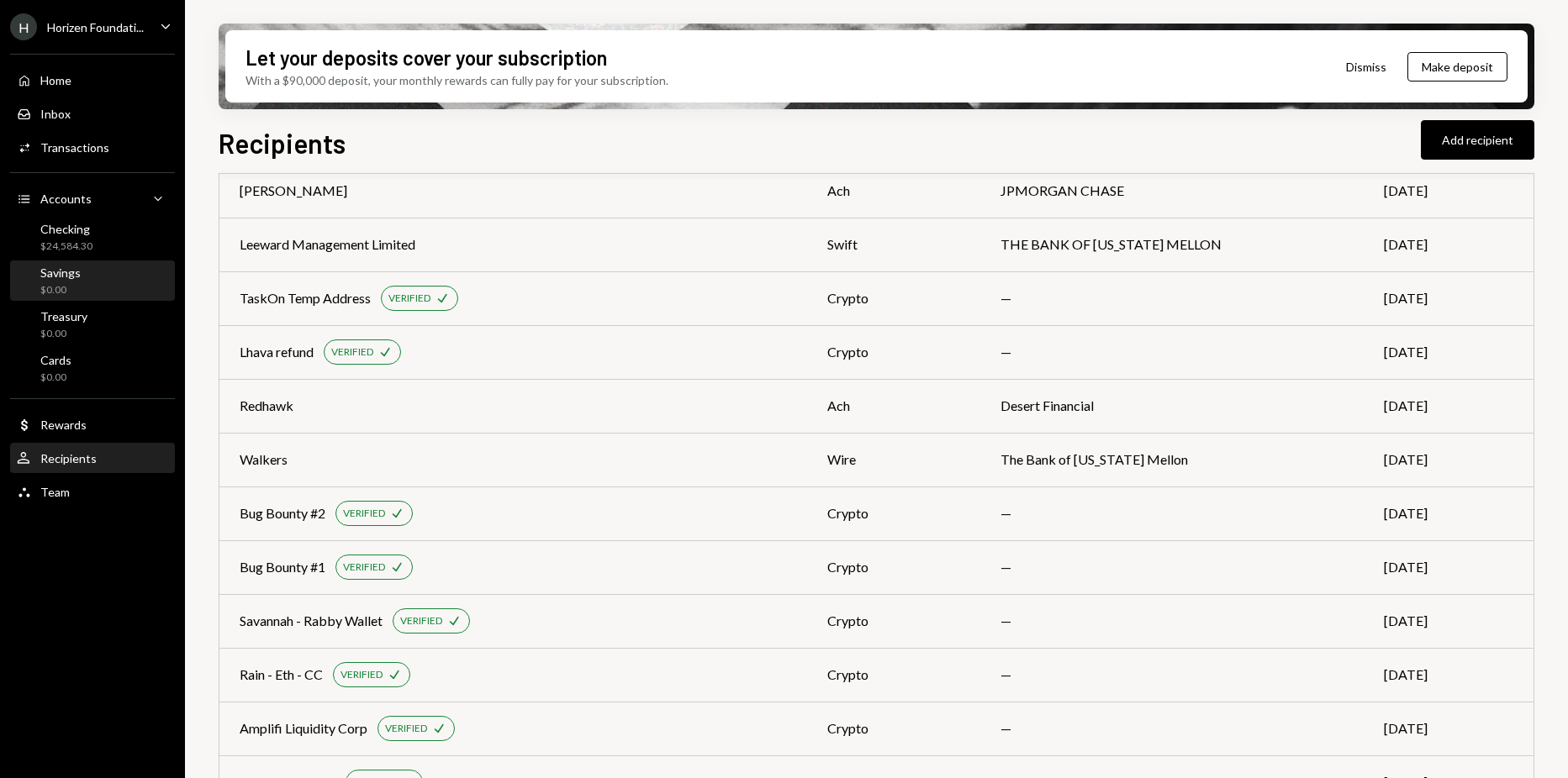
scroll to position [168, 0]
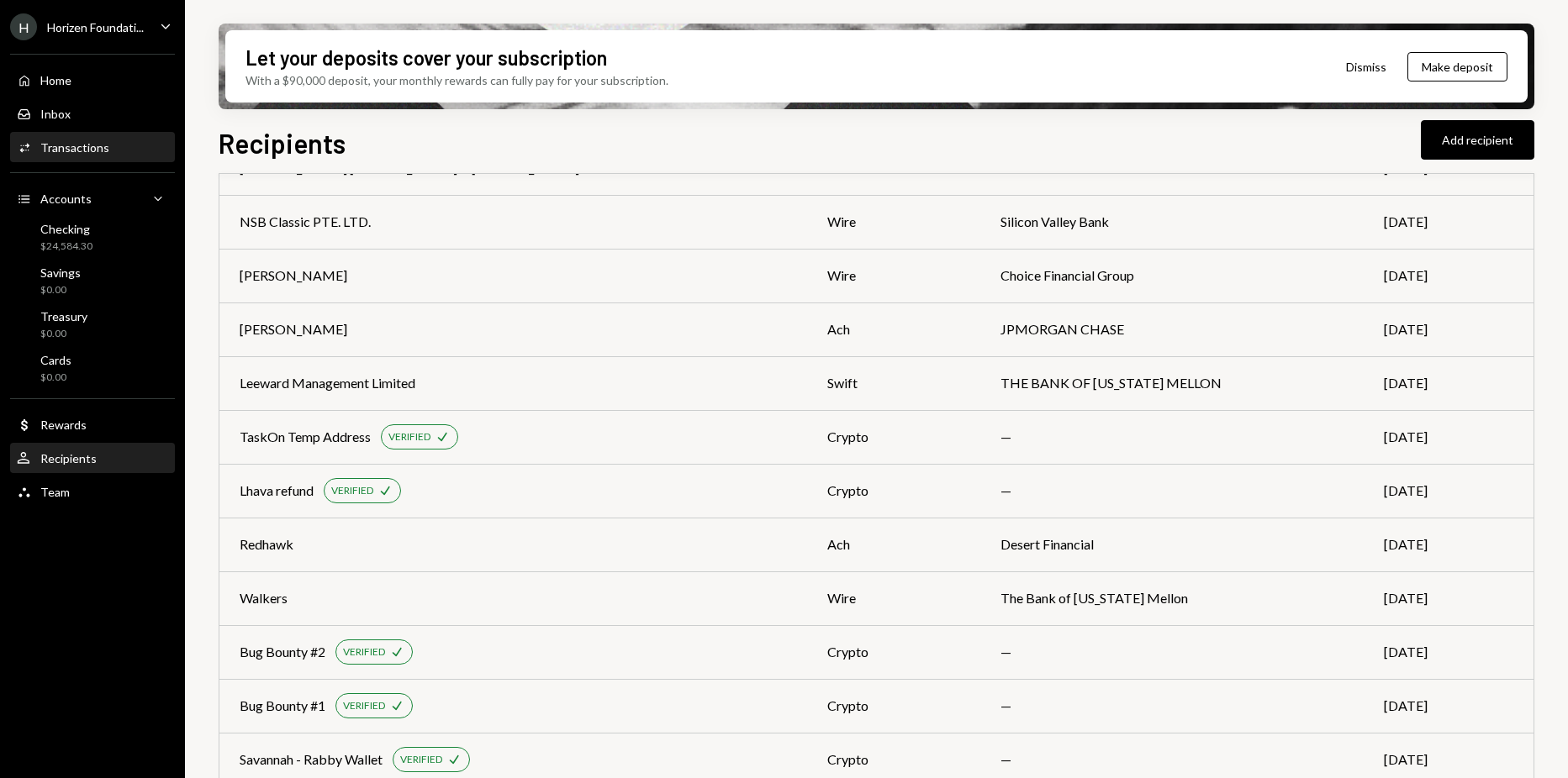
click at [77, 144] on div "Transactions" at bounding box center [75, 148] width 69 height 14
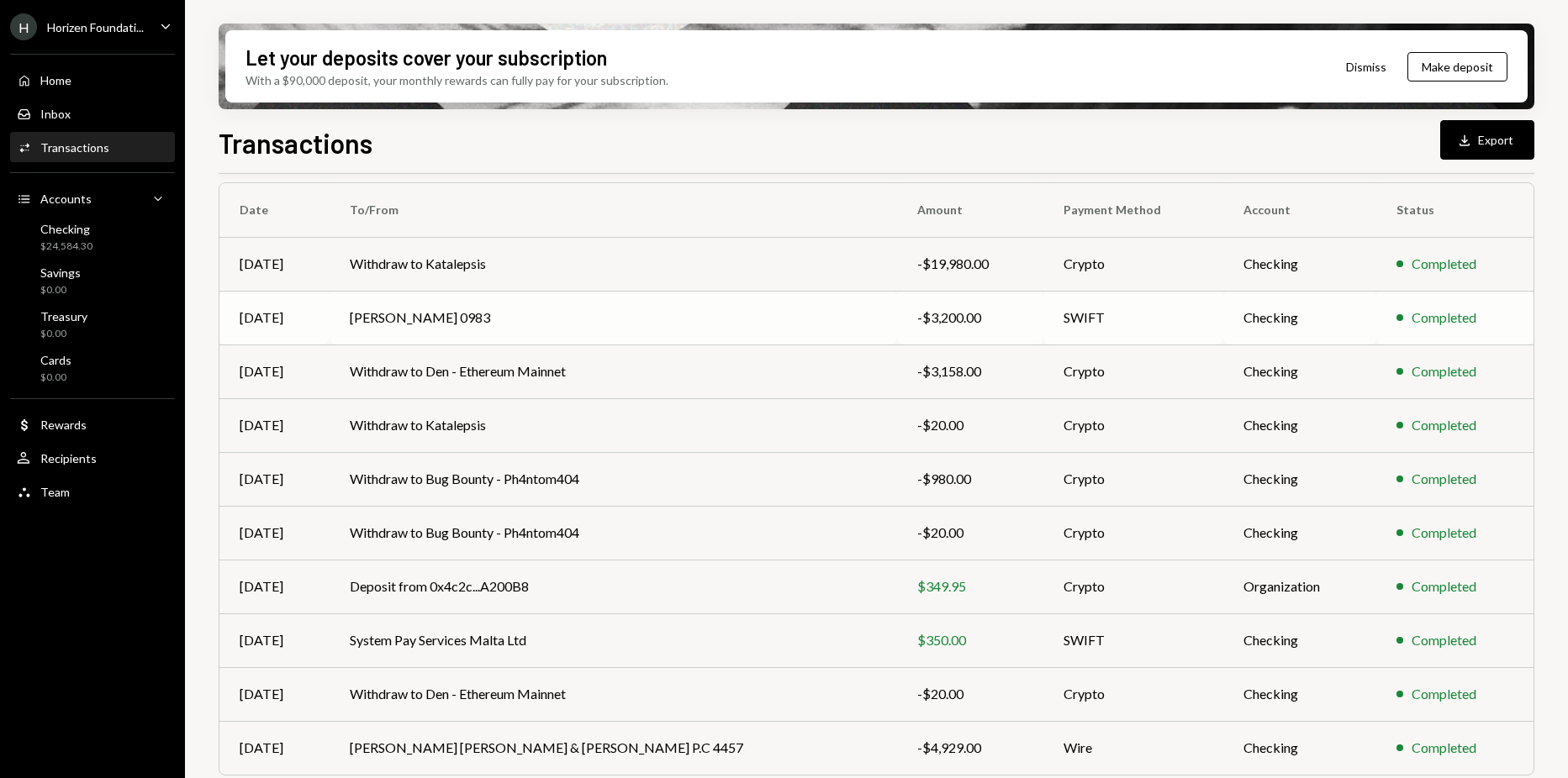
scroll to position [179, 0]
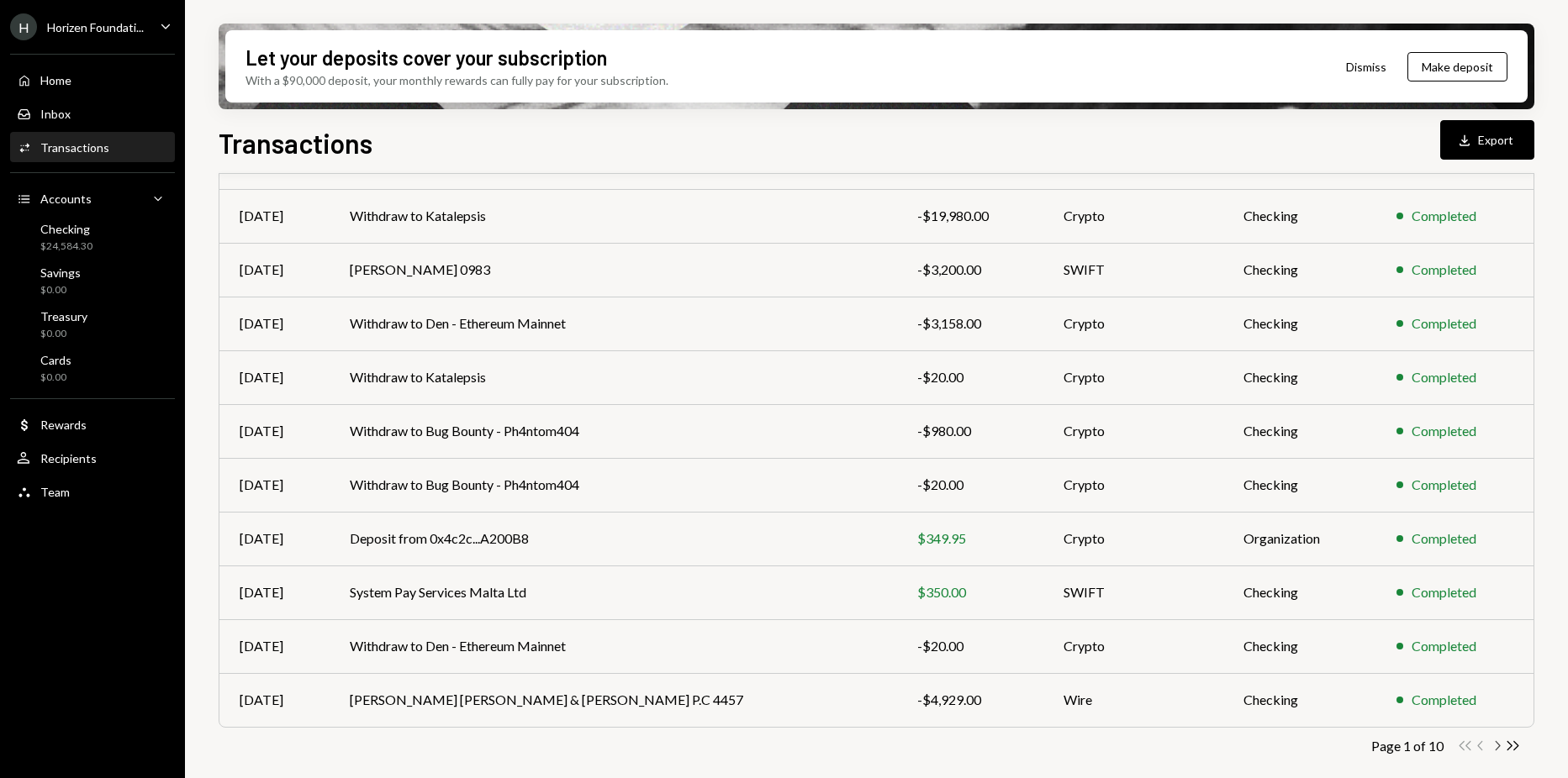
click at [1500, 753] on icon "Chevron Right" at bounding box center [1497, 746] width 16 height 16
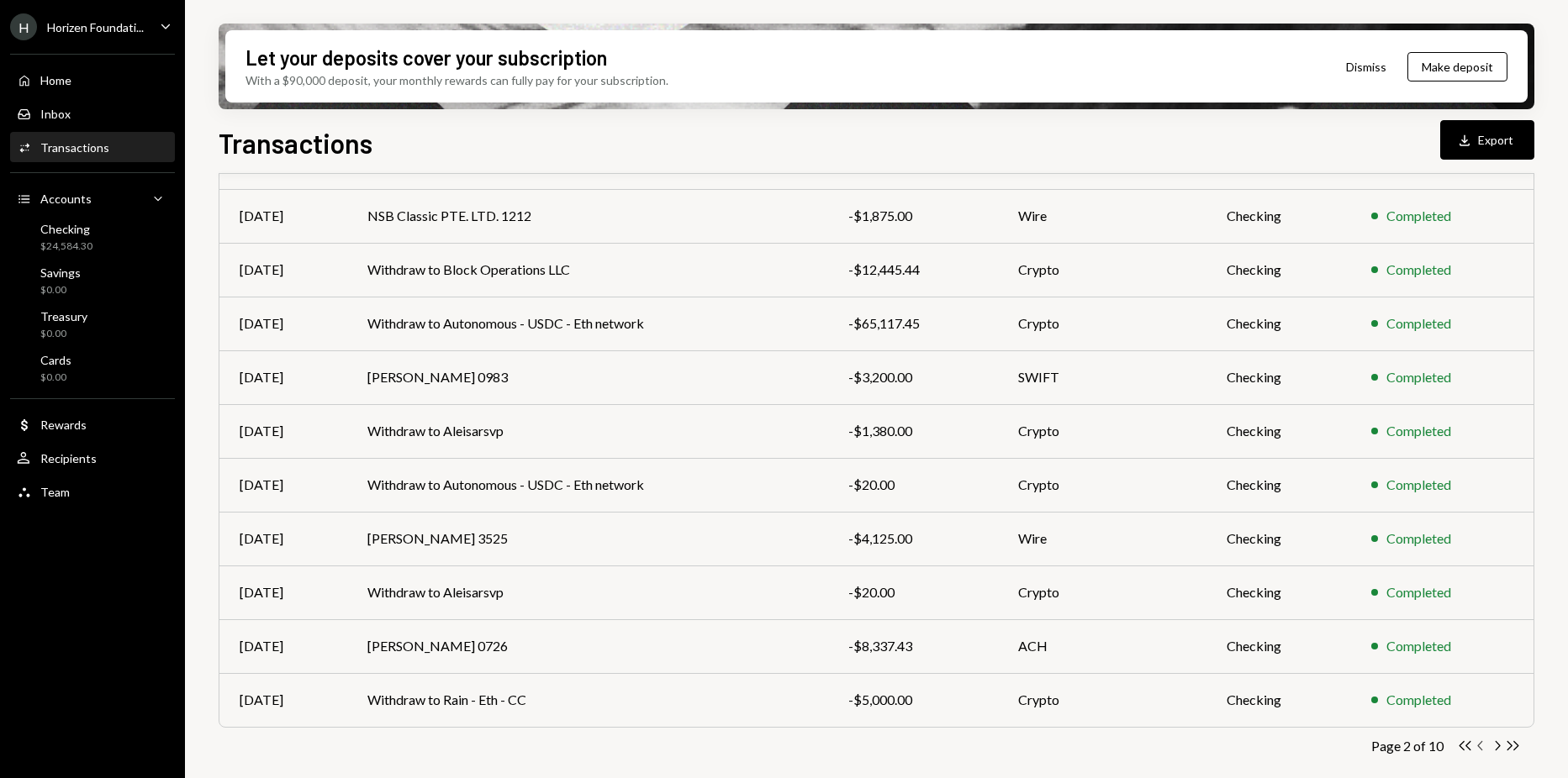
click at [1483, 746] on icon "Chevron Left" at bounding box center [1481, 746] width 16 height 16
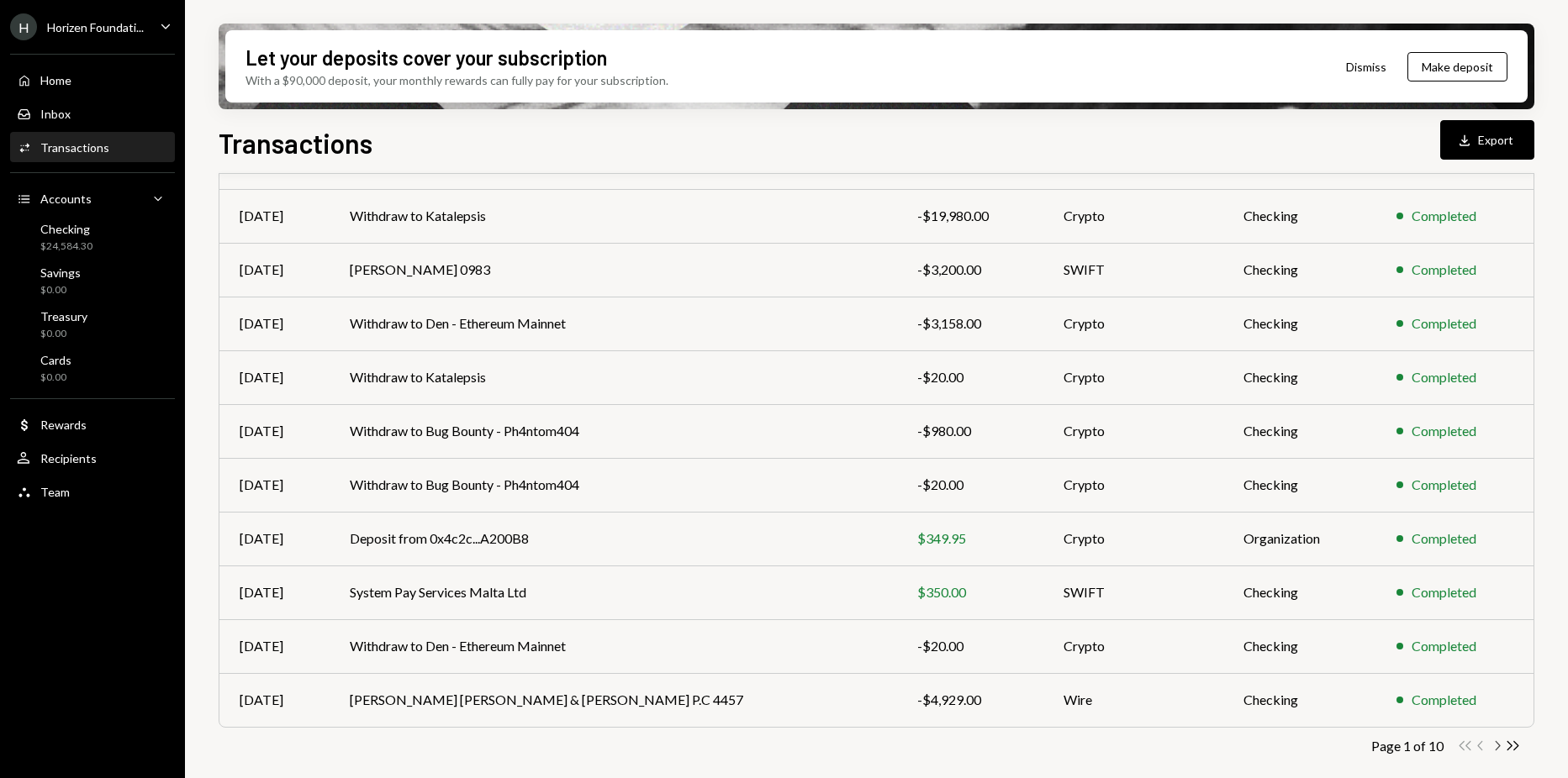
click at [1493, 746] on icon "Chevron Right" at bounding box center [1497, 746] width 16 height 16
